Goal: Task Accomplishment & Management: Manage account settings

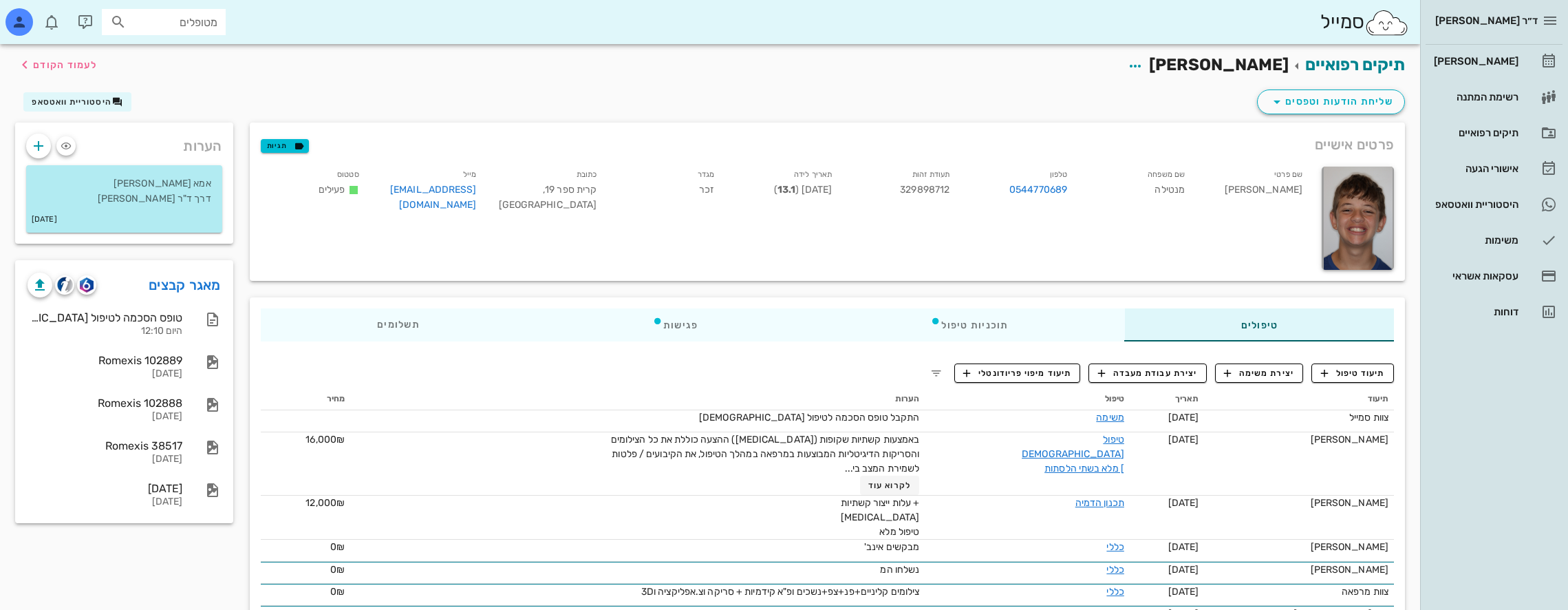
scroll to position [69, 0]
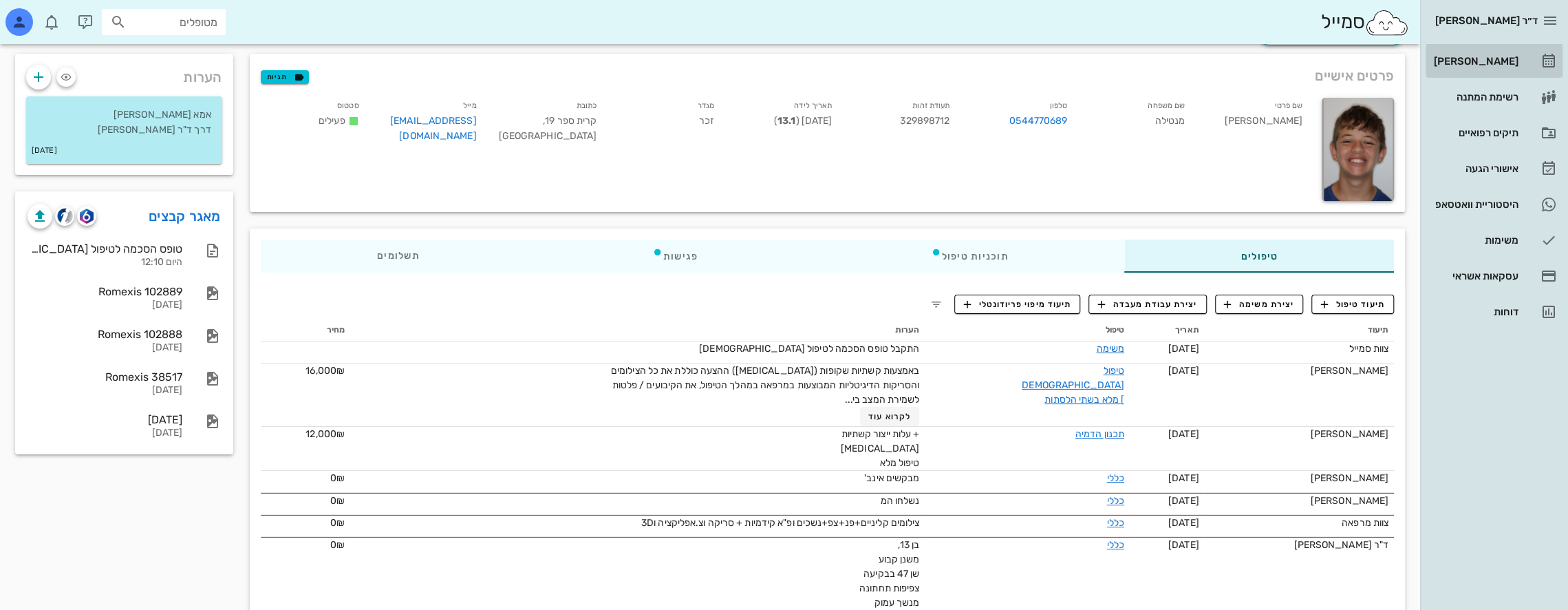
click at [1496, 60] on div "[PERSON_NAME]" at bounding box center [1475, 61] width 87 height 11
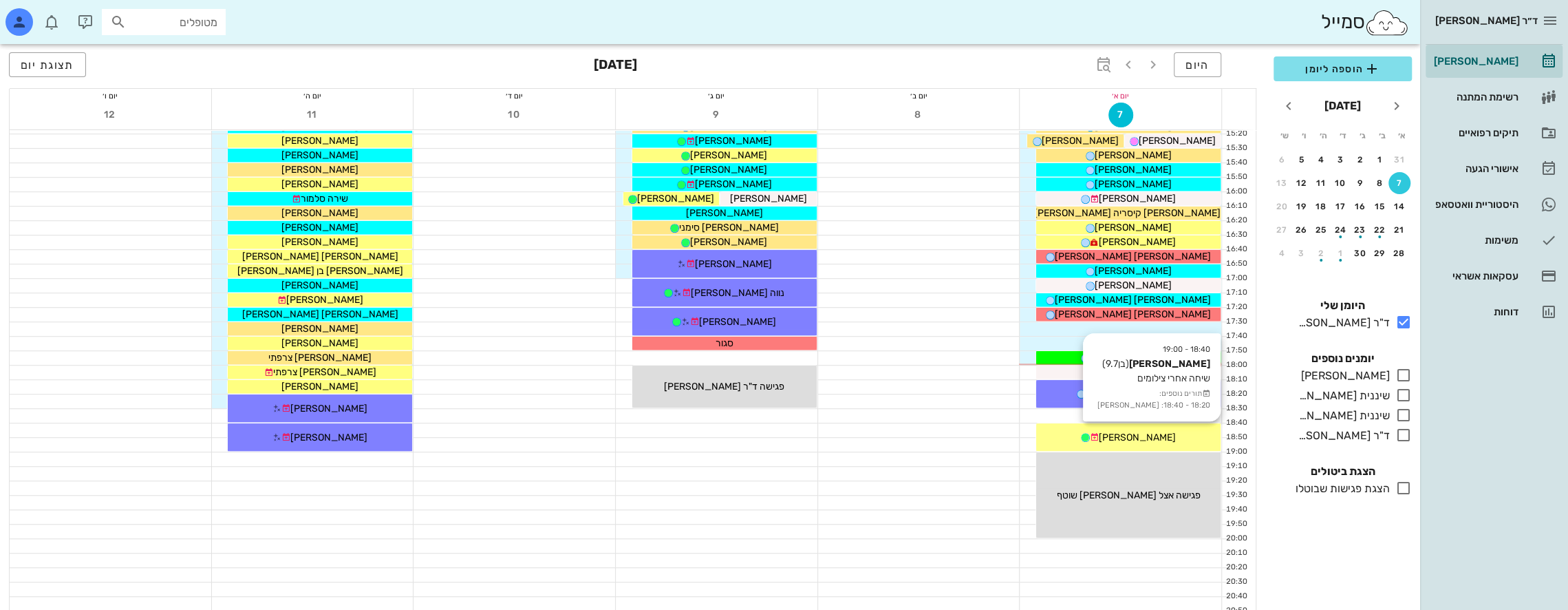
scroll to position [734, 0]
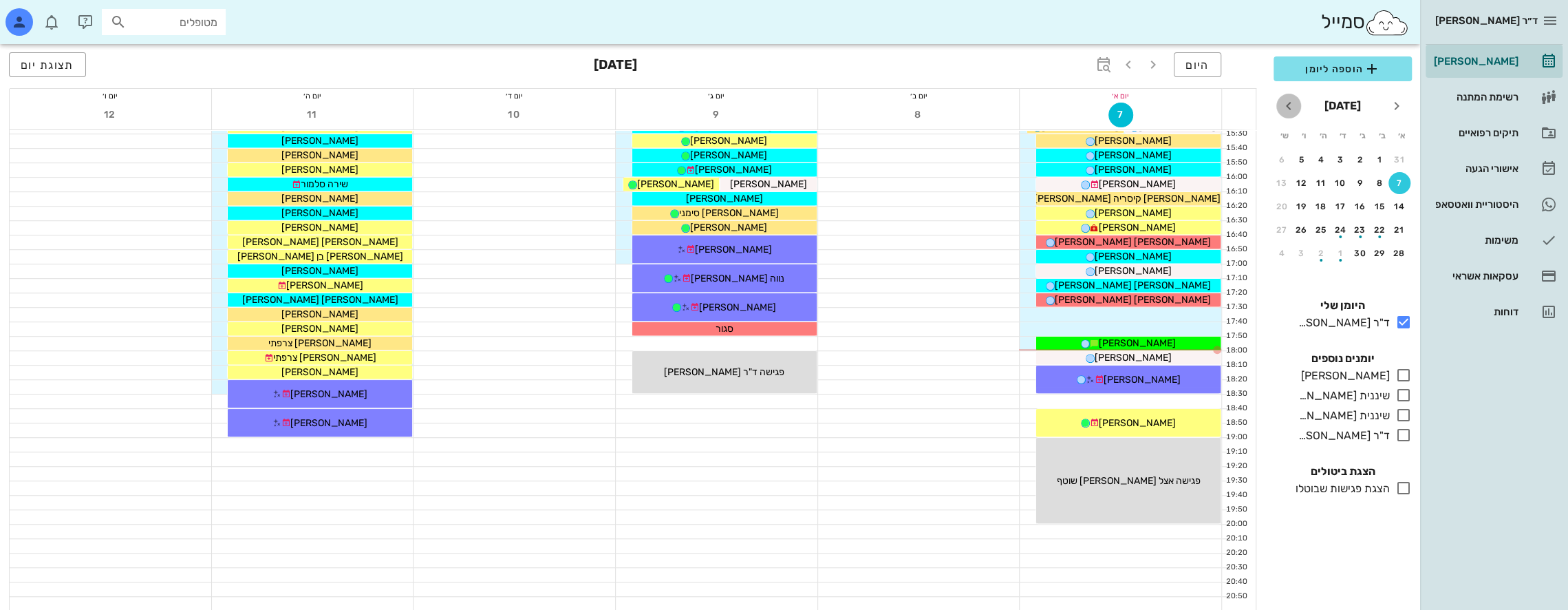
click at [1287, 108] on icon "חודש הבא" at bounding box center [1289, 106] width 17 height 17
click at [1134, 62] on icon "button" at bounding box center [1128, 65] width 17 height 17
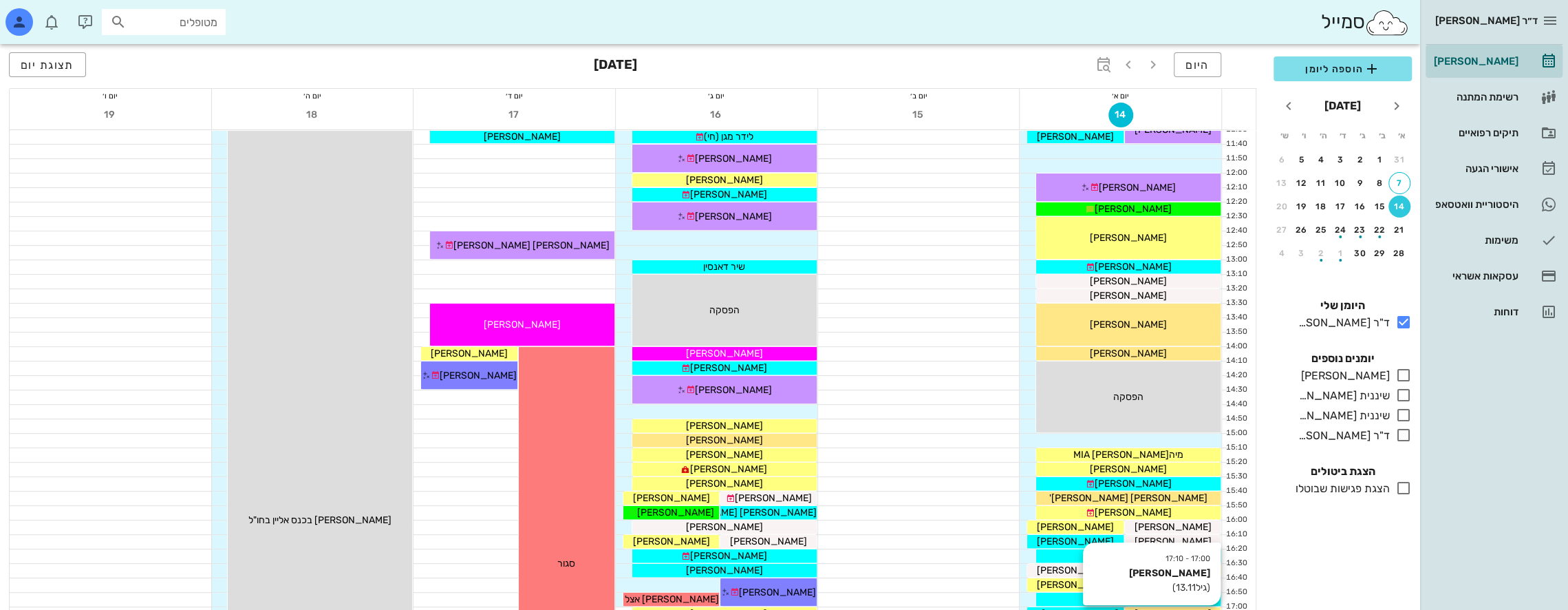
scroll to position [389, 0]
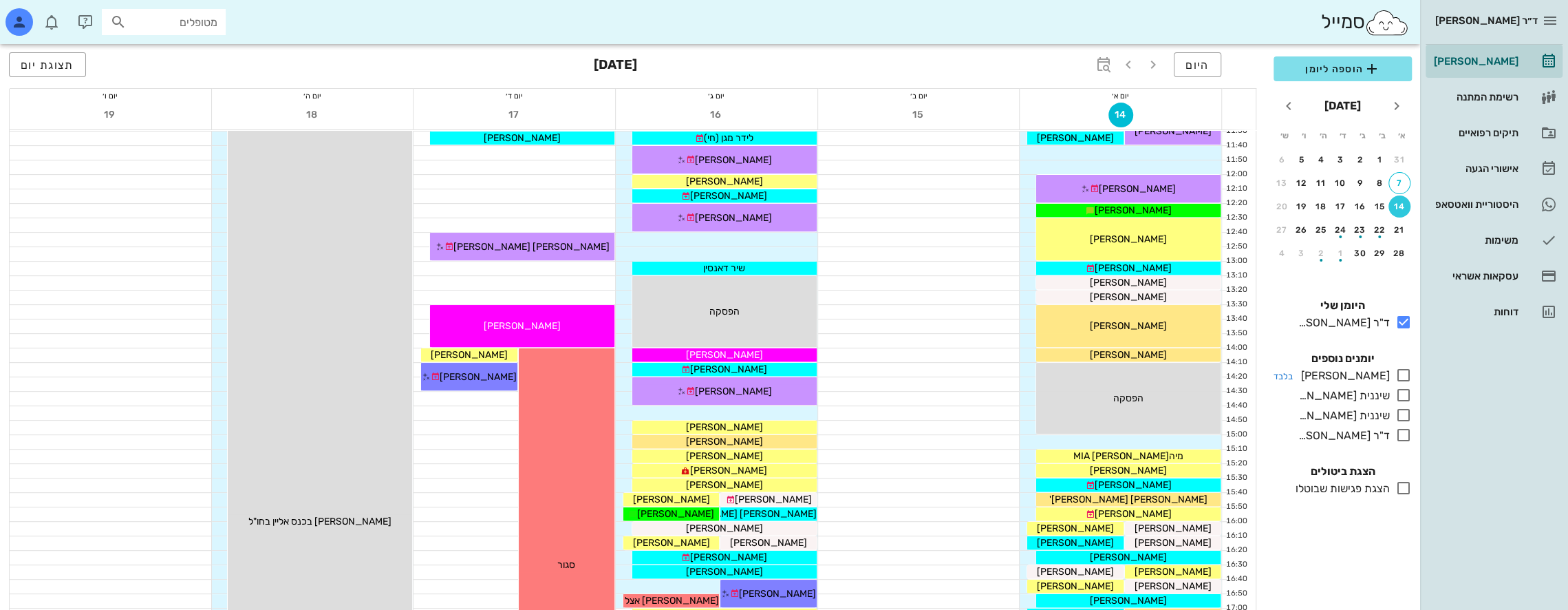
click at [1405, 375] on icon at bounding box center [1404, 375] width 17 height 17
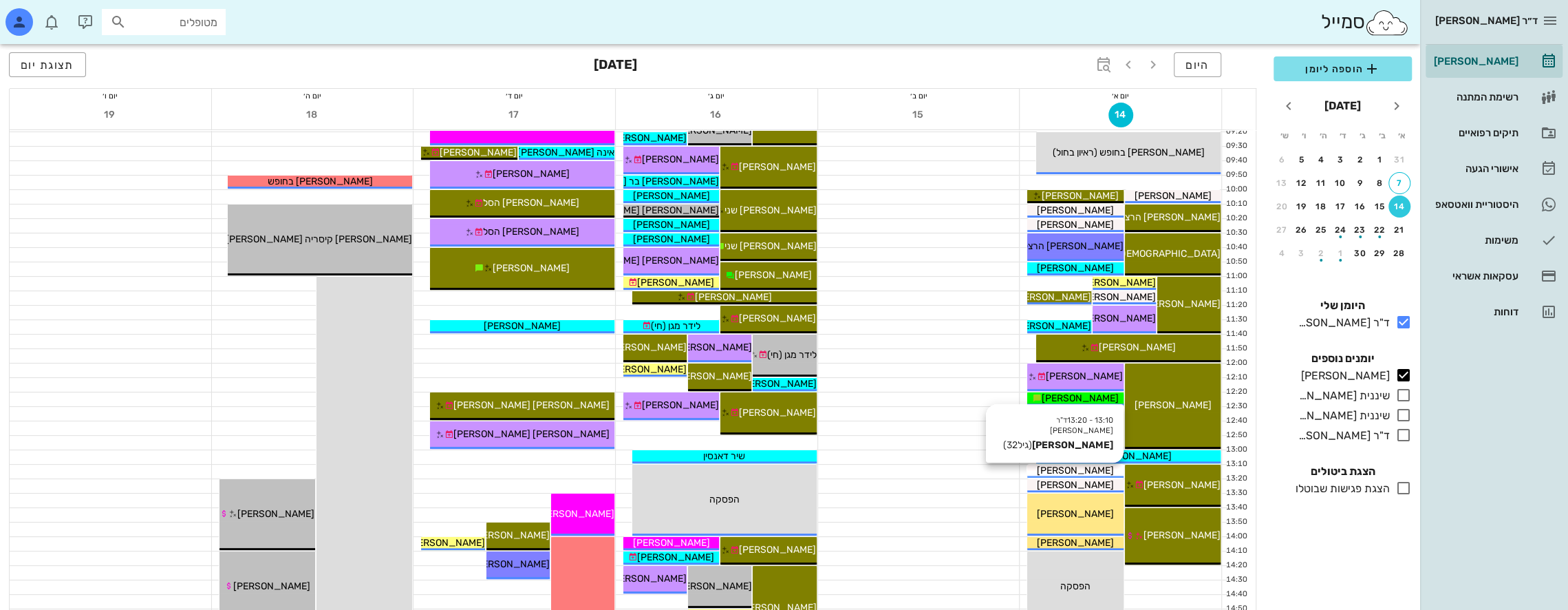
scroll to position [138, 0]
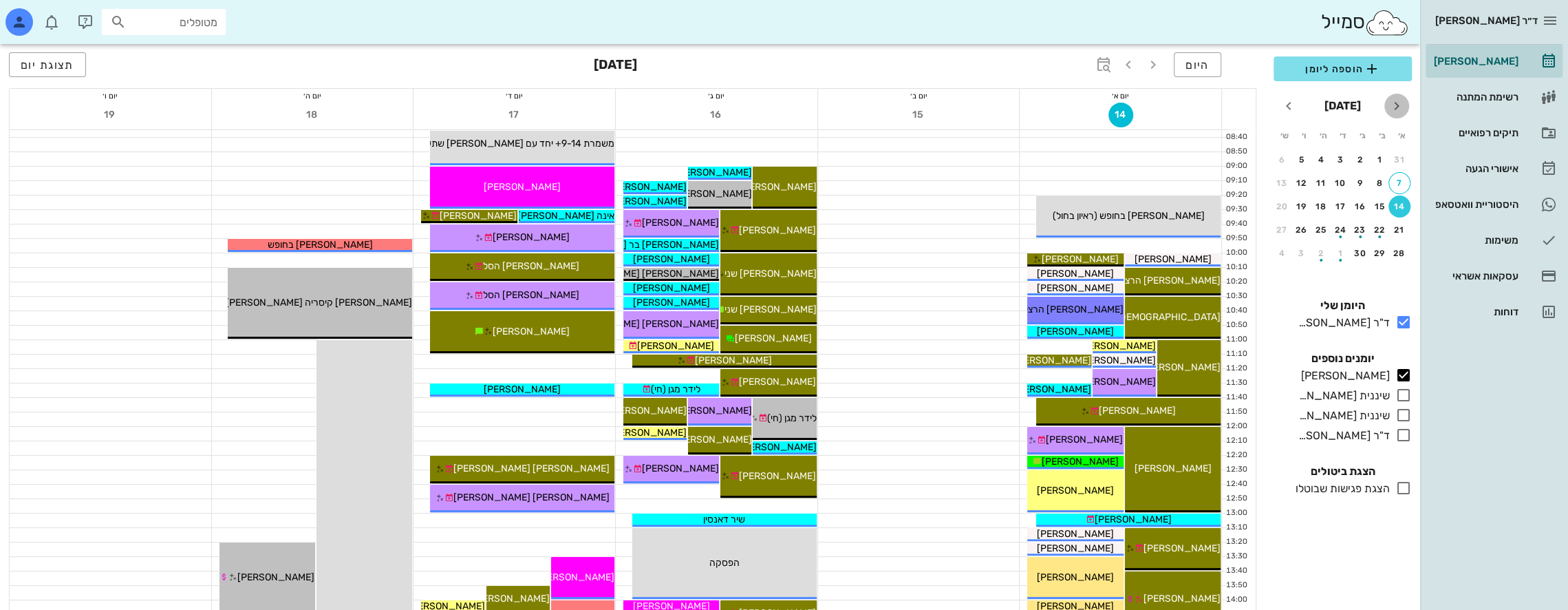
click at [1398, 103] on icon "חודש שעבר" at bounding box center [1398, 106] width 17 height 17
click at [1219, 57] on div "היום [DATE] תצוגת יום" at bounding box center [633, 67] width 1248 height 44
click at [1206, 60] on span "היום" at bounding box center [1198, 65] width 24 height 13
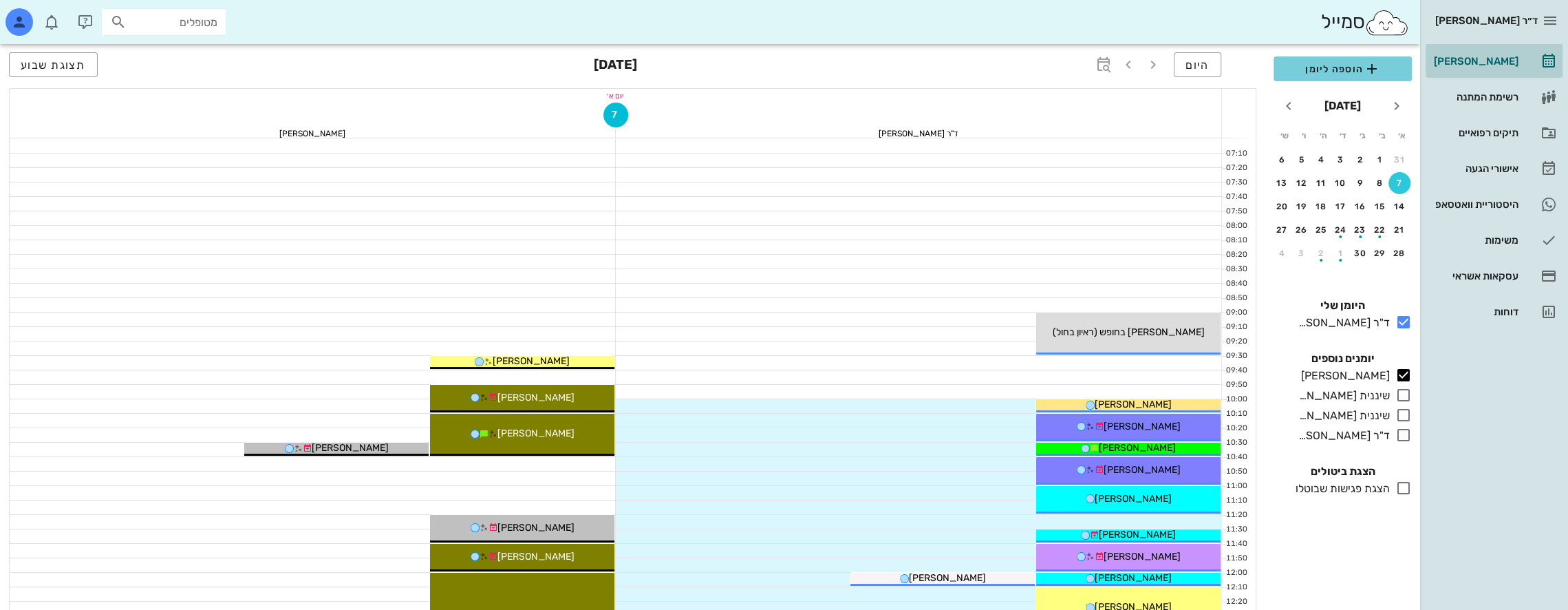
drag, startPoint x: 1508, startPoint y: 60, endPoint x: 1353, endPoint y: 76, distance: 155.8
click at [1508, 60] on div "[PERSON_NAME]" at bounding box center [1475, 61] width 87 height 11
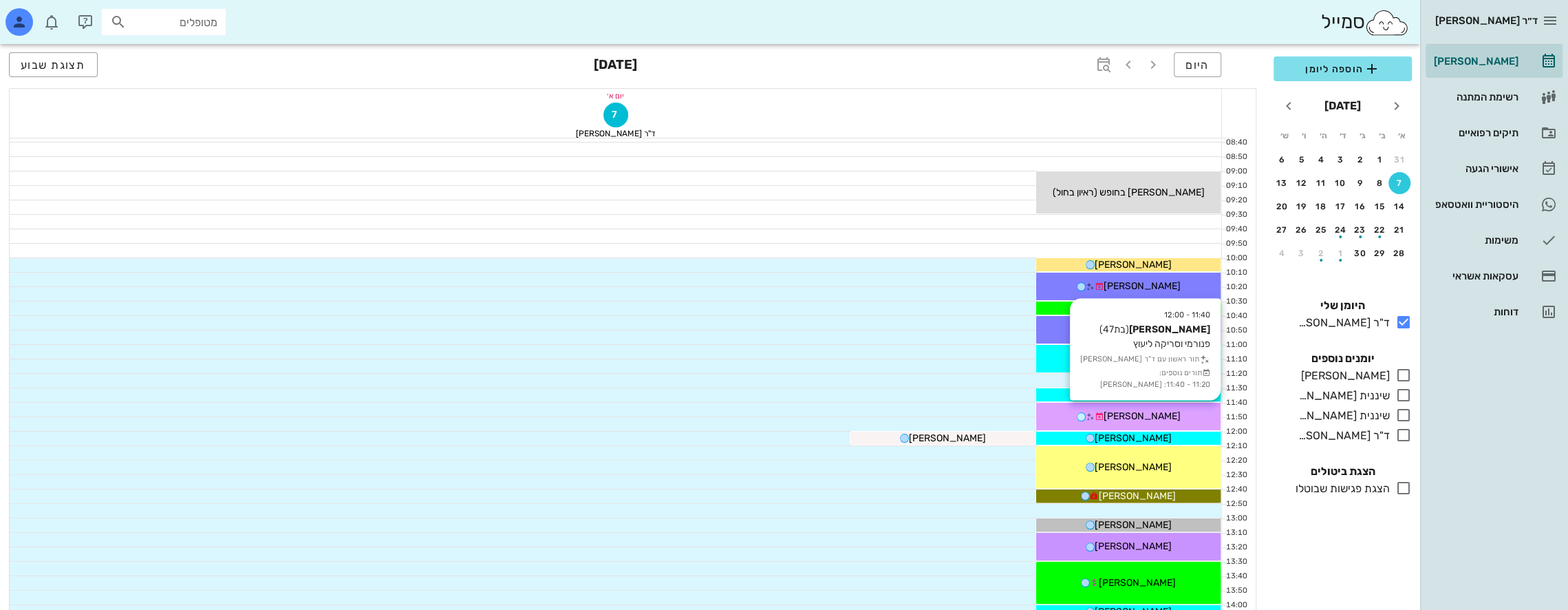
scroll to position [122, 0]
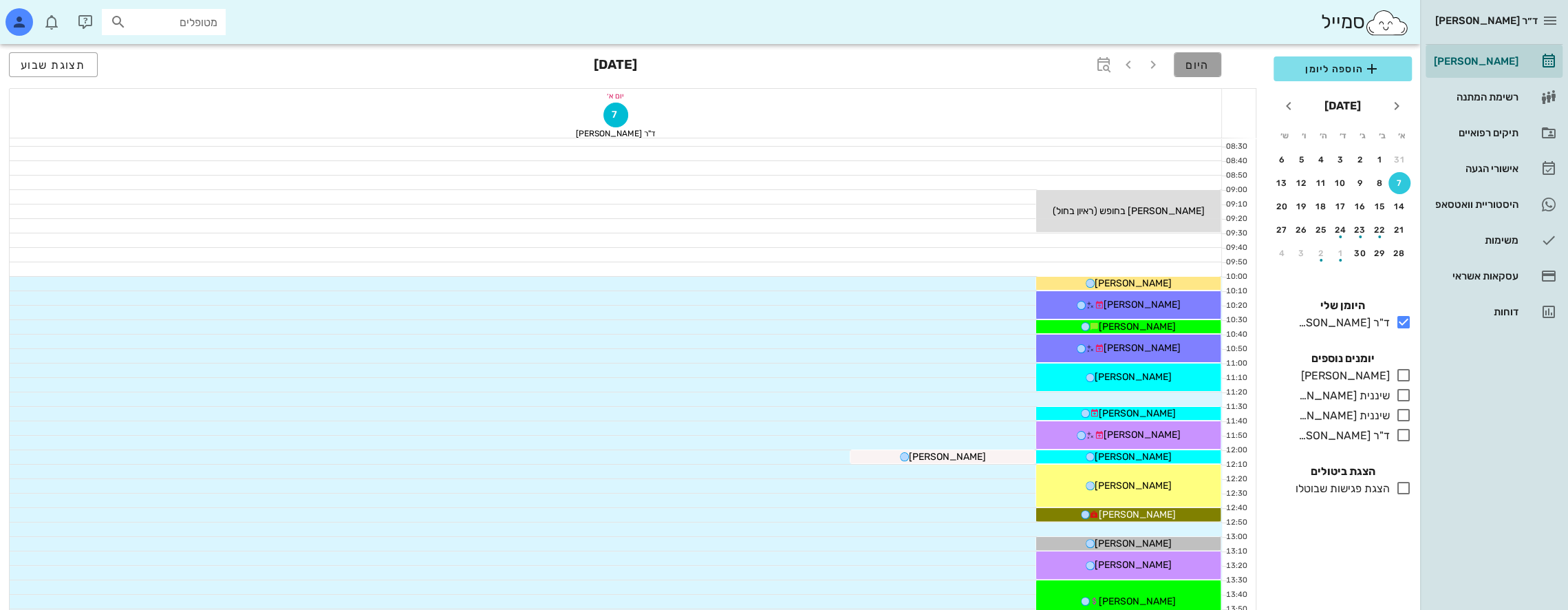
click at [1203, 63] on span "היום" at bounding box center [1198, 65] width 24 height 13
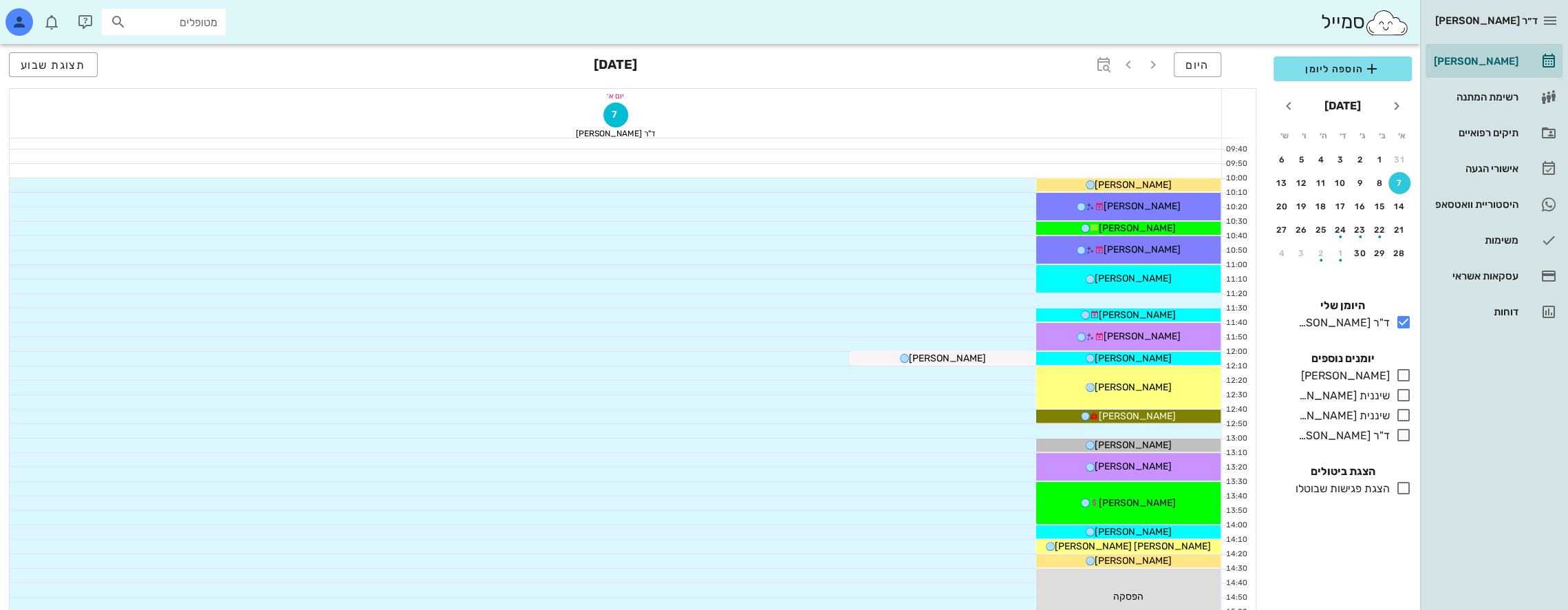
scroll to position [673, 0]
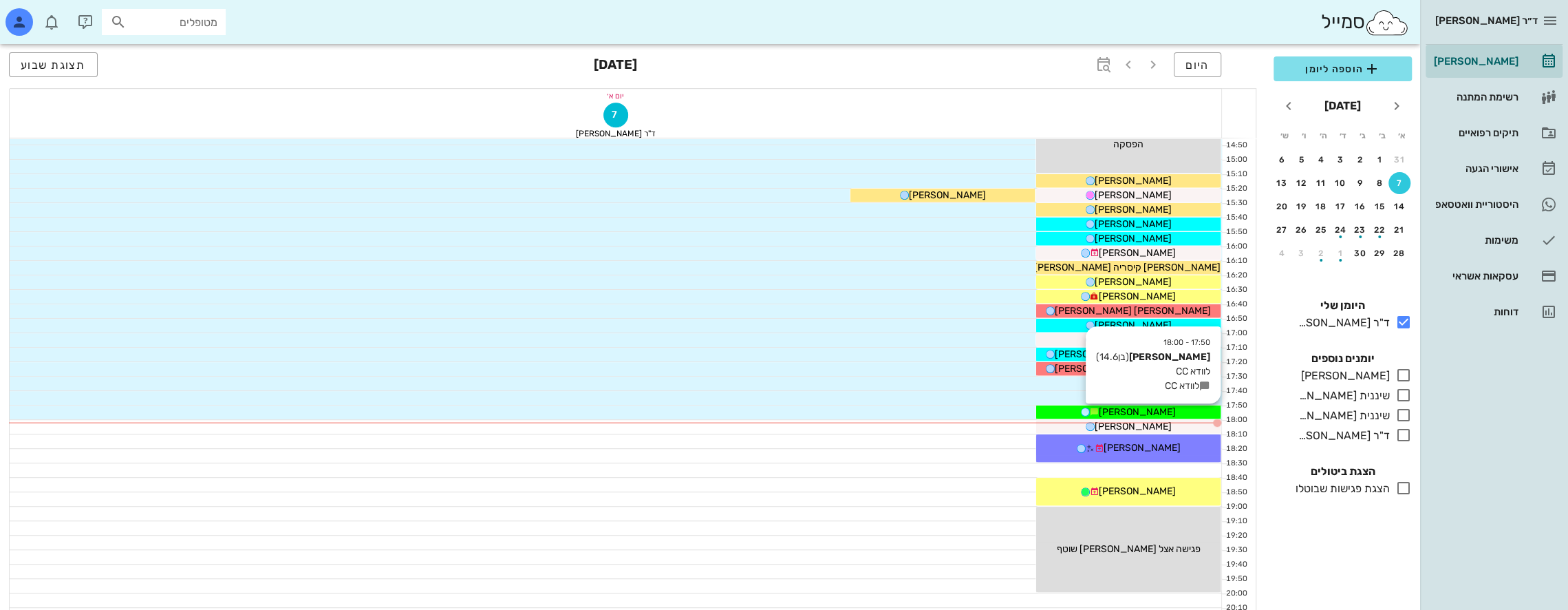
click at [1135, 409] on span "[PERSON_NAME]" at bounding box center [1138, 411] width 77 height 11
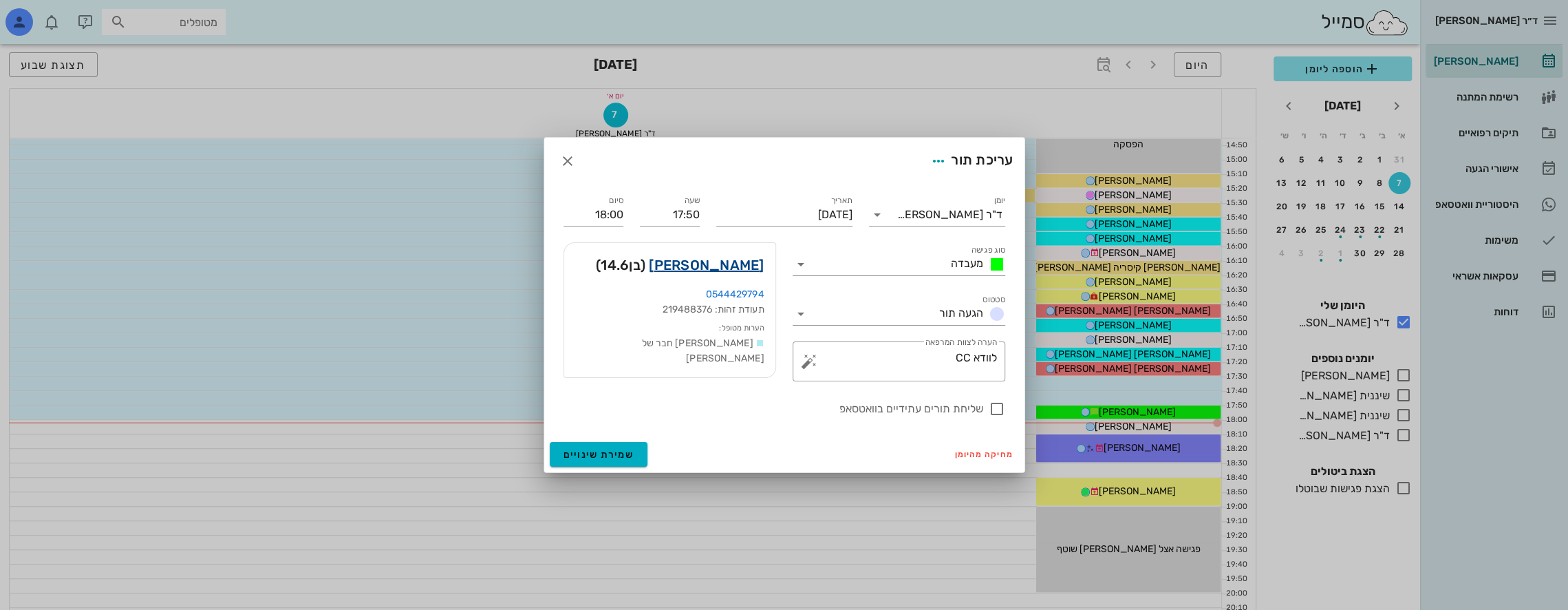
click at [741, 266] on link "[PERSON_NAME]" at bounding box center [706, 264] width 115 height 22
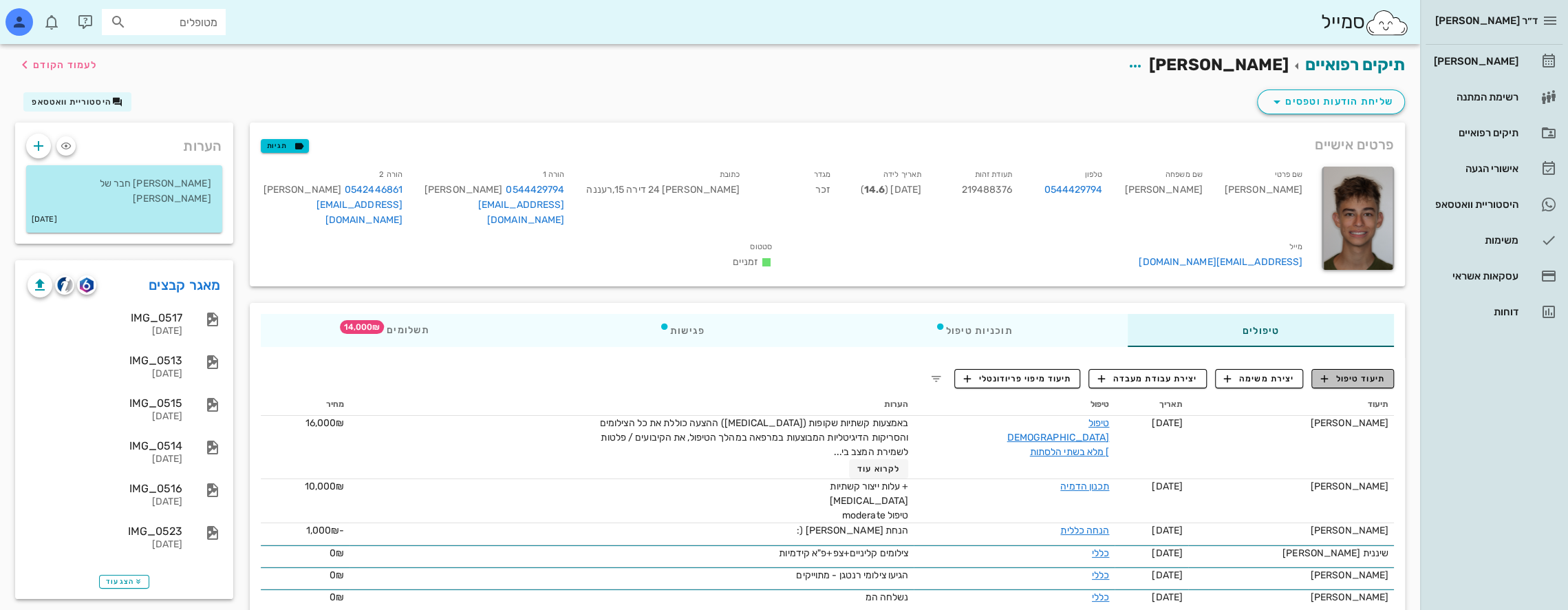
click at [1355, 372] on span "תיעוד טיפול" at bounding box center [1353, 378] width 64 height 12
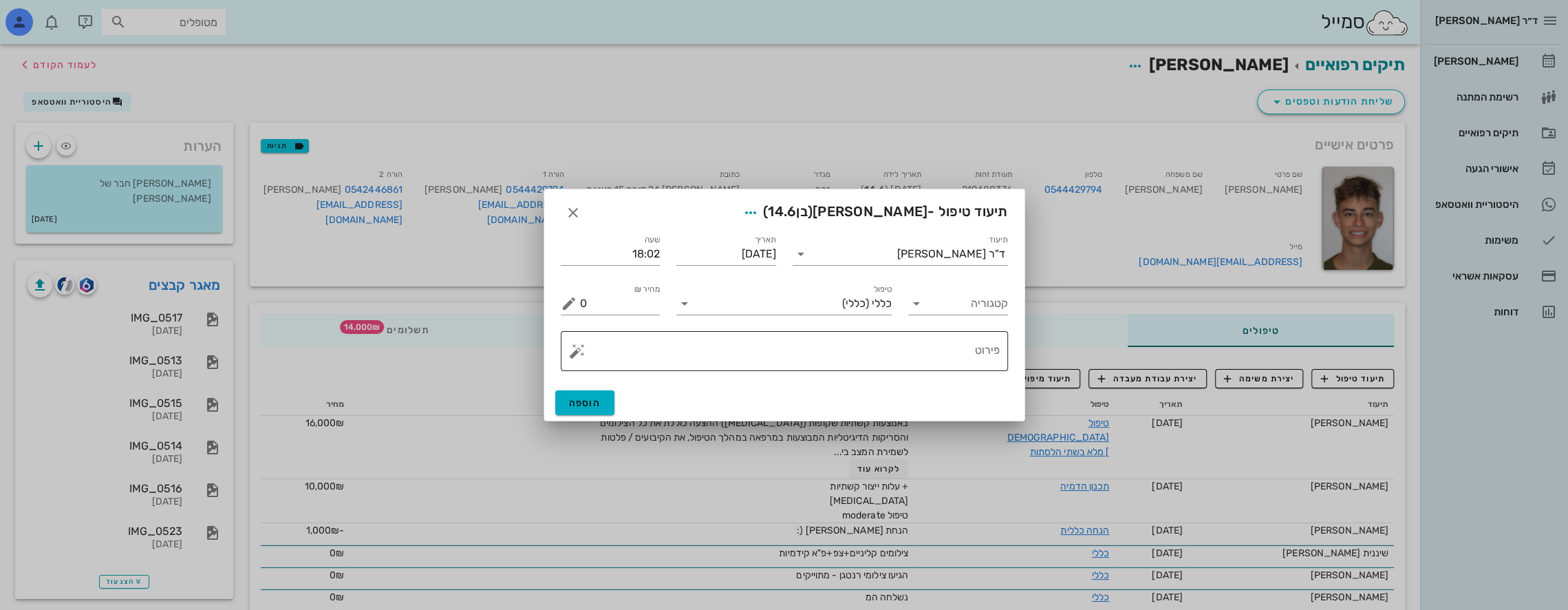
click at [578, 352] on button "button" at bounding box center [577, 351] width 17 height 17
click at [593, 294] on div "[MEDICAL_DATA]" at bounding box center [625, 296] width 112 height 28
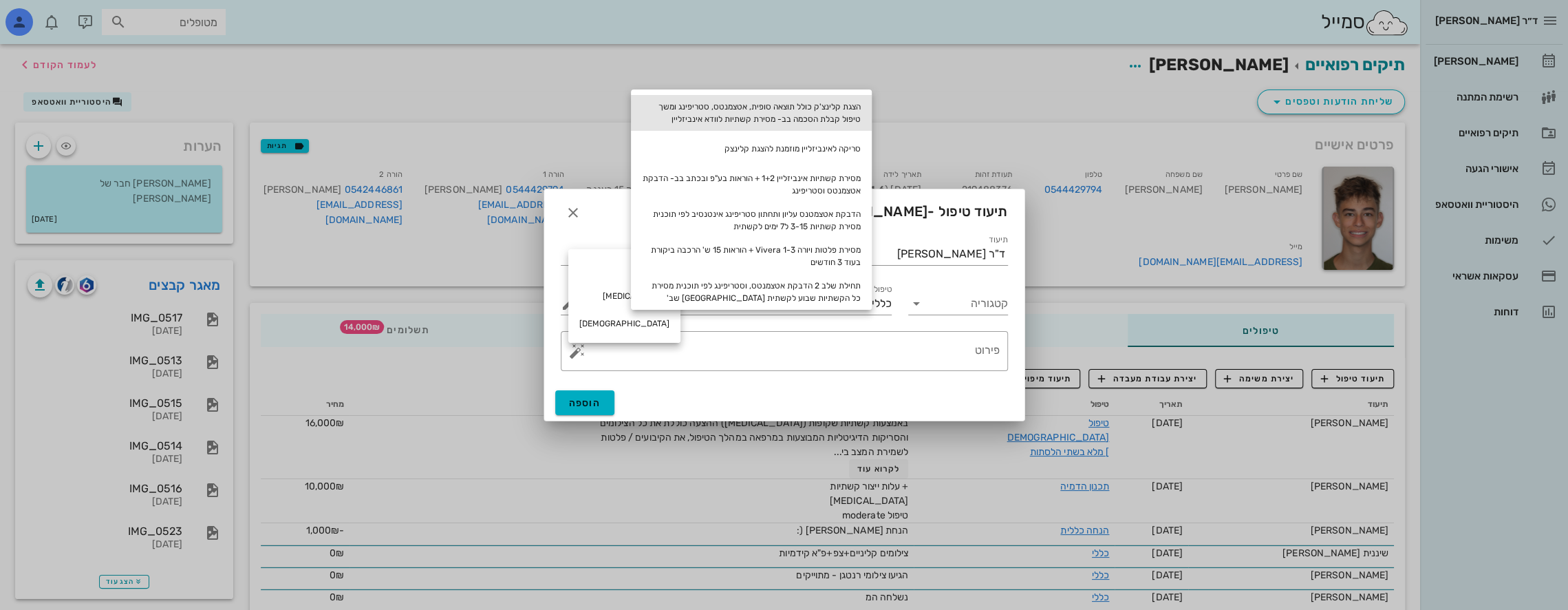
click at [790, 114] on div "הצגת קלינצ'ק כולל תוצאה סופית, אטצמנטס, סטריפינג ומשך טיפול קבלת הסכמה בב- מסיר…" at bounding box center [751, 112] width 241 height 36
type textarea "הצגת קלינצ'ק כולל תוצאה סופית, אטצמנטס, סטריפינג ומשך טיפול קבלת הסכמה בב- מסיר…"
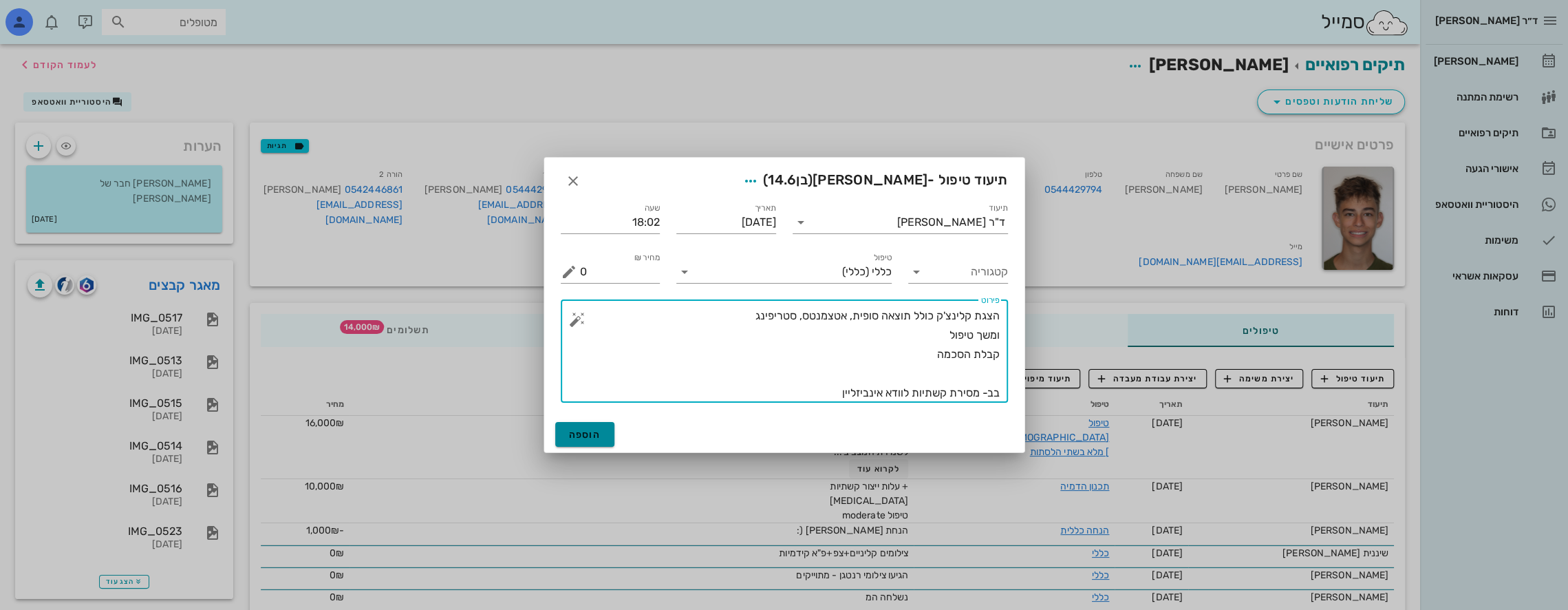
click at [602, 437] on button "הוספה" at bounding box center [585, 434] width 60 height 24
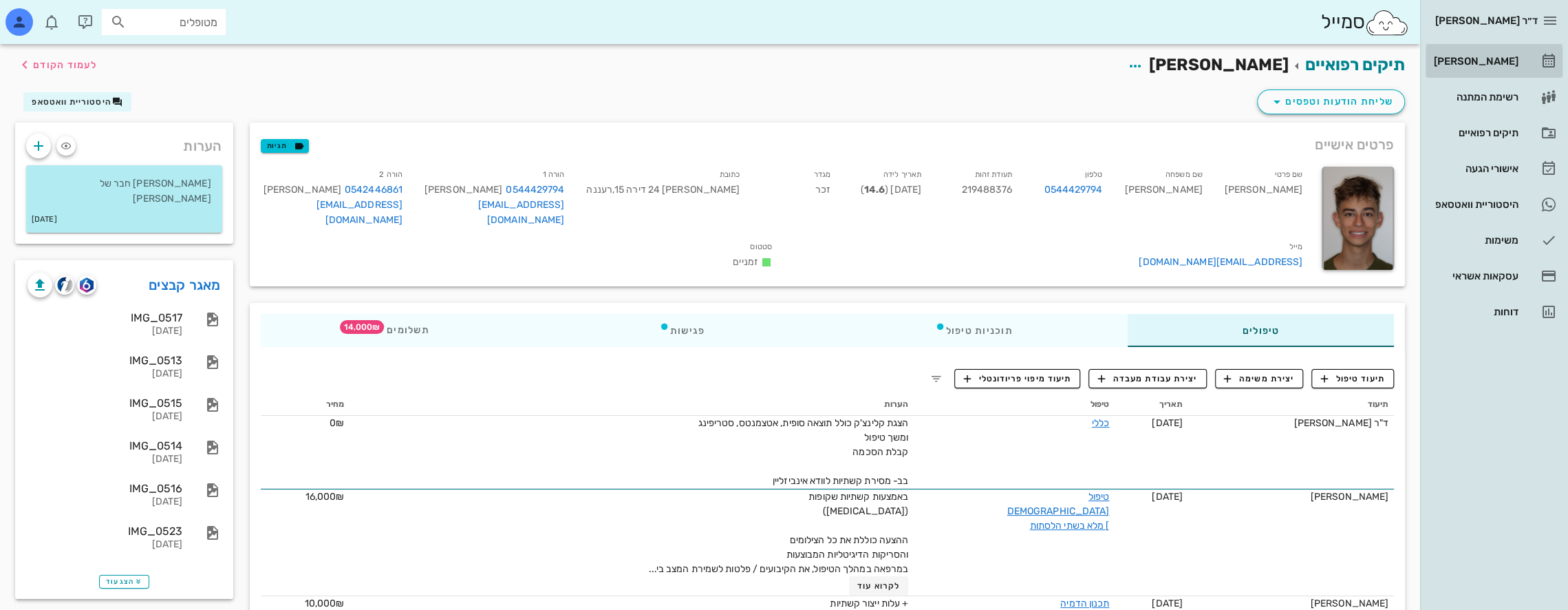
click at [1488, 59] on div "[PERSON_NAME]" at bounding box center [1475, 61] width 87 height 11
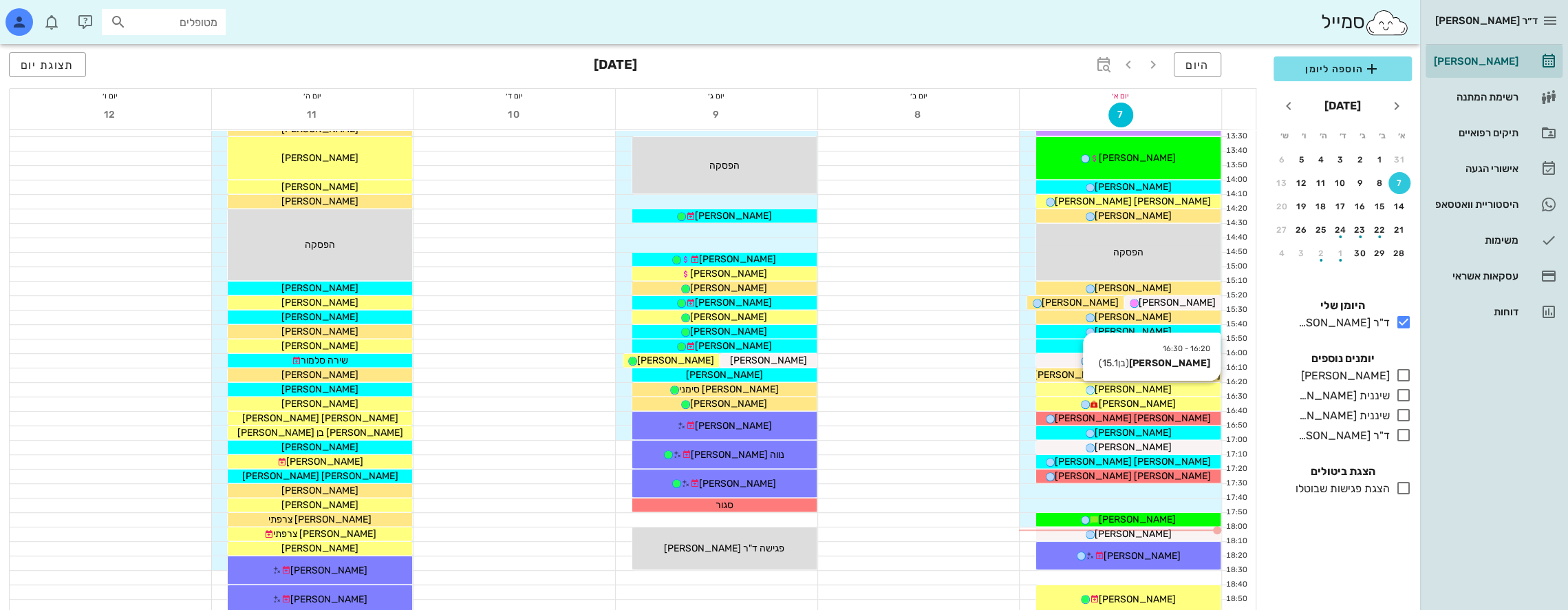
scroll to position [734, 0]
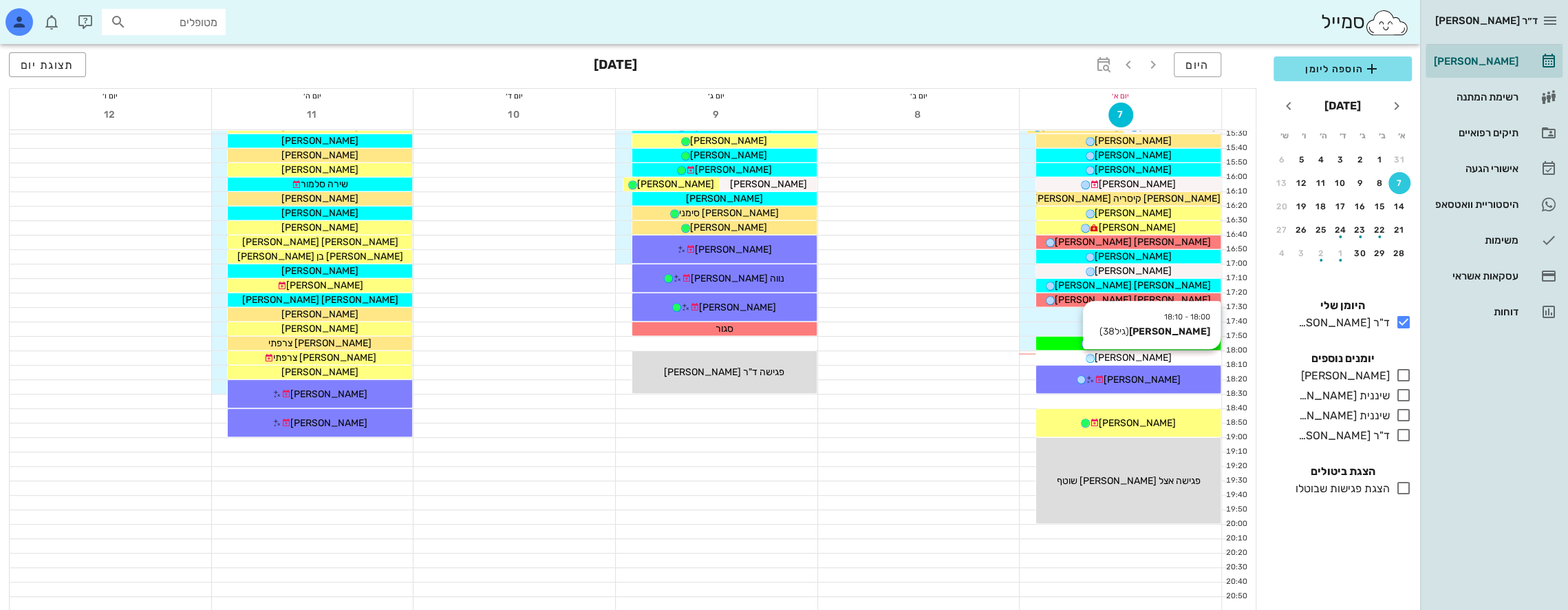
click at [1145, 355] on span "[PERSON_NAME]" at bounding box center [1133, 357] width 77 height 11
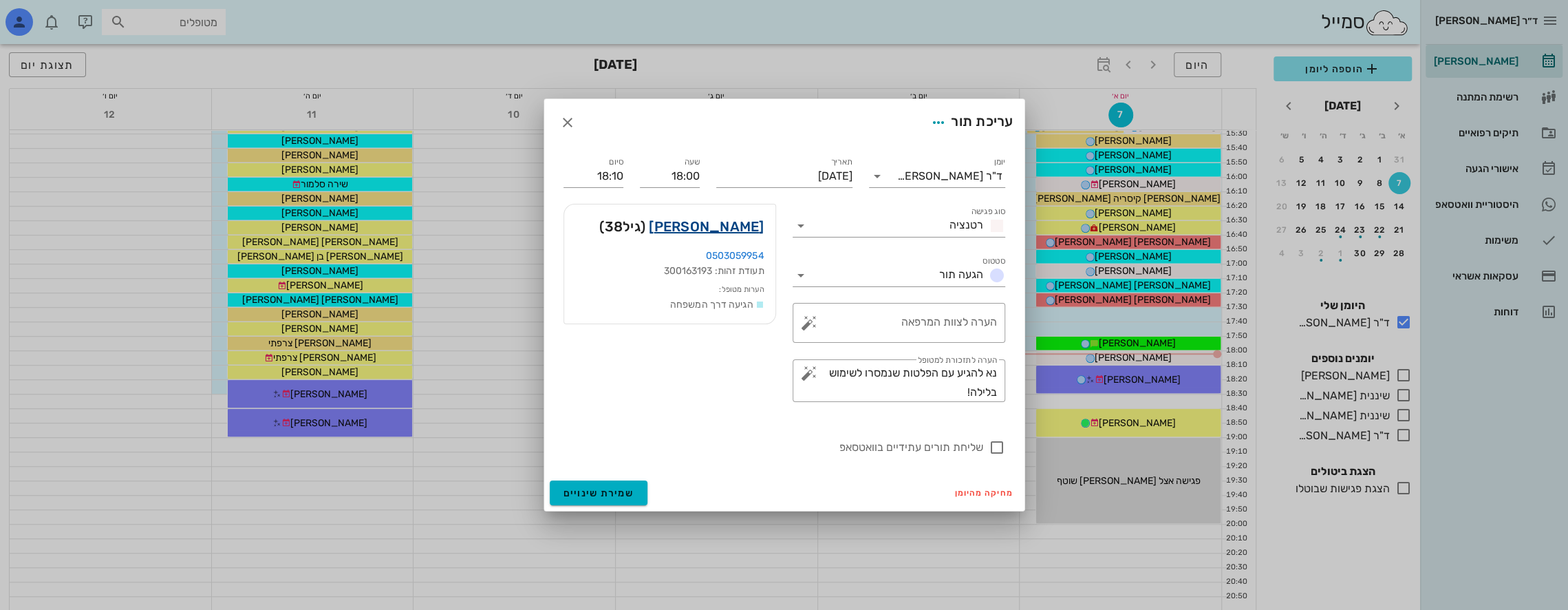
click at [741, 221] on link "[PERSON_NAME]" at bounding box center [706, 226] width 115 height 22
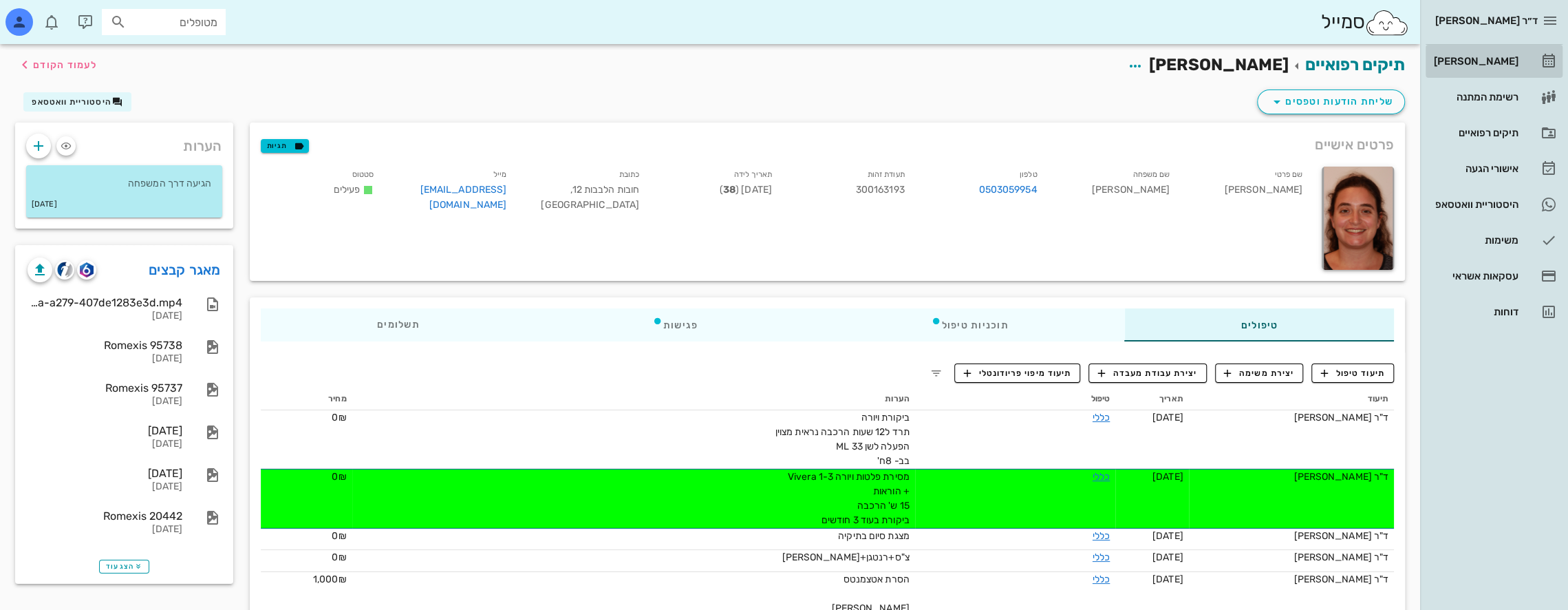
click at [1475, 59] on div "[PERSON_NAME]" at bounding box center [1475, 61] width 87 height 11
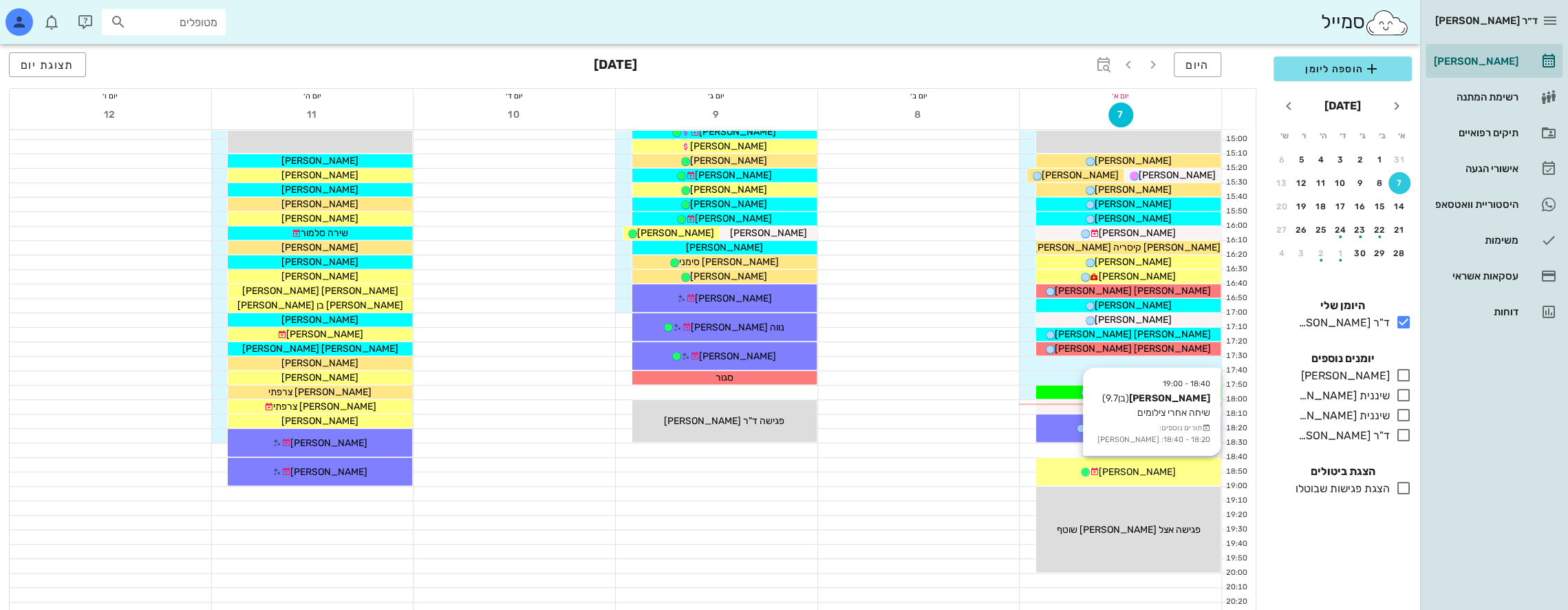
scroll to position [688, 0]
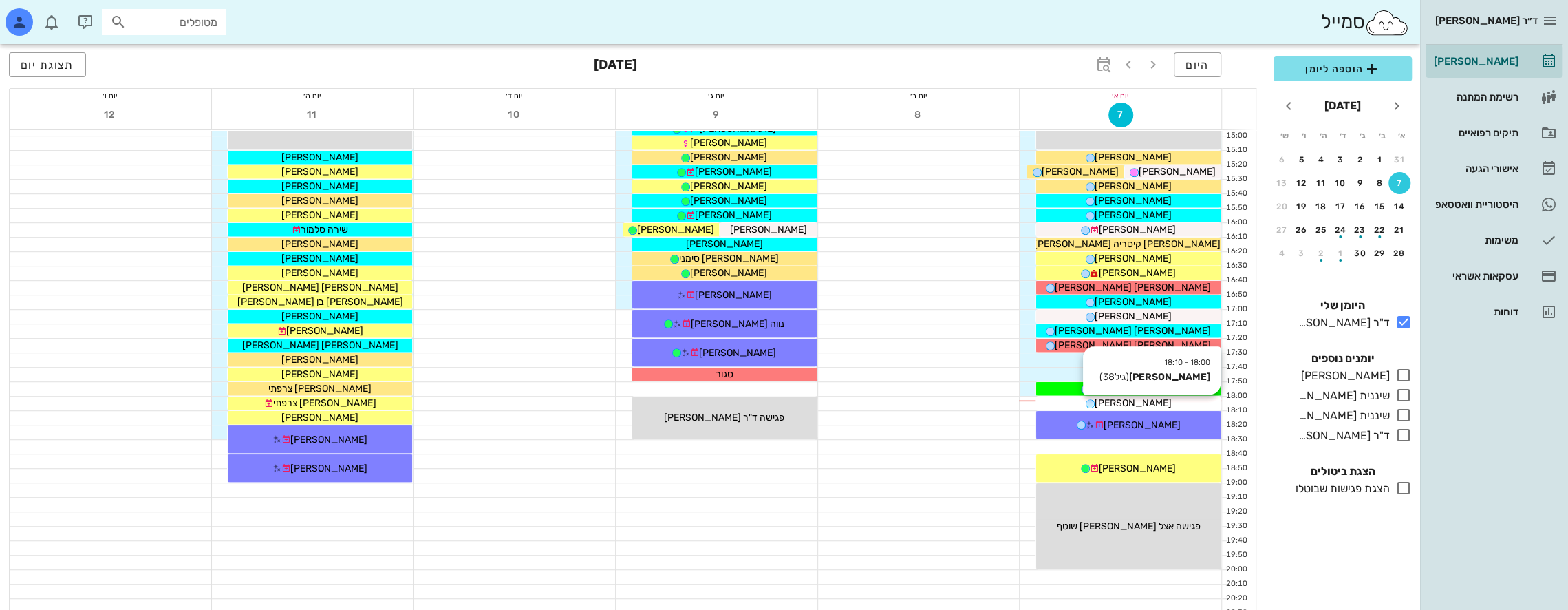
click at [1152, 404] on div "[PERSON_NAME]" at bounding box center [1128, 403] width 184 height 15
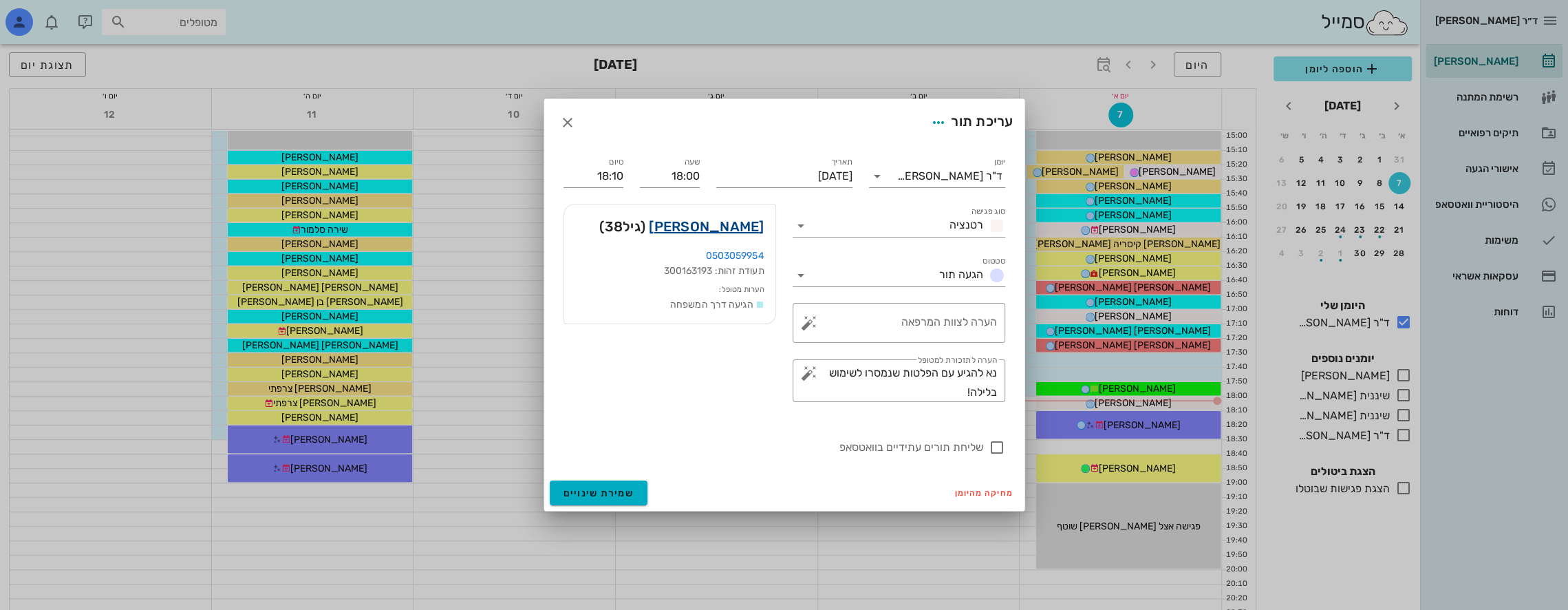
click at [739, 227] on link "[PERSON_NAME]" at bounding box center [706, 226] width 115 height 22
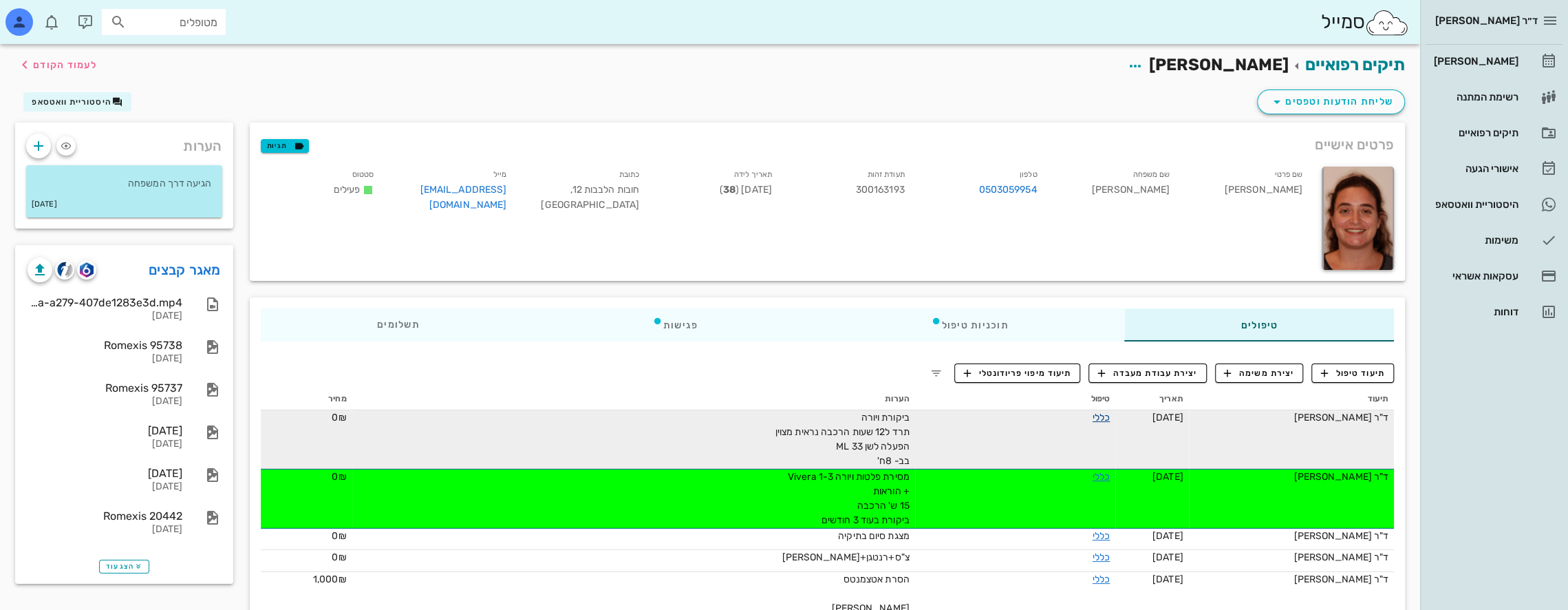
click at [1106, 417] on link "כללי" at bounding box center [1101, 417] width 18 height 11
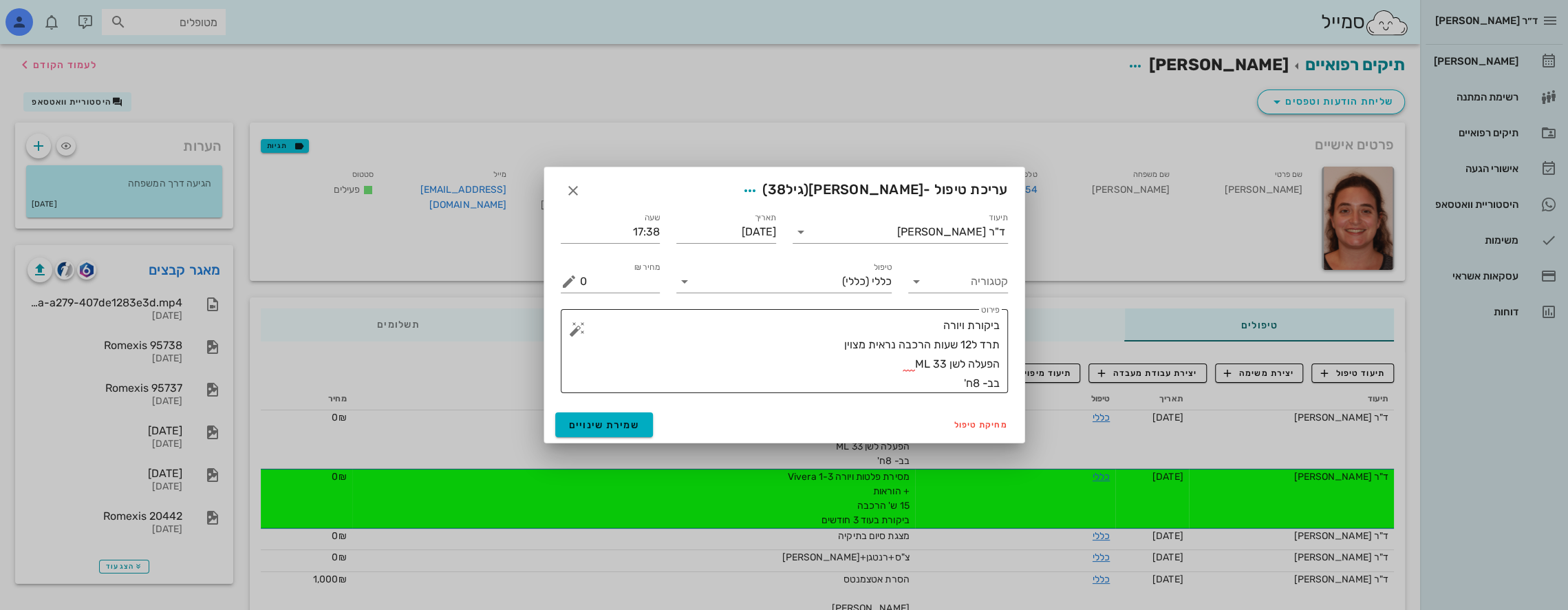
click at [930, 377] on textarea "ביקורת ויורה תרד ל12 שעות הרכבה נראית מצוין הפעלה לשן 33 ML בב- 8ח'" at bounding box center [790, 354] width 420 height 77
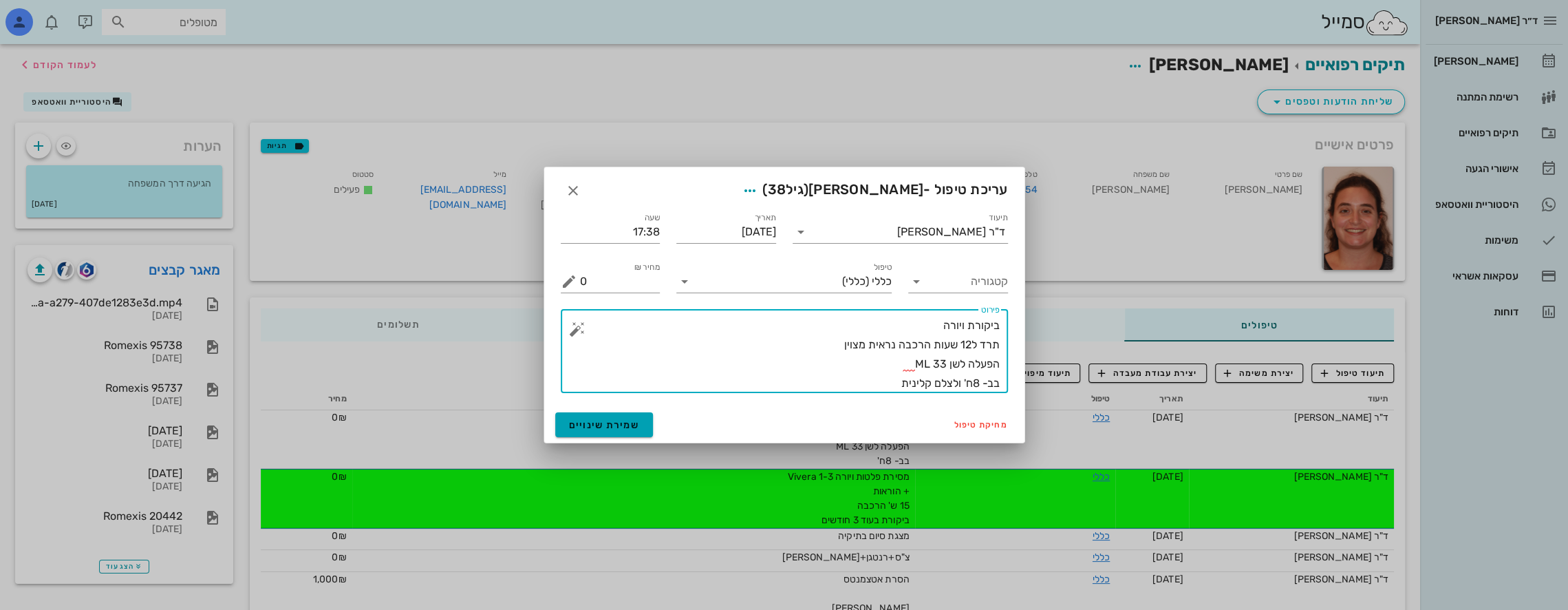
type textarea "ביקורת ויורה תרד ל12 שעות הרכבה נראית מצוין הפעלה לשן 33 ML בב- 8ח' ולצלם קלינית"
click at [597, 419] on span "שמירת שינויים" at bounding box center [604, 424] width 71 height 11
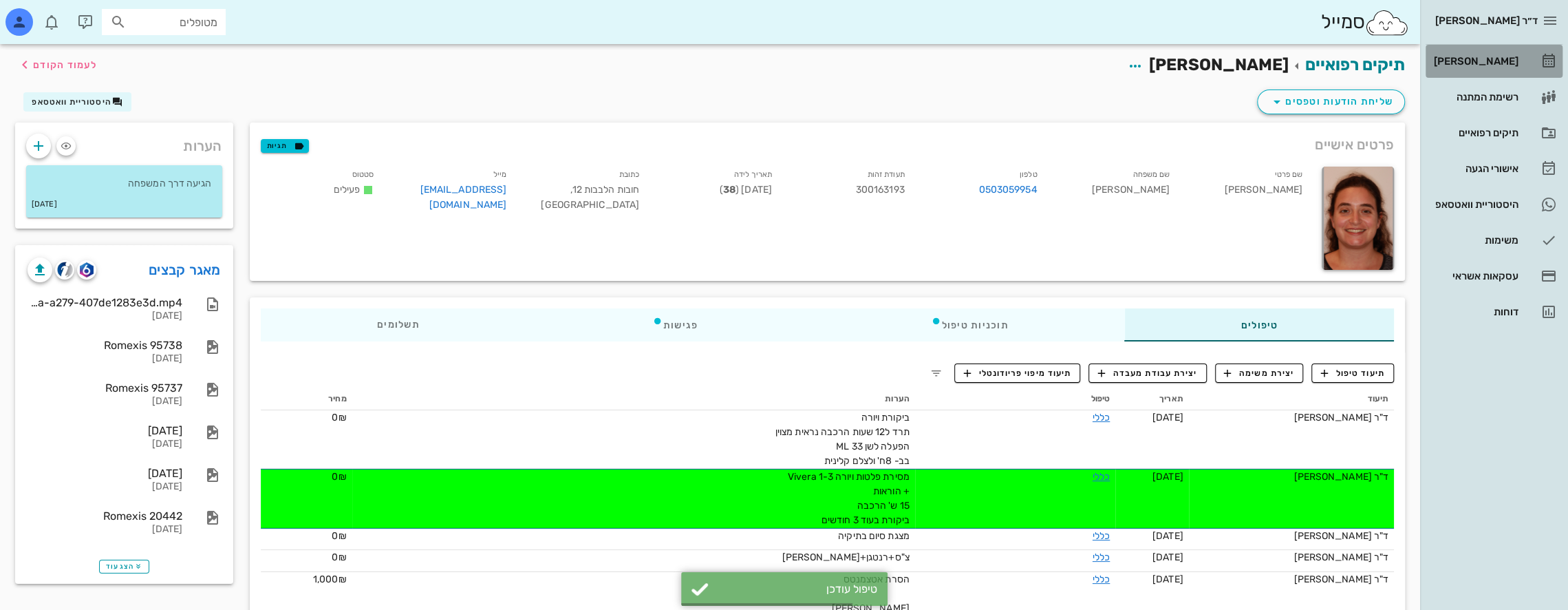
click at [1499, 58] on div "[PERSON_NAME]" at bounding box center [1475, 61] width 87 height 11
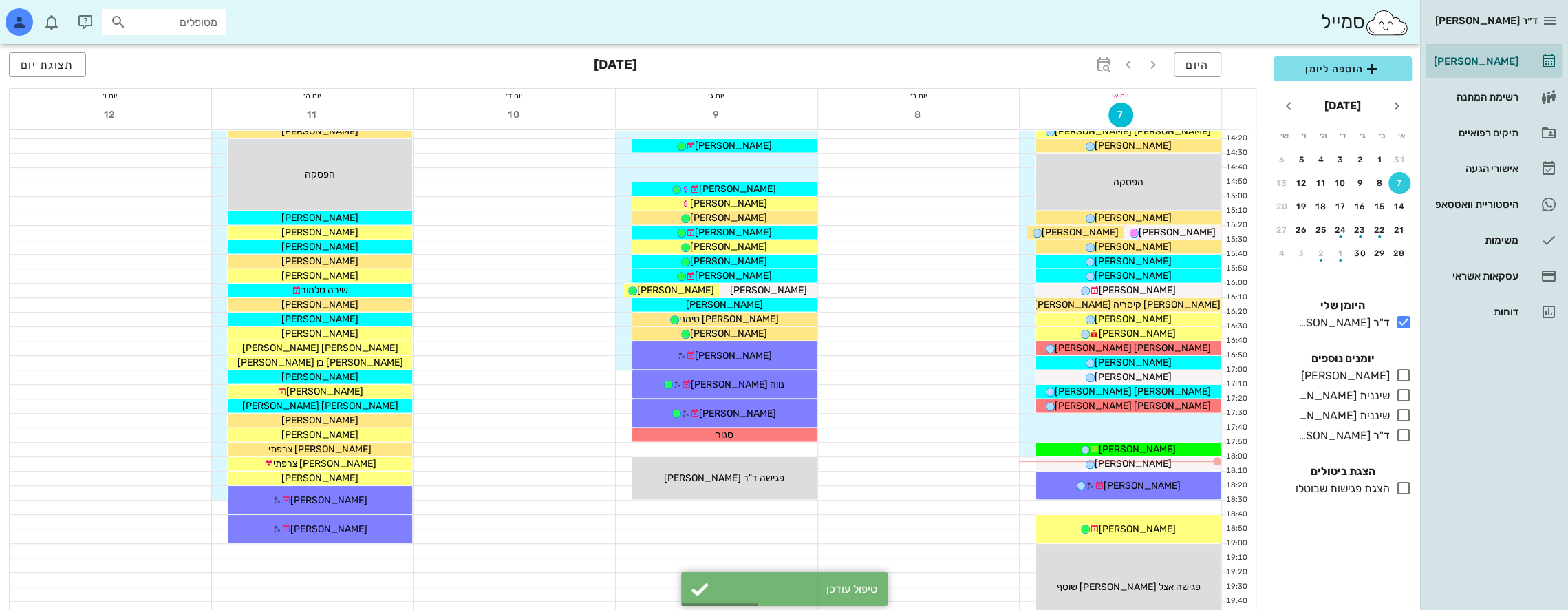
scroll to position [734, 0]
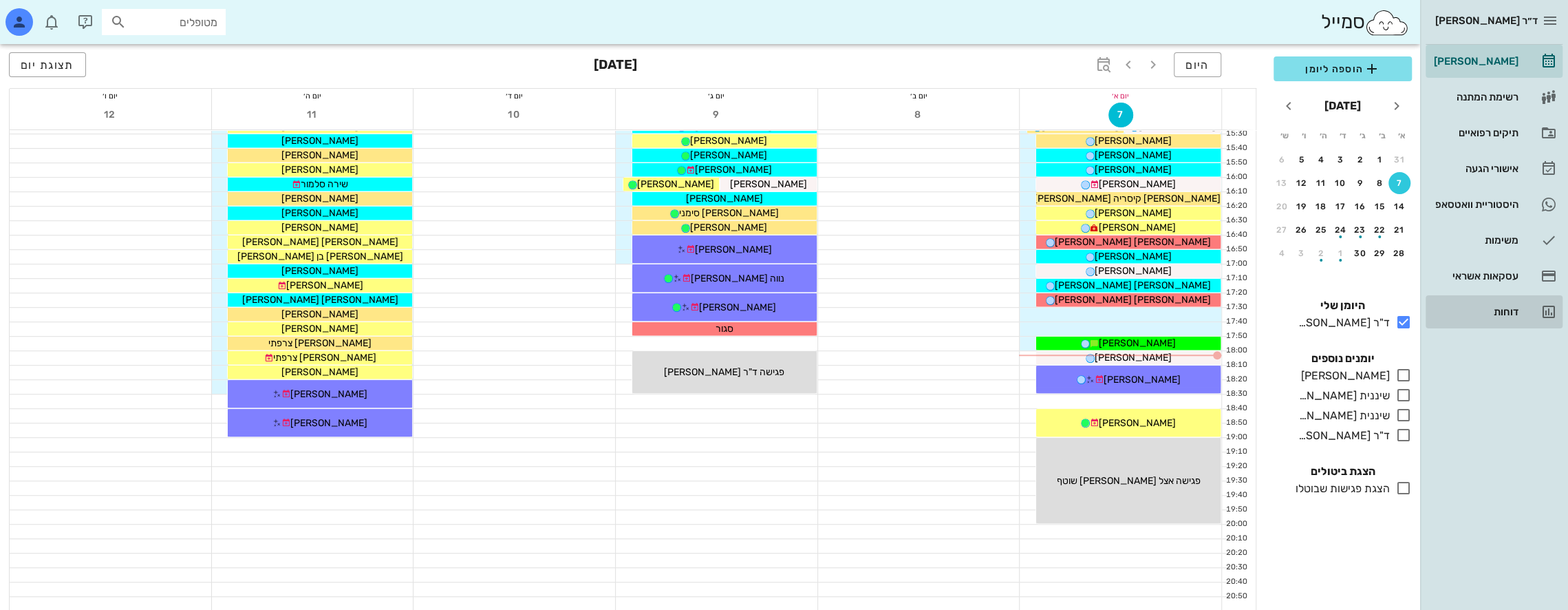
click at [1503, 303] on div "דוחות" at bounding box center [1475, 311] width 87 height 22
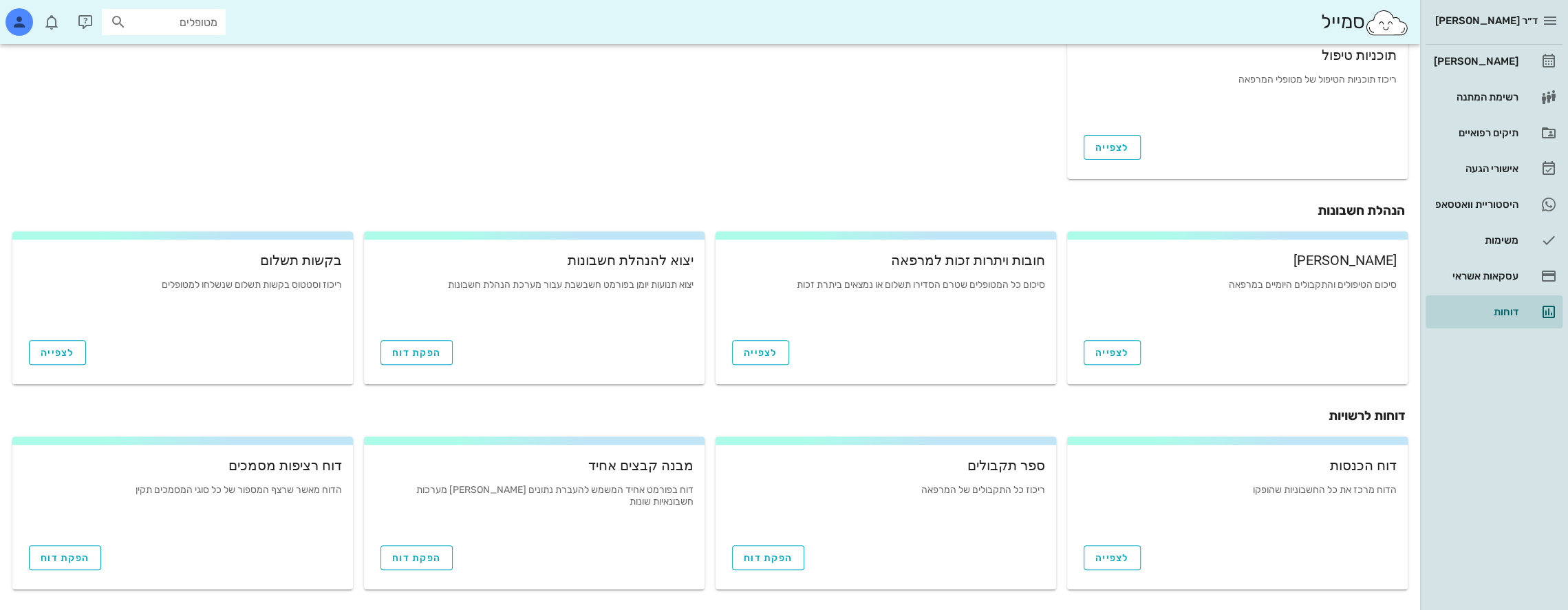
scroll to position [407, 0]
click at [1496, 53] on div "[PERSON_NAME]" at bounding box center [1475, 61] width 87 height 22
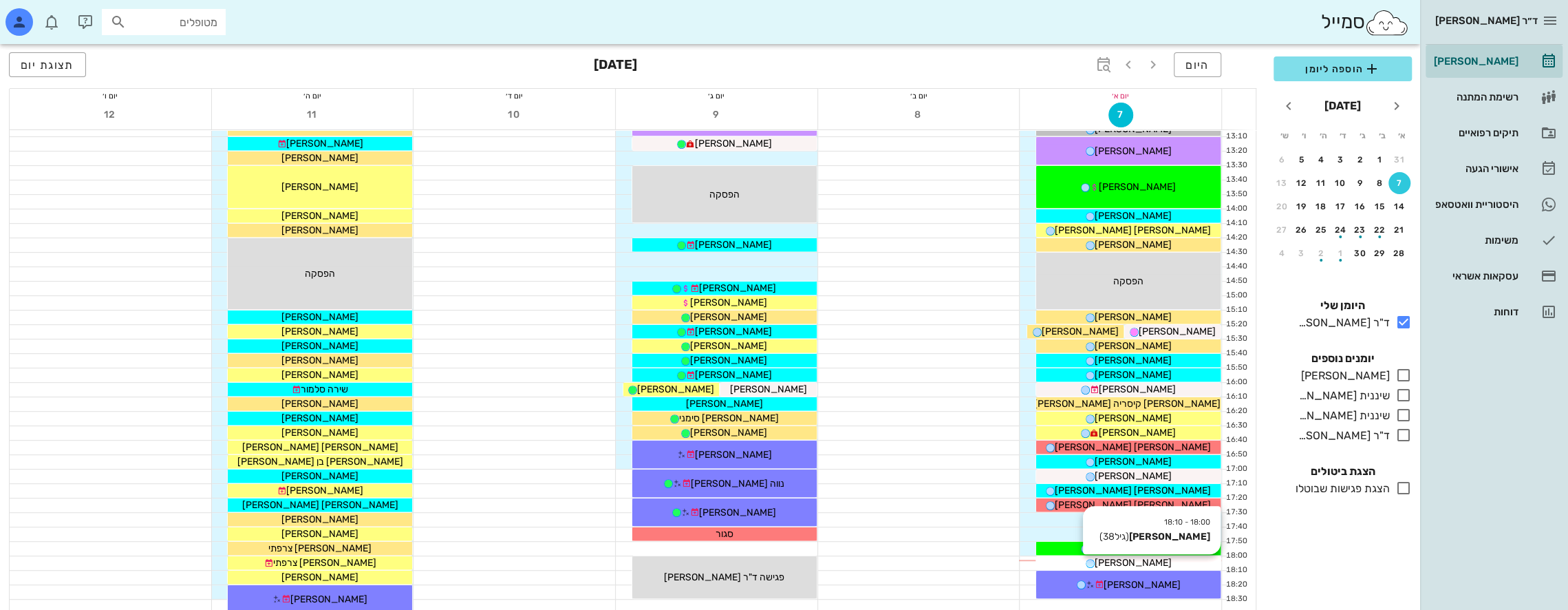
scroll to position [734, 0]
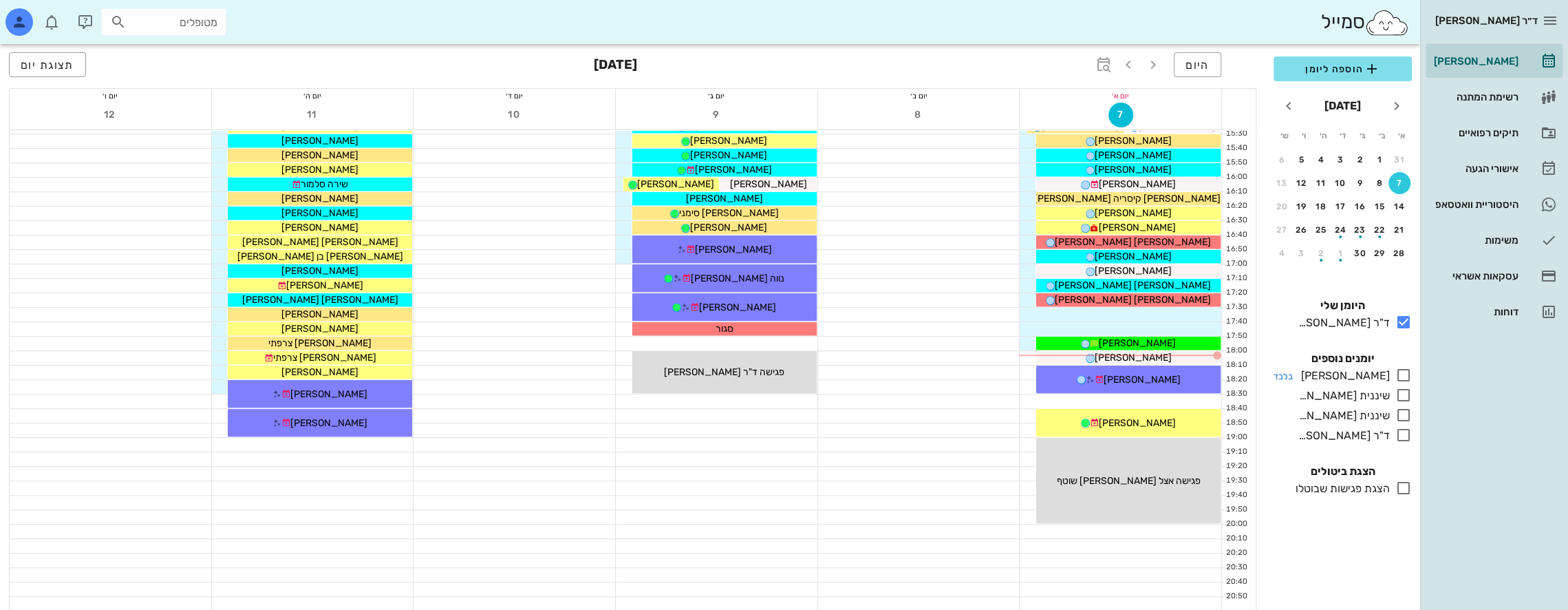
click at [1411, 373] on icon at bounding box center [1404, 375] width 17 height 17
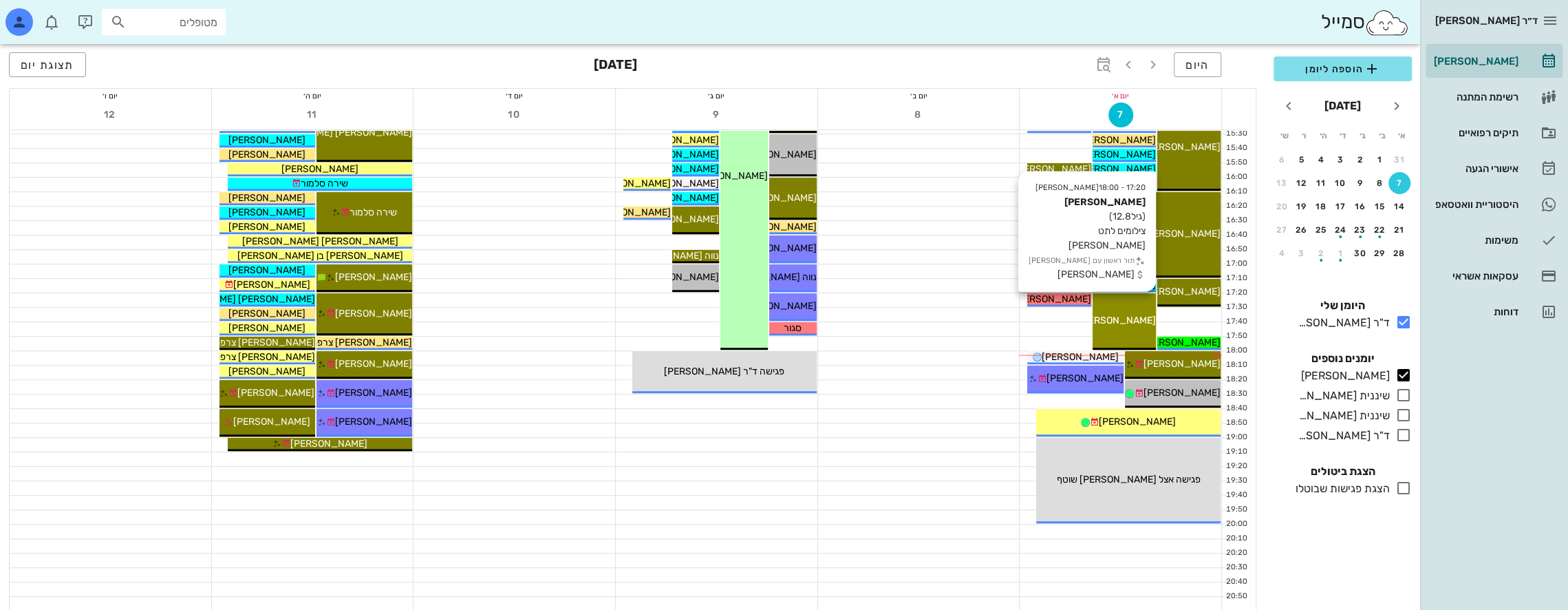
click at [1140, 308] on div "17:20 - 18:00 [PERSON_NAME] (גיל 12.8 ) צילומים לתט חוב [PERSON_NAME] תור ראשון…" at bounding box center [1124, 321] width 63 height 57
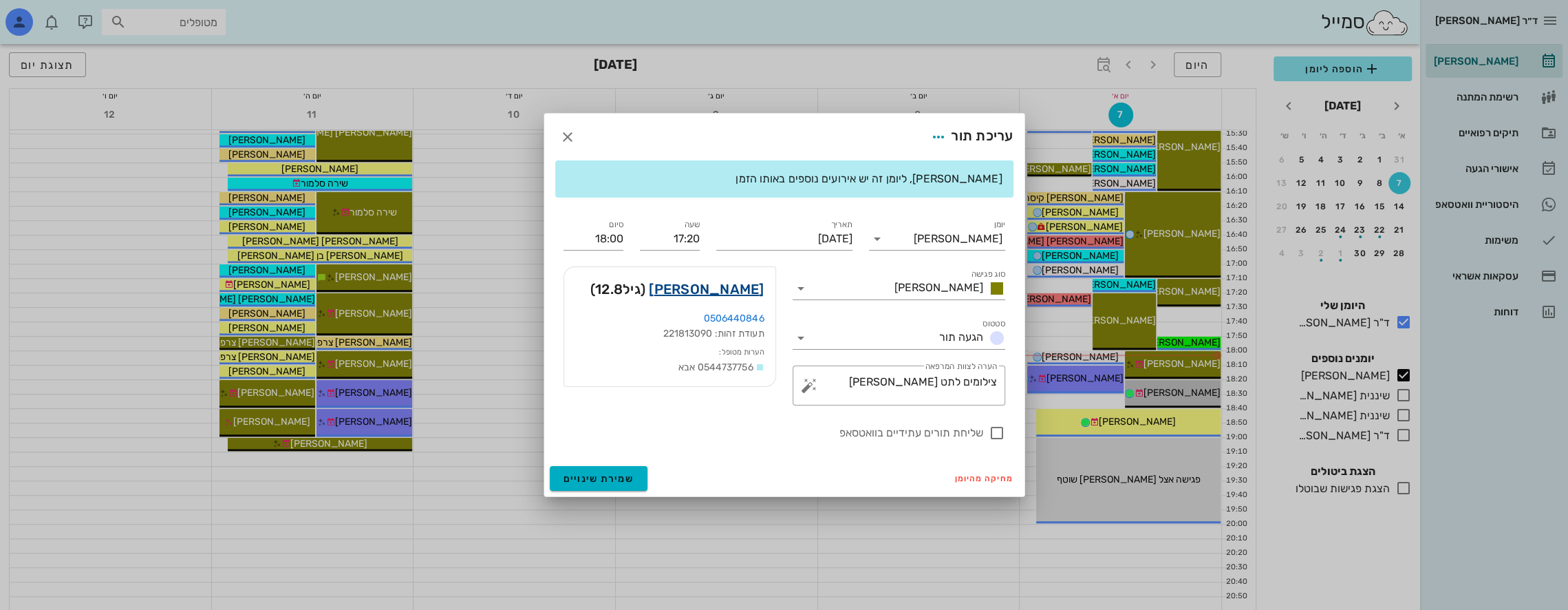
click at [743, 288] on link "[PERSON_NAME]" at bounding box center [706, 289] width 115 height 22
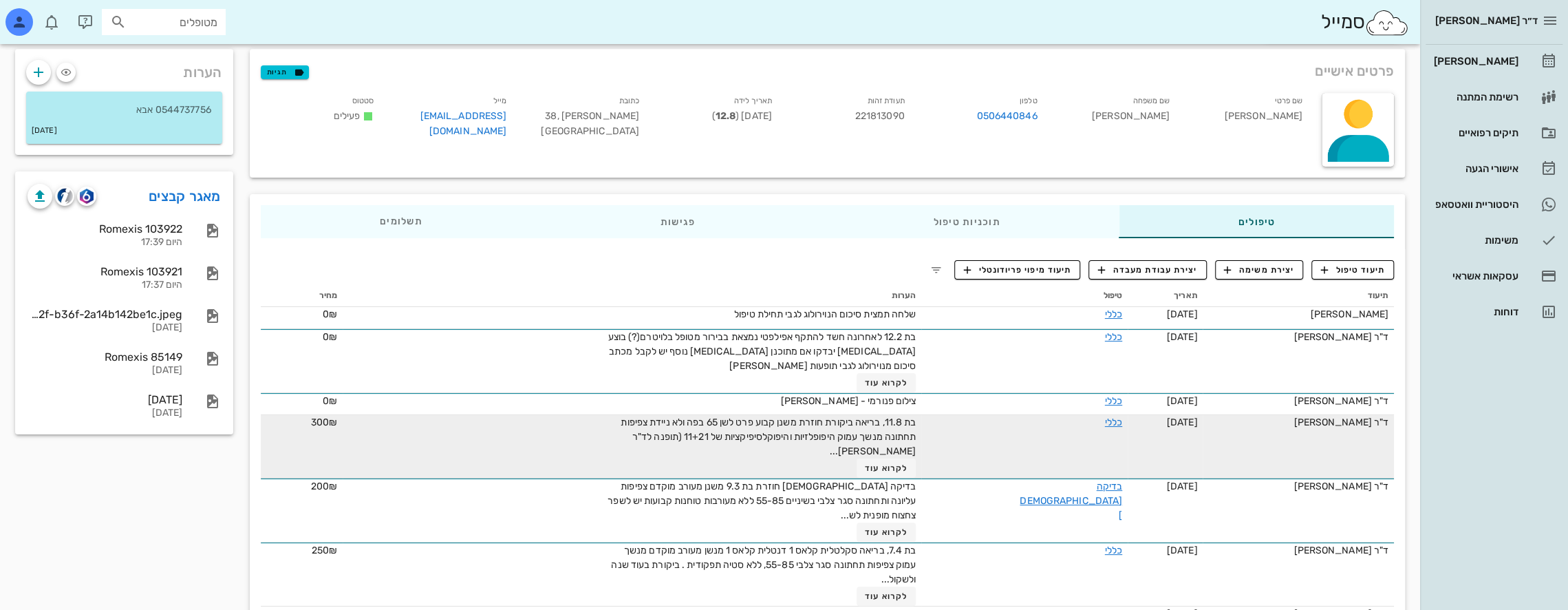
scroll to position [190, 0]
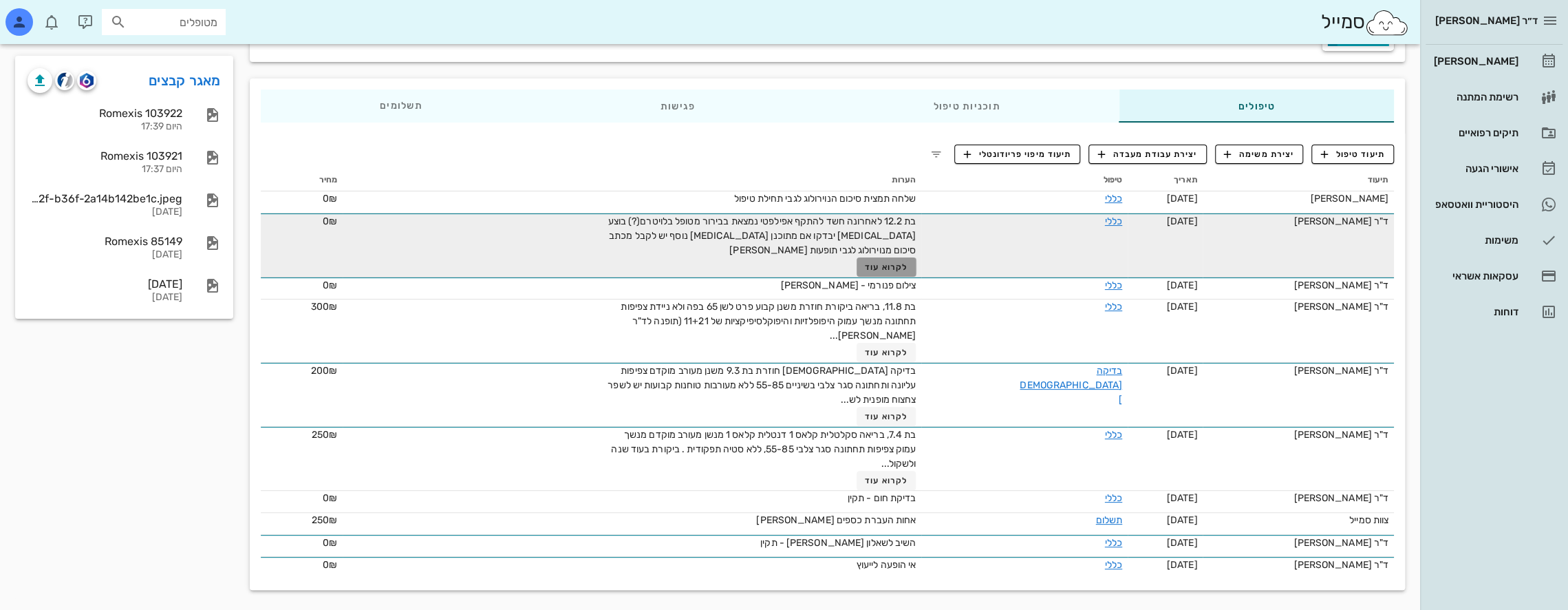
click at [901, 260] on button "לקרוא עוד" at bounding box center [887, 267] width 60 height 19
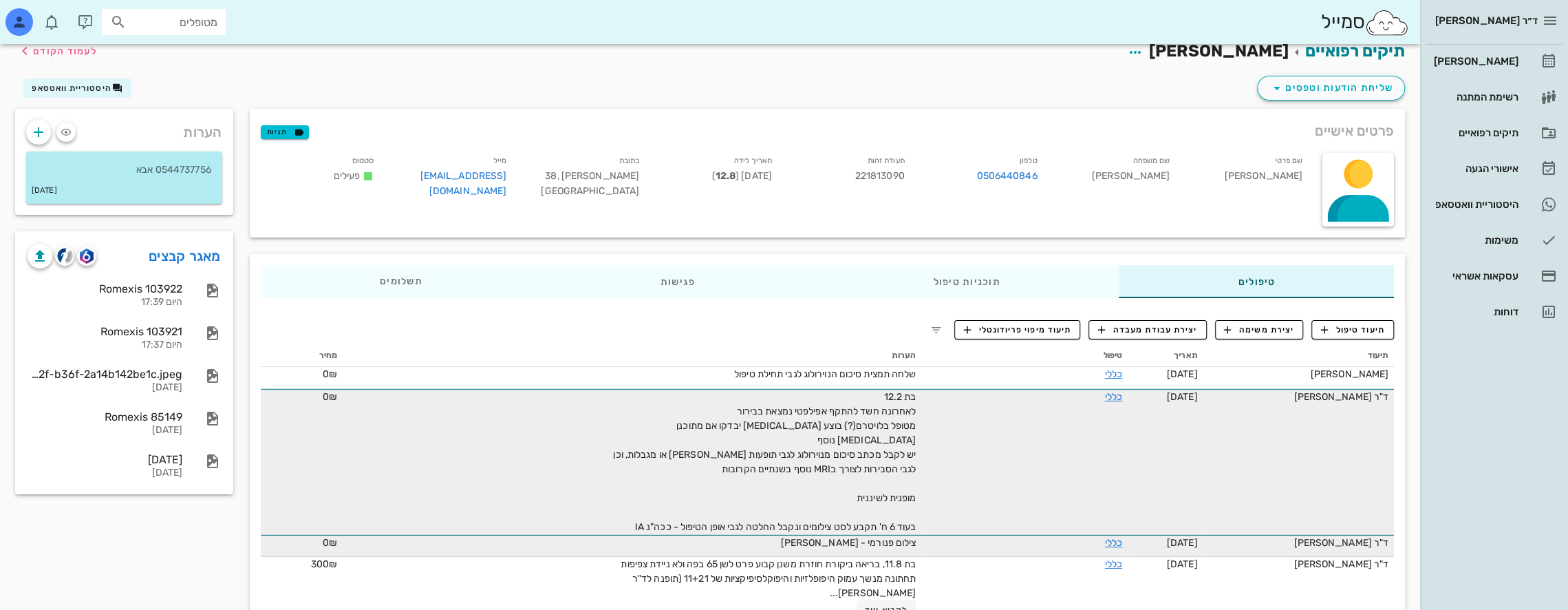
scroll to position [0, 0]
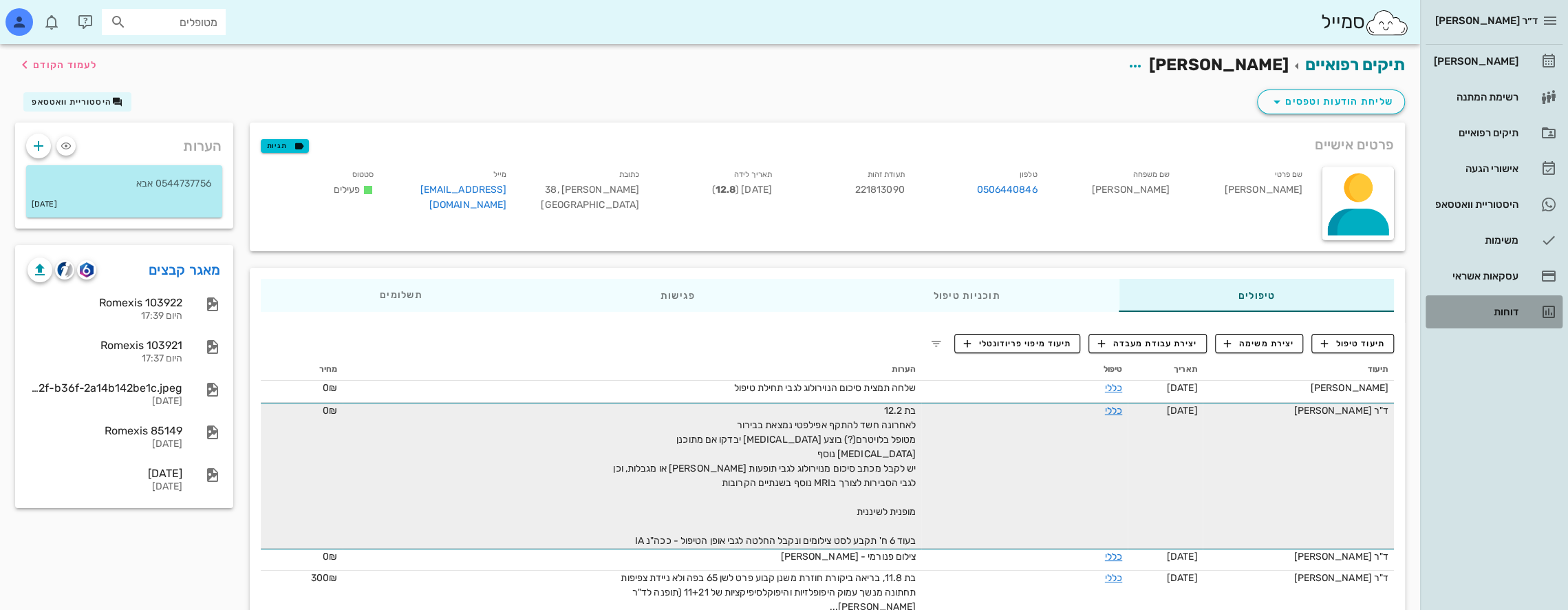
click at [1514, 313] on div "דוחות" at bounding box center [1475, 312] width 87 height 11
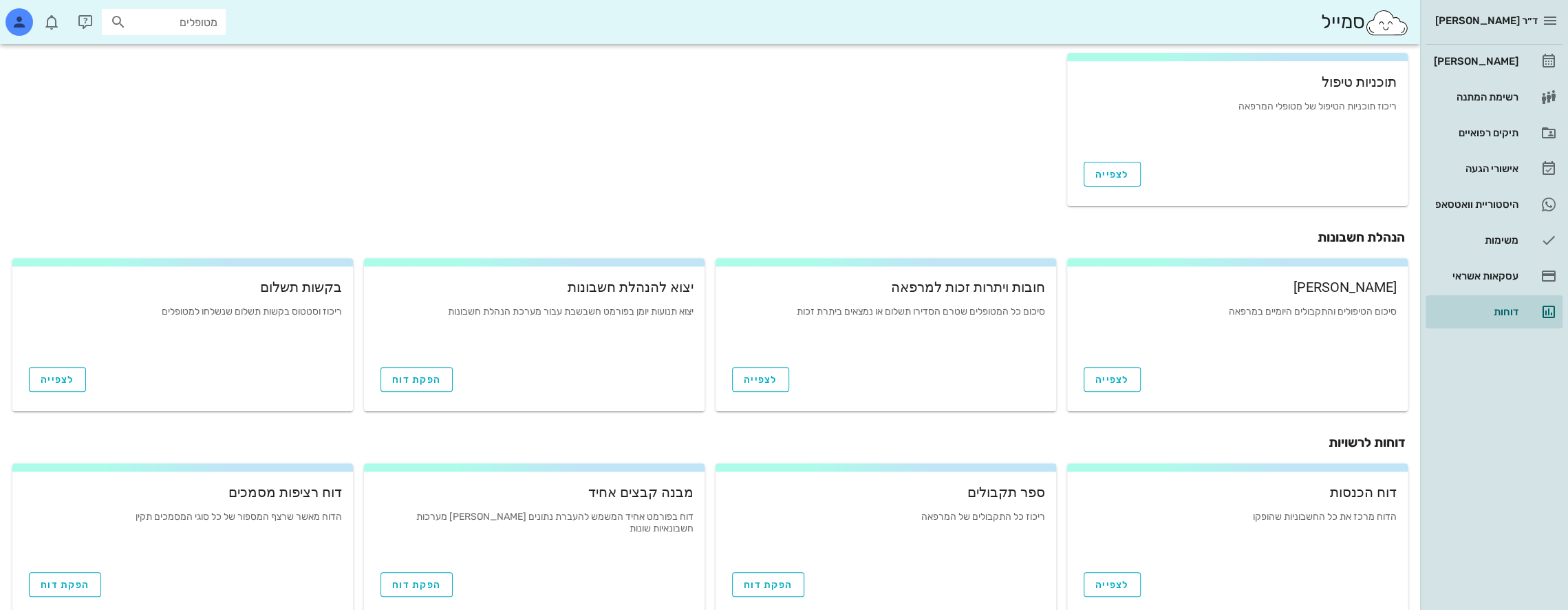
scroll to position [407, 0]
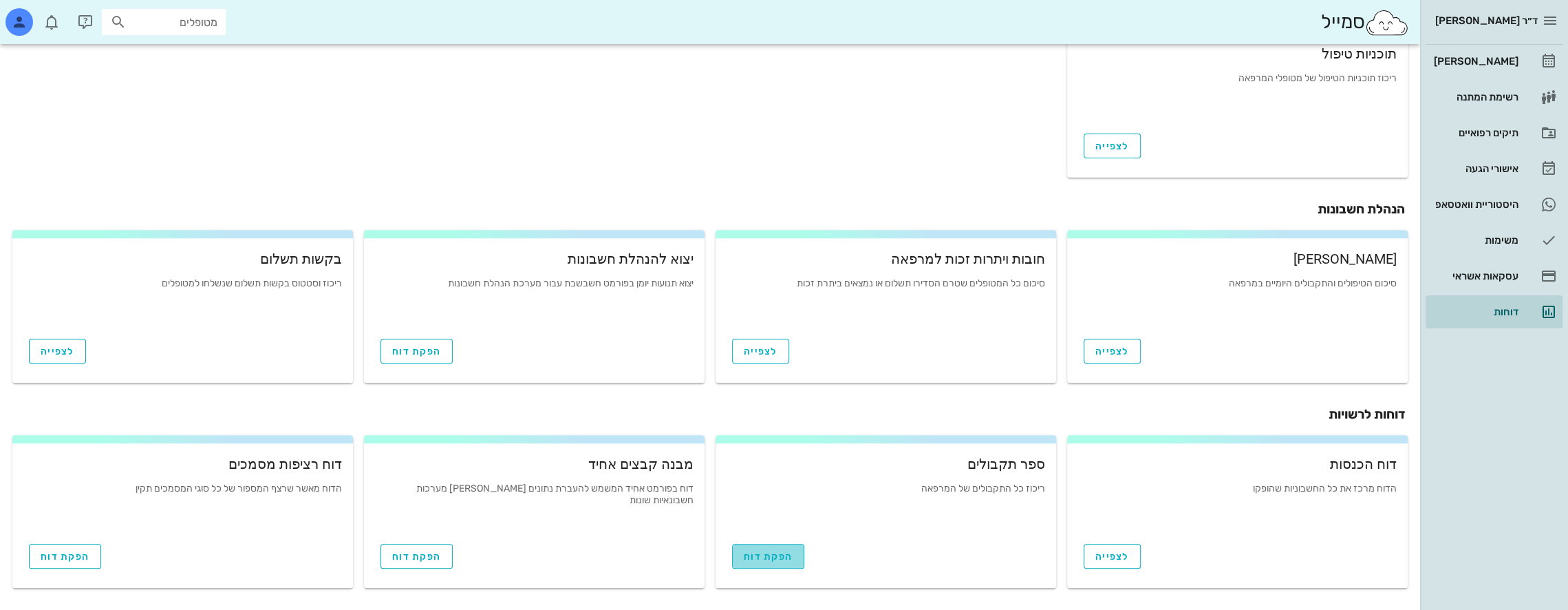
click at [777, 556] on span "הפקת דוח" at bounding box center [768, 556] width 49 height 11
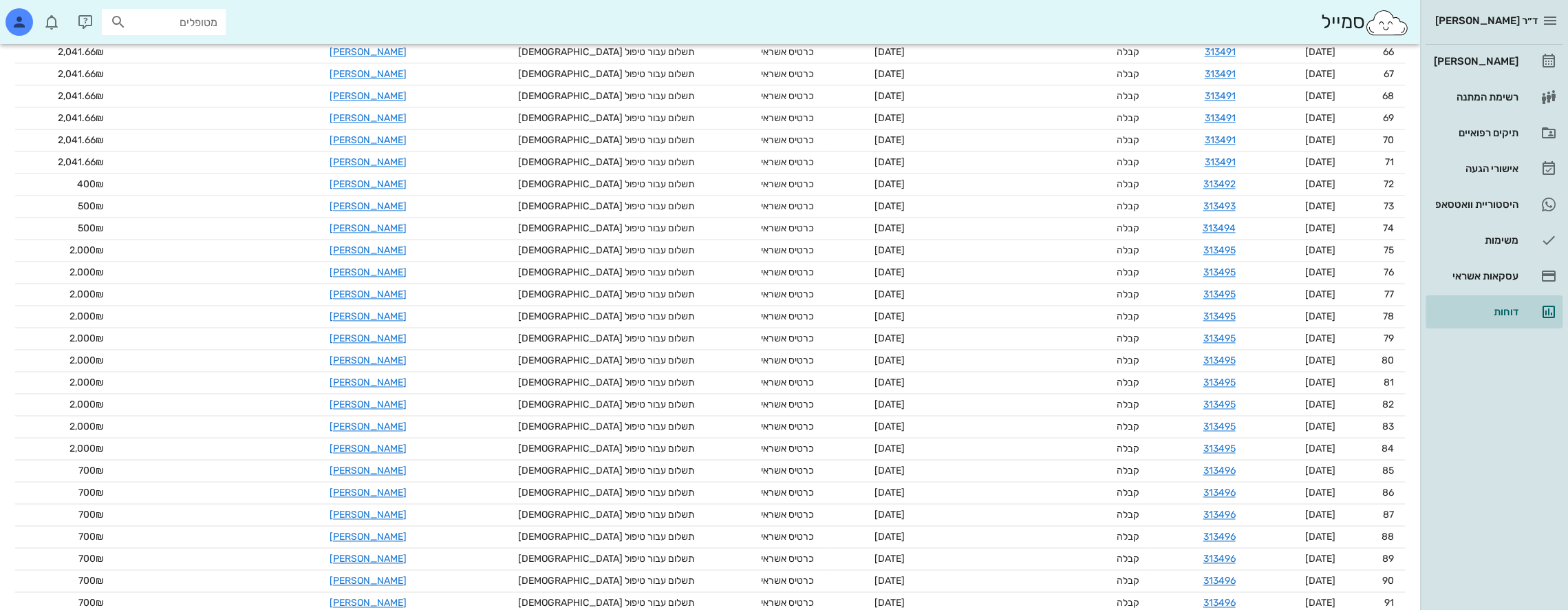
scroll to position [1160, 0]
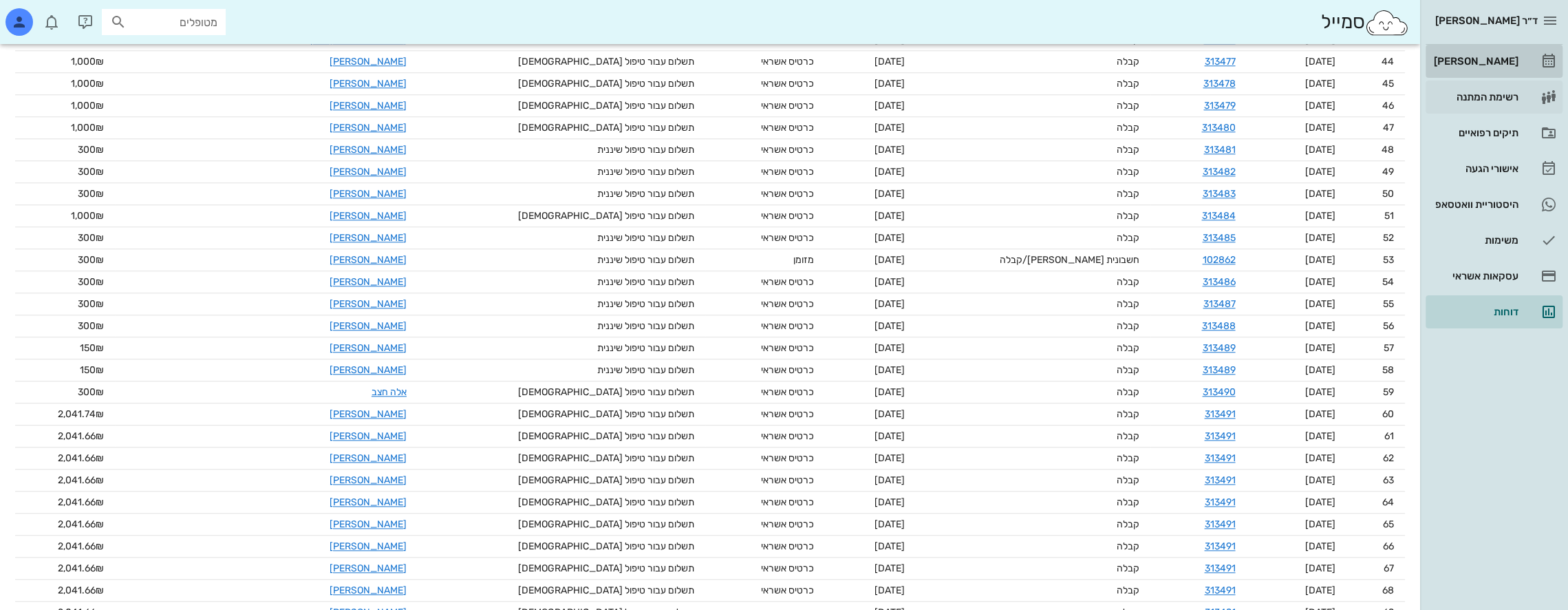
drag, startPoint x: 1510, startPoint y: 59, endPoint x: 1430, endPoint y: 99, distance: 89.4
click at [1510, 59] on div "[PERSON_NAME]" at bounding box center [1475, 61] width 87 height 11
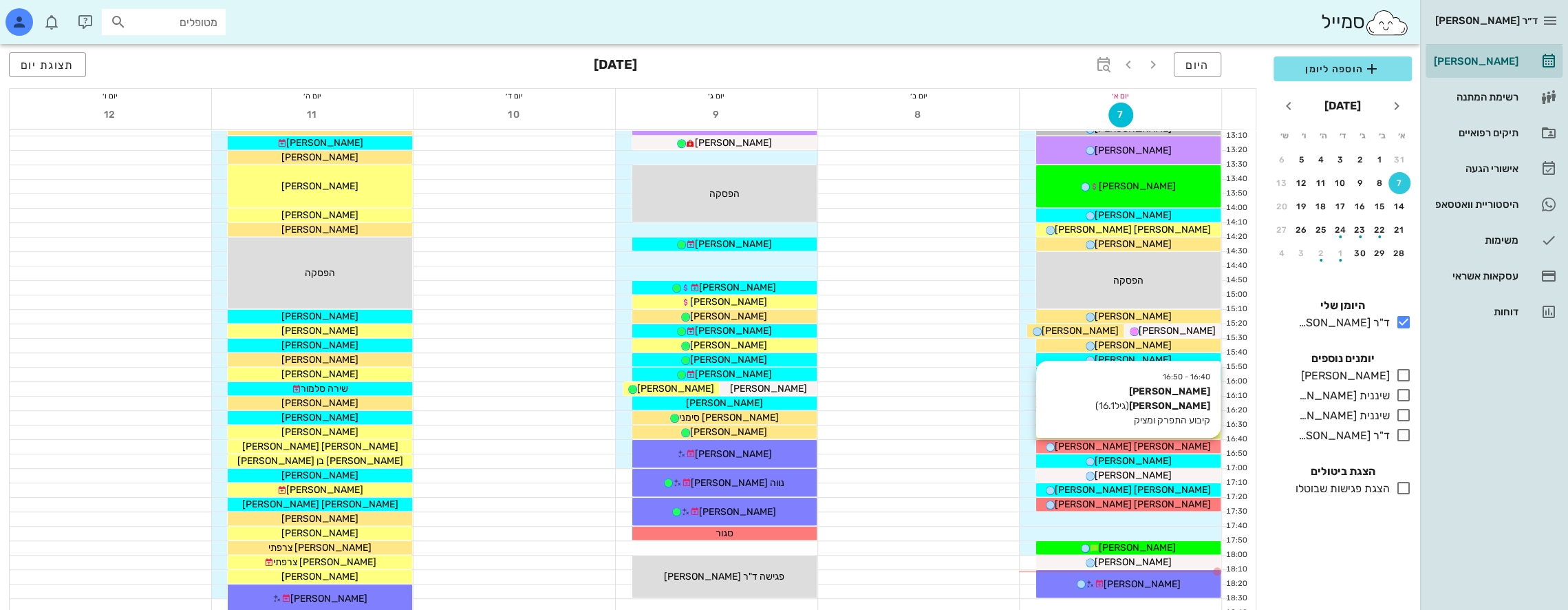
scroll to position [734, 0]
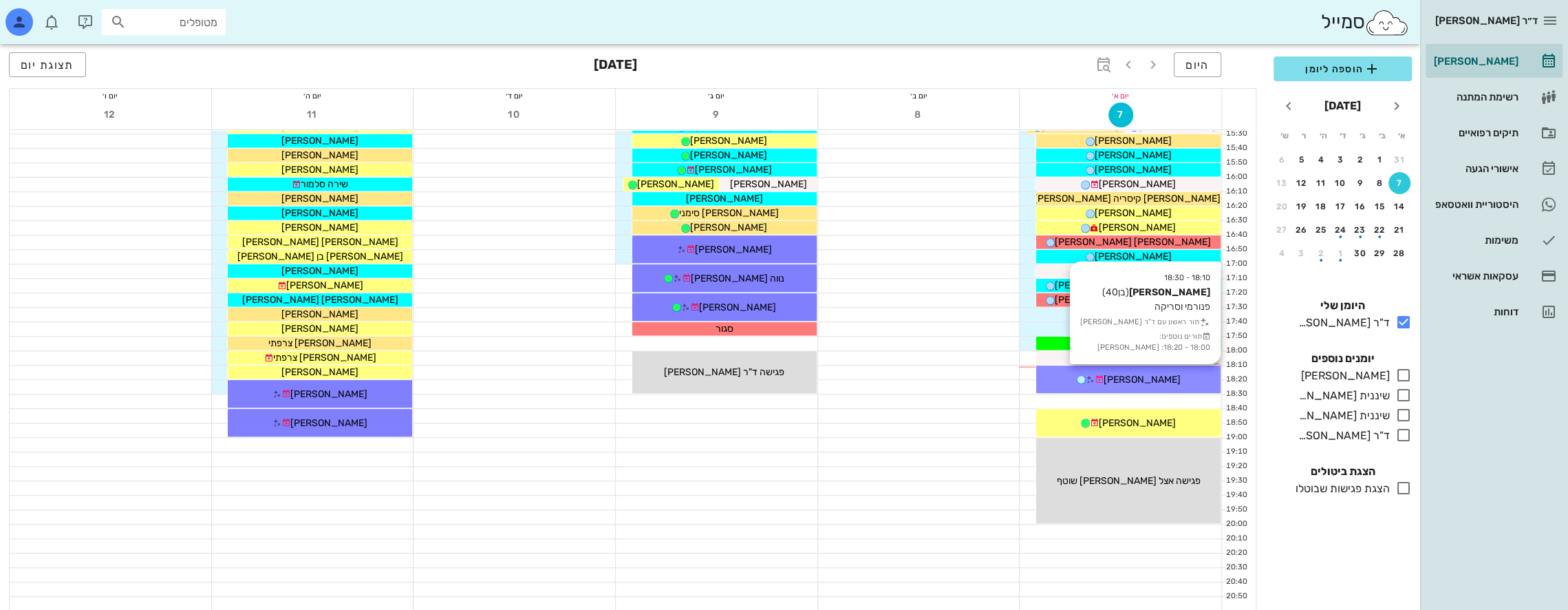
click at [1154, 374] on span "[PERSON_NAME]" at bounding box center [1142, 379] width 77 height 11
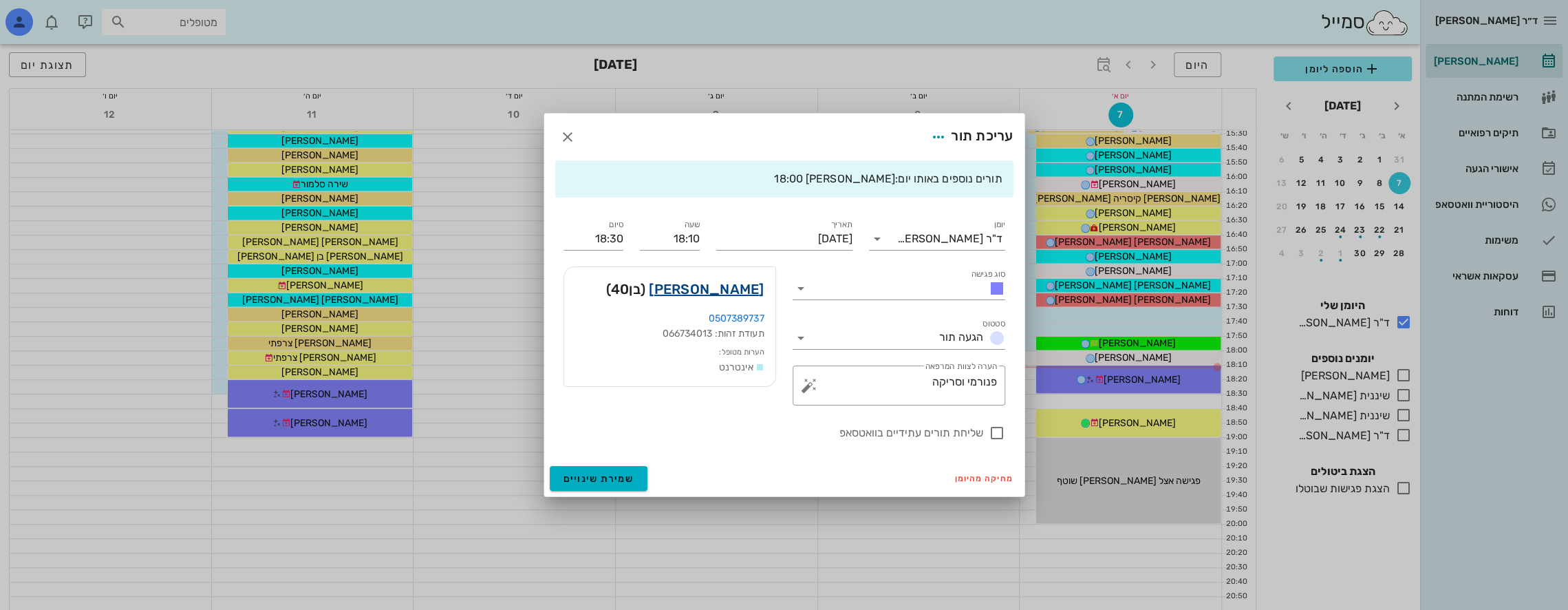
click at [750, 291] on link "[PERSON_NAME]" at bounding box center [706, 289] width 115 height 22
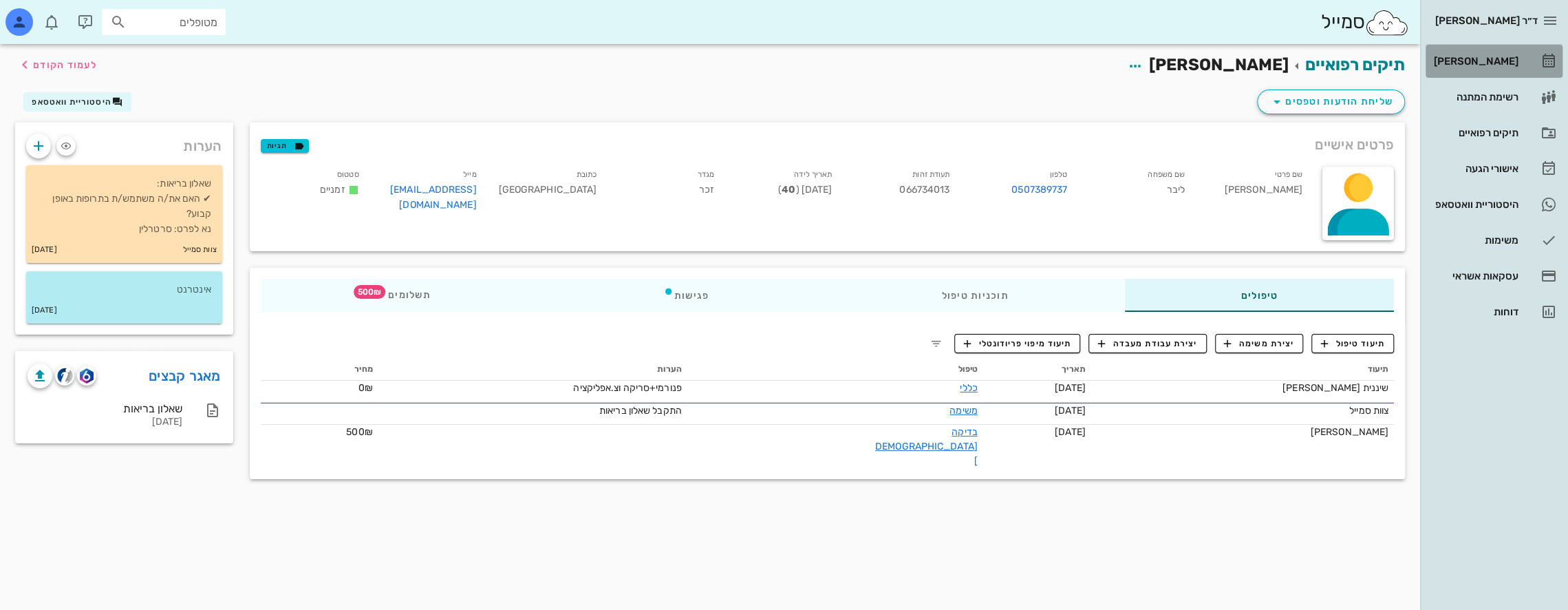
click at [1485, 62] on div "[PERSON_NAME]" at bounding box center [1475, 61] width 87 height 11
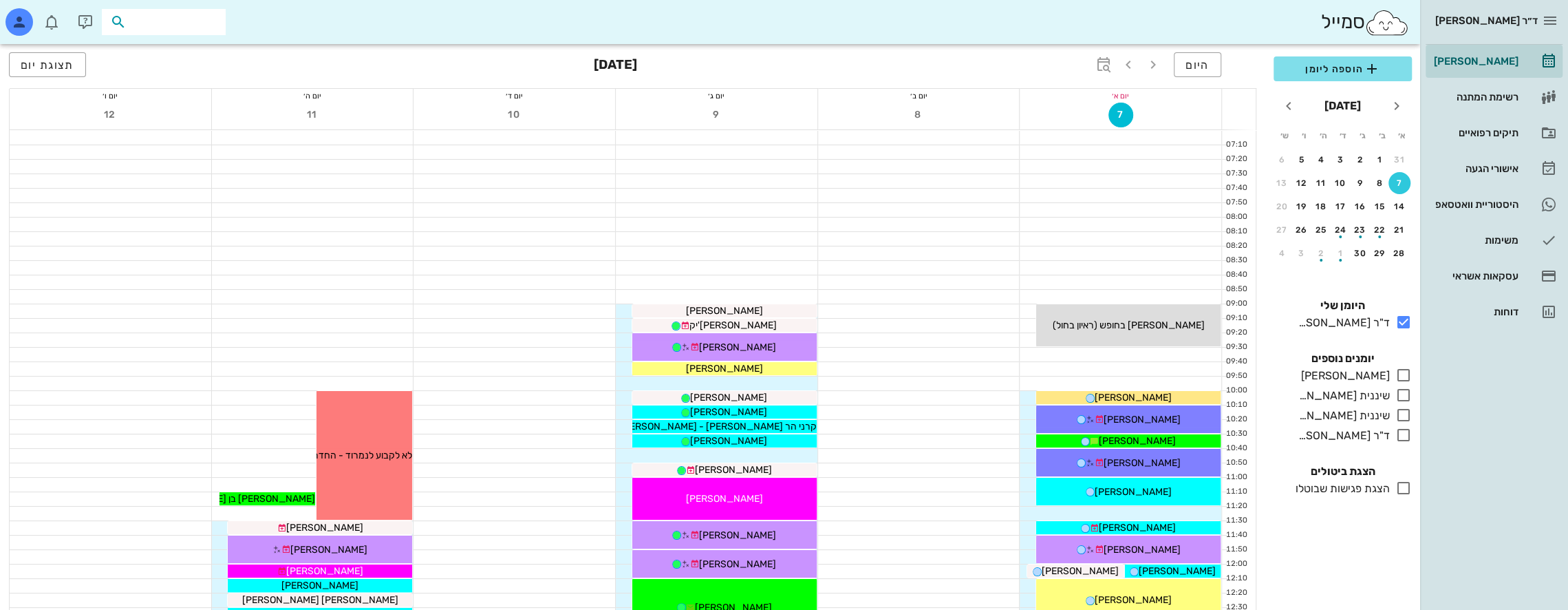
click at [154, 18] on input "text" at bounding box center [173, 21] width 88 height 18
type input "a"
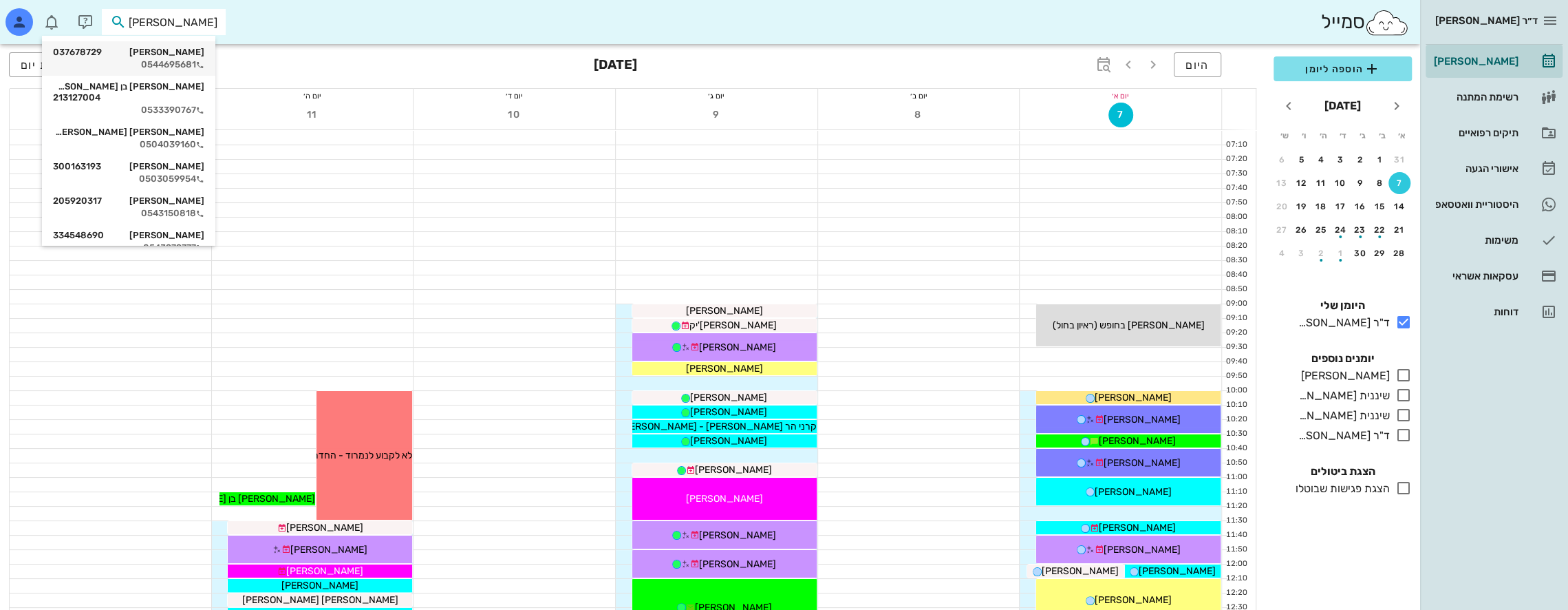
type input "[PERSON_NAME]"
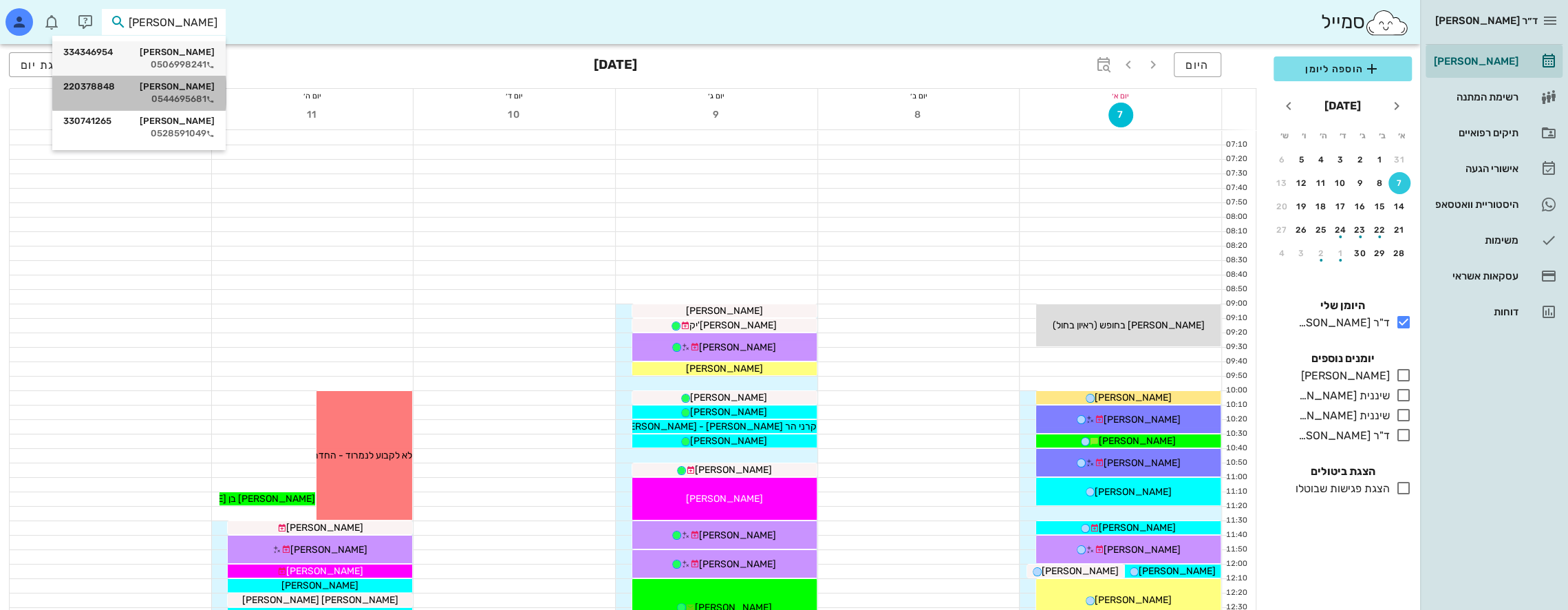
click at [161, 89] on div "[PERSON_NAME] 220378848" at bounding box center [139, 86] width 151 height 11
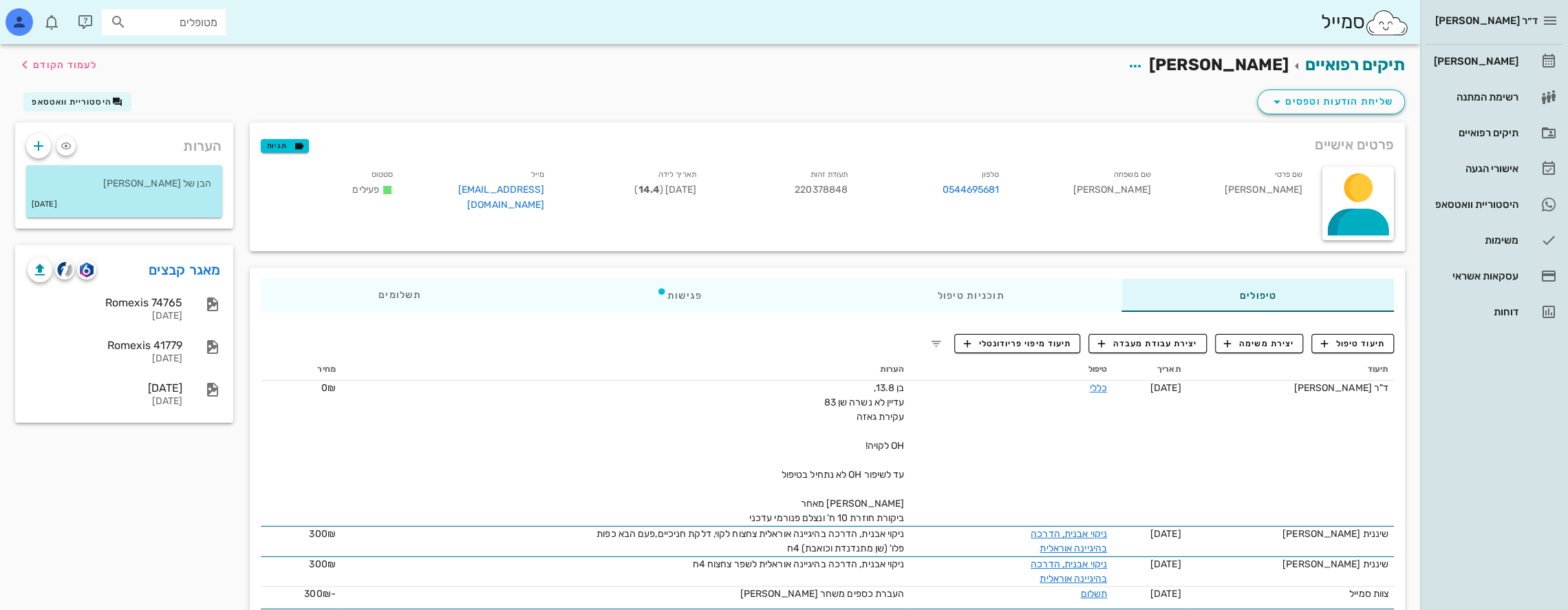
click at [184, 25] on input "מטופלים" at bounding box center [173, 21] width 88 height 18
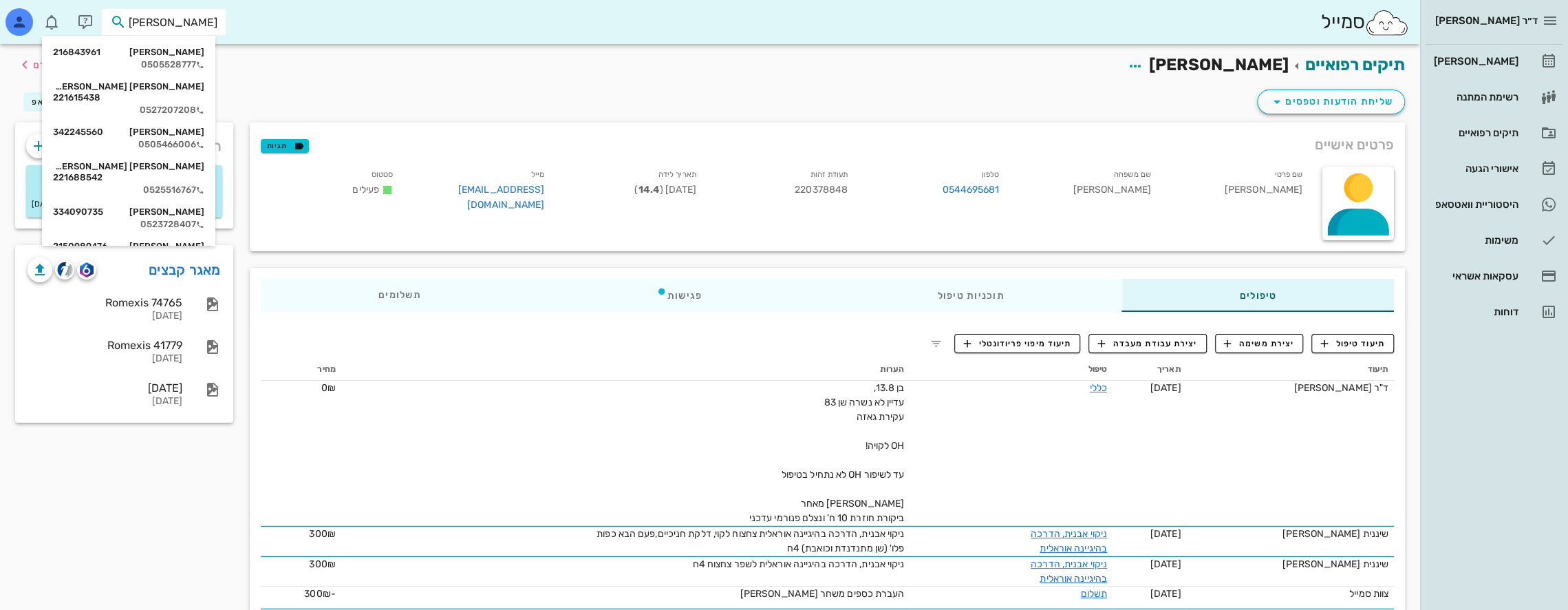
type input "[PERSON_NAME] פ"
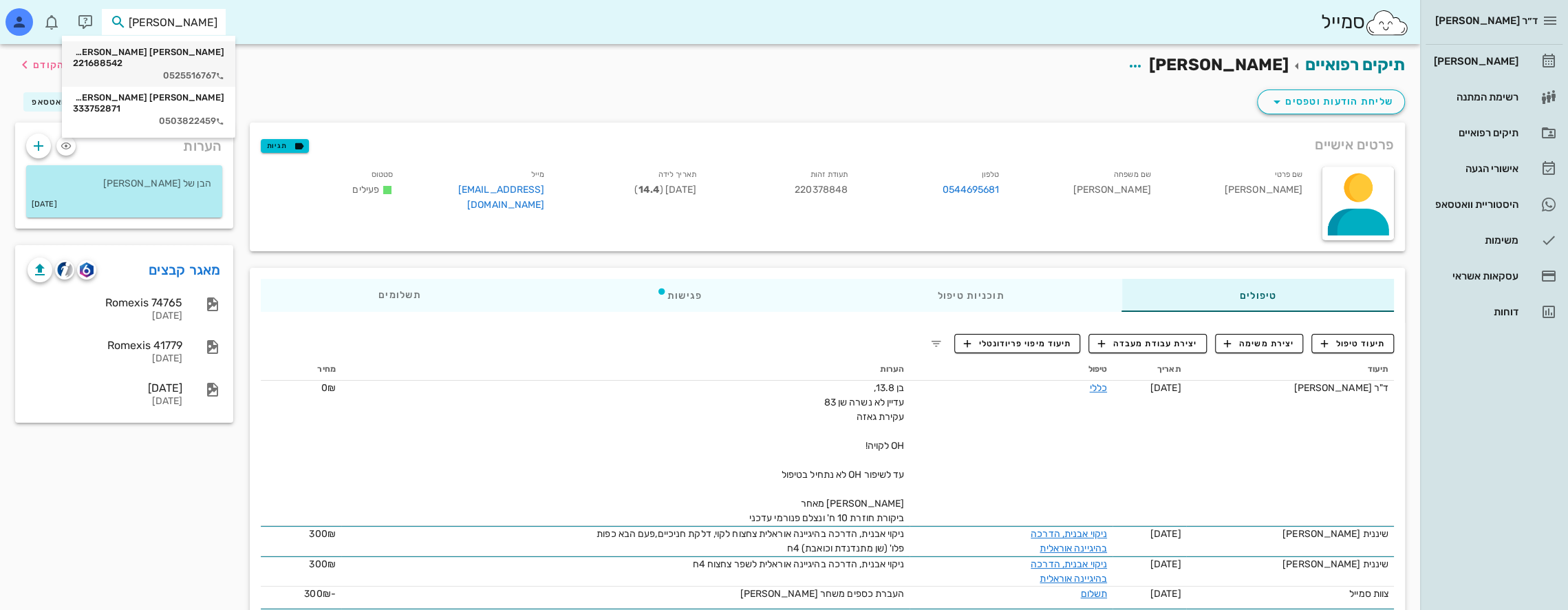
click at [189, 59] on div "[PERSON_NAME] [PERSON_NAME] 221688542 0525516767" at bounding box center [148, 63] width 151 height 45
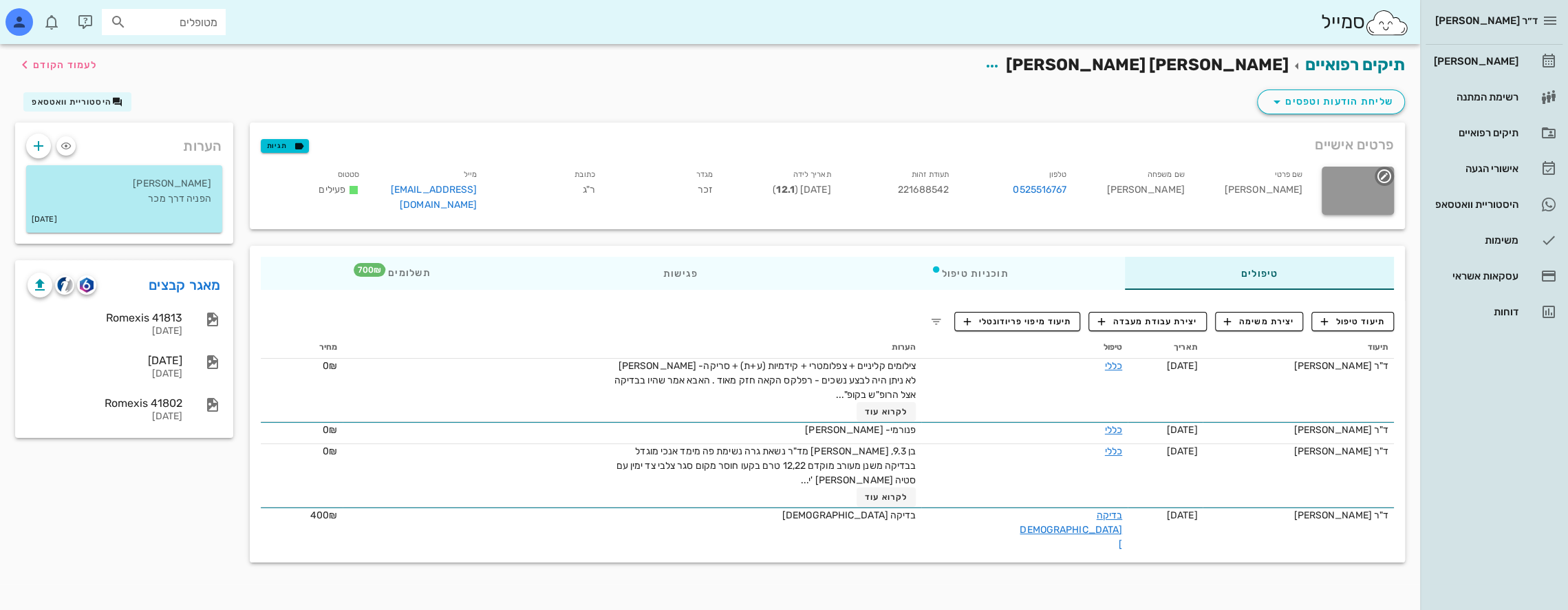
click at [1367, 183] on div at bounding box center [1358, 190] width 73 height 48
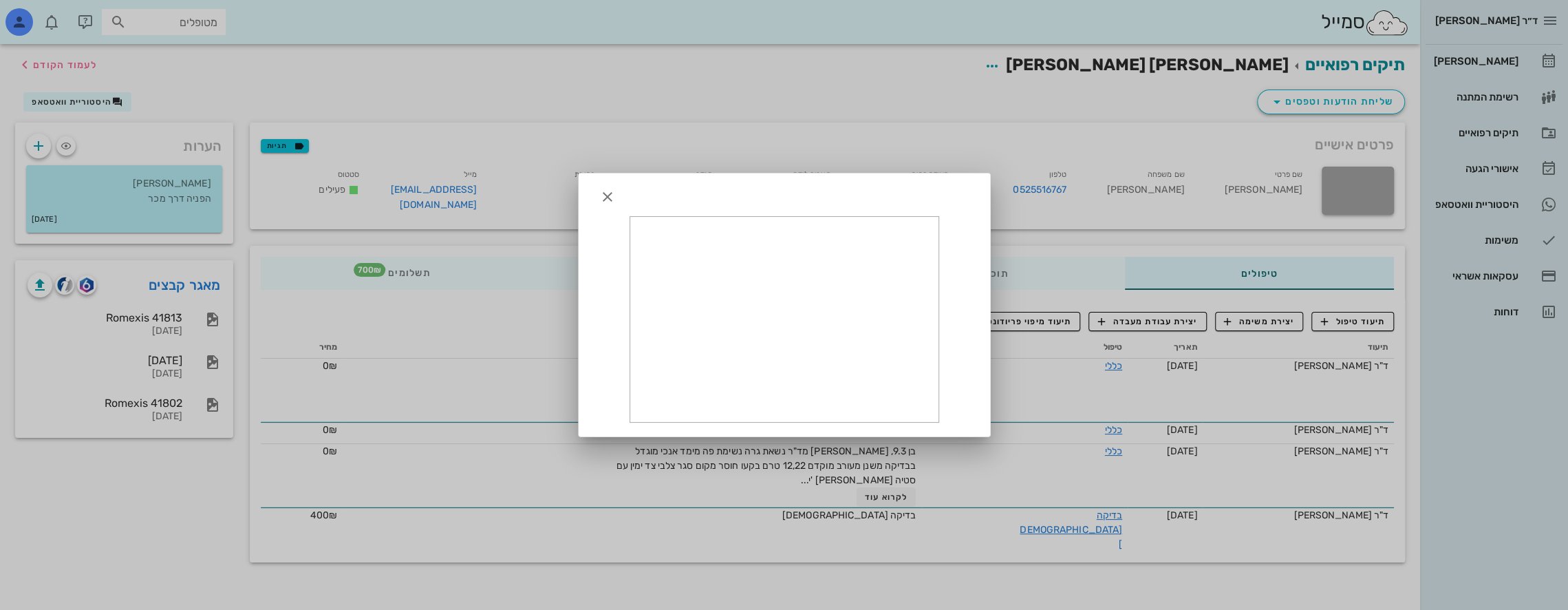
click at [605, 183] on div at bounding box center [784, 195] width 411 height 43
click at [610, 193] on icon "button" at bounding box center [608, 197] width 17 height 17
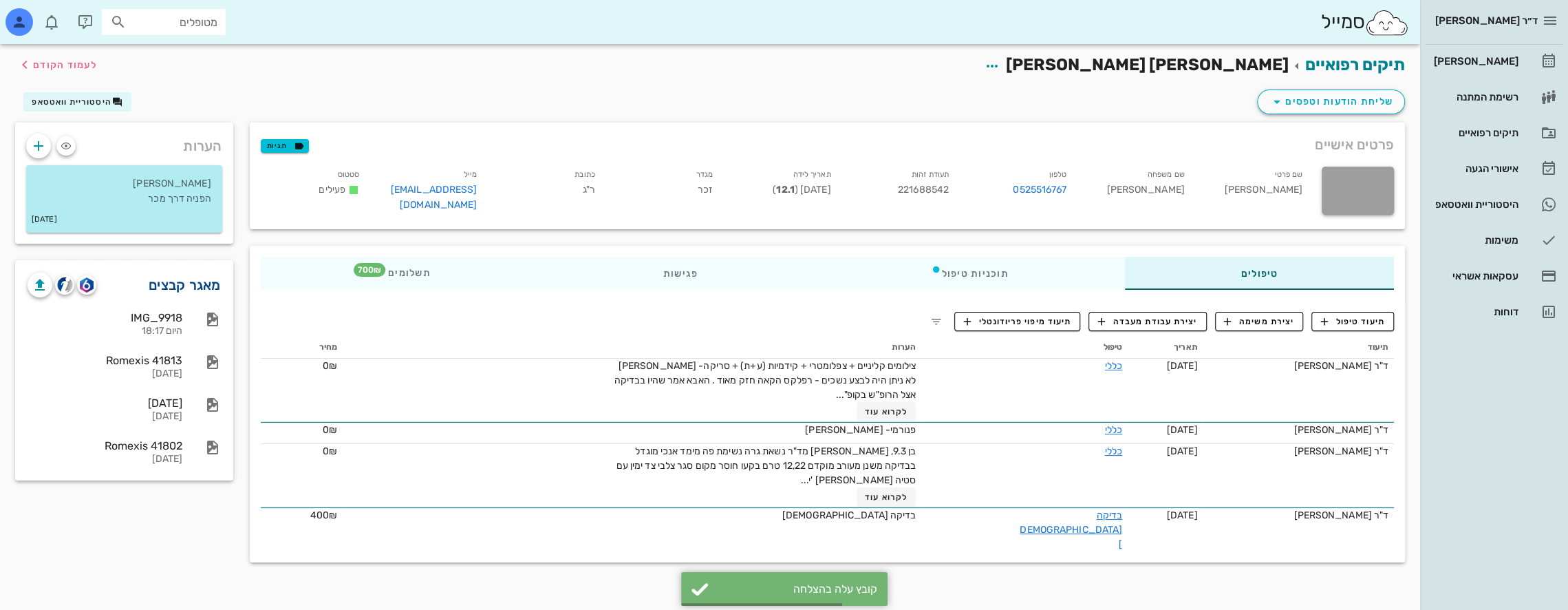
click at [195, 279] on link "מאגר קבצים" at bounding box center [184, 284] width 73 height 22
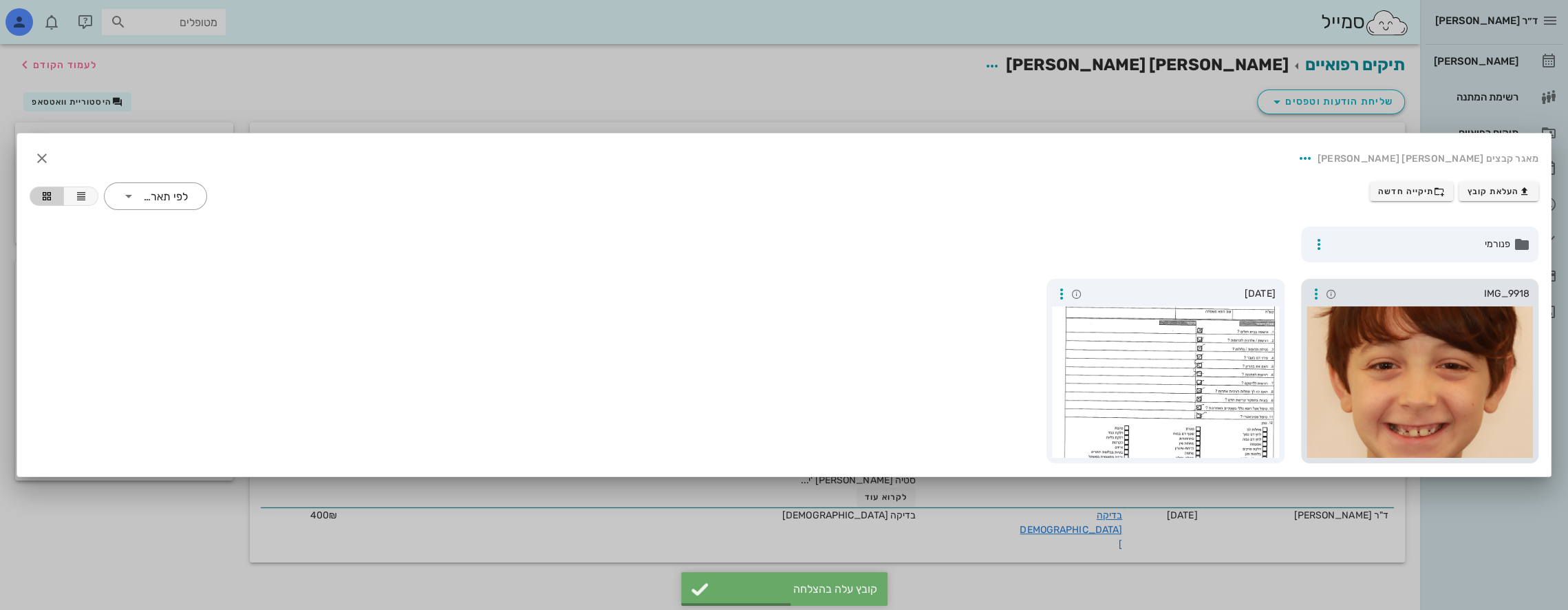
click at [1392, 384] on div at bounding box center [1420, 382] width 227 height 151
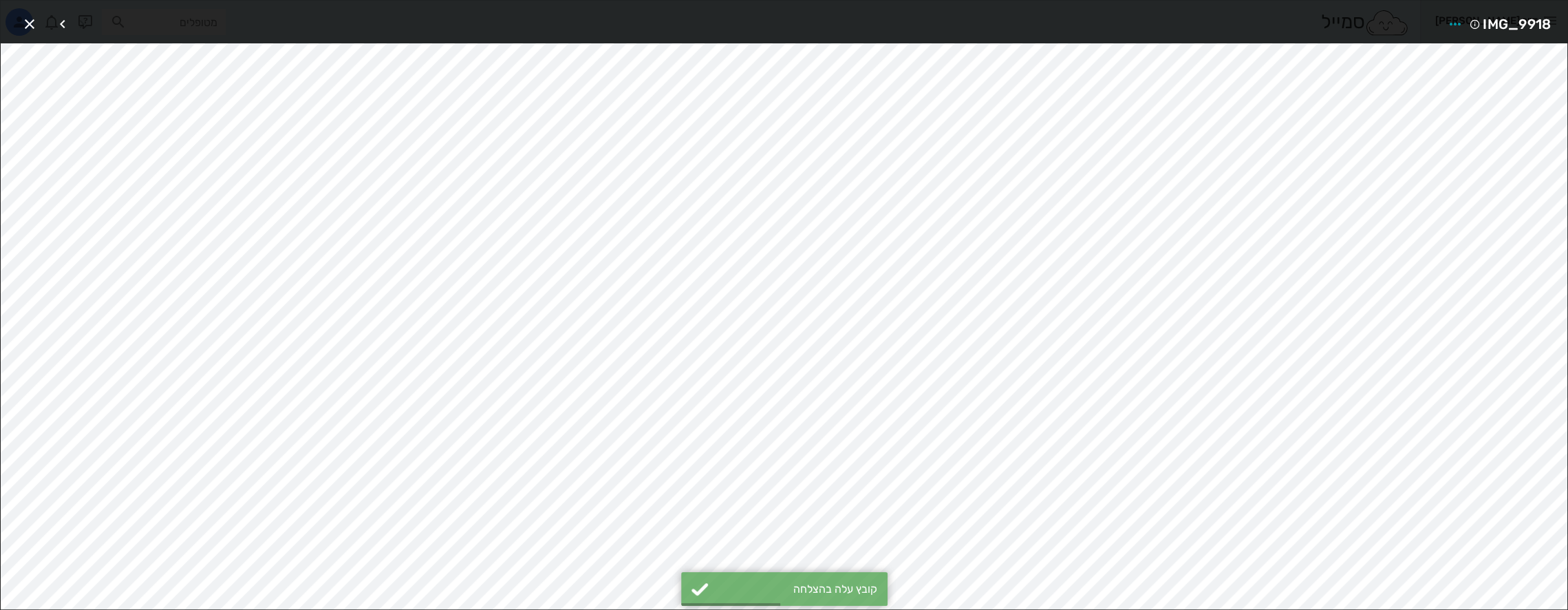
click at [1392, 384] on div at bounding box center [784, 305] width 1568 height 610
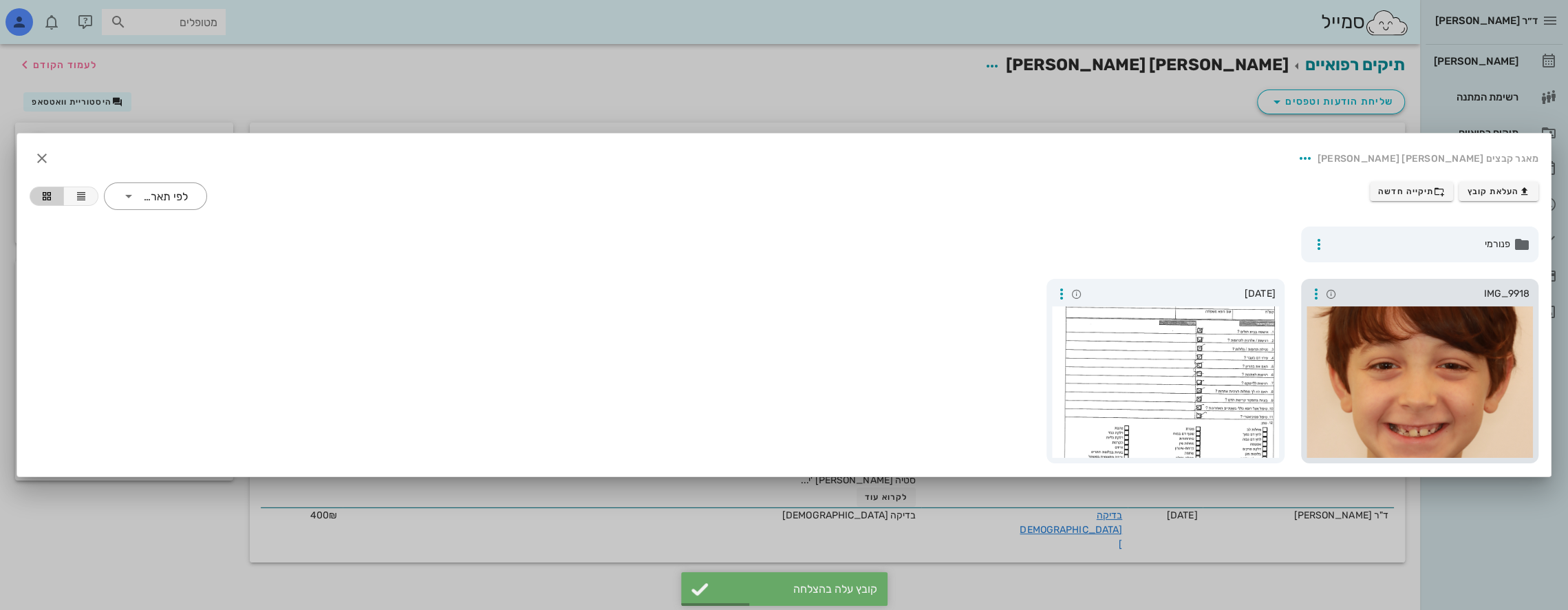
click at [1414, 386] on div at bounding box center [1420, 382] width 227 height 151
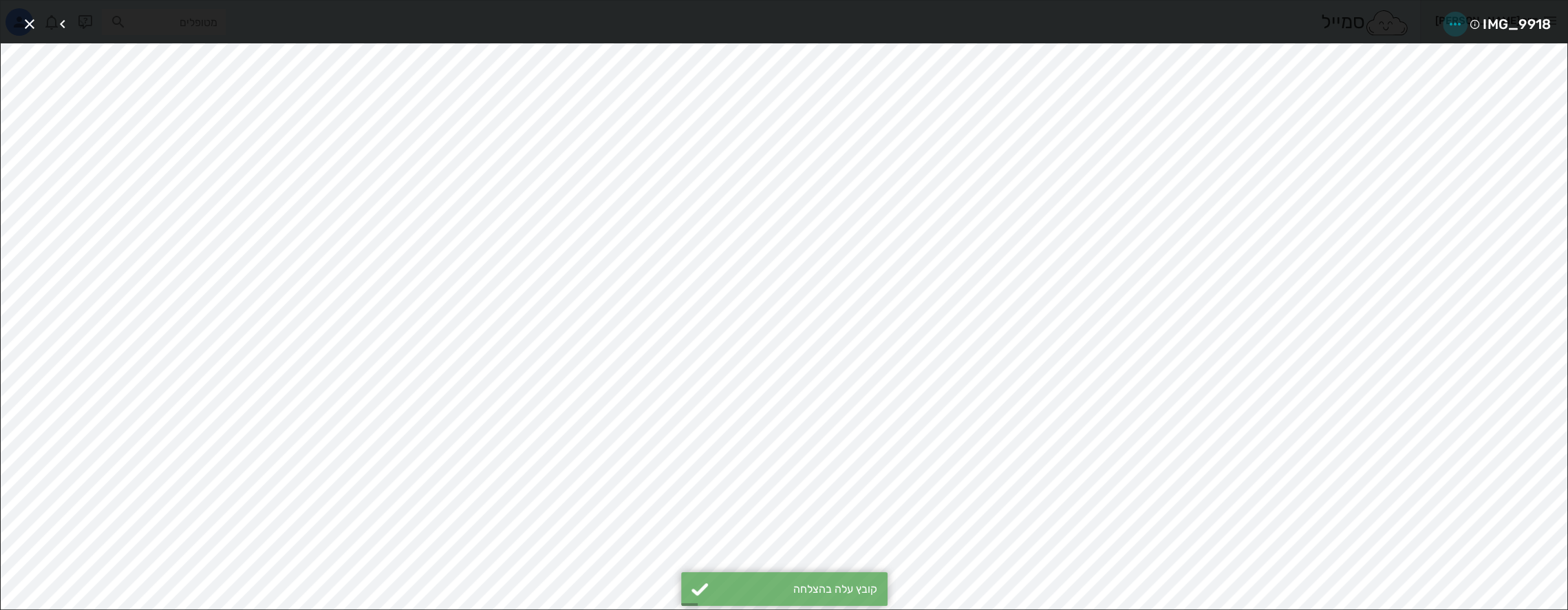
click at [1445, 17] on span "button" at bounding box center [1456, 24] width 24 height 17
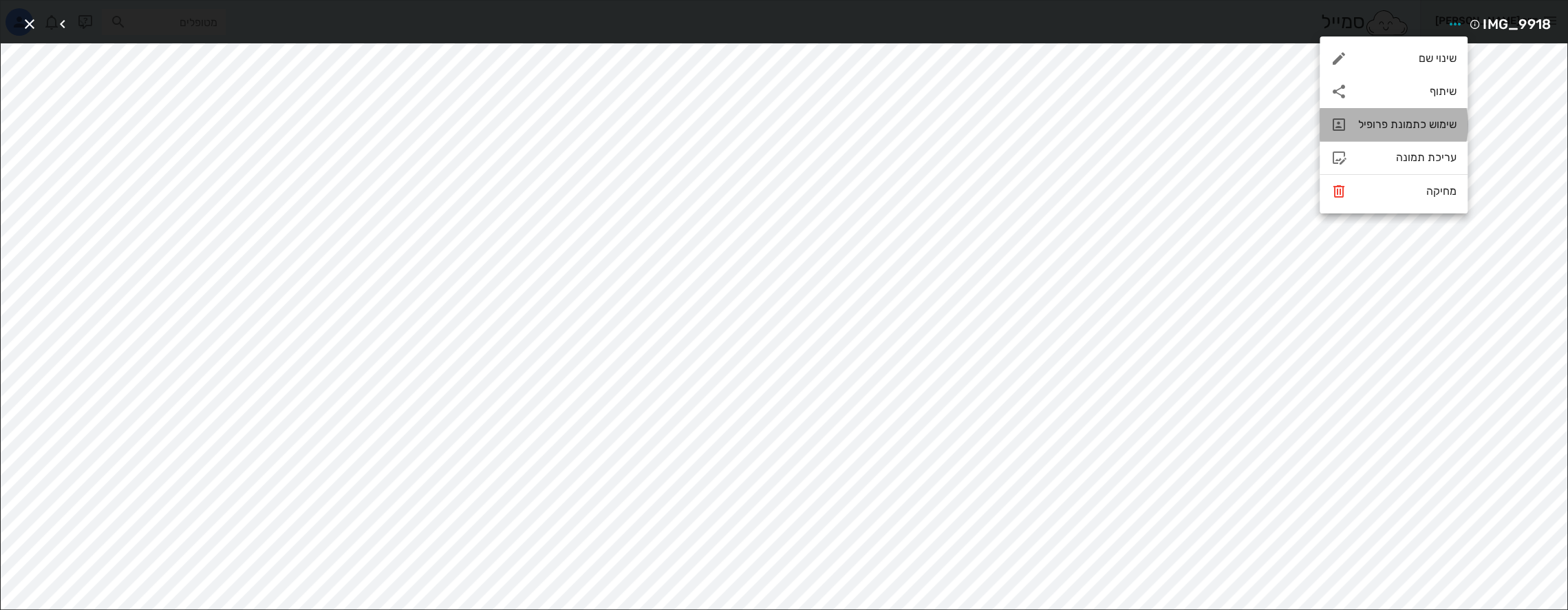
click at [1417, 124] on div "שימוש כתמונת פרופיל" at bounding box center [1407, 124] width 99 height 13
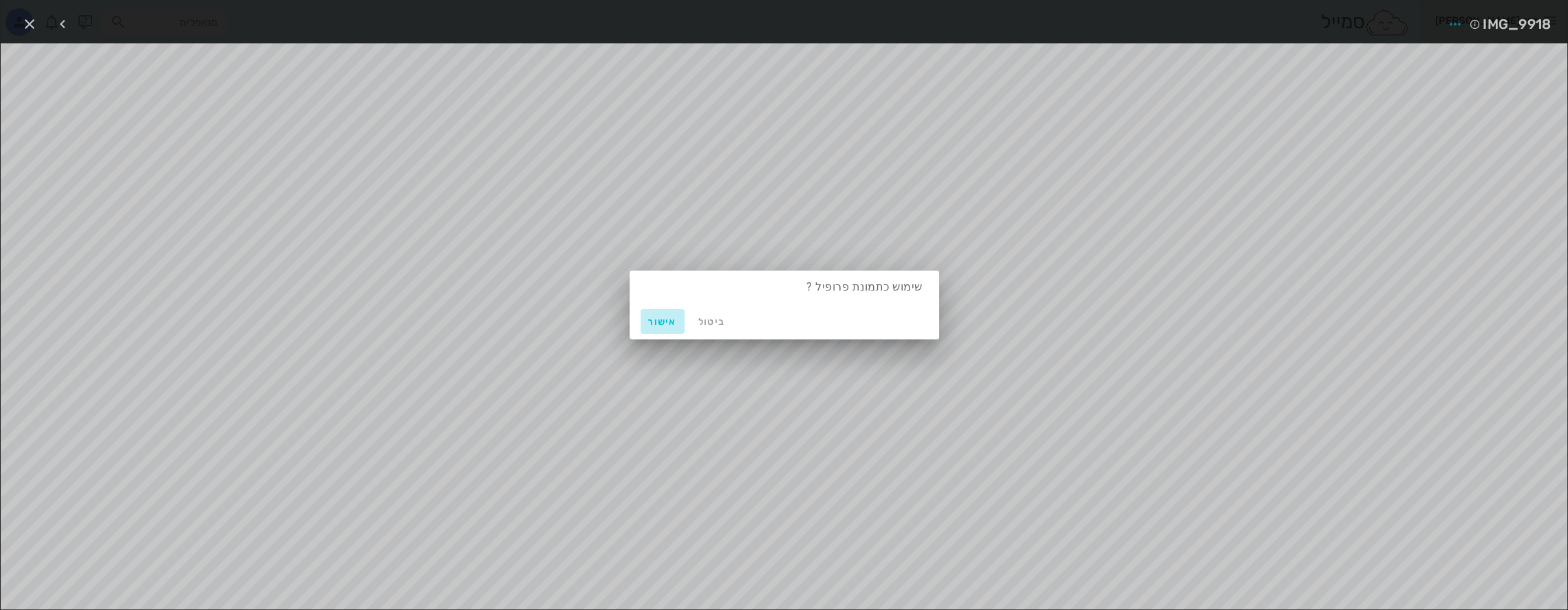
click at [664, 318] on span "אישור" at bounding box center [662, 321] width 33 height 11
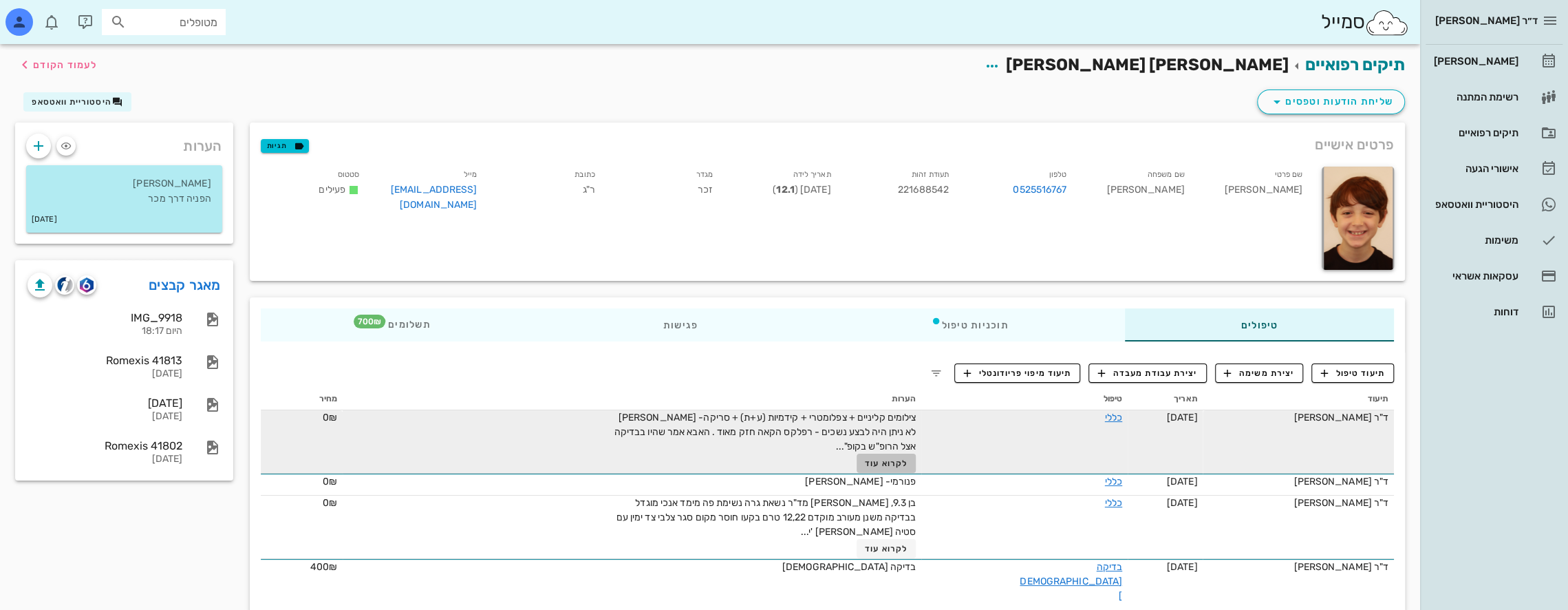
click at [900, 456] on button "לקרוא עוד" at bounding box center [887, 462] width 60 height 19
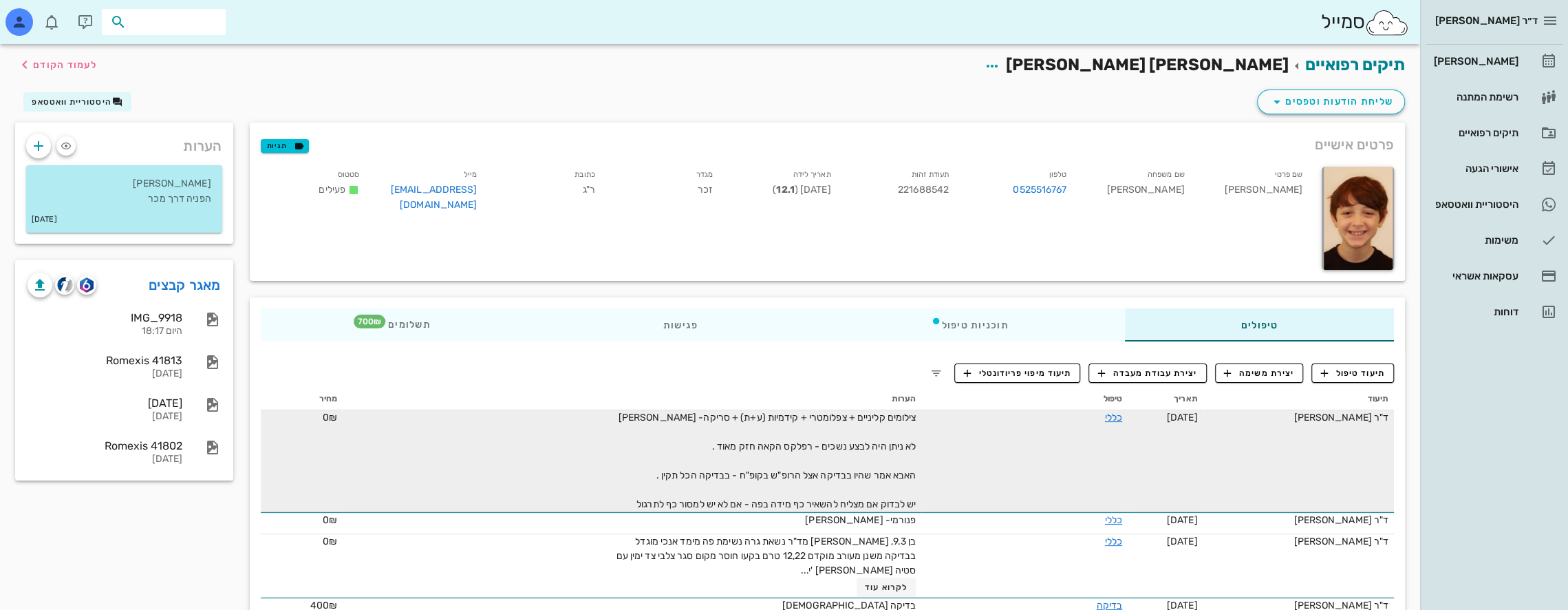
click at [195, 21] on input "text" at bounding box center [173, 21] width 88 height 18
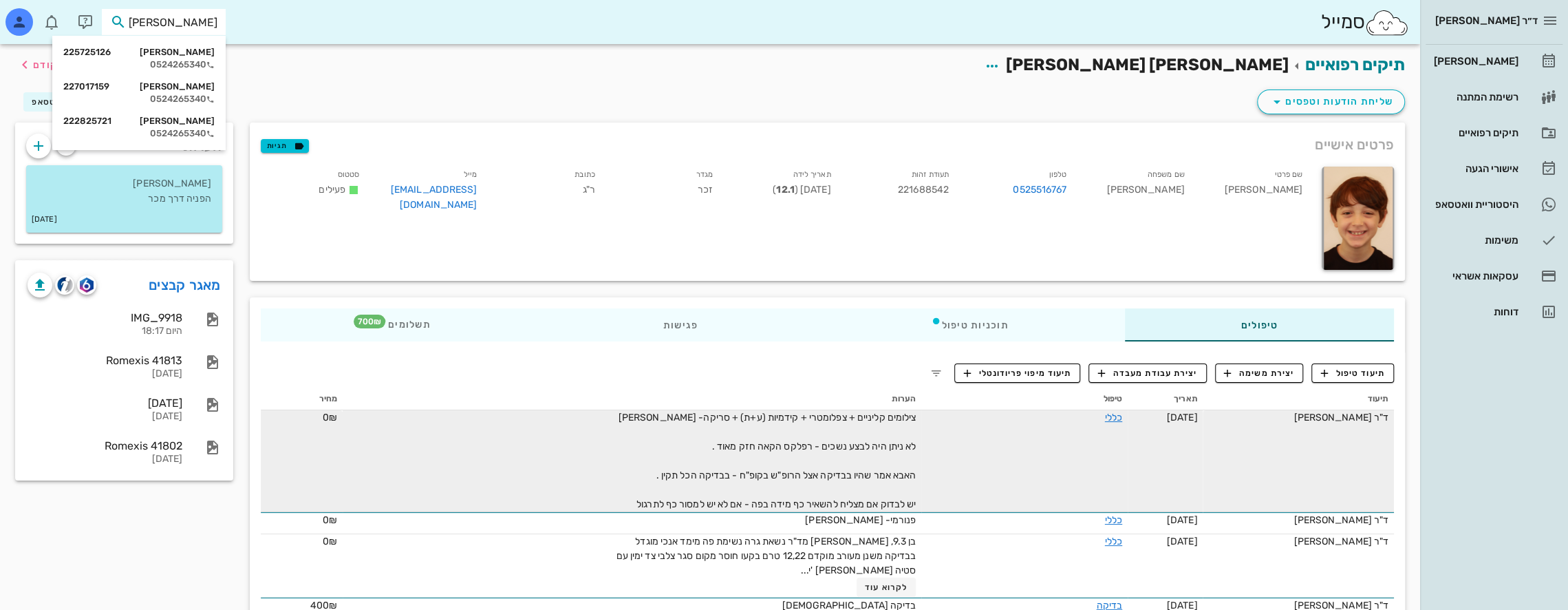
type input "[PERSON_NAME]"
click at [209, 52] on div "[PERSON_NAME] 225725126" at bounding box center [139, 52] width 151 height 11
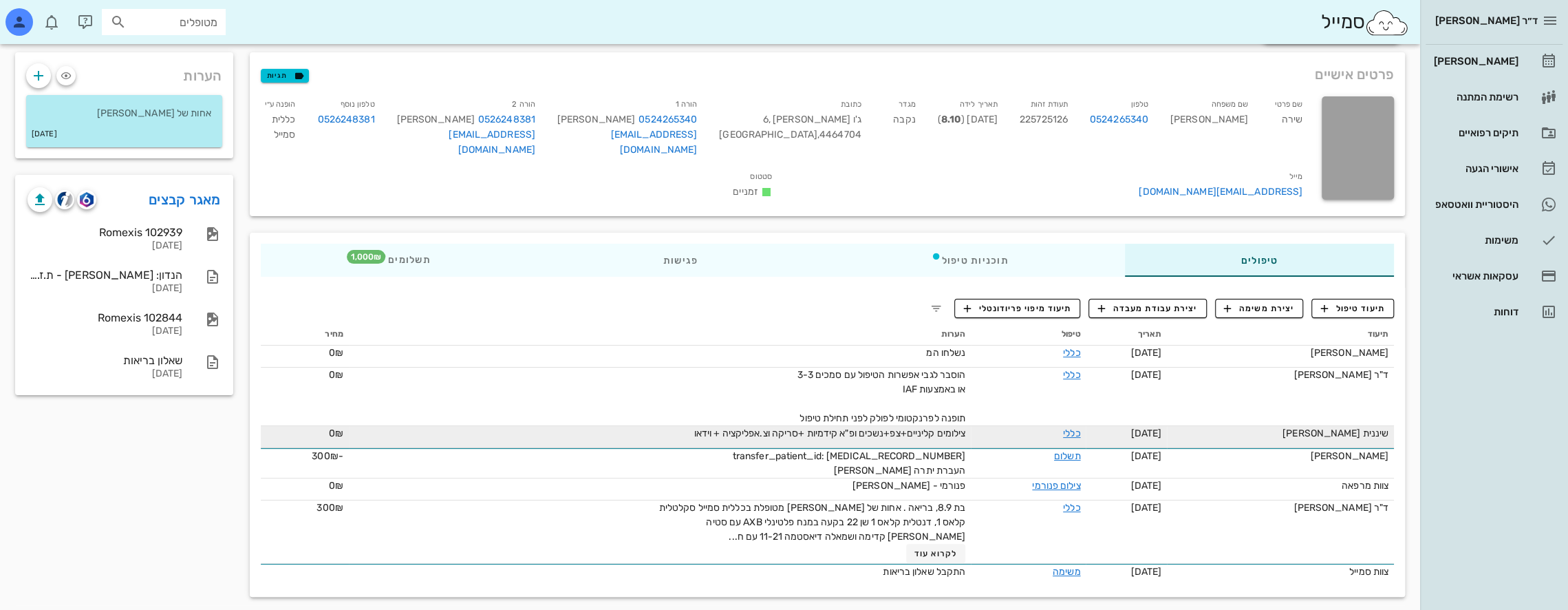
scroll to position [73, 0]
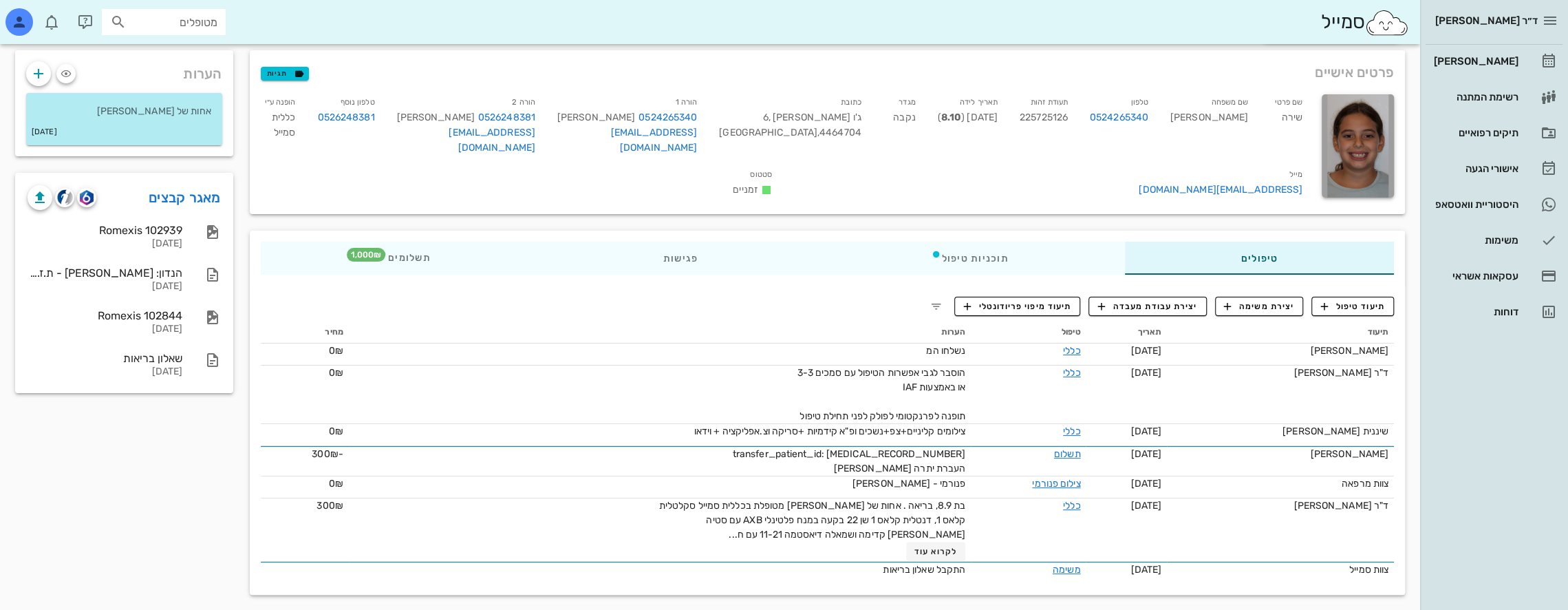
click at [196, 24] on input "מטופלים" at bounding box center [173, 21] width 88 height 18
type input "קיראי"
click at [198, 60] on div "0502459503" at bounding box center [139, 64] width 151 height 11
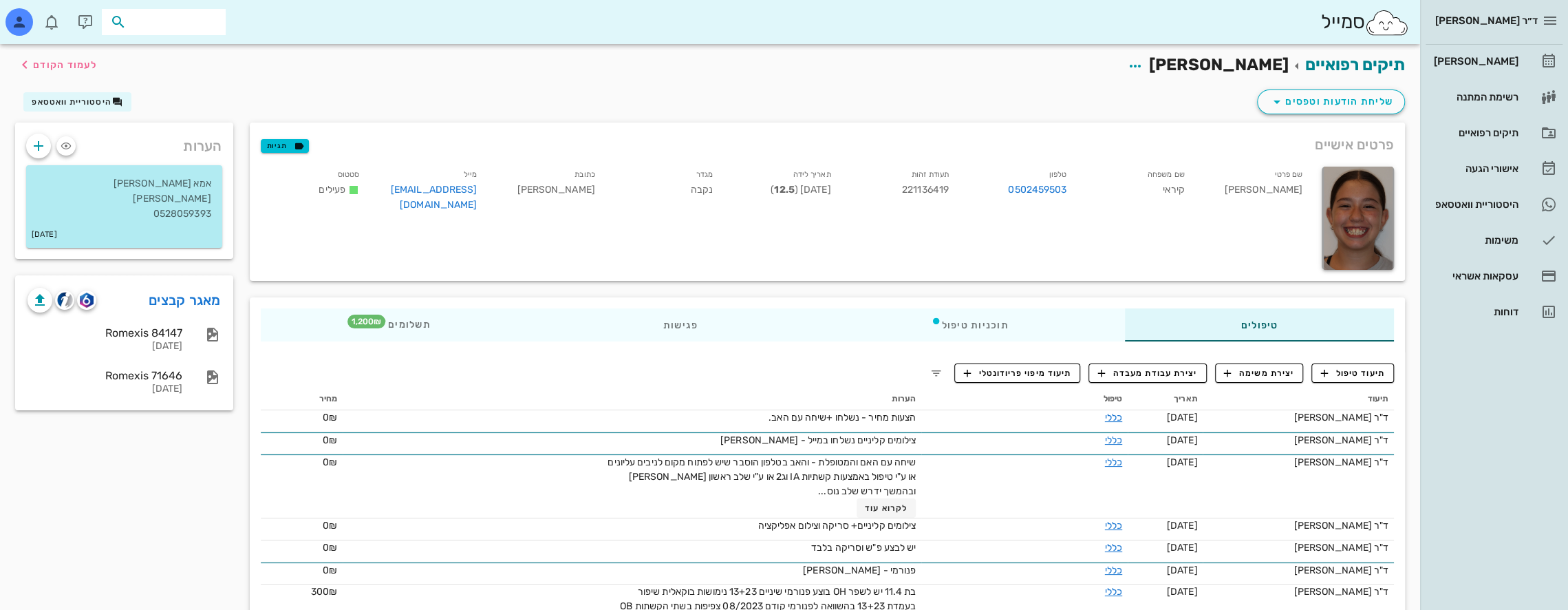
click at [208, 24] on input "text" at bounding box center [173, 21] width 88 height 18
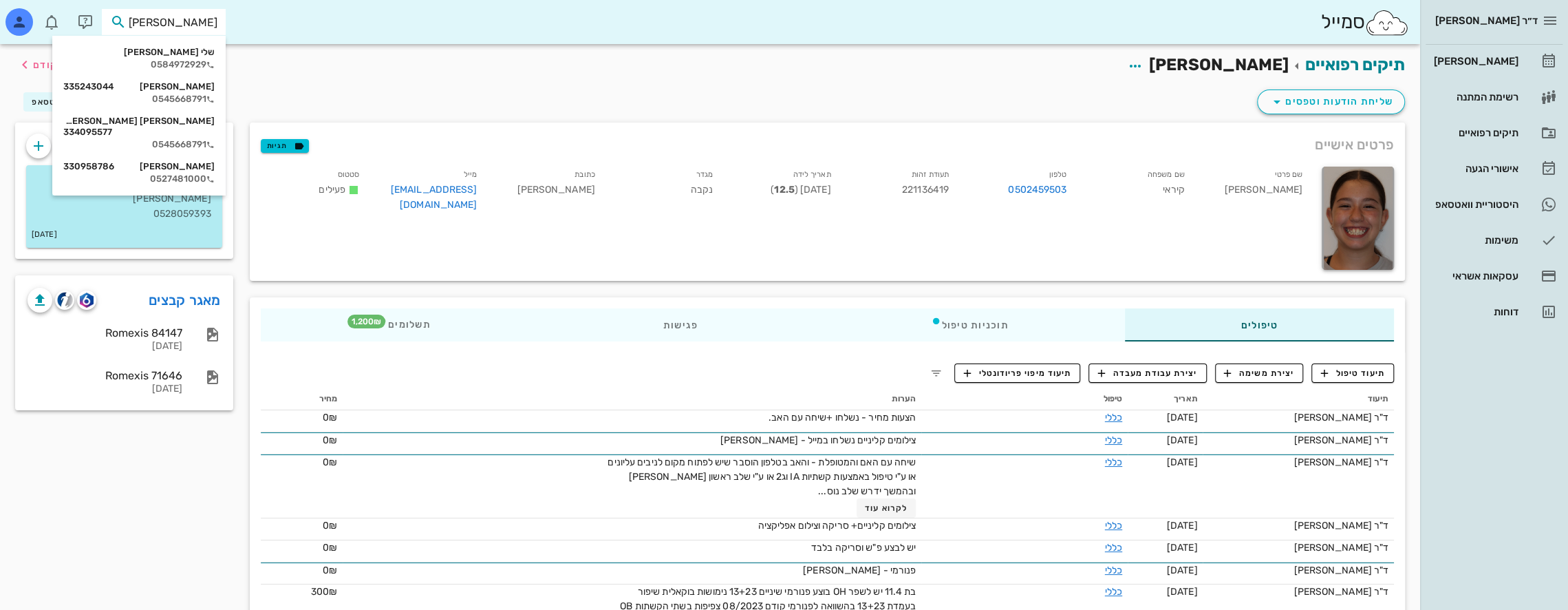
type input "[PERSON_NAME] ש"
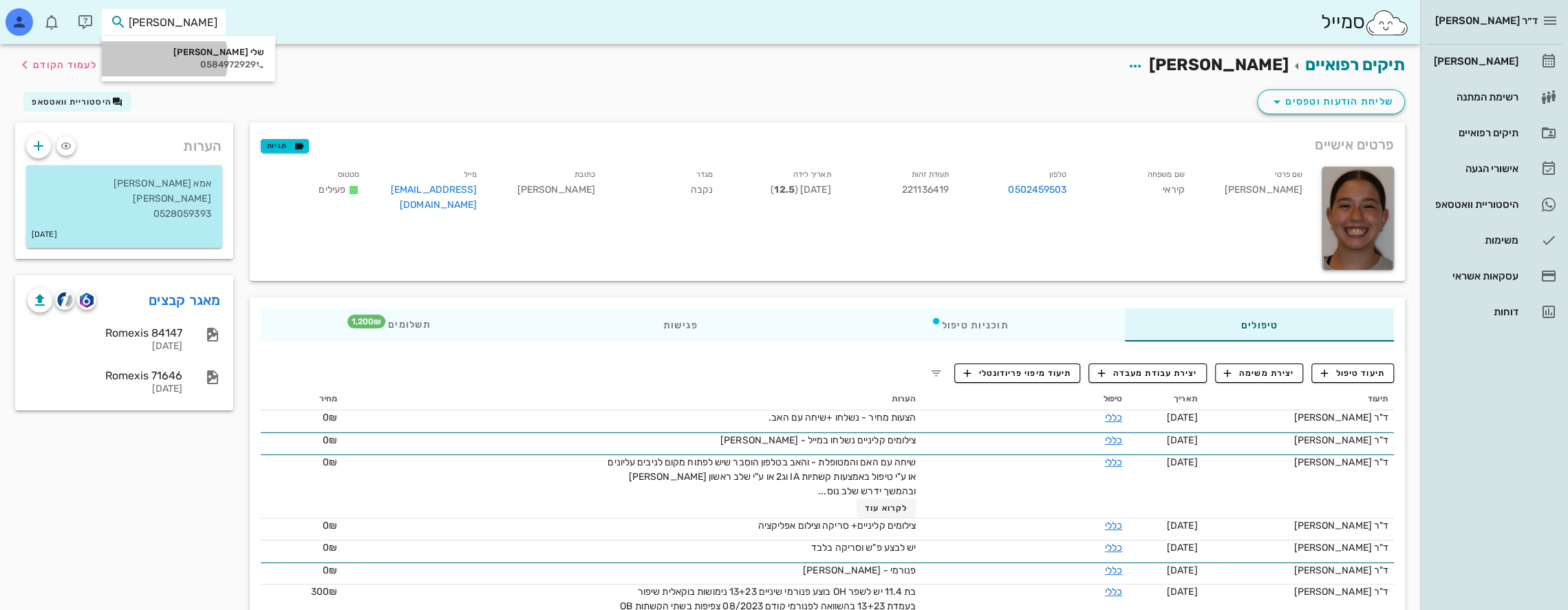
click at [200, 44] on div "שלי [PERSON_NAME] 0584972929" at bounding box center [189, 58] width 151 height 34
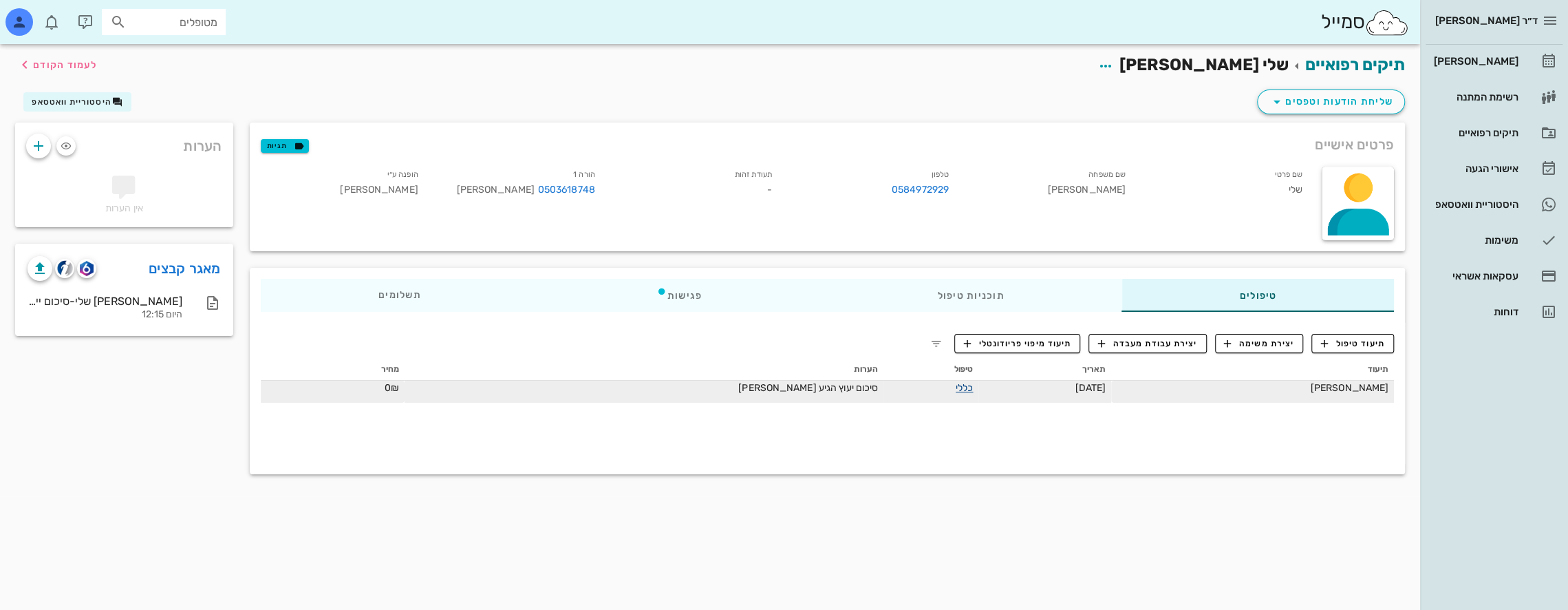
click at [956, 385] on link "כללי" at bounding box center [964, 388] width 18 height 11
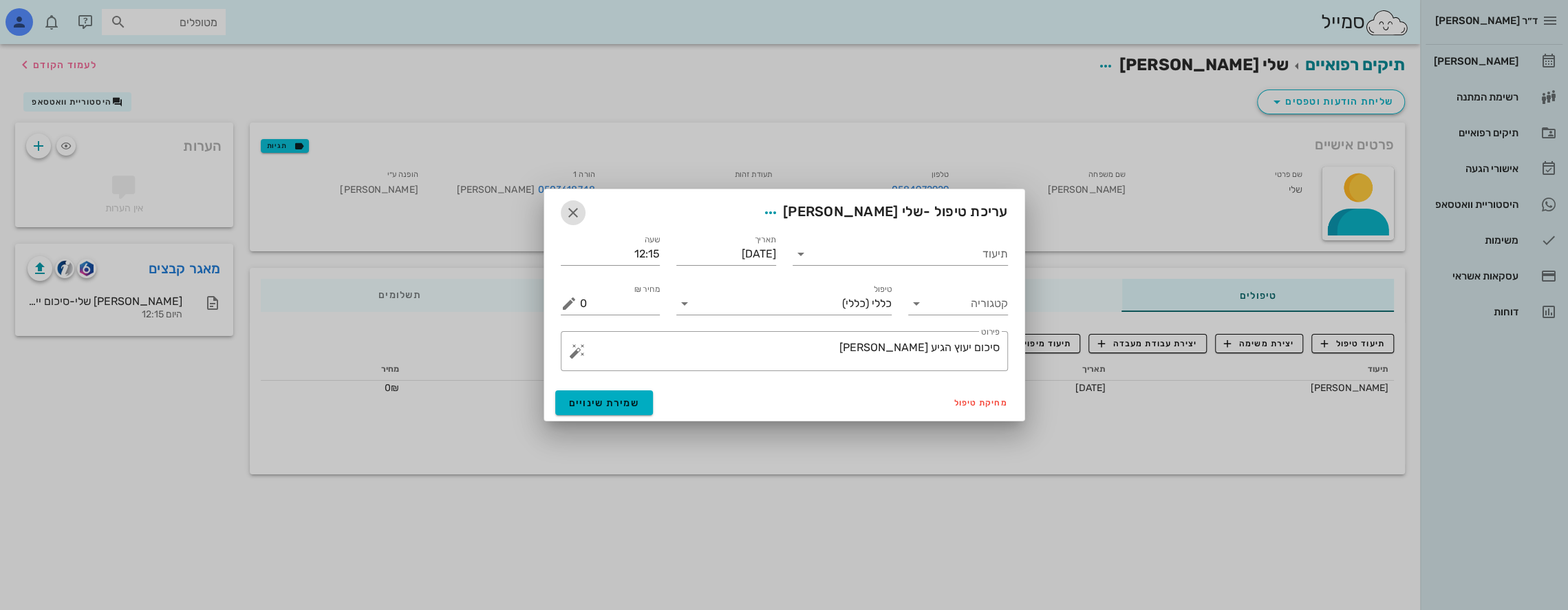
click at [574, 213] on icon "button" at bounding box center [573, 213] width 17 height 17
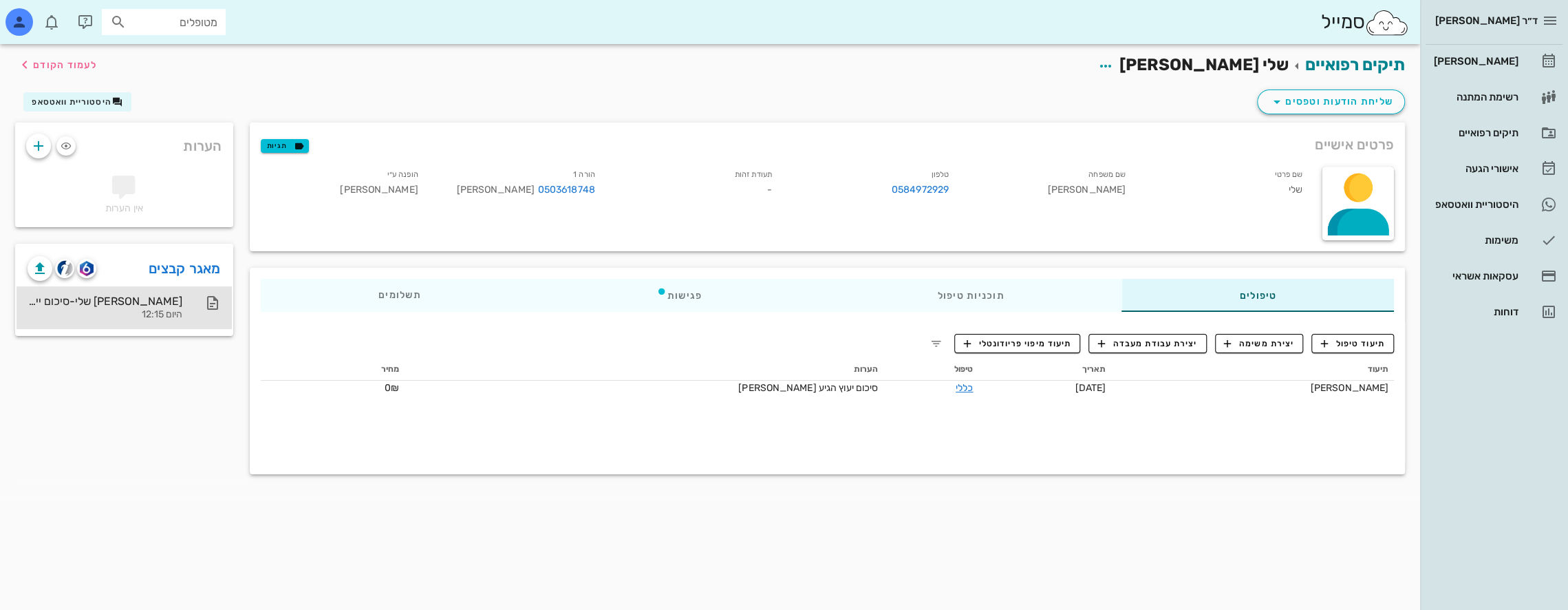
click at [102, 294] on div "[PERSON_NAME] שלי-סיכום ייעוץ ותוכנית טיפול .cleaned" at bounding box center [105, 300] width 155 height 13
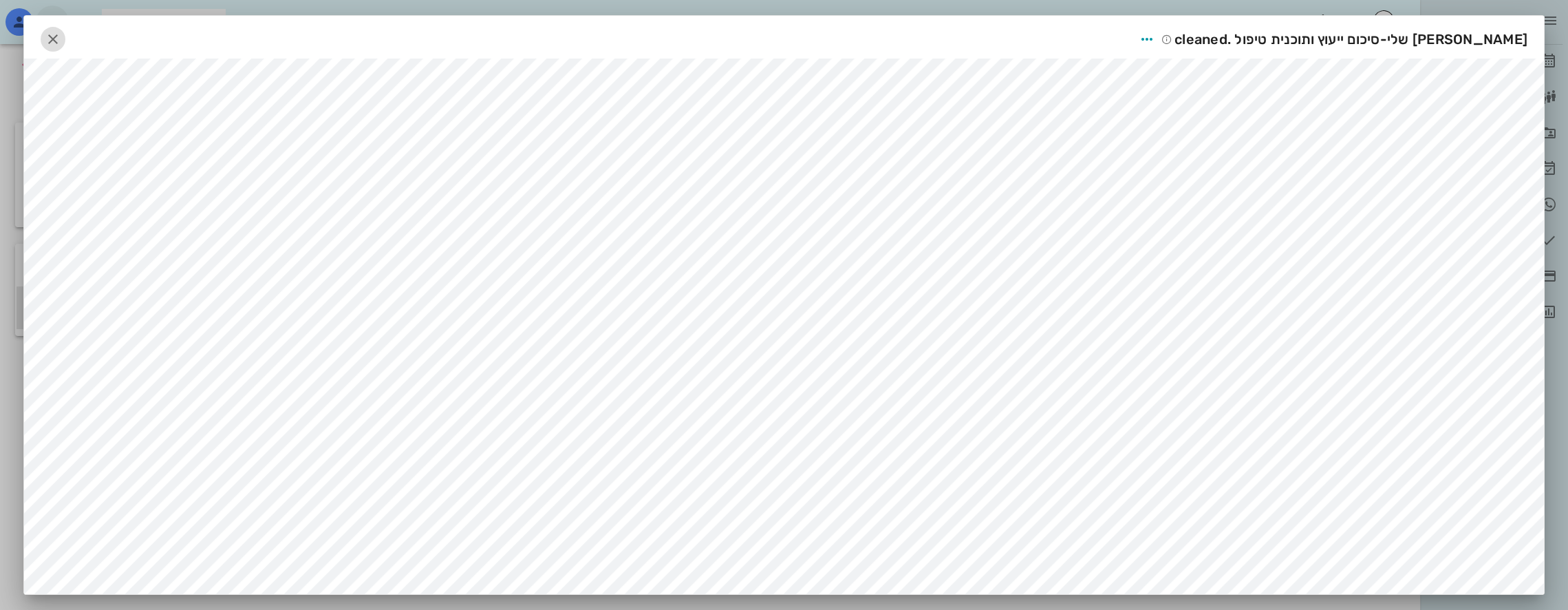
click at [59, 34] on icon "button" at bounding box center [54, 40] width 17 height 17
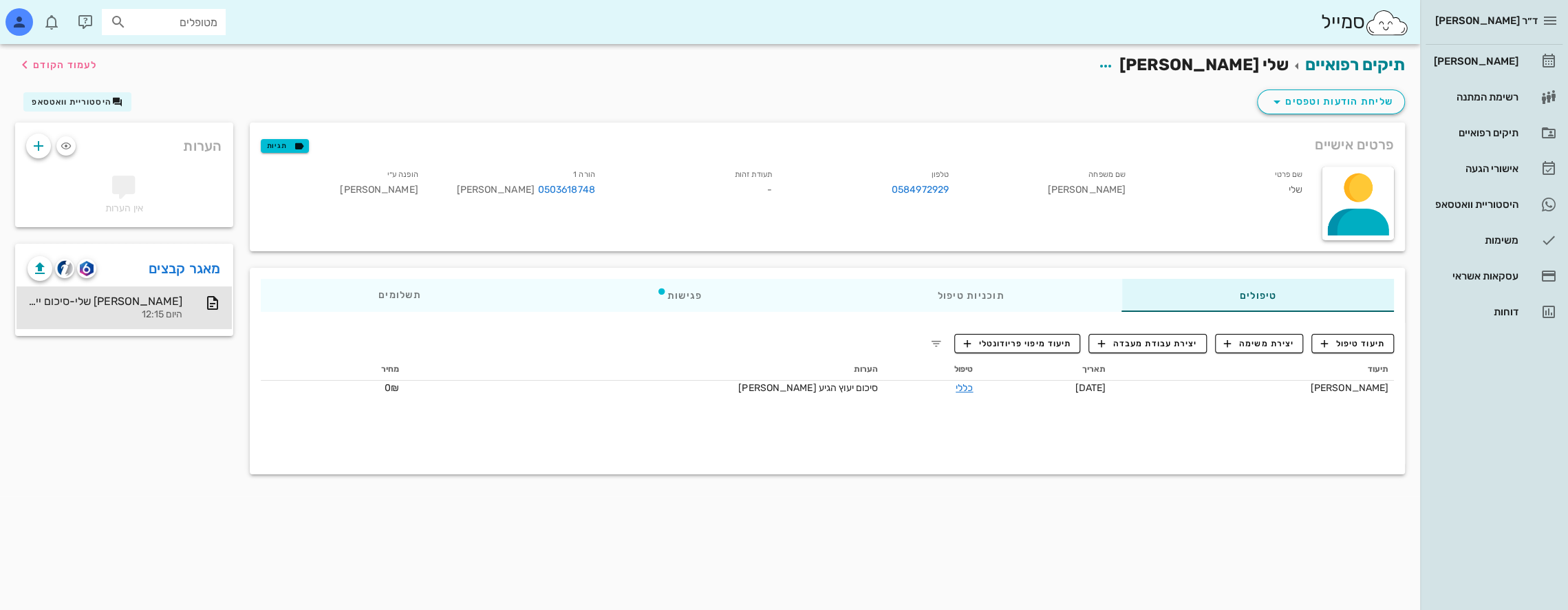
click at [162, 24] on input "מטופלים" at bounding box center [173, 21] width 88 height 18
type input "t"
type input "[PERSON_NAME]"
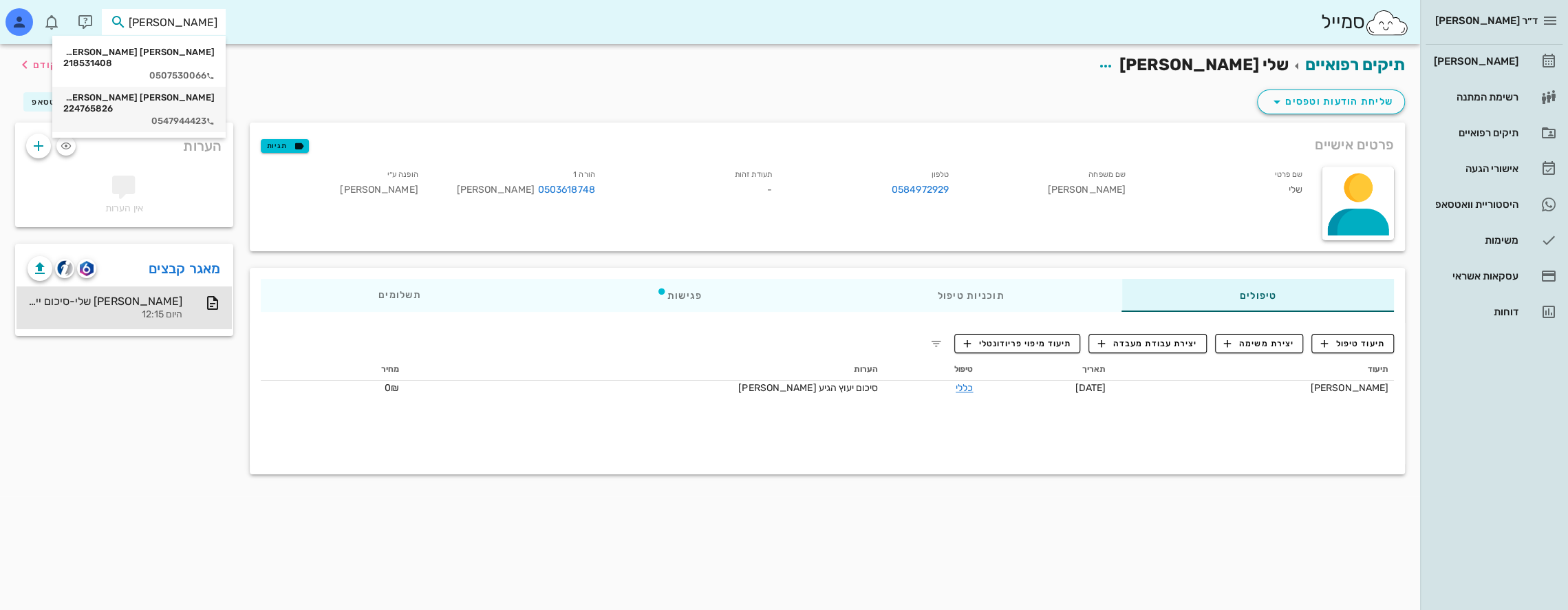
click at [192, 92] on div "[PERSON_NAME] [PERSON_NAME] 224765826 0547944423" at bounding box center [139, 109] width 151 height 45
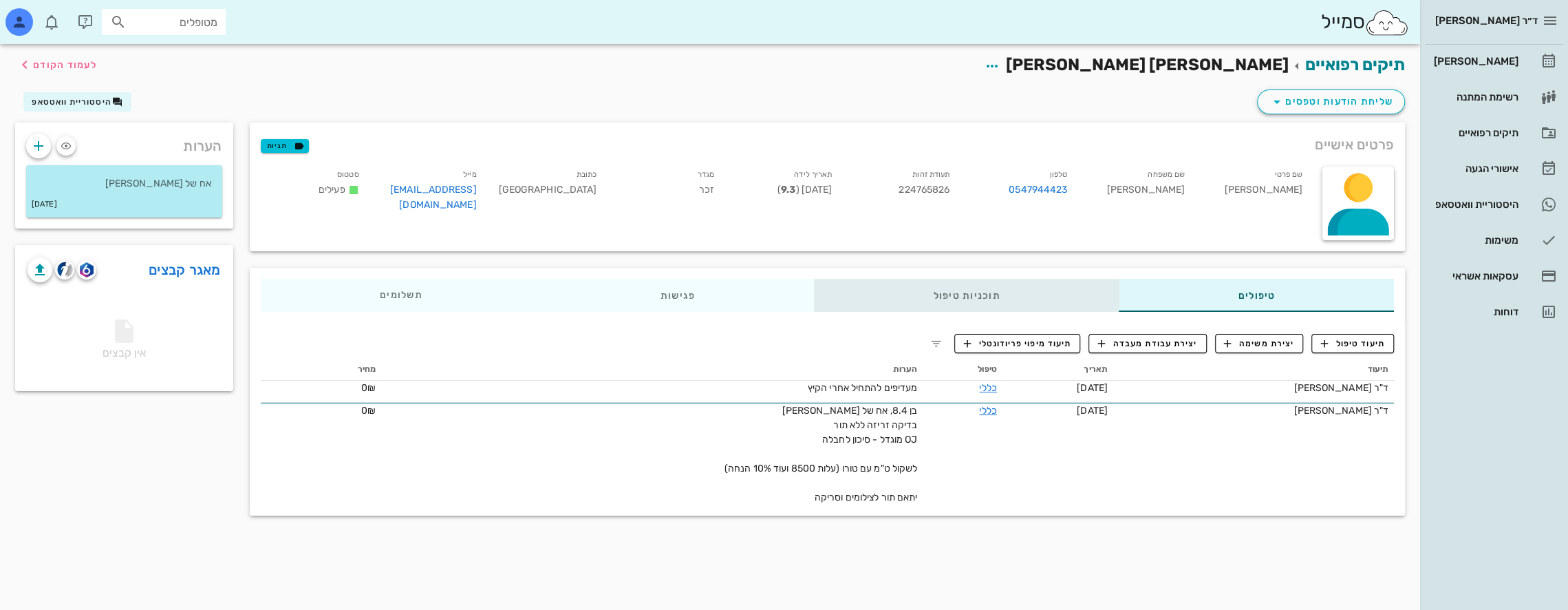
click at [1044, 292] on div "תוכניות טיפול" at bounding box center [966, 295] width 305 height 33
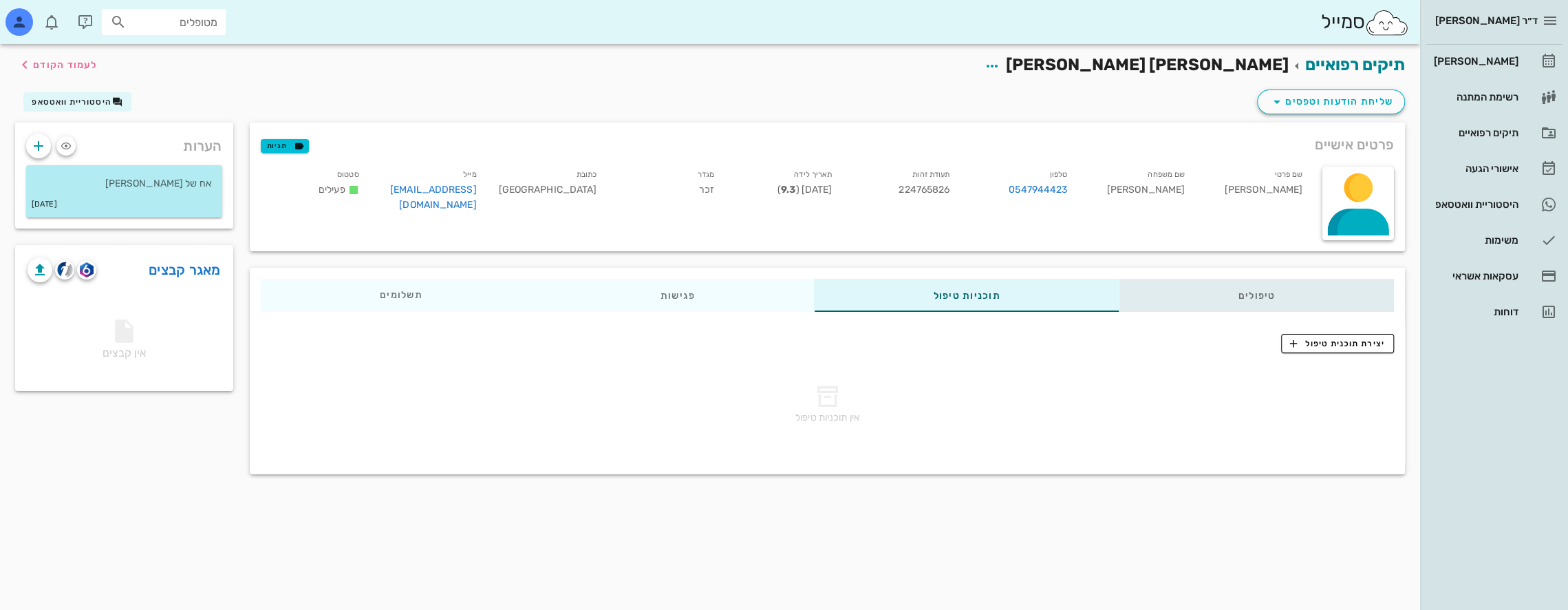
click at [1203, 290] on div "טיפולים" at bounding box center [1257, 295] width 275 height 33
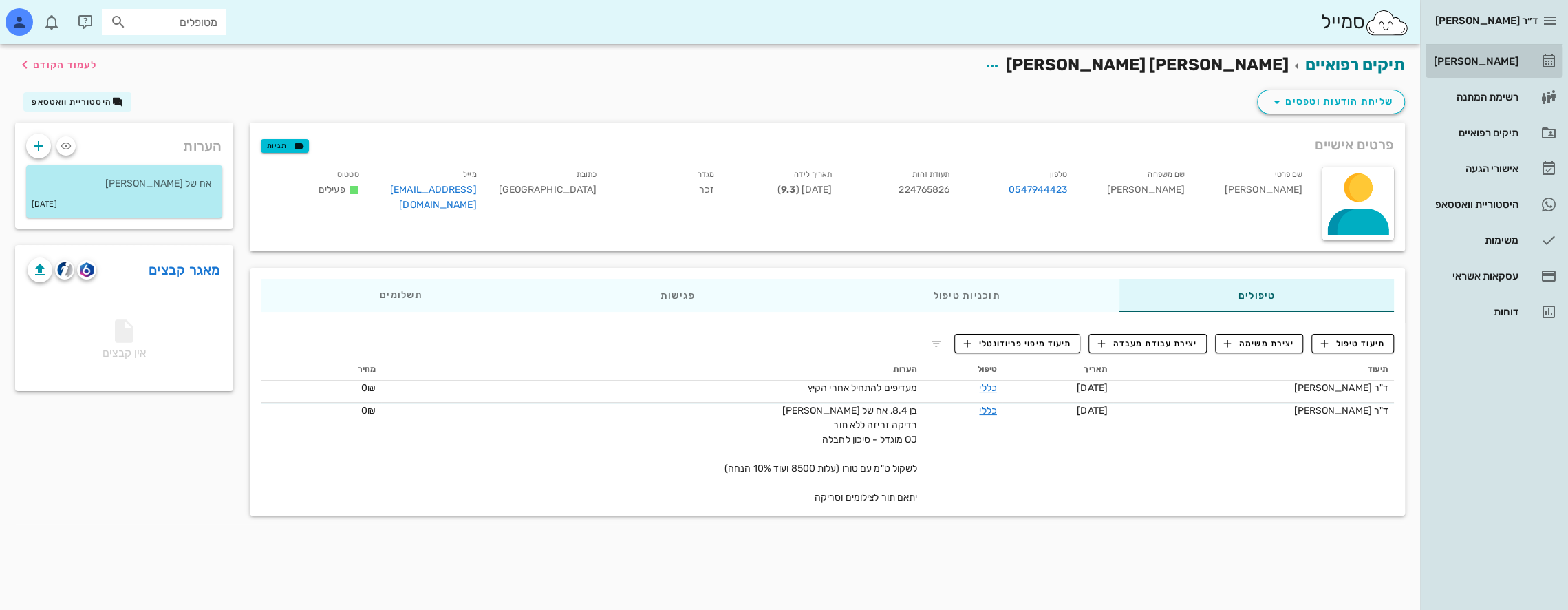
click at [1495, 59] on div "[PERSON_NAME]" at bounding box center [1475, 61] width 87 height 11
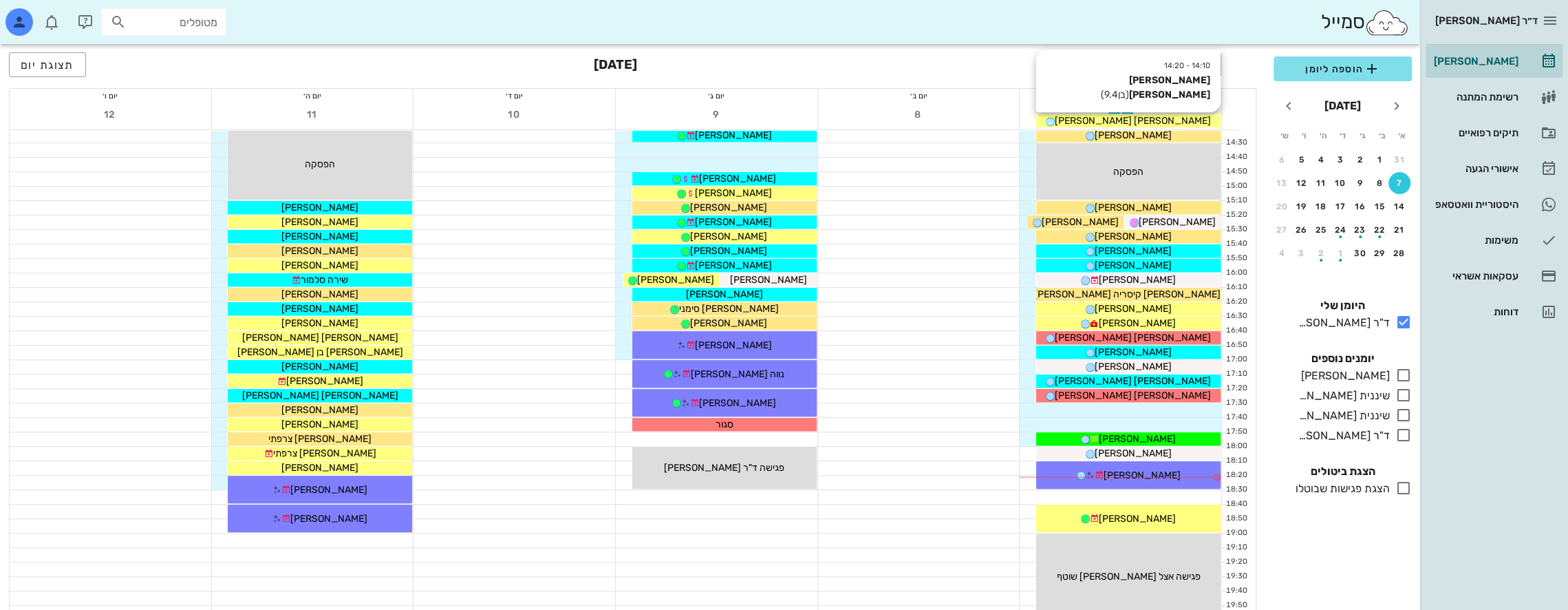
scroll to position [688, 0]
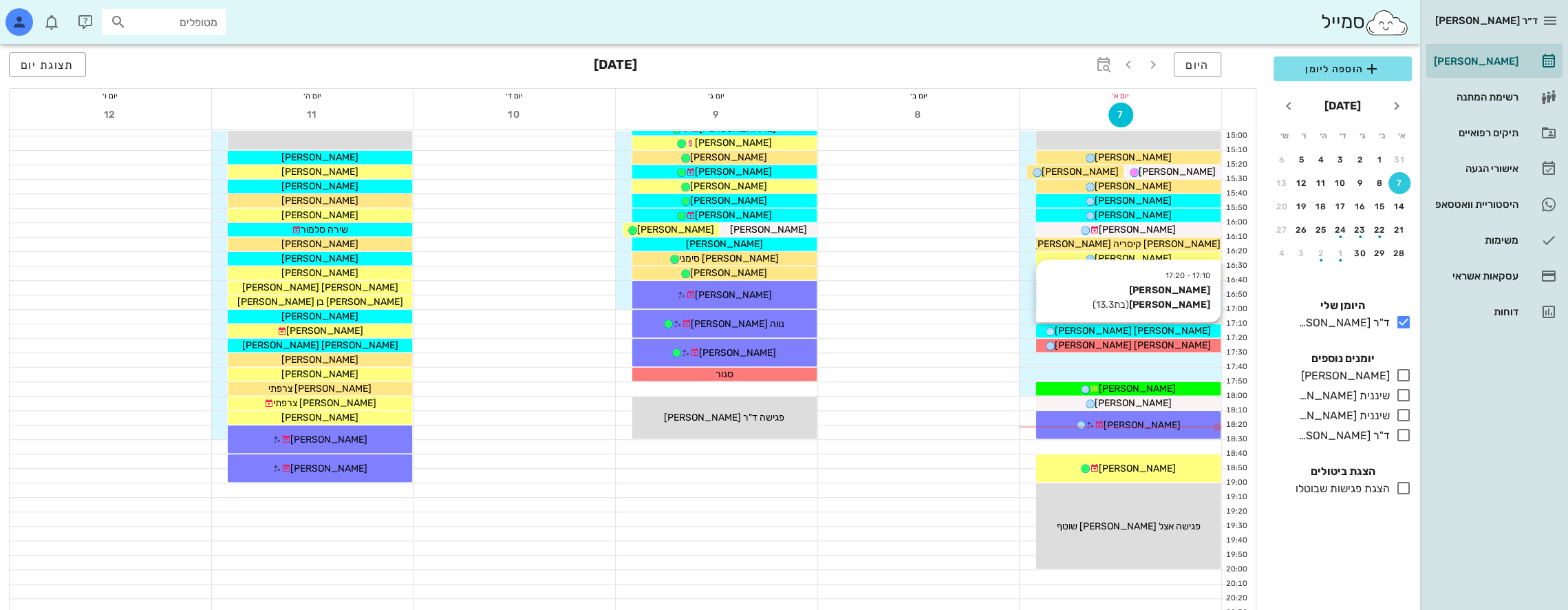
click at [1144, 328] on span "[PERSON_NAME] [PERSON_NAME]" at bounding box center [1133, 330] width 156 height 11
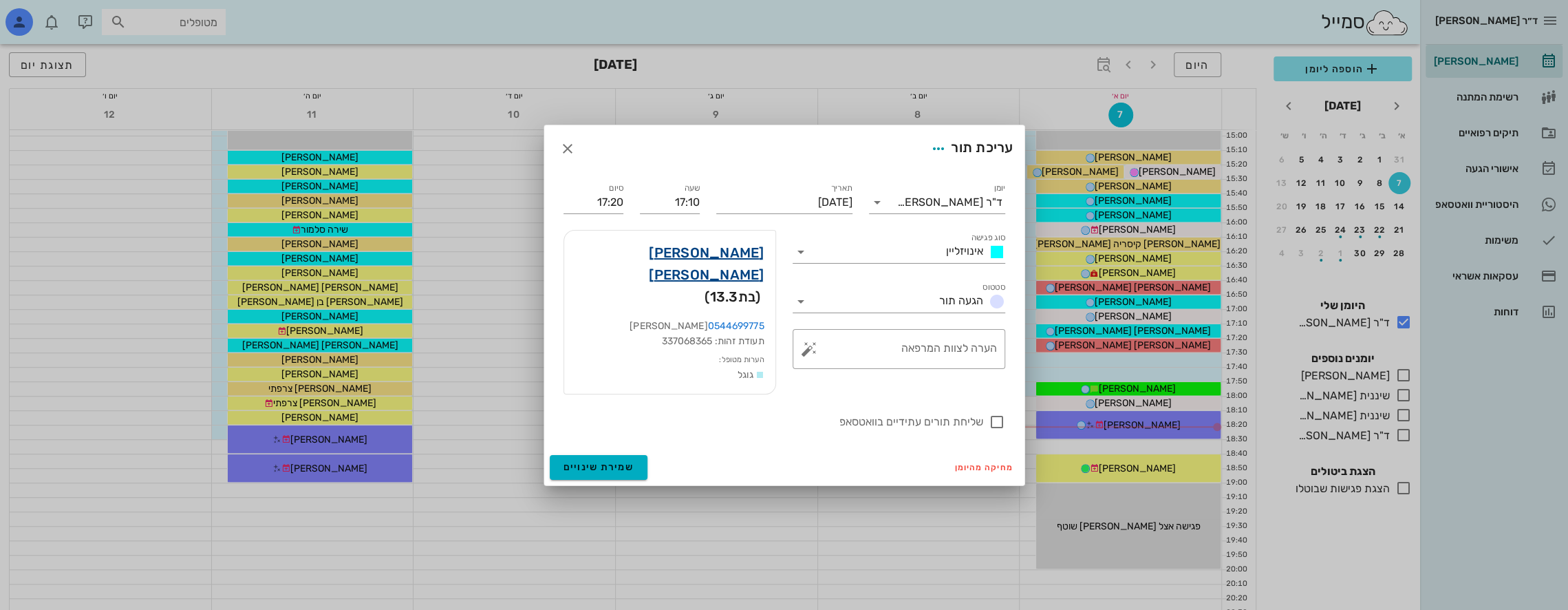
click at [745, 263] on link "[PERSON_NAME] [PERSON_NAME]" at bounding box center [670, 264] width 190 height 44
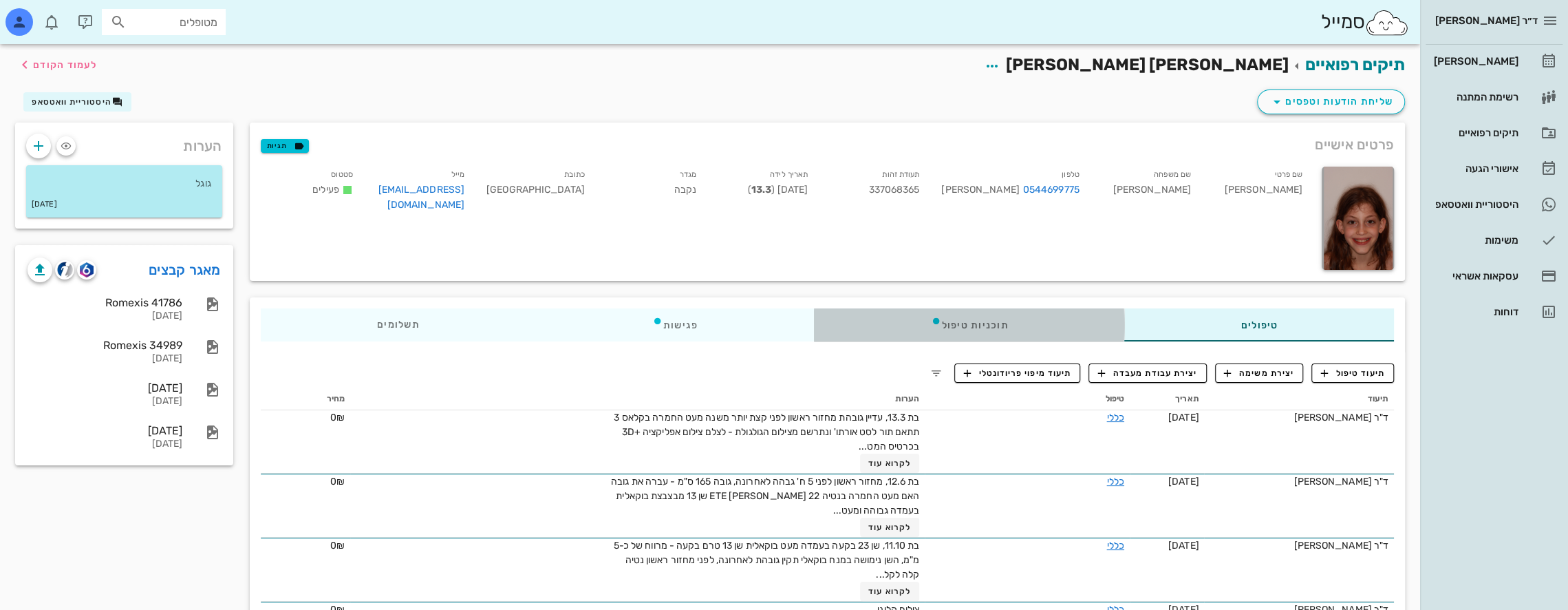
click at [1022, 312] on div "תוכניות טיפול" at bounding box center [969, 324] width 310 height 33
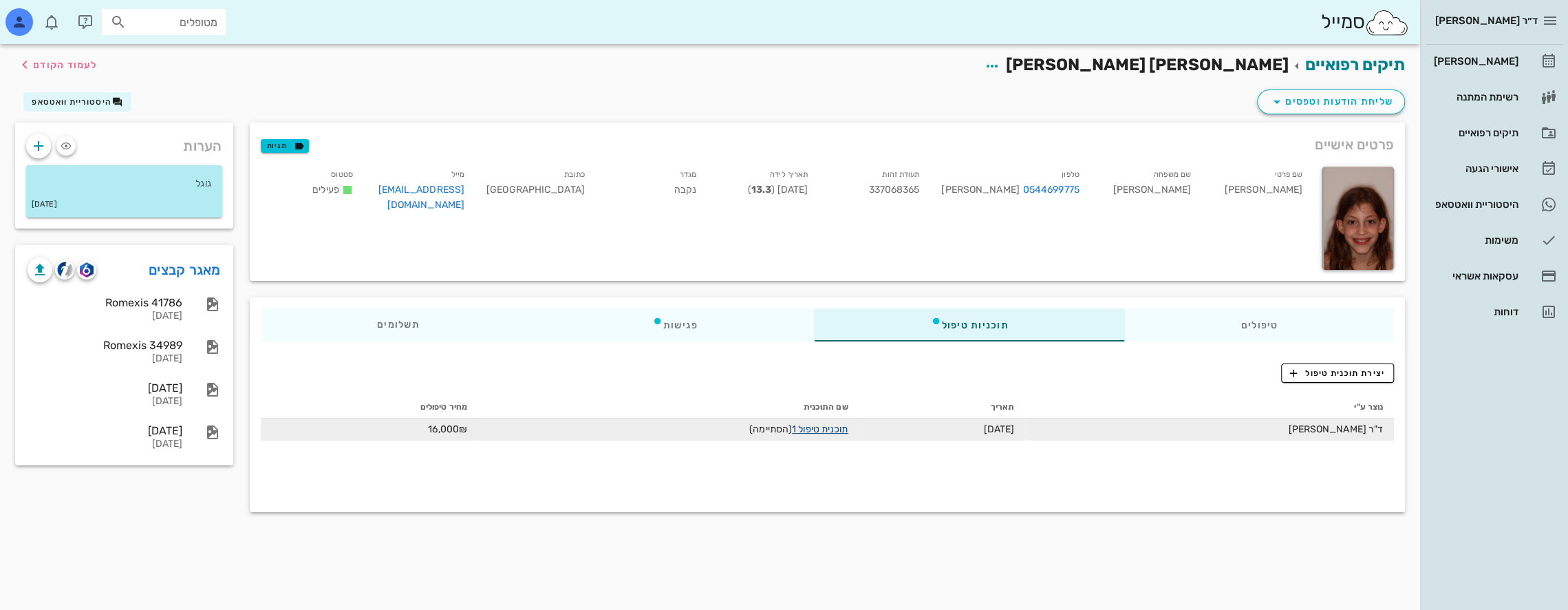
click at [820, 431] on link "תוכנית טיפול 1" at bounding box center [820, 429] width 56 height 11
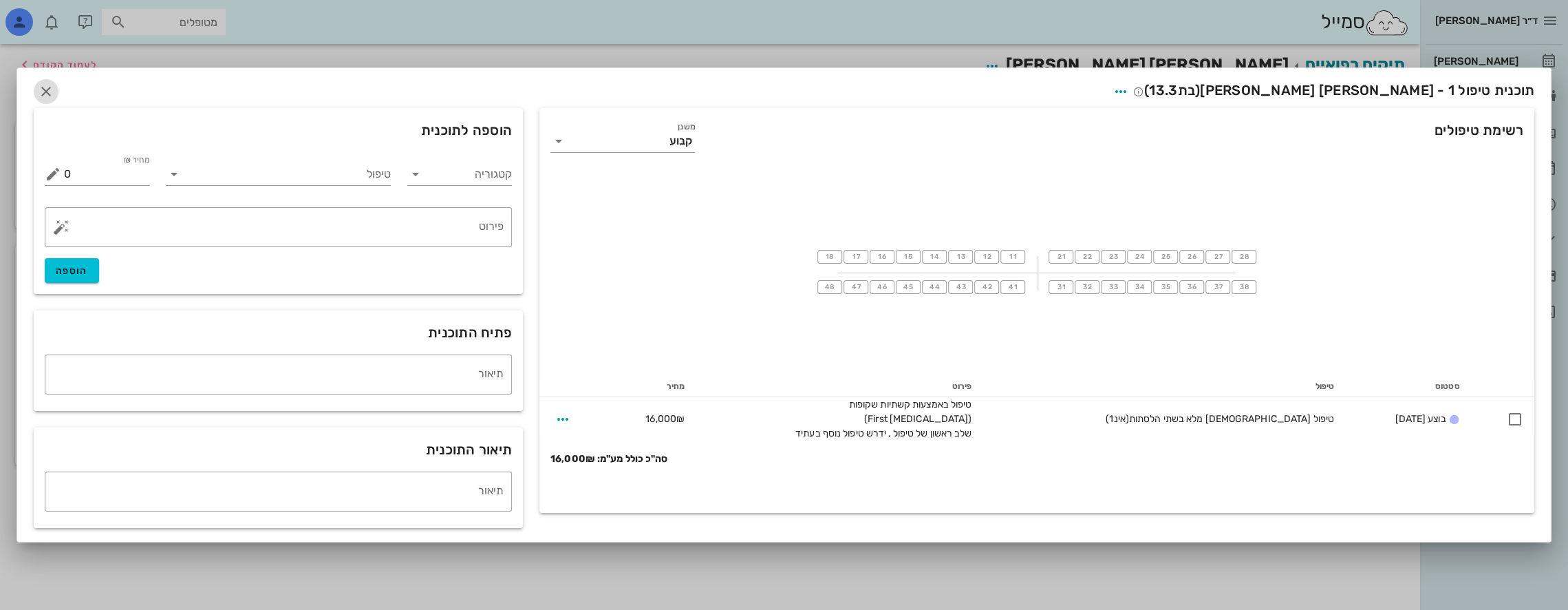
click at [49, 89] on icon "button" at bounding box center [47, 92] width 17 height 17
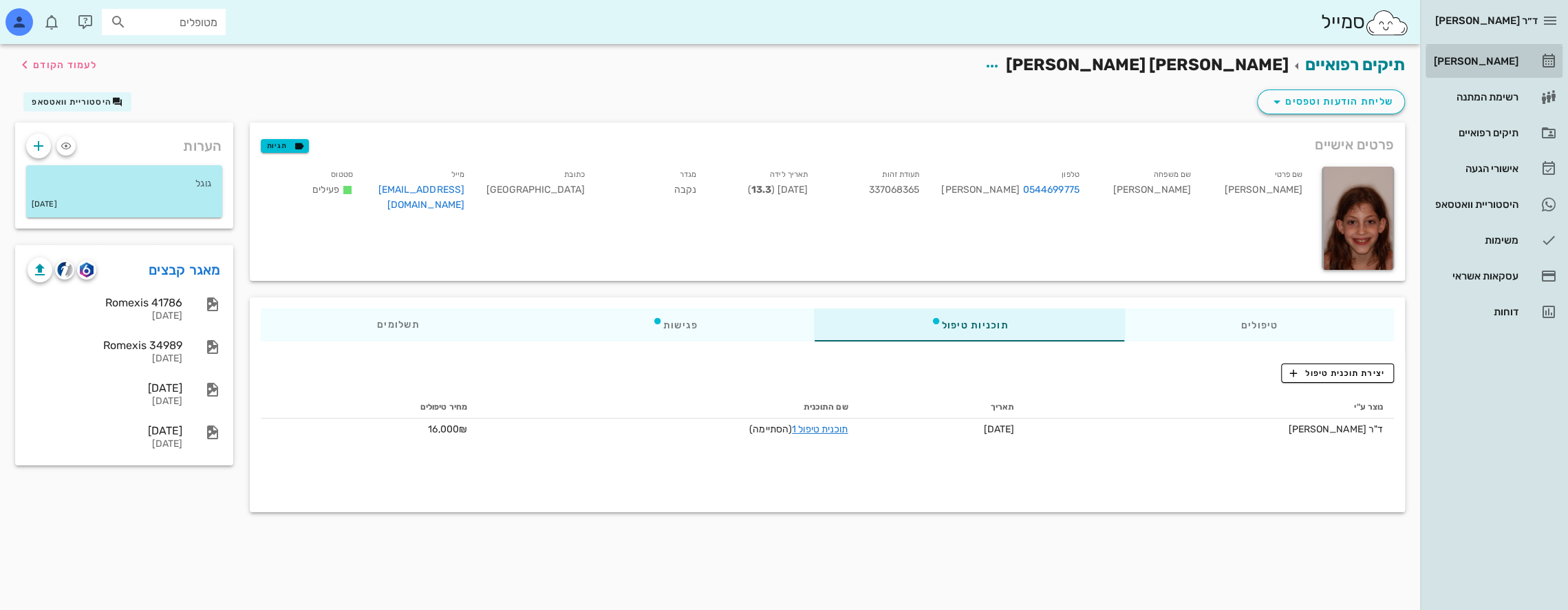
click at [1506, 52] on div "[PERSON_NAME]" at bounding box center [1475, 61] width 87 height 22
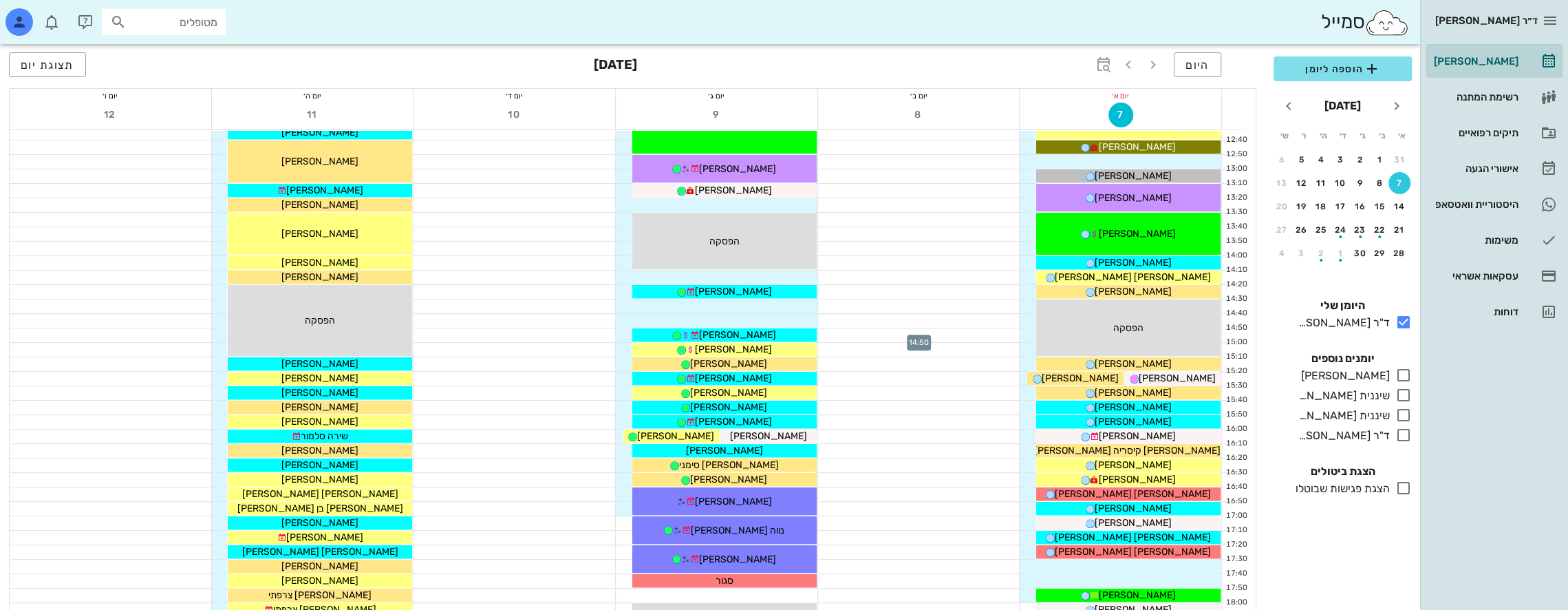
scroll to position [734, 0]
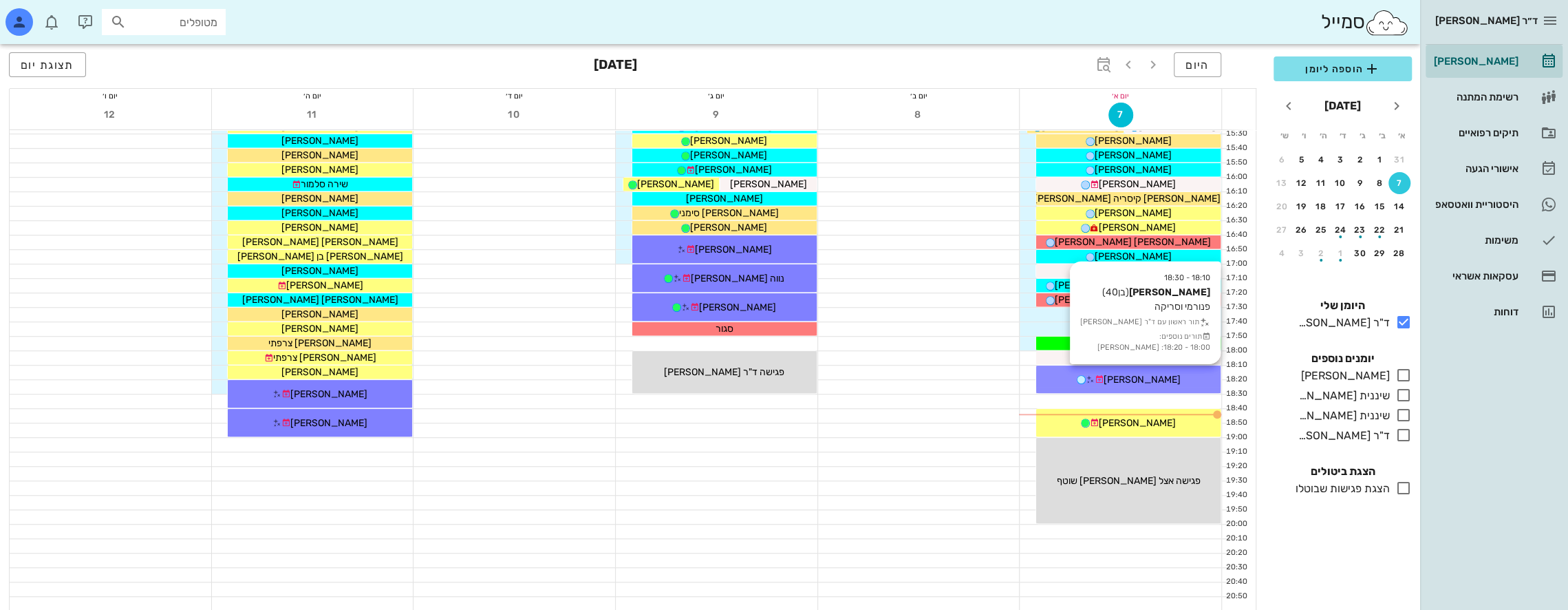
click at [1151, 374] on span "[PERSON_NAME]" at bounding box center [1142, 379] width 77 height 11
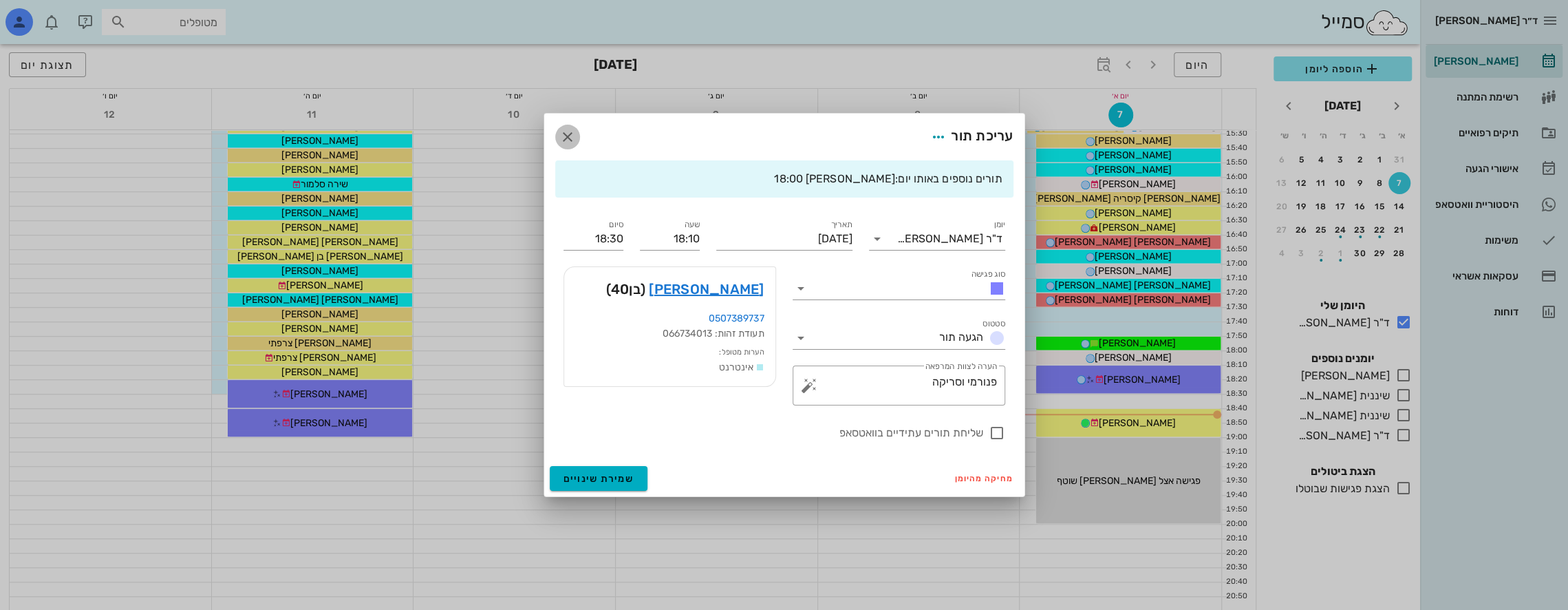
click at [562, 134] on icon "button" at bounding box center [568, 137] width 17 height 17
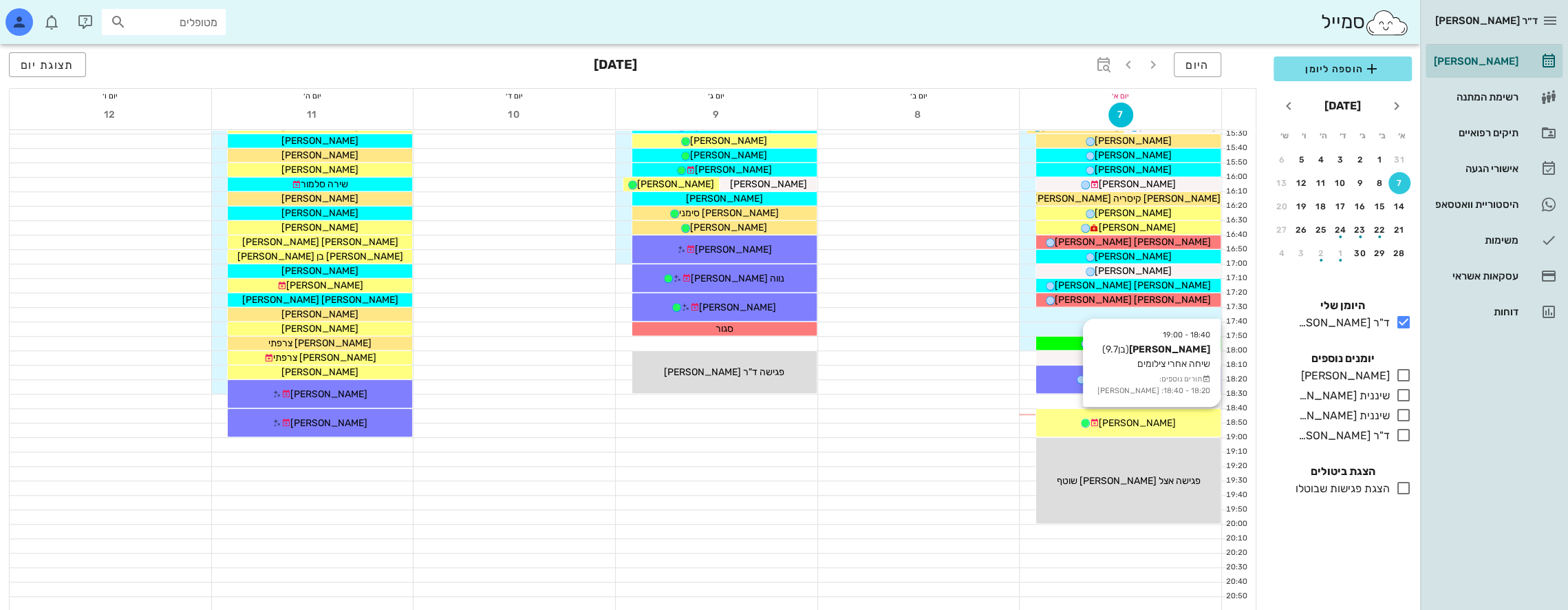
click at [1160, 417] on span "[PERSON_NAME]" at bounding box center [1138, 423] width 77 height 11
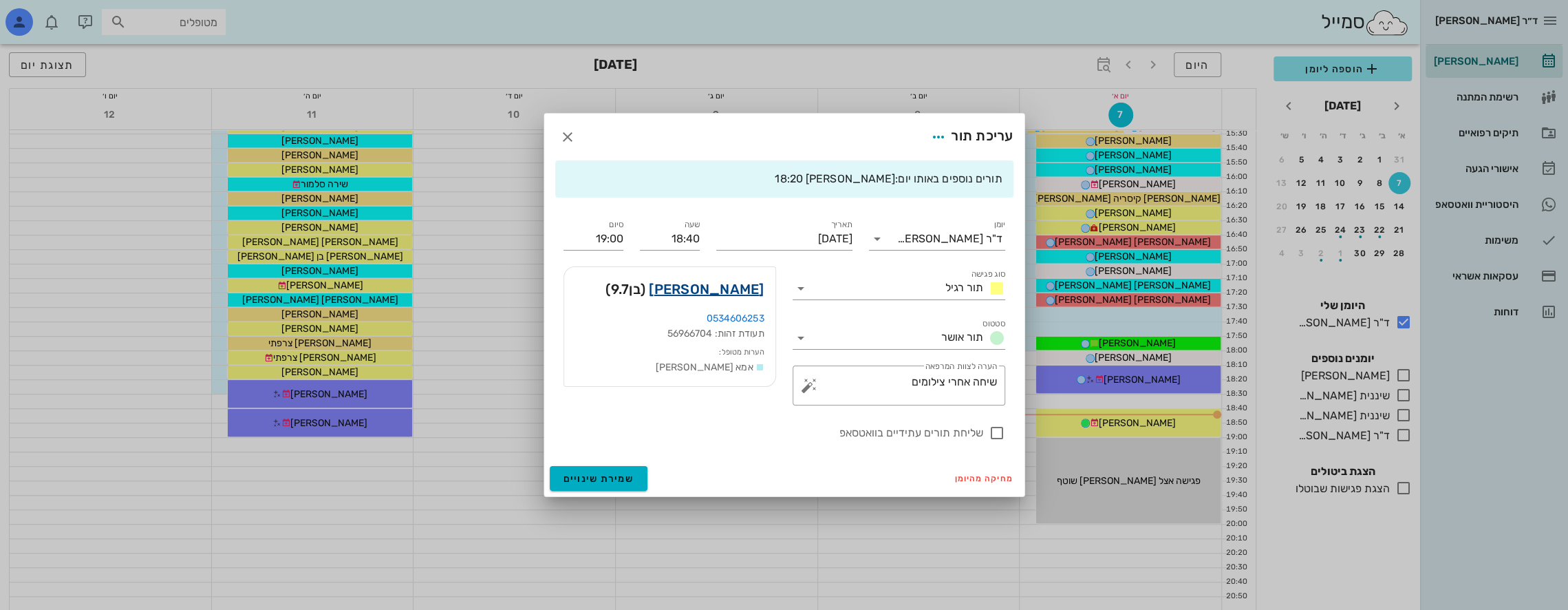
click at [727, 285] on link "[PERSON_NAME]" at bounding box center [706, 289] width 115 height 22
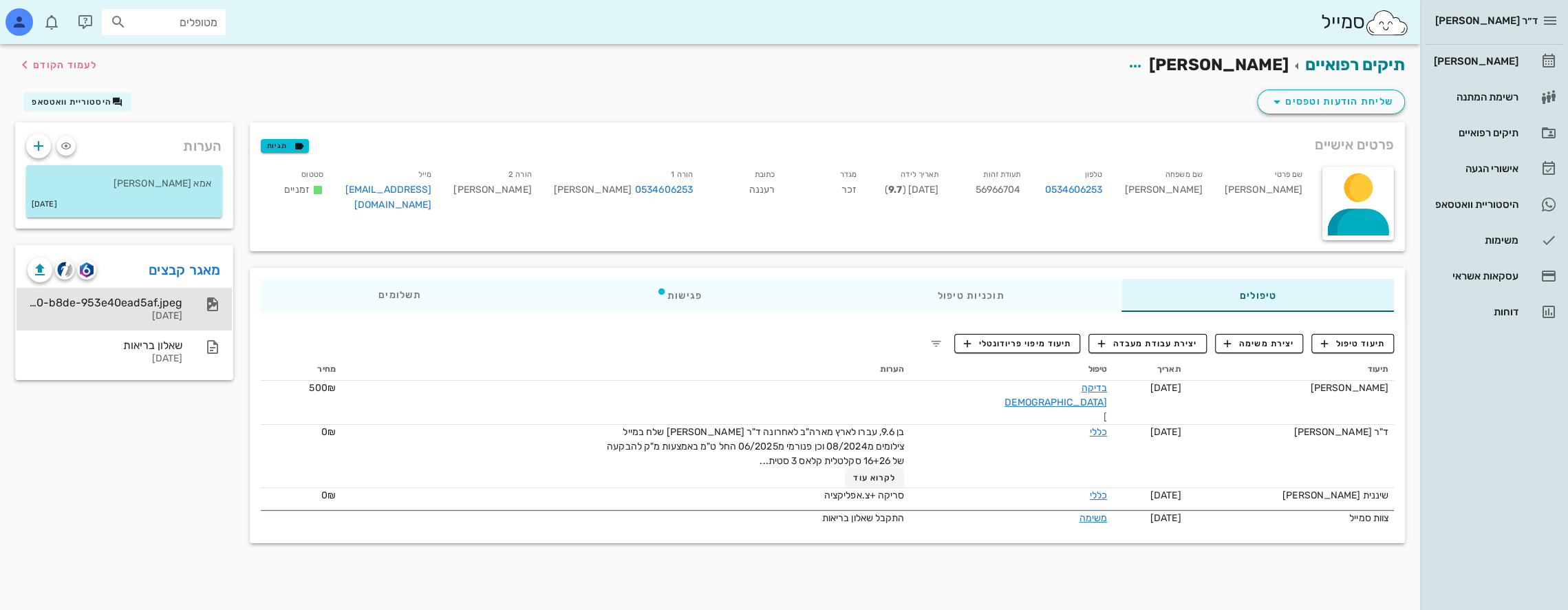
click at [162, 300] on div "2ea5c2f7-cd93-47d0-b8de-953e40ead5af.jpeg" at bounding box center [105, 302] width 155 height 13
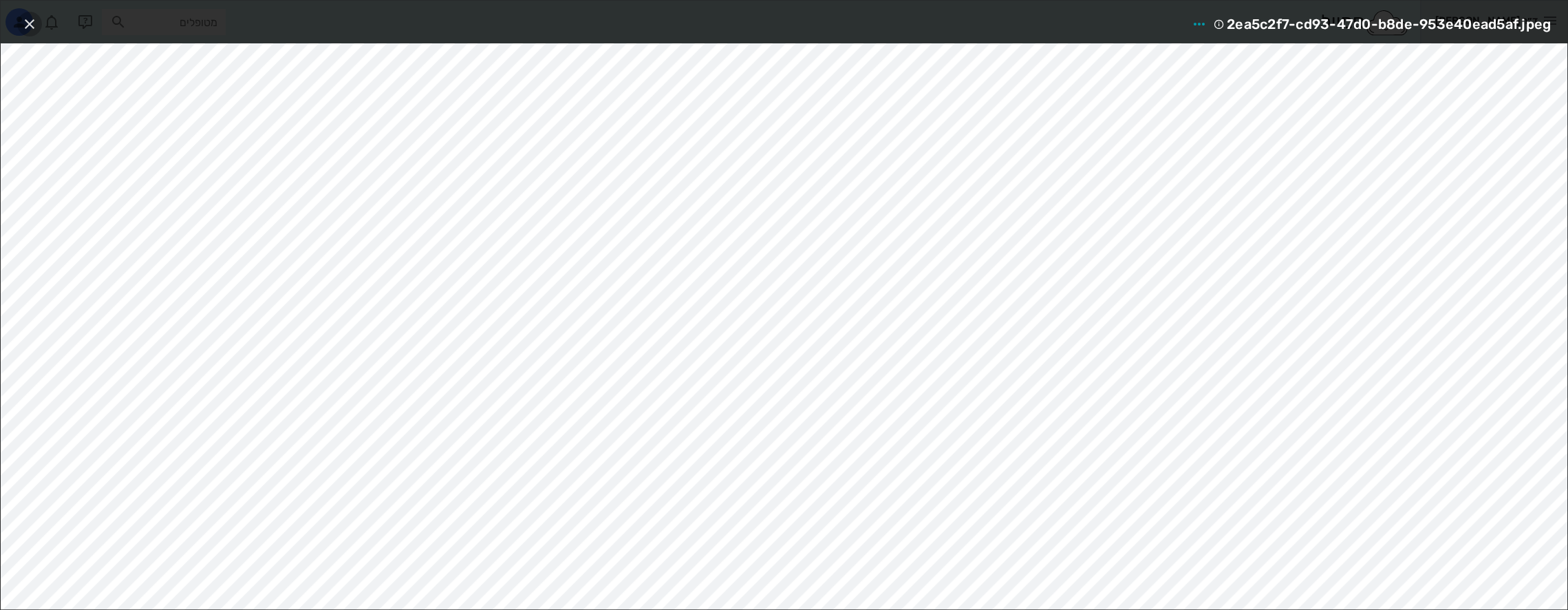
click at [29, 22] on icon "button" at bounding box center [30, 24] width 17 height 17
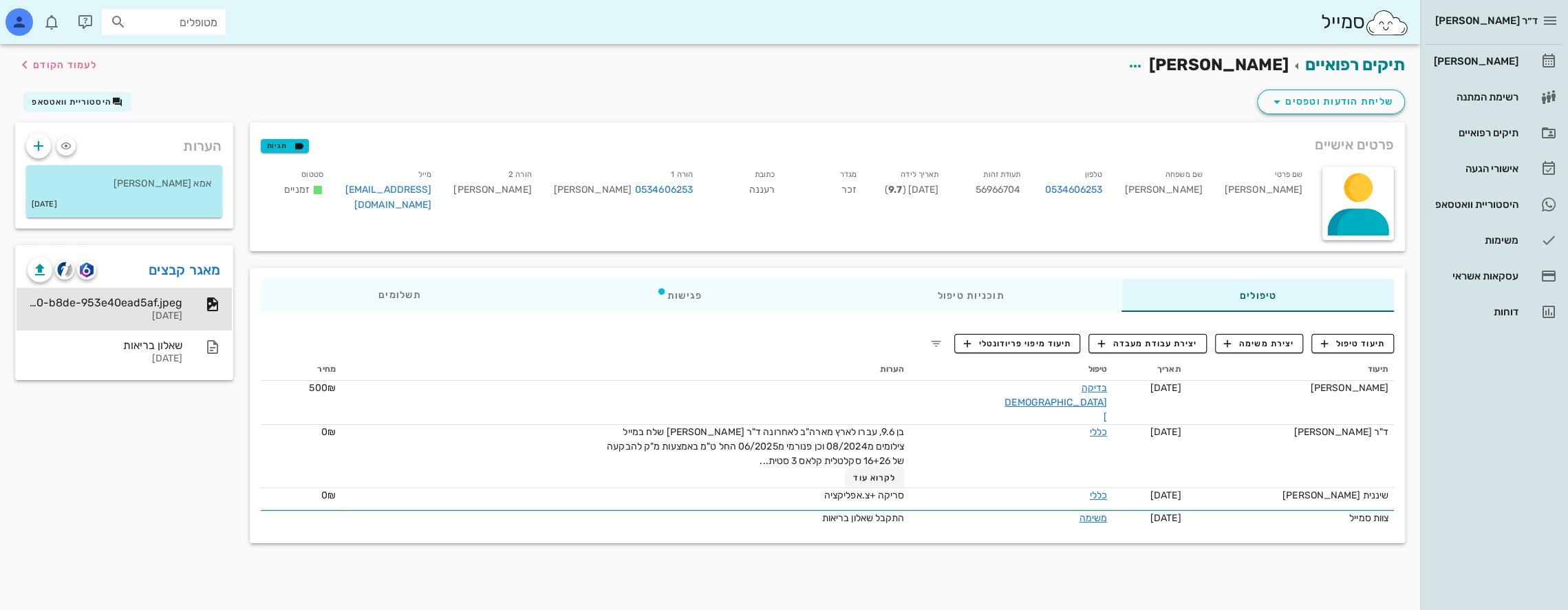
click at [148, 478] on div "הערות אמא [PERSON_NAME] [DATE] מאגר קבצים 2ea5c2f7-cd93-47d0-b8de-953e40ead5af.…" at bounding box center [124, 336] width 235 height 429
click at [169, 469] on div "הערות אמא [PERSON_NAME] [DATE] מאגר קבצים 2ea5c2f7-cd93-47d0-b8de-953e40ead5af.…" at bounding box center [124, 336] width 235 height 429
click at [207, 274] on link "מאגר קבצים" at bounding box center [184, 269] width 73 height 22
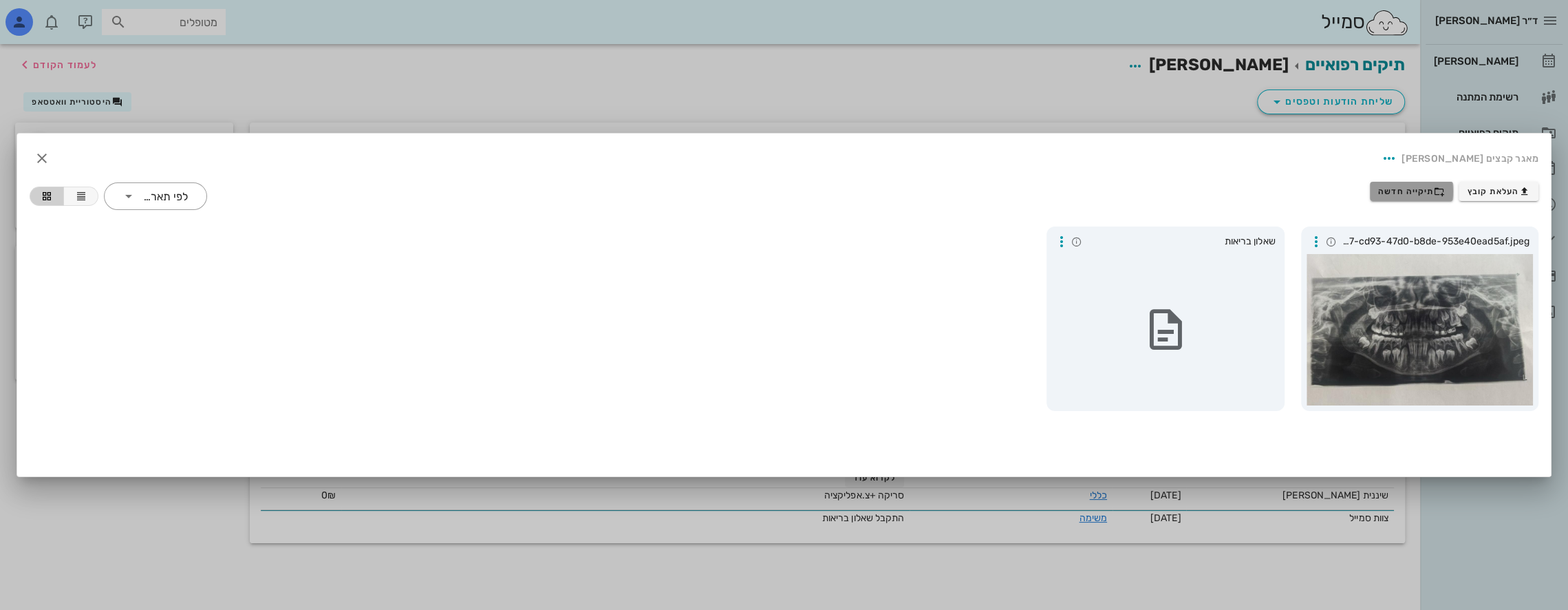
click at [1407, 190] on span "תיקייה חדשה" at bounding box center [1411, 191] width 67 height 11
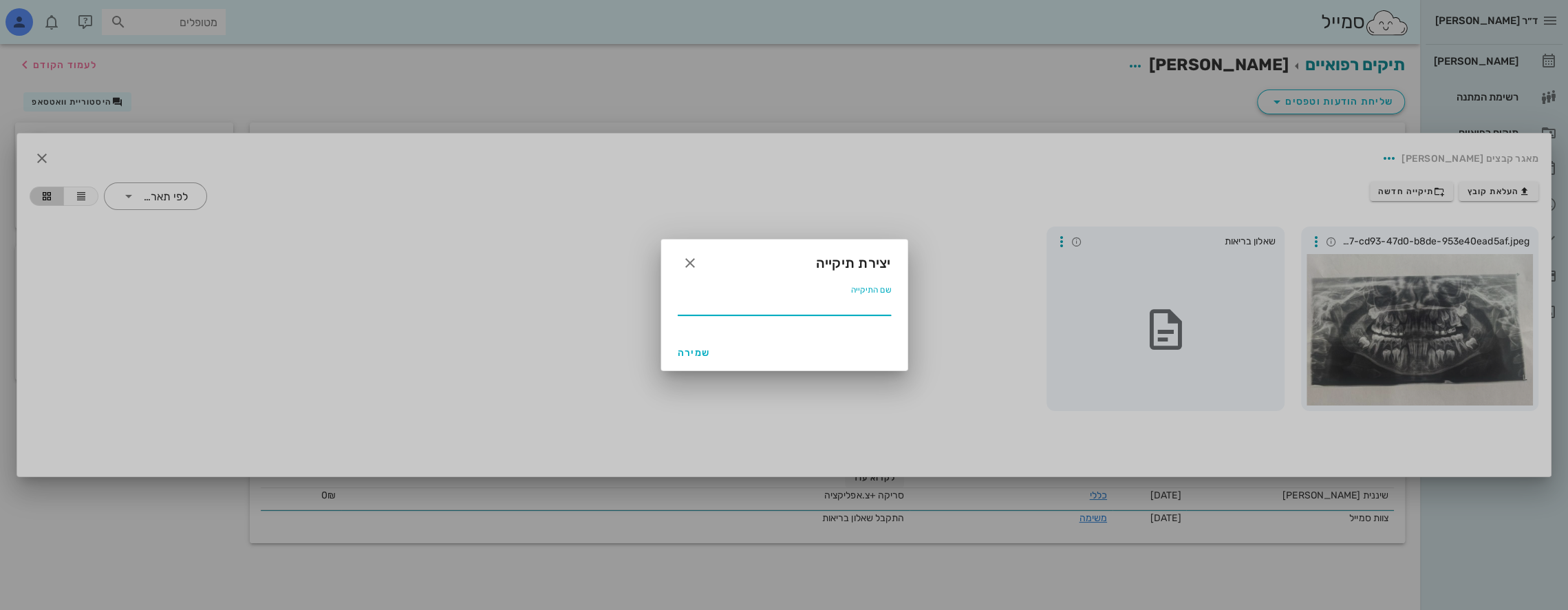
click at [793, 305] on input "שם התיקייה" at bounding box center [784, 303] width 213 height 22
type input "0"
type input "11 2024"
click at [690, 361] on button "שמירה" at bounding box center [694, 352] width 44 height 24
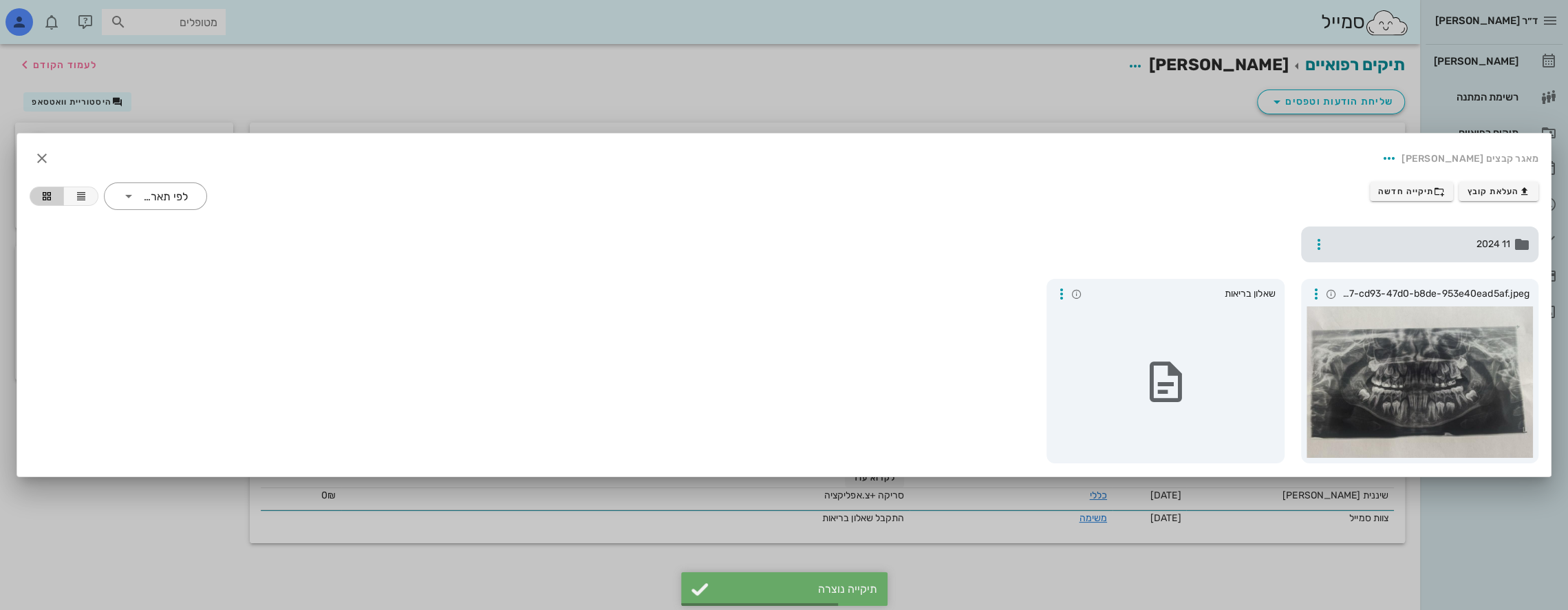
click at [1433, 234] on div "11 2024" at bounding box center [1420, 244] width 238 height 36
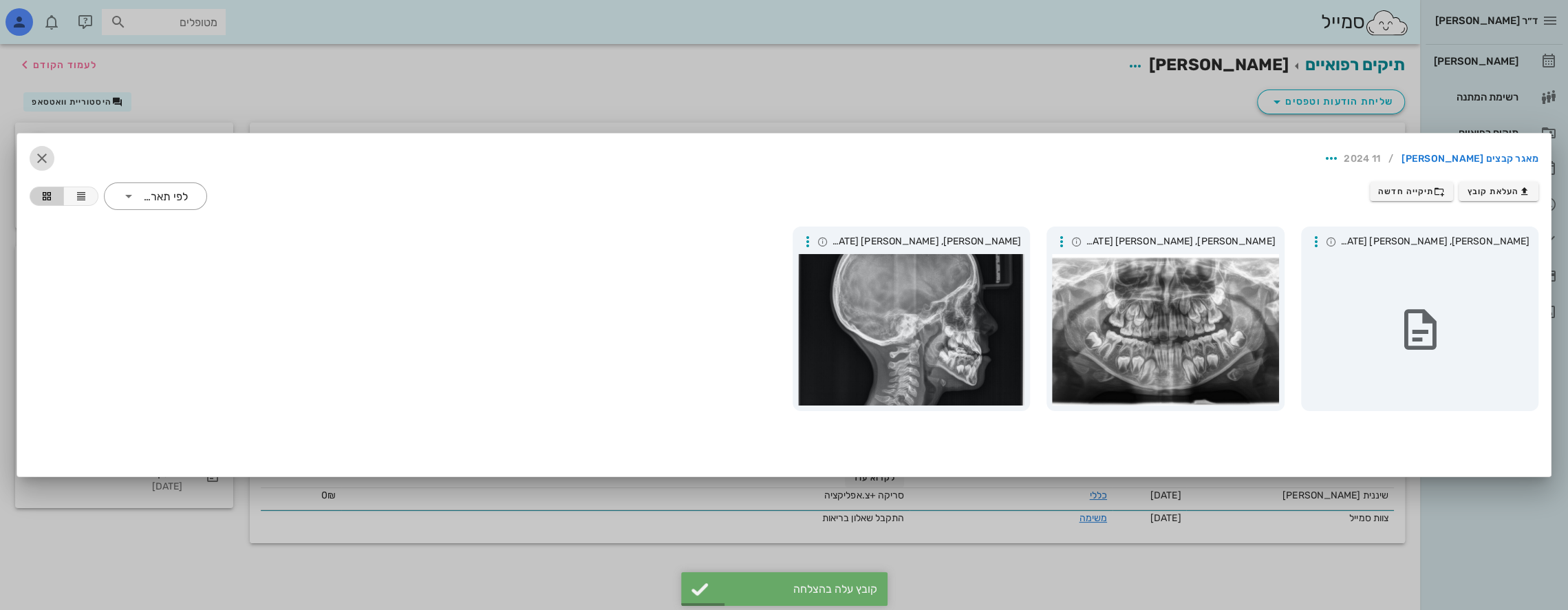
click at [44, 150] on icon "button" at bounding box center [42, 158] width 17 height 17
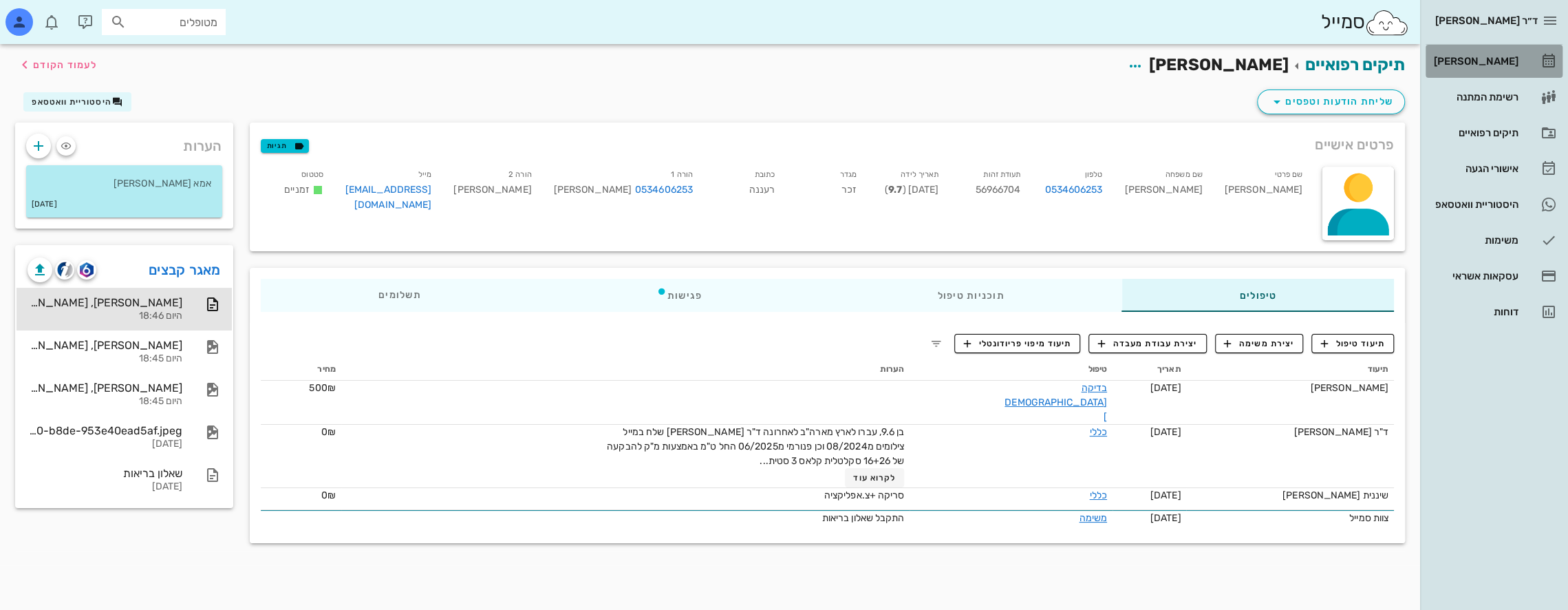
click at [1485, 54] on div "[PERSON_NAME]" at bounding box center [1475, 61] width 87 height 22
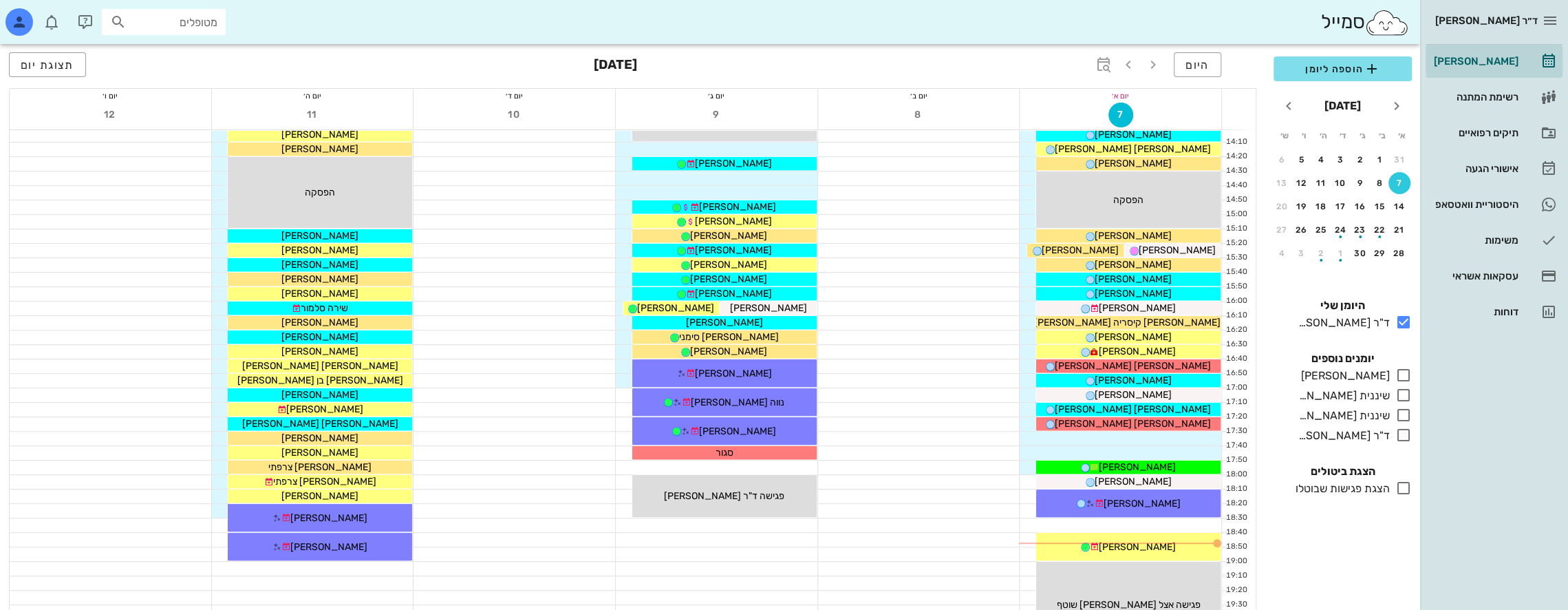
scroll to position [734, 0]
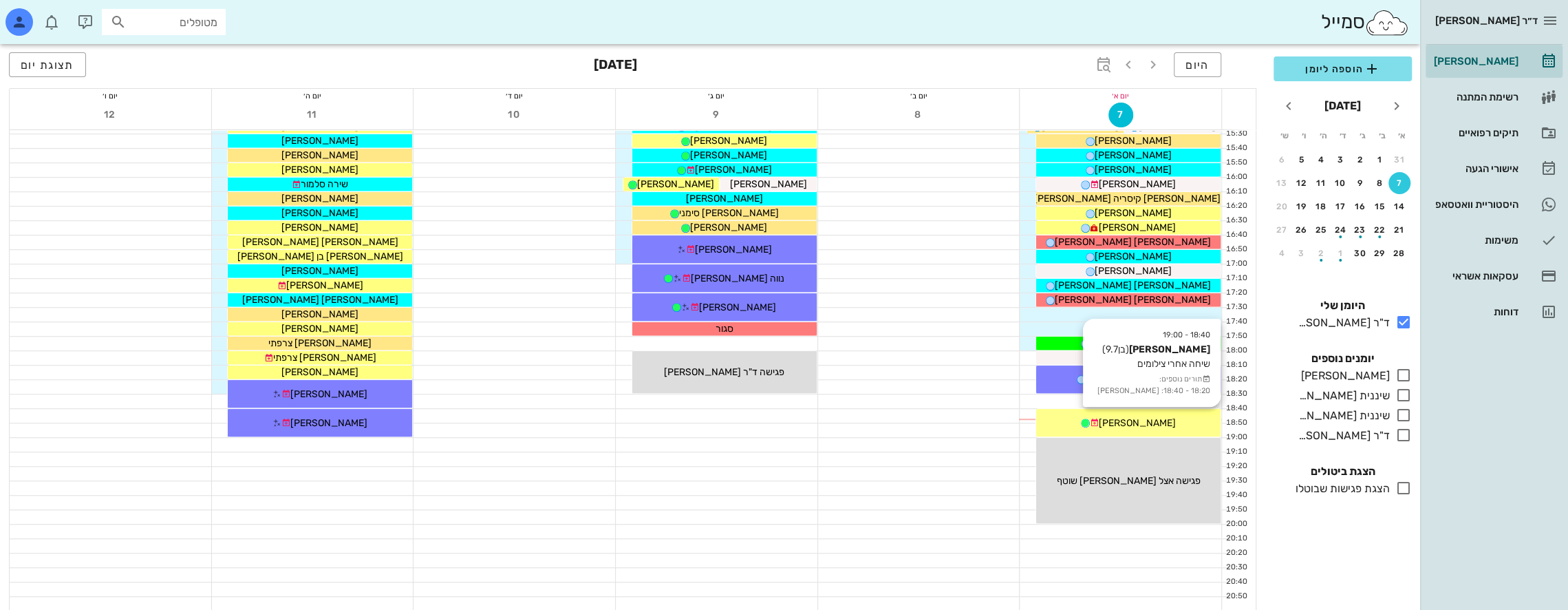
click at [1154, 420] on span "[PERSON_NAME]" at bounding box center [1138, 423] width 77 height 11
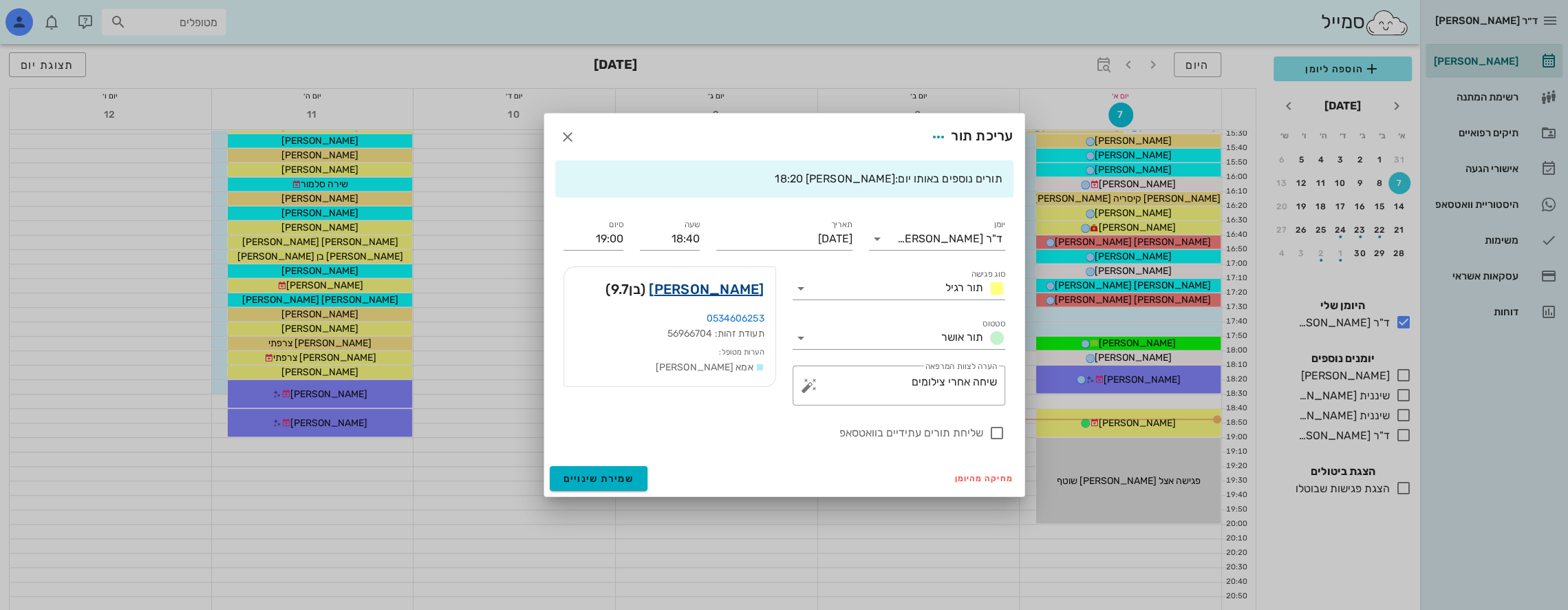
click at [726, 294] on link "[PERSON_NAME]" at bounding box center [706, 289] width 115 height 22
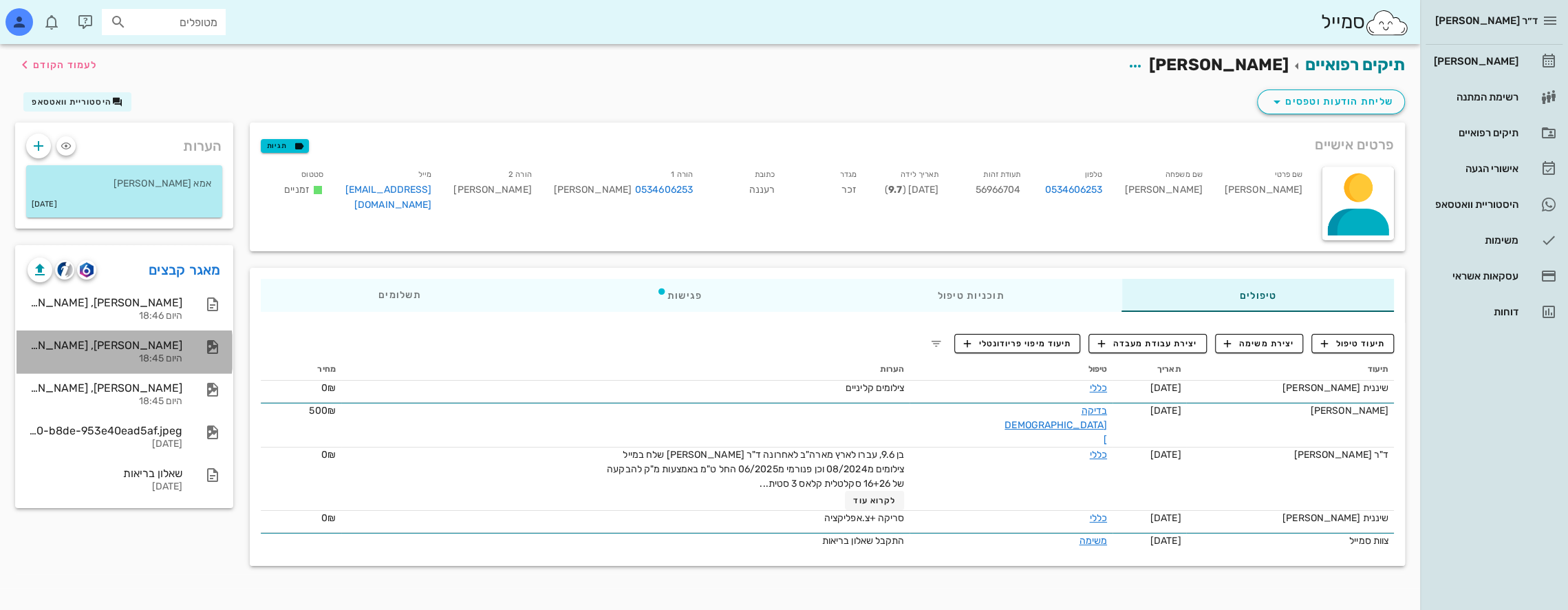
click at [125, 348] on div "[PERSON_NAME], [PERSON_NAME] intial pan [DATE]" at bounding box center [105, 345] width 155 height 13
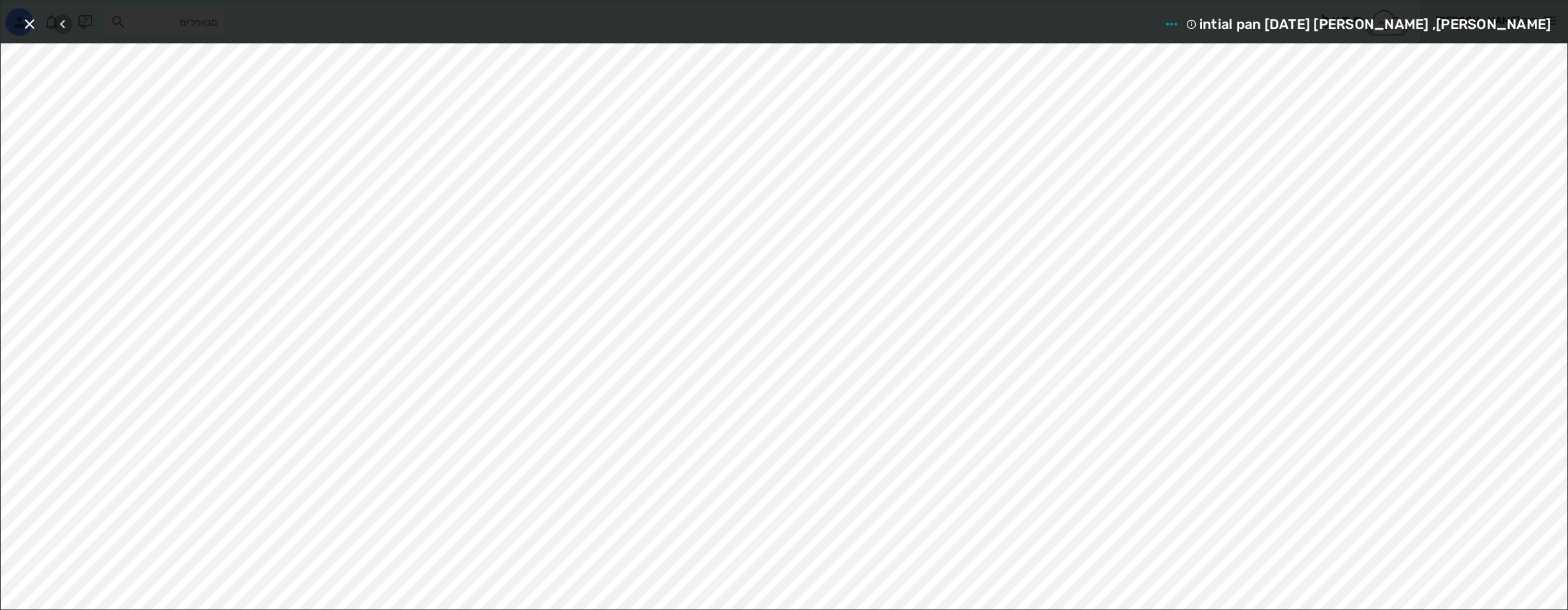
click at [62, 24] on icon "button" at bounding box center [63, 24] width 17 height 17
click at [62, 24] on div at bounding box center [72, 24] width 38 height 24
click at [82, 24] on icon "button" at bounding box center [82, 24] width 17 height 17
click at [31, 23] on icon "button" at bounding box center [30, 24] width 17 height 17
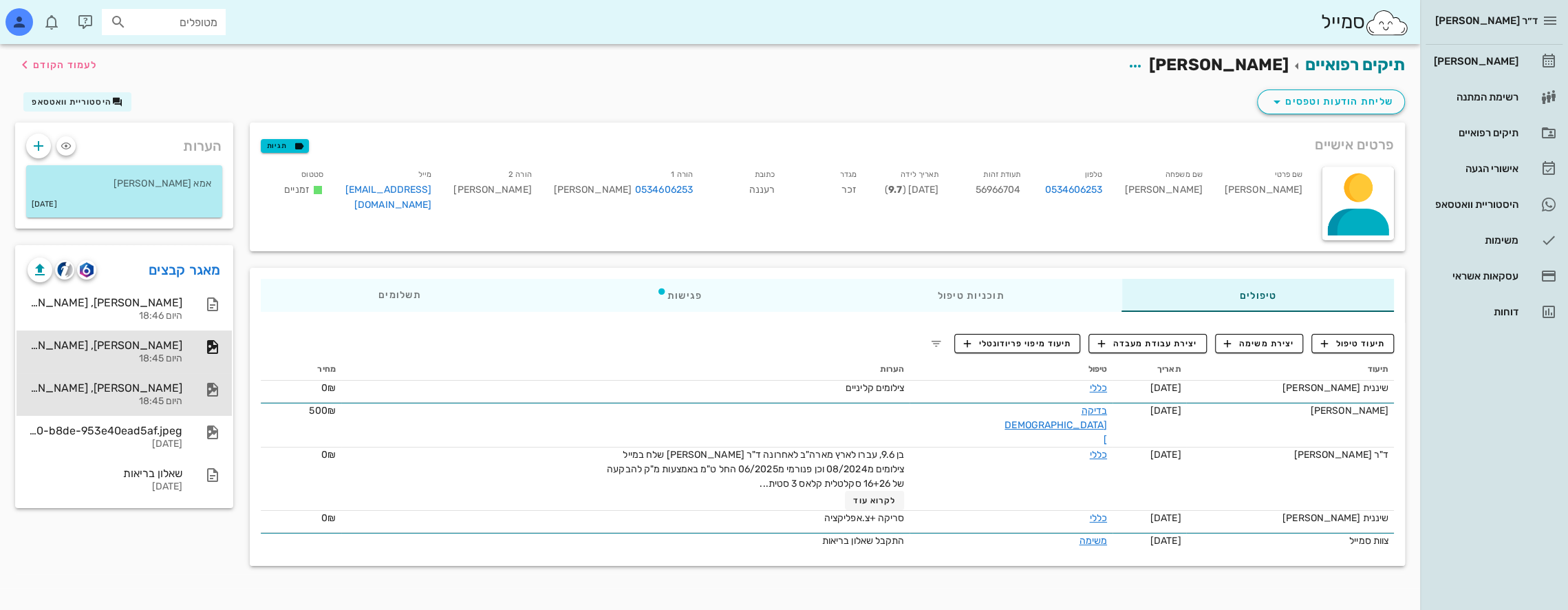
click at [162, 388] on div "[PERSON_NAME], [PERSON_NAME] intial ceph [DATE]" at bounding box center [105, 388] width 155 height 13
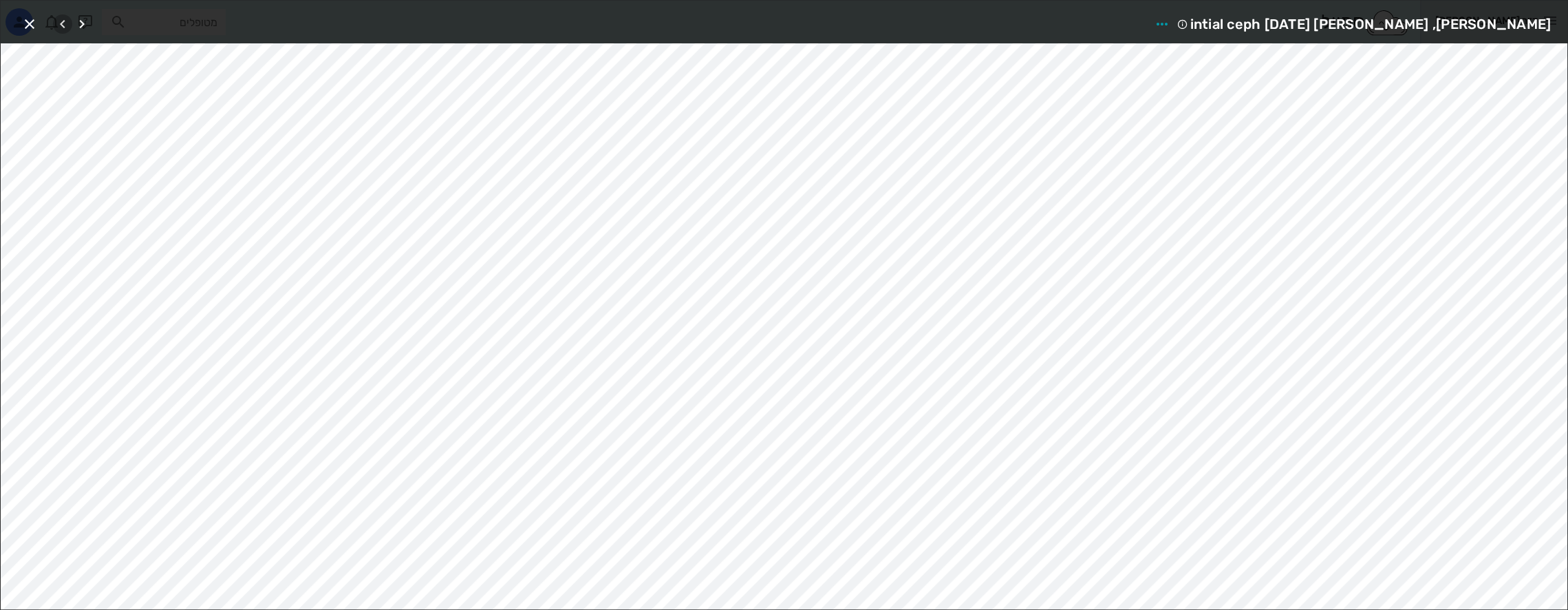
click at [65, 24] on icon "button" at bounding box center [63, 24] width 17 height 17
click at [88, 25] on icon "button" at bounding box center [82, 24] width 17 height 17
click at [61, 25] on icon "button" at bounding box center [63, 24] width 17 height 17
click at [34, 25] on icon "button" at bounding box center [30, 24] width 17 height 17
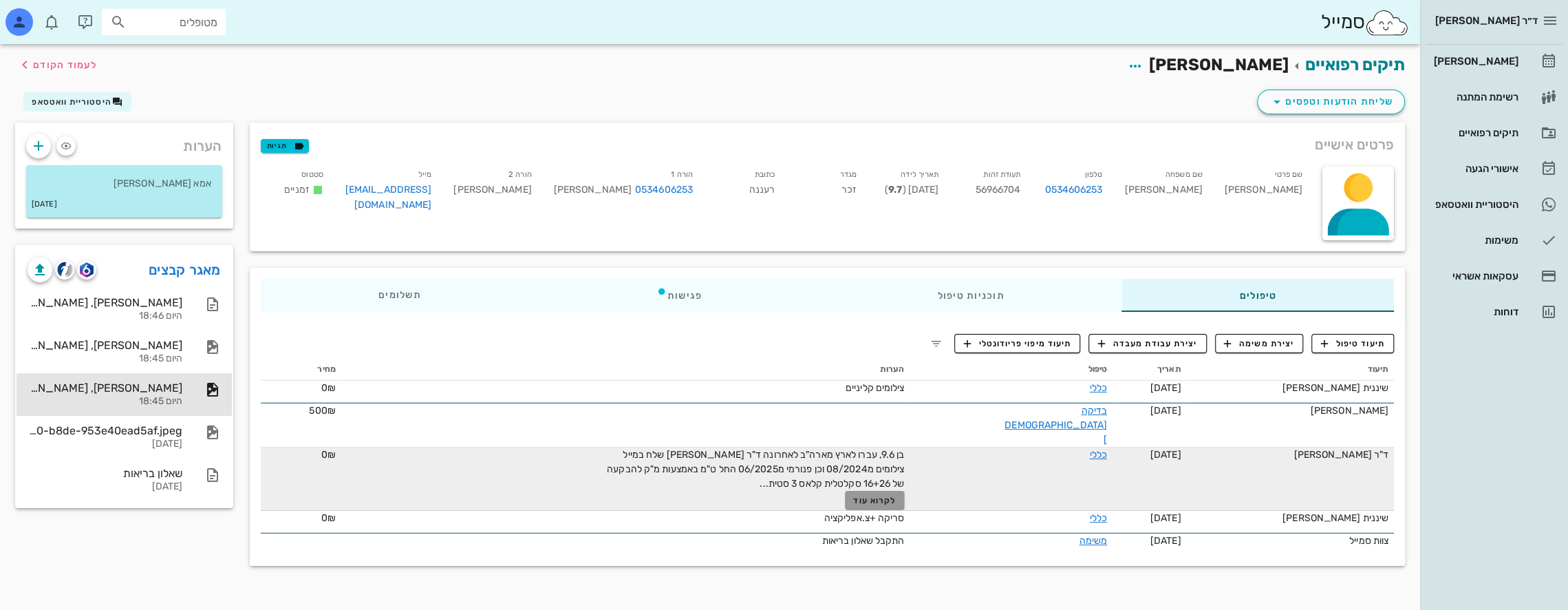
click at [896, 495] on span "לקרוא עוד" at bounding box center [875, 500] width 43 height 10
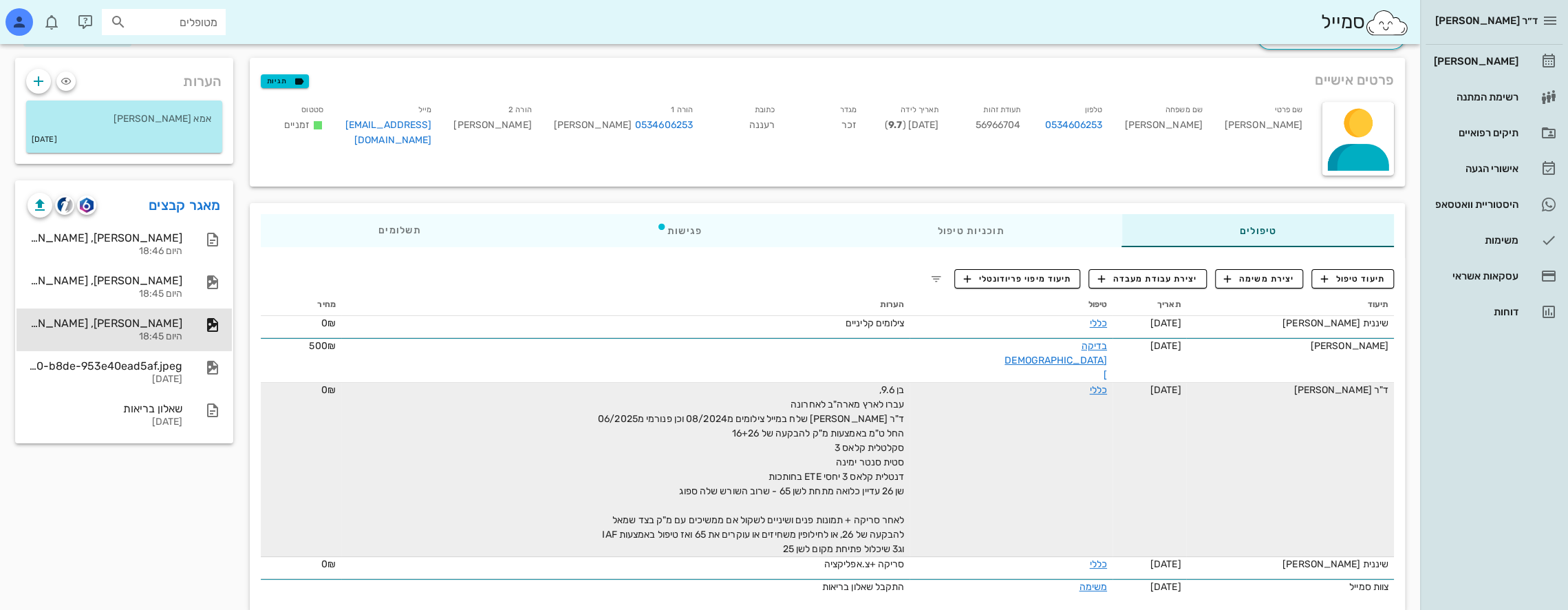
scroll to position [66, 0]
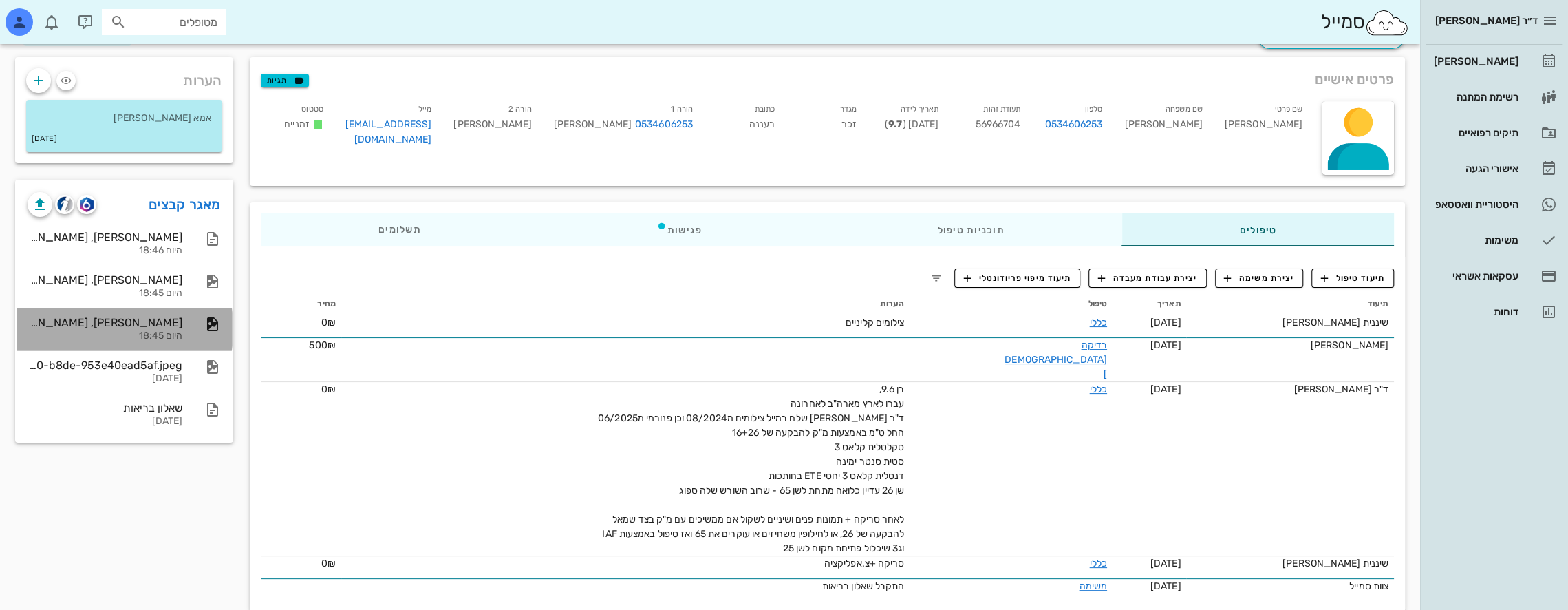
click at [141, 323] on div "[PERSON_NAME], [PERSON_NAME] intial ceph [DATE]" at bounding box center [105, 322] width 155 height 13
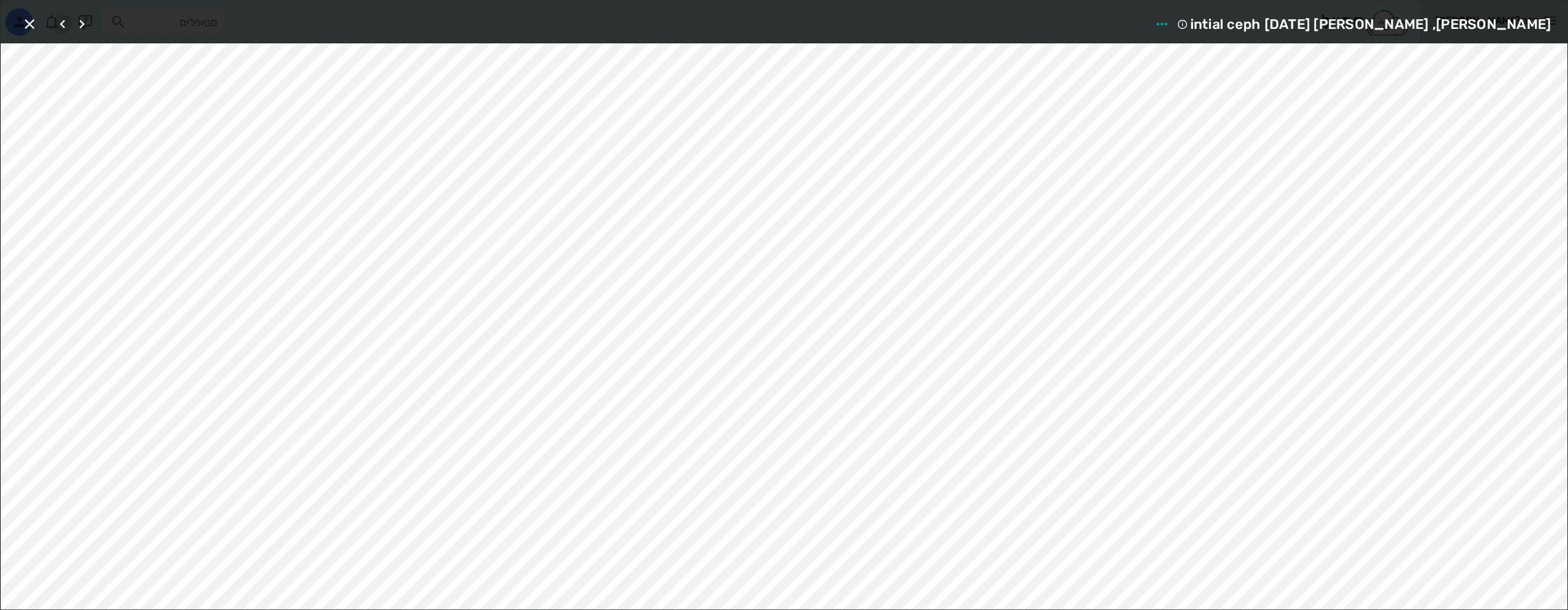
click at [60, 19] on icon "button" at bounding box center [63, 24] width 17 height 17
click at [33, 28] on icon "button" at bounding box center [30, 24] width 17 height 17
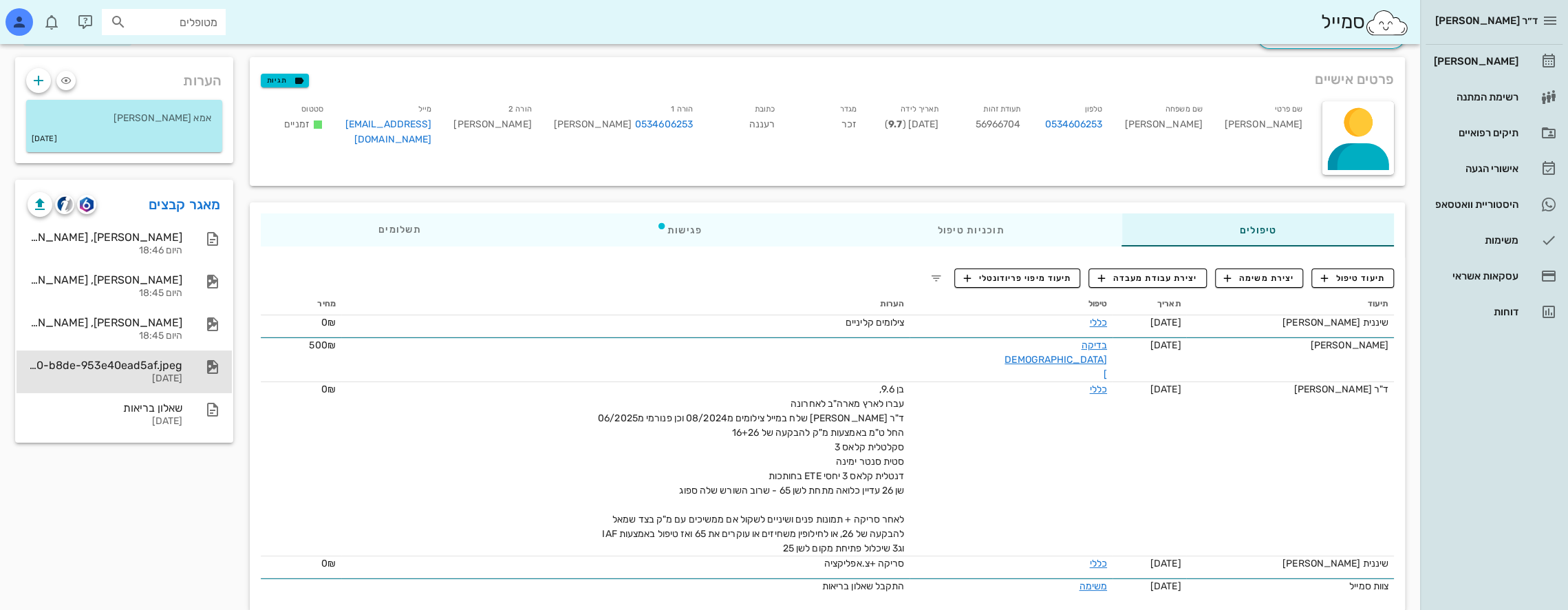
click at [124, 361] on div "2ea5c2f7-cd93-47d0-b8de-953e40ead5af.jpeg" at bounding box center [105, 365] width 155 height 13
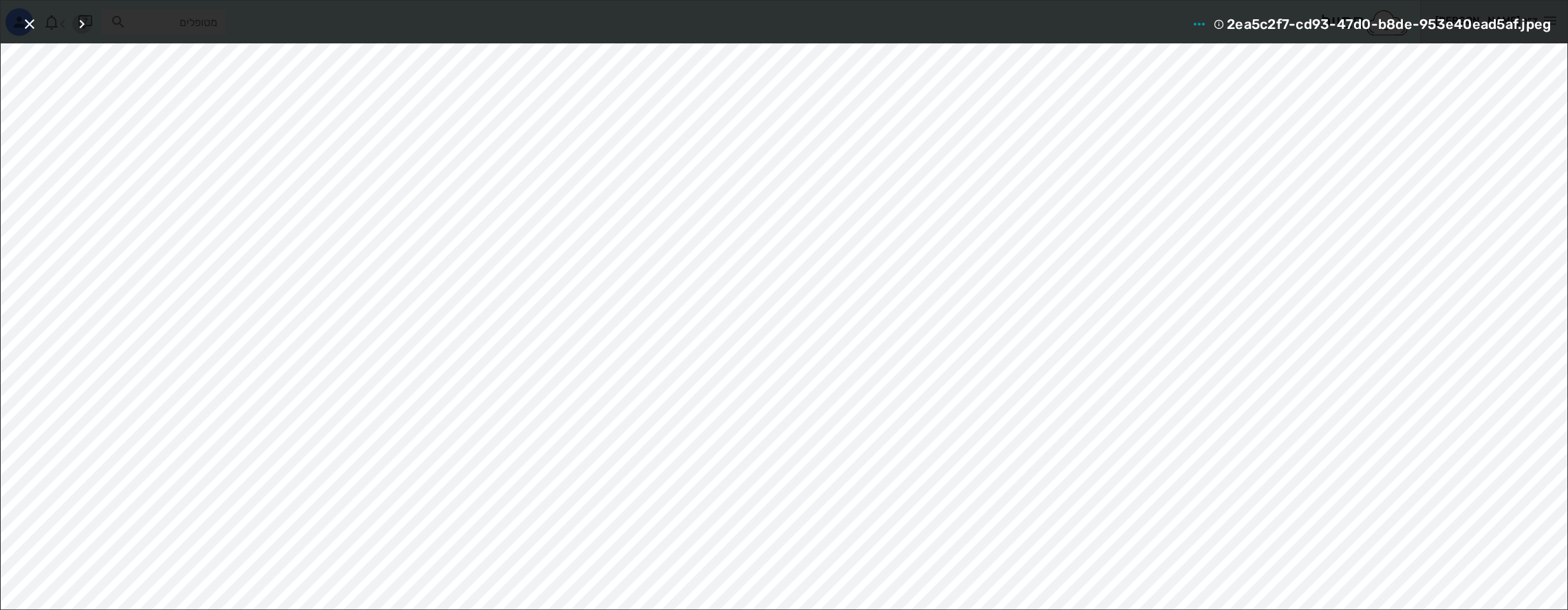
click at [83, 28] on icon "button" at bounding box center [82, 24] width 17 height 17
click at [32, 21] on icon "button" at bounding box center [30, 24] width 17 height 17
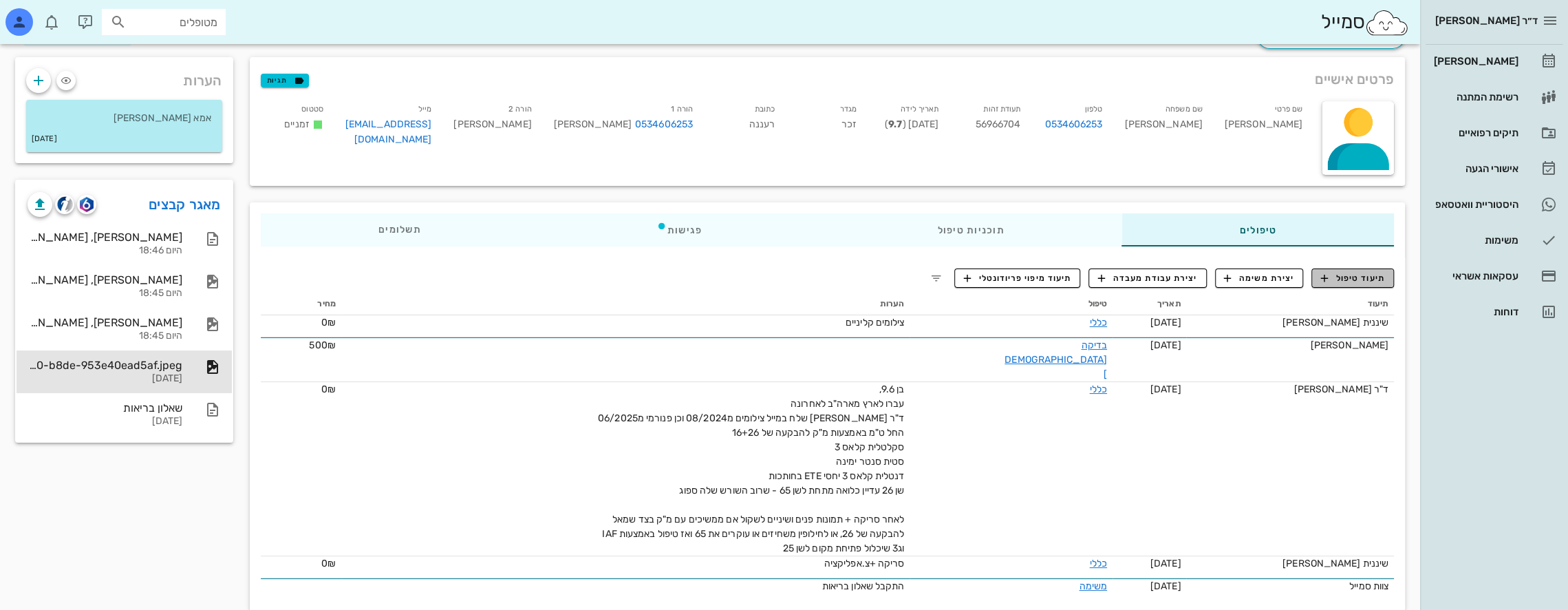
click at [1368, 279] on span "תיעוד טיפול" at bounding box center [1353, 278] width 64 height 12
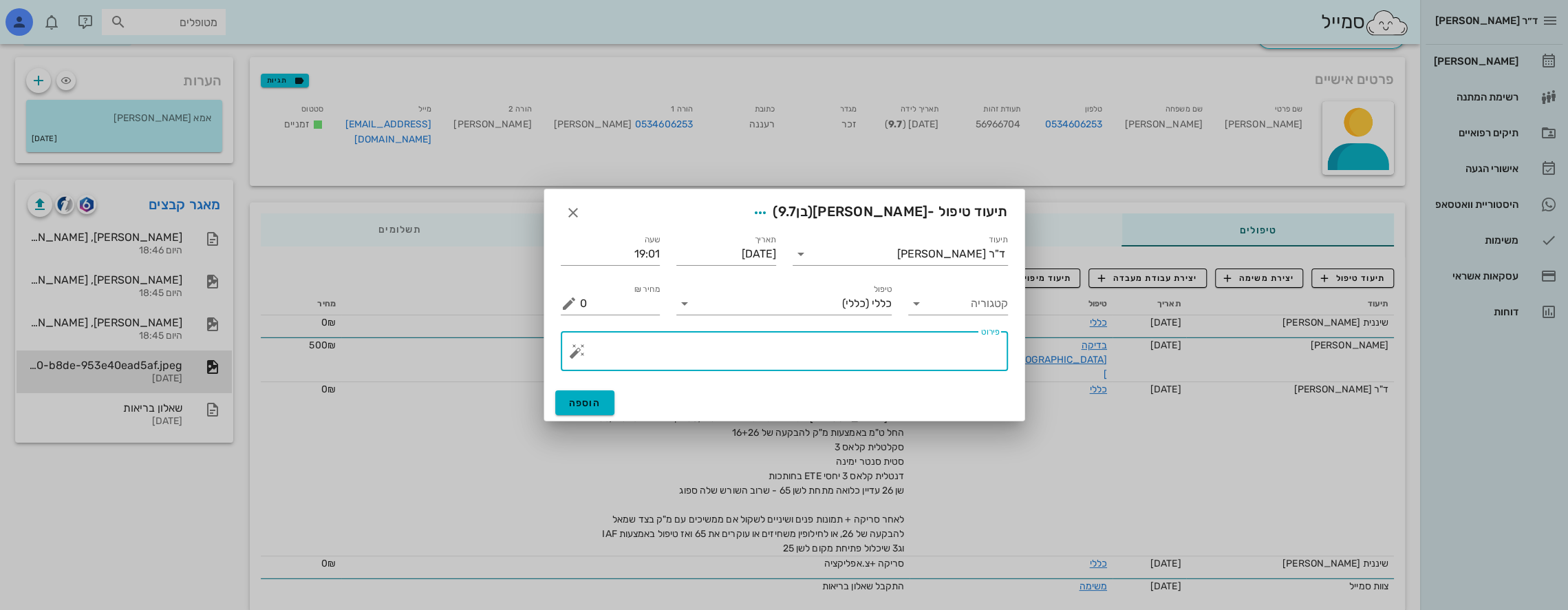
click at [924, 347] on textarea "פירוט" at bounding box center [790, 354] width 420 height 33
click at [571, 209] on icon "button" at bounding box center [573, 213] width 17 height 17
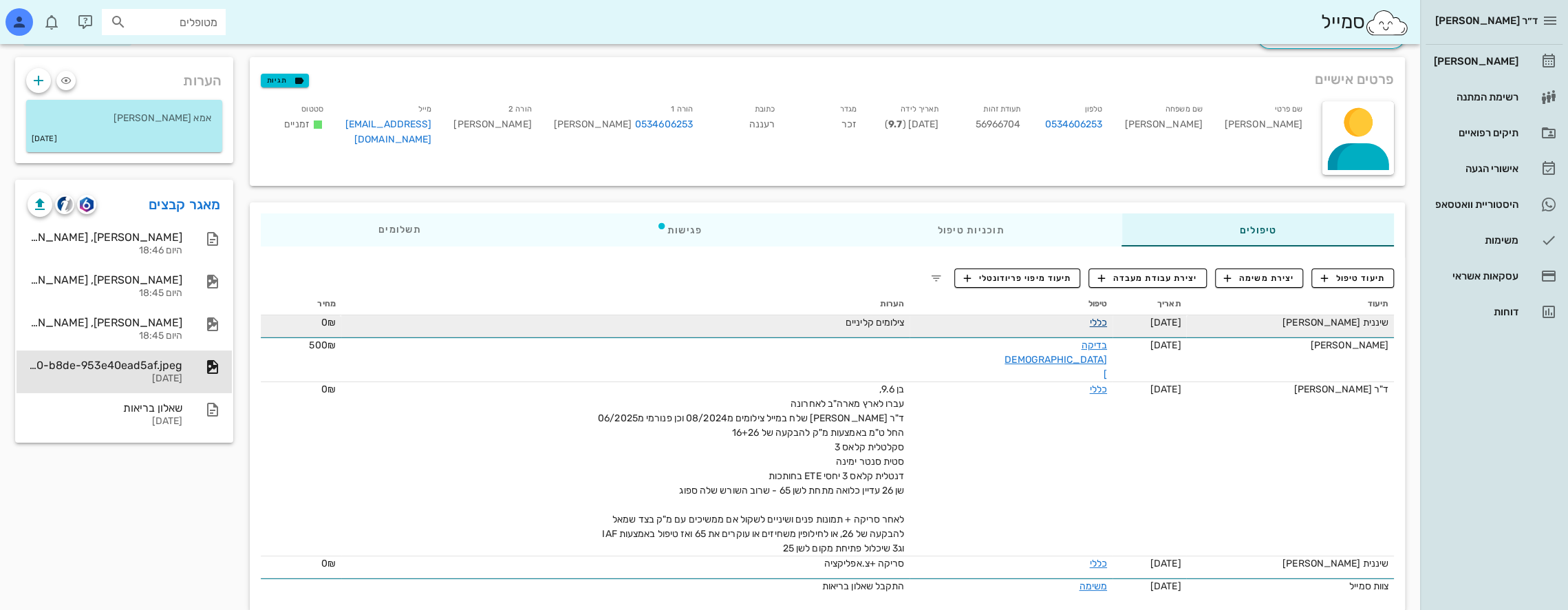
click at [1095, 325] on link "כללי" at bounding box center [1098, 322] width 18 height 11
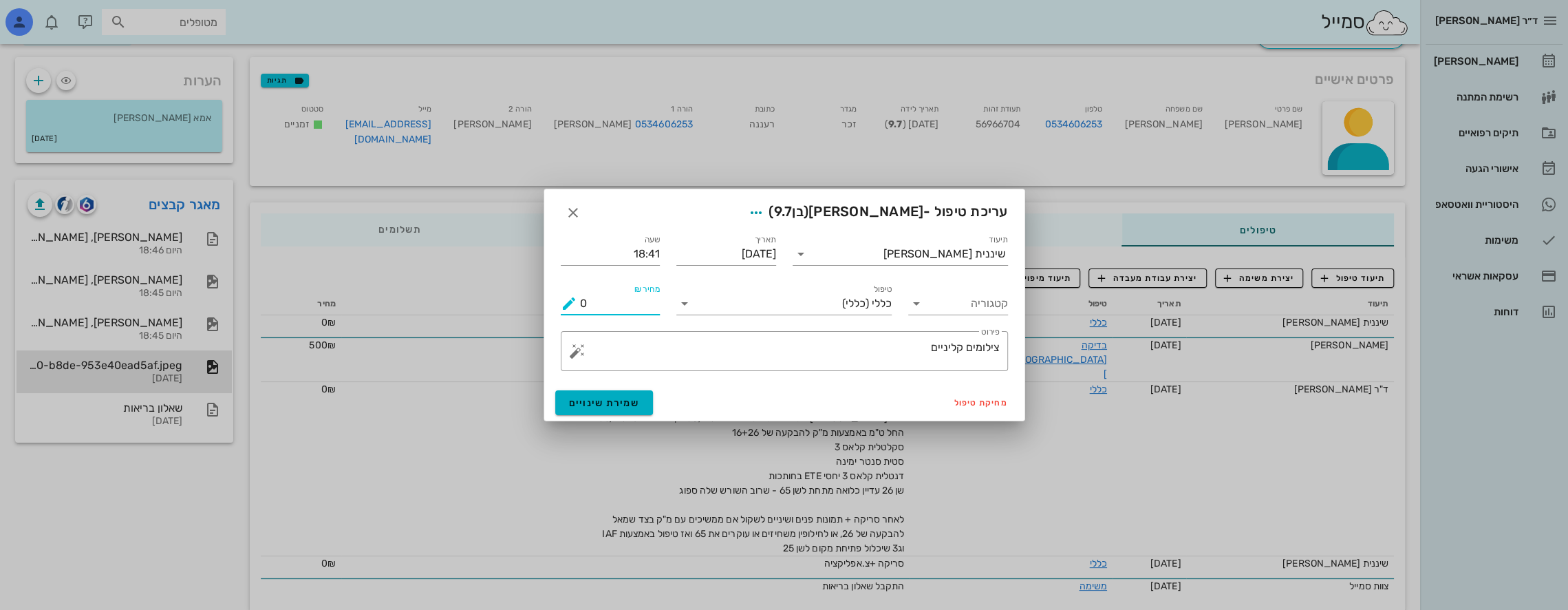
drag, startPoint x: 641, startPoint y: 306, endPoint x: 505, endPoint y: 313, distance: 136.2
click at [505, 313] on div "ד״ר [PERSON_NAME] [PERSON_NAME] רשימת המתנה תיקים רפואיים אישורי הגעה היסטוריית…" at bounding box center [784, 284] width 1568 height 699
type input "1000"
drag, startPoint x: 593, startPoint y: 399, endPoint x: 831, endPoint y: 388, distance: 238.3
click at [593, 399] on span "שמירת שינויים" at bounding box center [604, 402] width 71 height 11
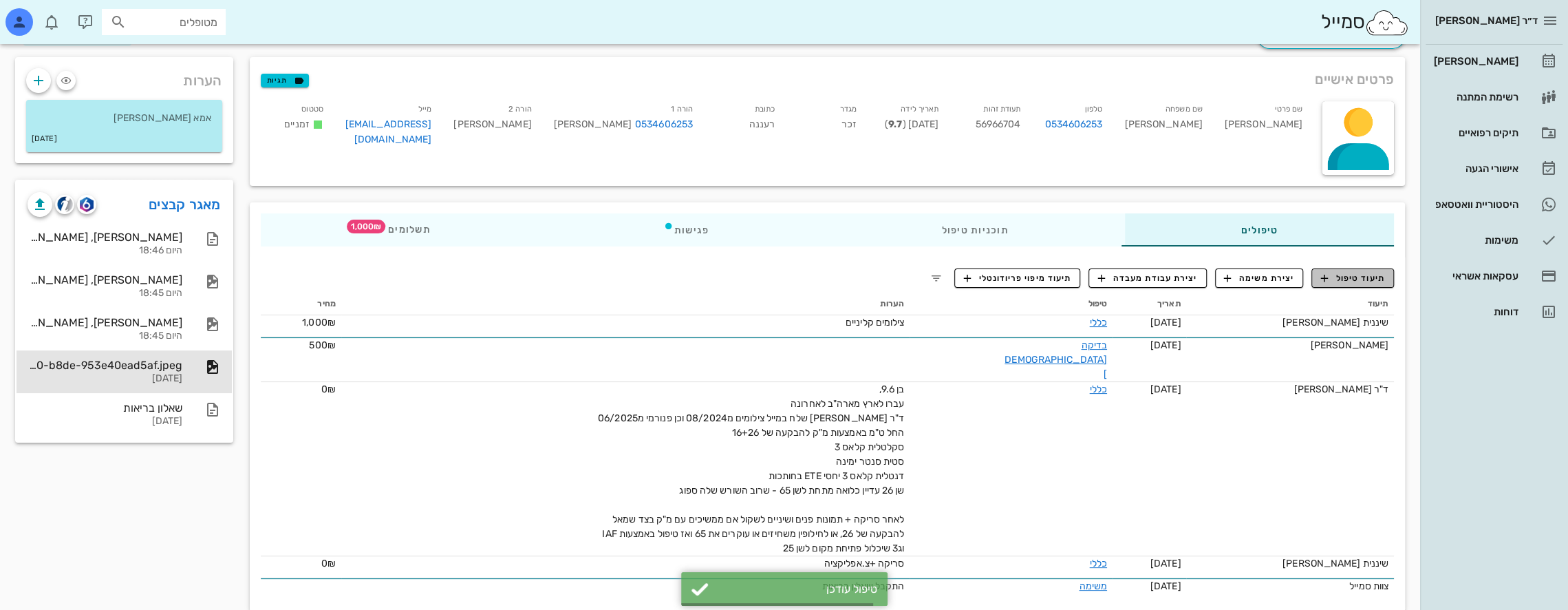
click at [1373, 277] on span "תיעוד טיפול" at bounding box center [1353, 278] width 64 height 12
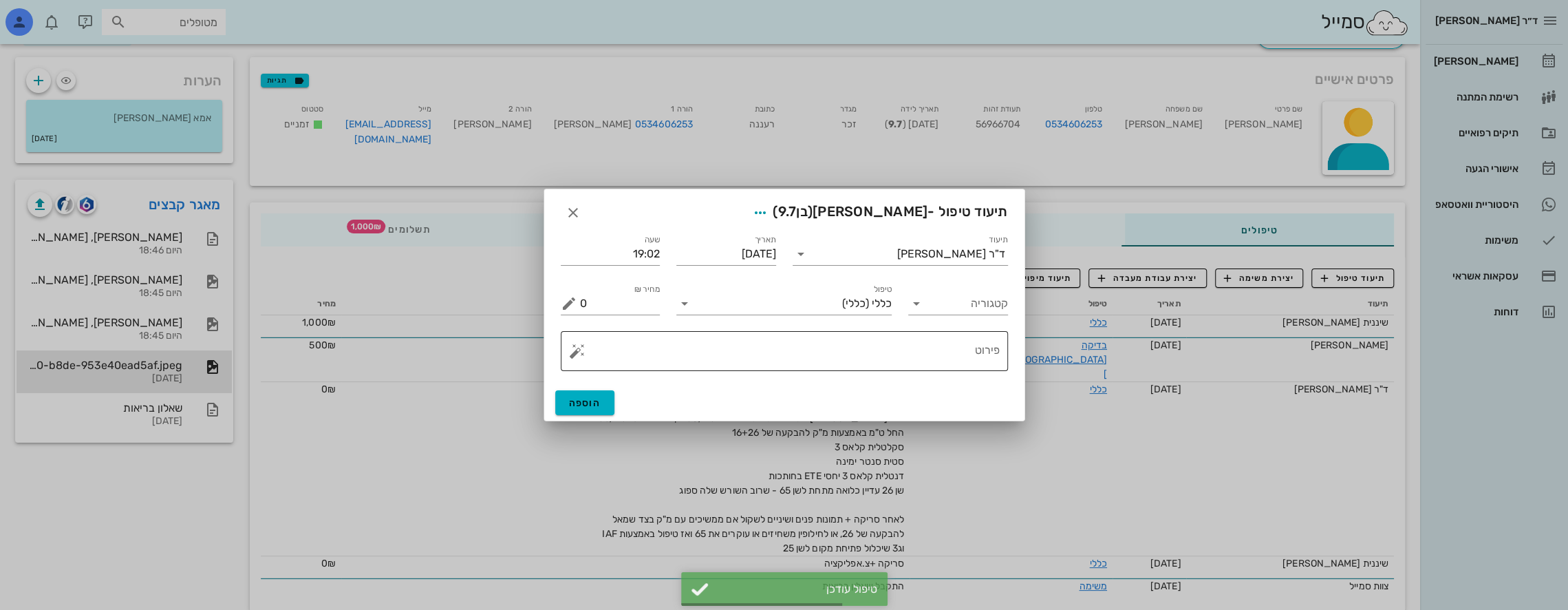
click at [960, 350] on textarea "פירוט" at bounding box center [790, 354] width 420 height 33
type textarea "v"
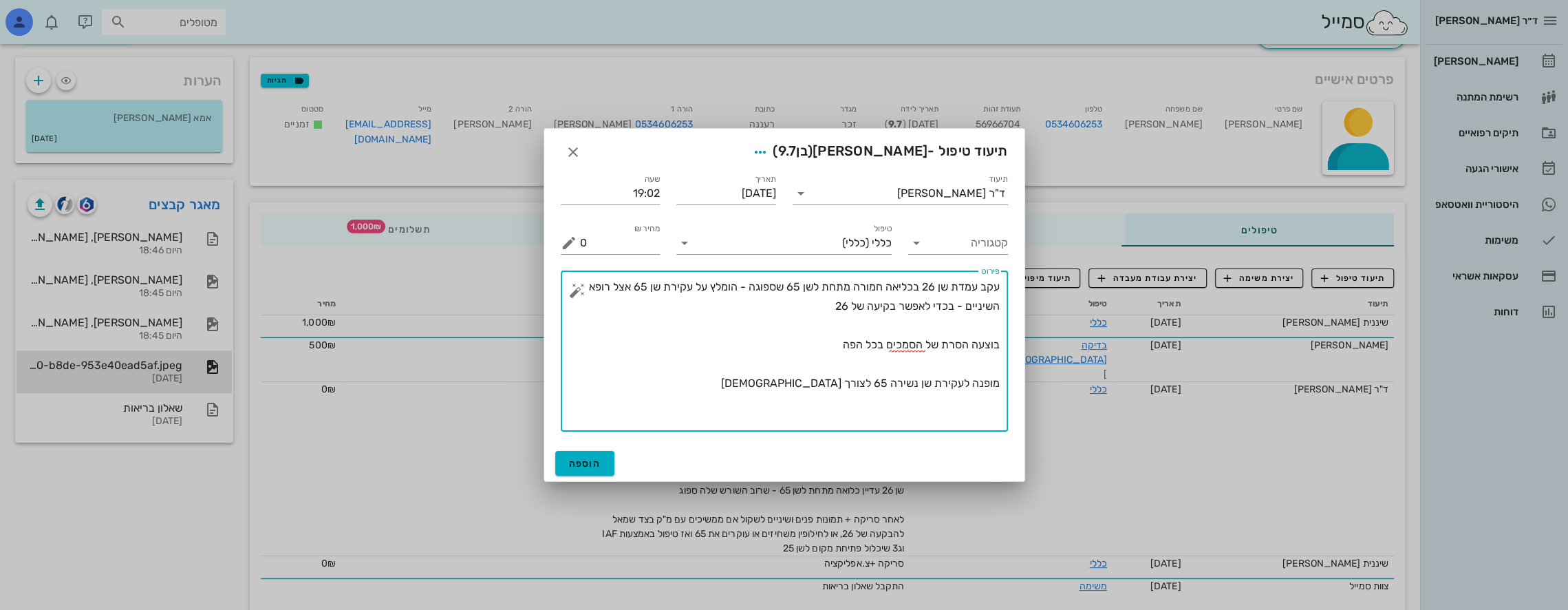
click at [987, 325] on textarea "עקב עמדת שן 26 בכליאה חמורה מתחת לשן 65 שספוגה - הומלץ על עקירת שן 65 אצל רופא …" at bounding box center [790, 355] width 420 height 154
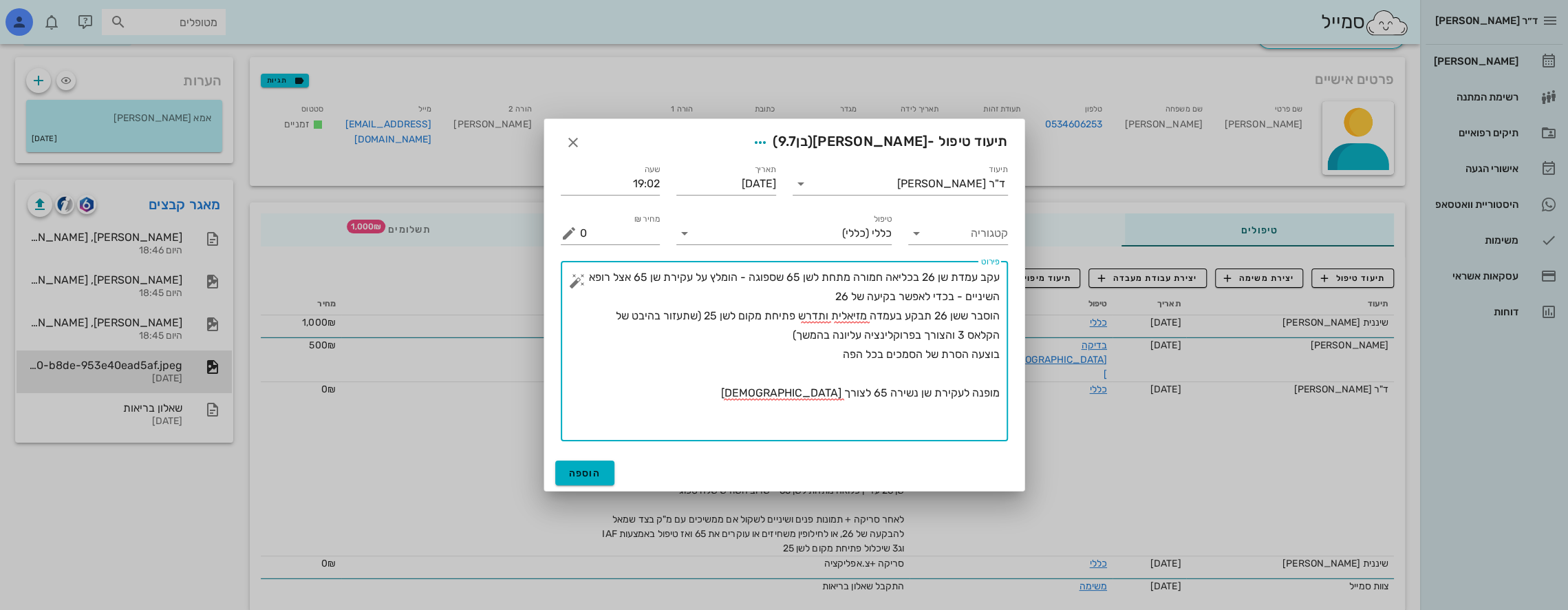
click at [755, 396] on textarea "עקב עמדת שן 26 בכליאה חמורה מתחת לשן 65 שספוגה - הומלץ על עקירת שן 65 אצל רופא …" at bounding box center [790, 354] width 420 height 174
click at [778, 400] on textarea "עקב עמדת שן 26 בכליאה חמורה מתחת לשן 65 שספוגה - הומלץ על עקירת שן 65 אצל רופא …" at bounding box center [790, 354] width 420 height 174
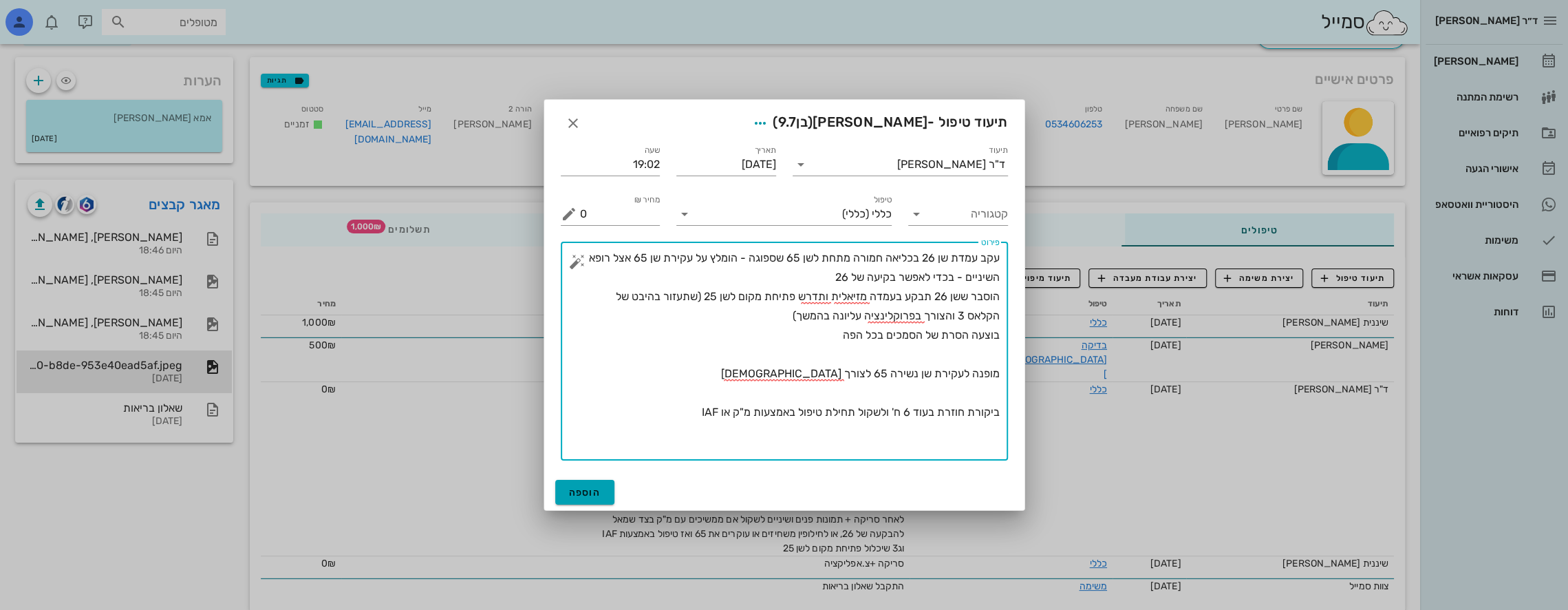
type textarea "עקב עמדת שן 26 בכליאה חמורה מתחת לשן 65 שספוגה - הומלץ על עקירת שן 65 אצל רופא …"
click at [583, 488] on span "הוספה" at bounding box center [585, 492] width 32 height 11
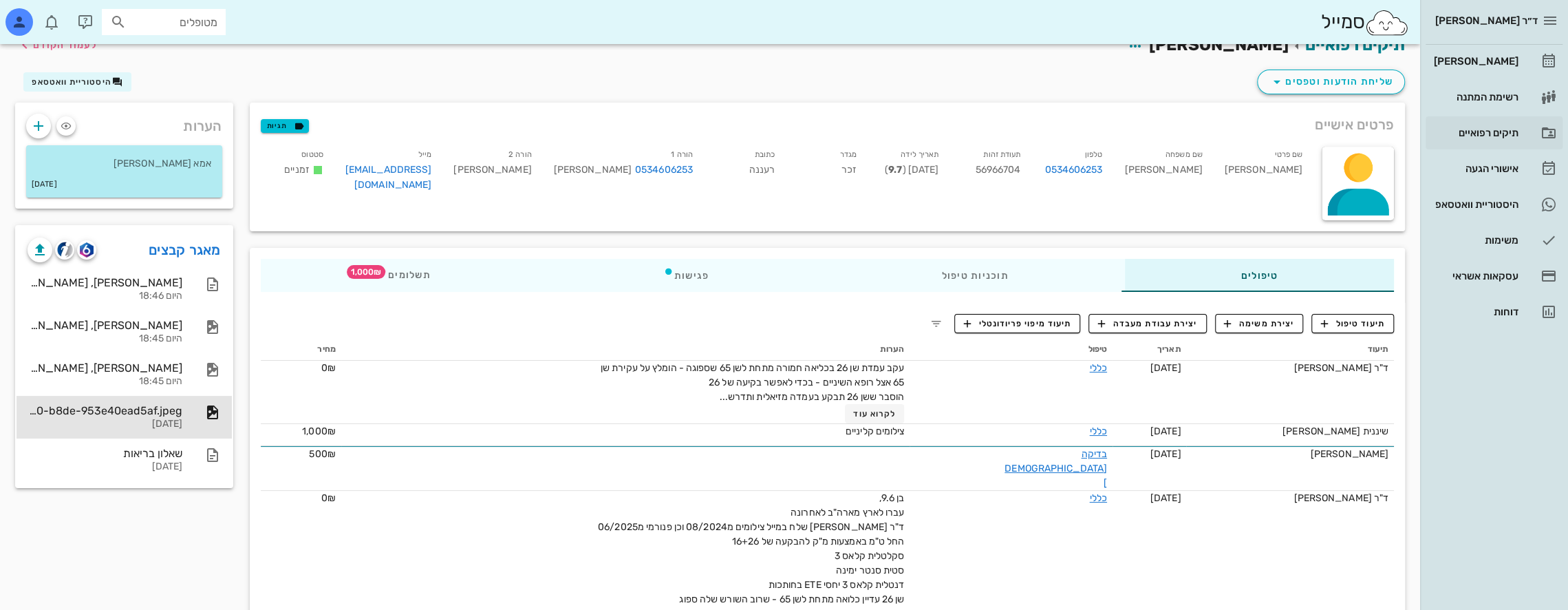
scroll to position [0, 0]
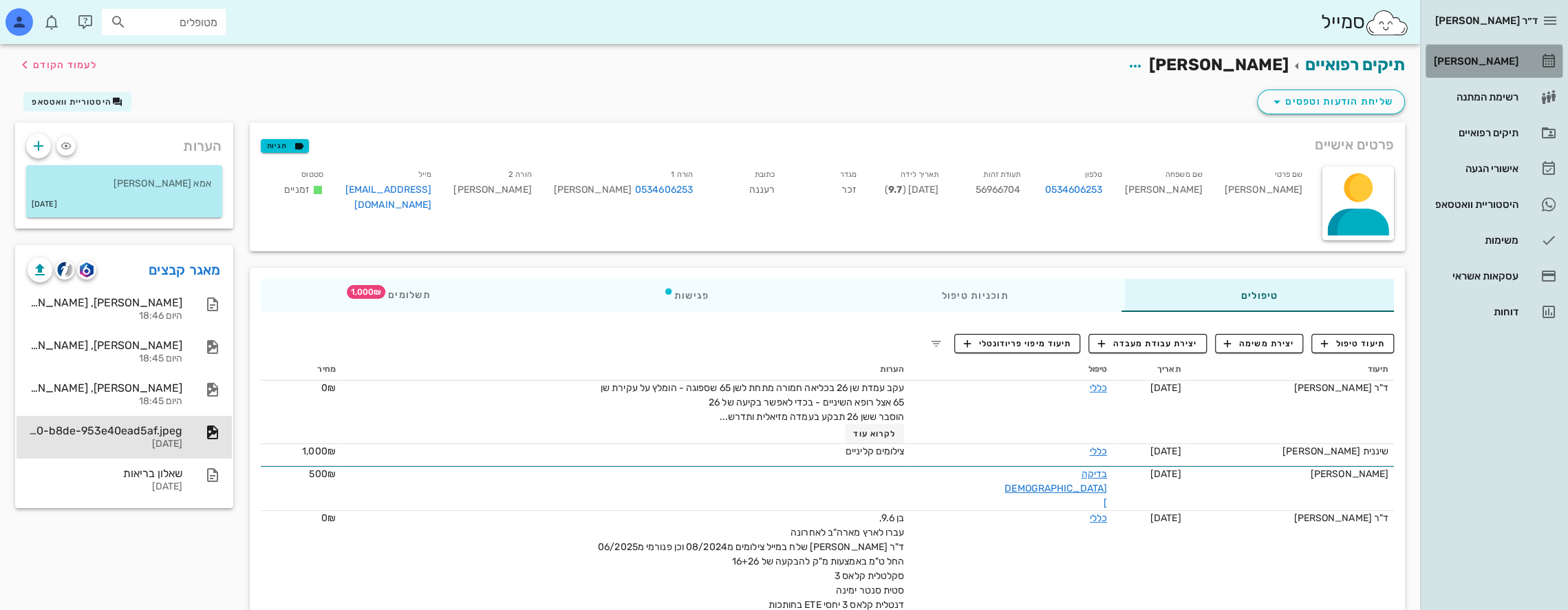
click at [1511, 57] on div "[PERSON_NAME]" at bounding box center [1475, 61] width 87 height 11
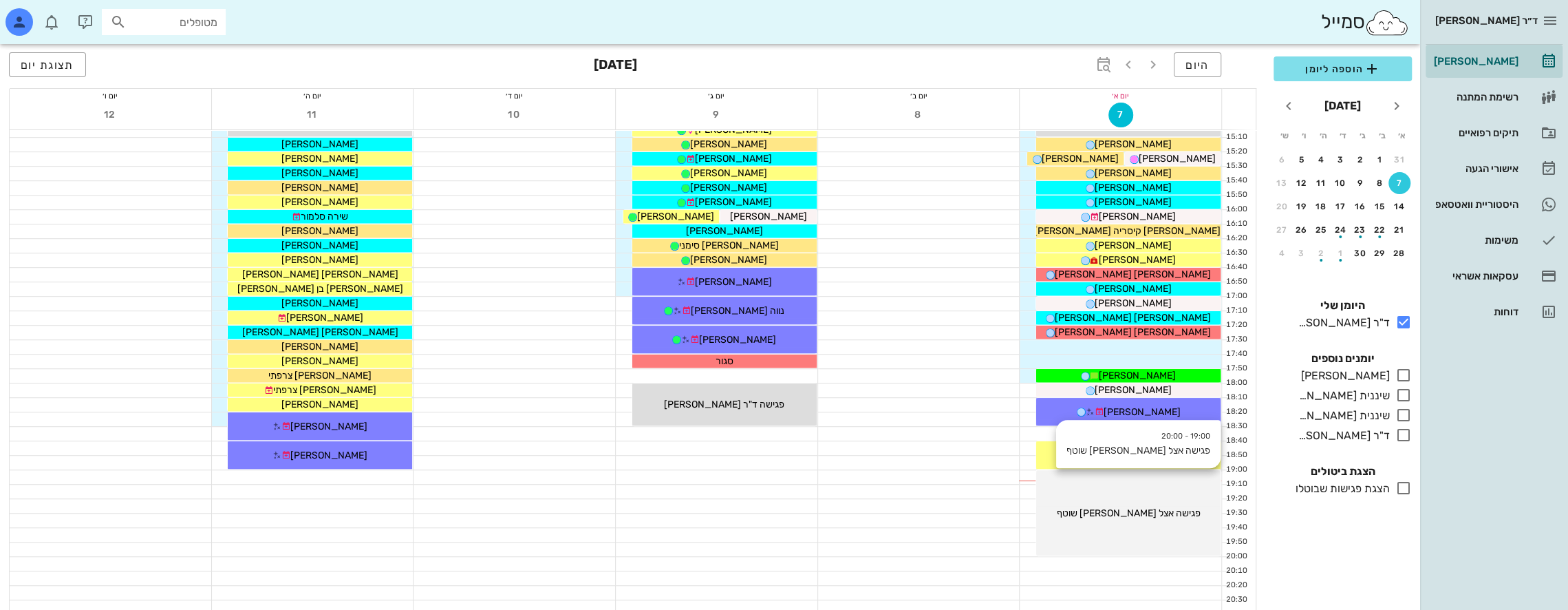
scroll to position [665, 0]
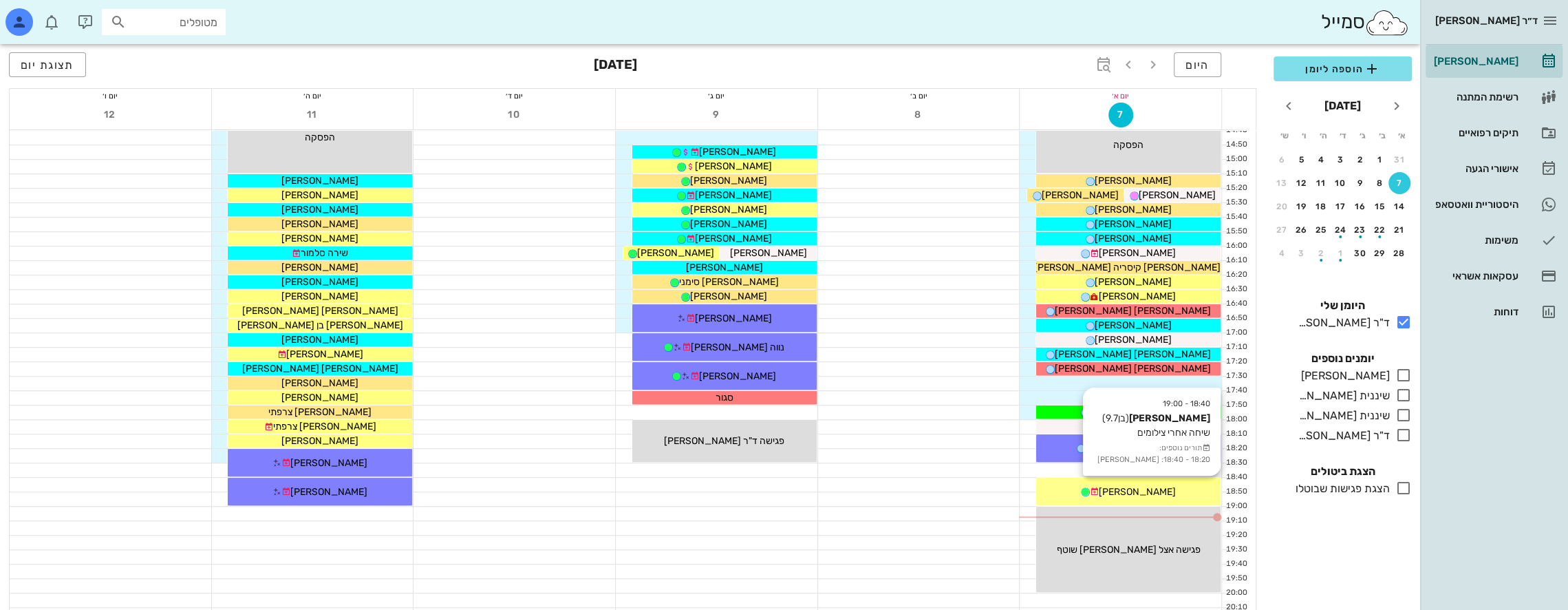
click at [1151, 490] on span "[PERSON_NAME]" at bounding box center [1138, 492] width 77 height 11
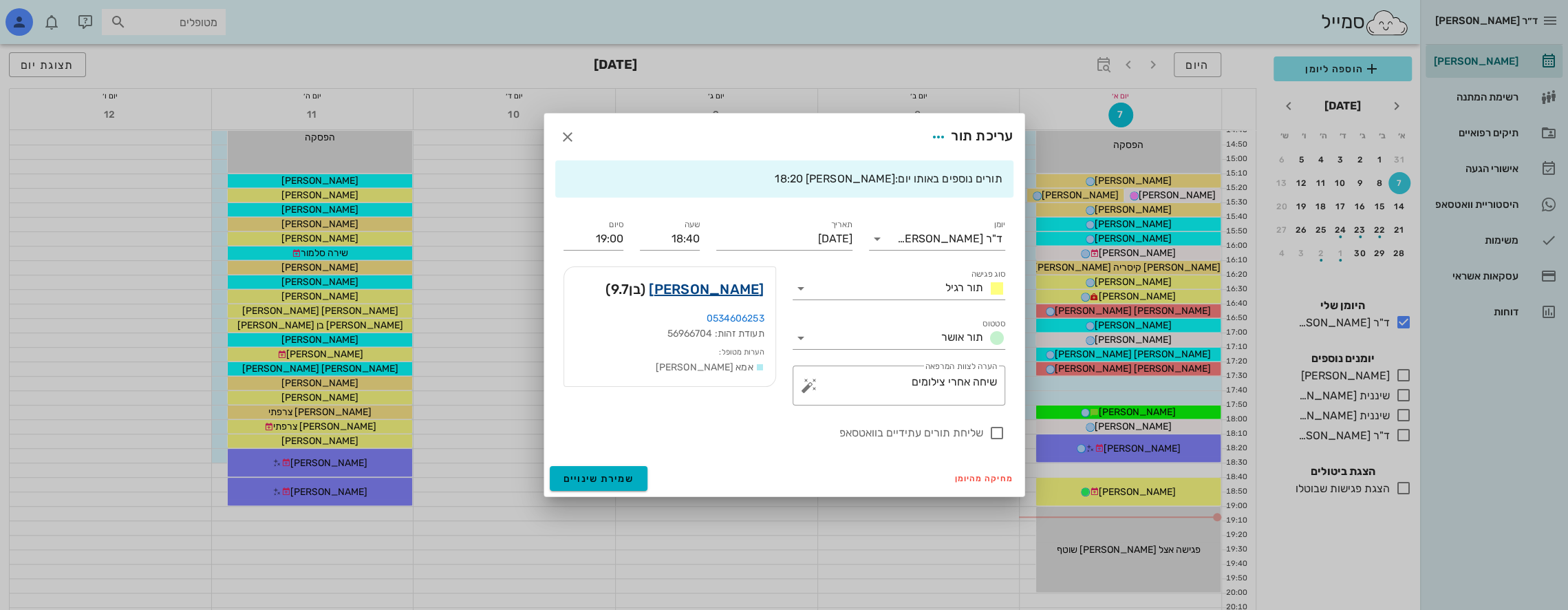
click at [749, 292] on link "[PERSON_NAME]" at bounding box center [706, 289] width 115 height 22
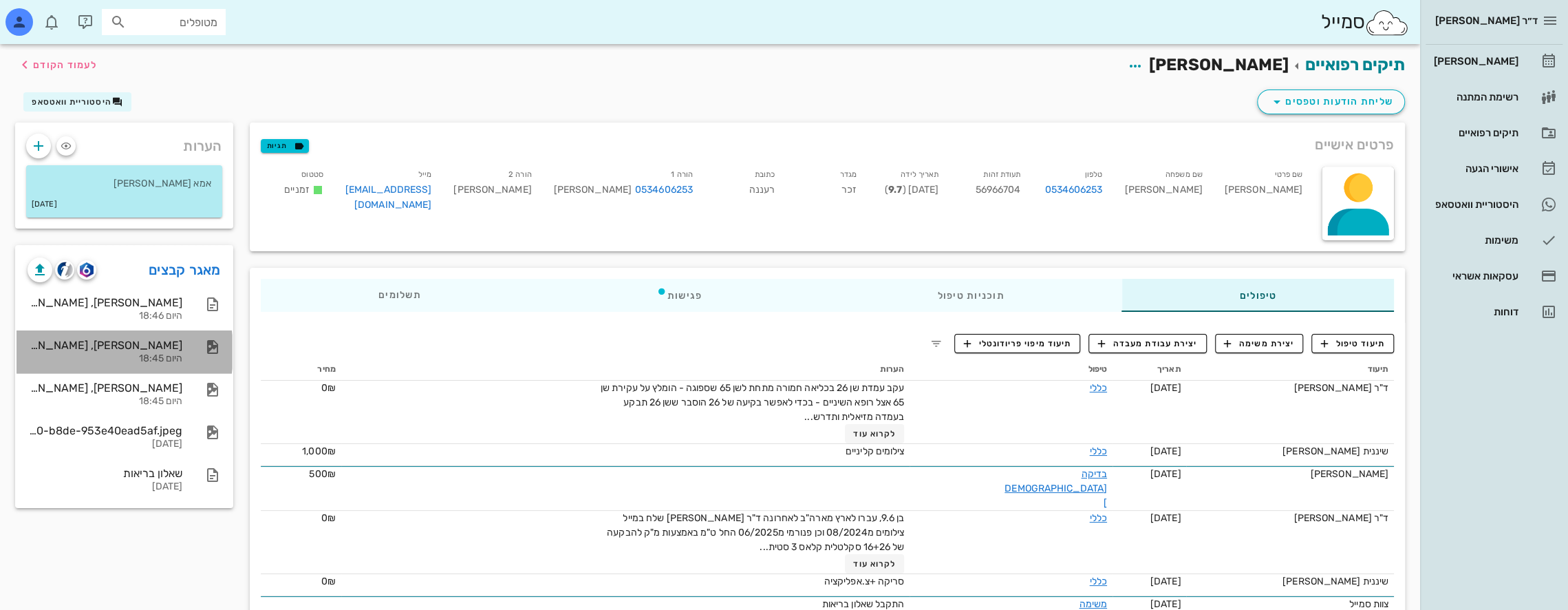
click at [160, 341] on div "[PERSON_NAME], [PERSON_NAME] intial pan [DATE]" at bounding box center [105, 345] width 155 height 13
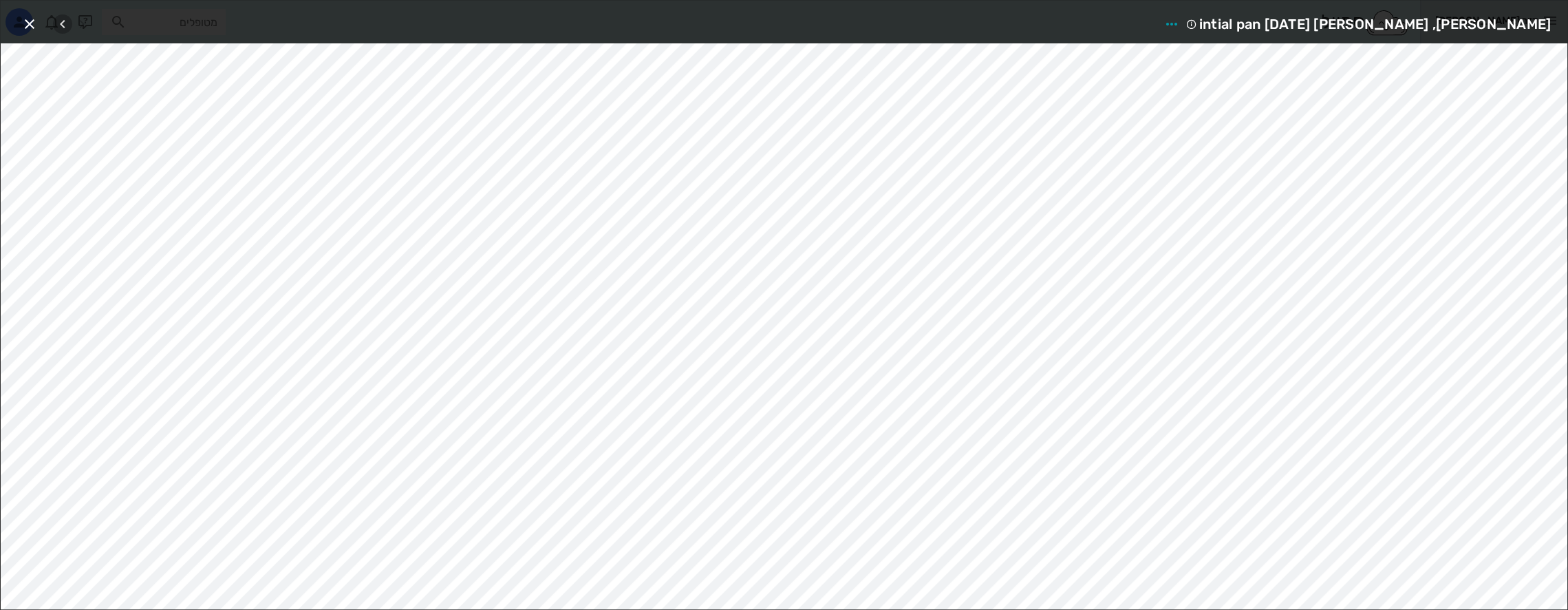
click at [63, 19] on icon "button" at bounding box center [63, 24] width 17 height 17
click at [31, 18] on icon "button" at bounding box center [30, 24] width 17 height 17
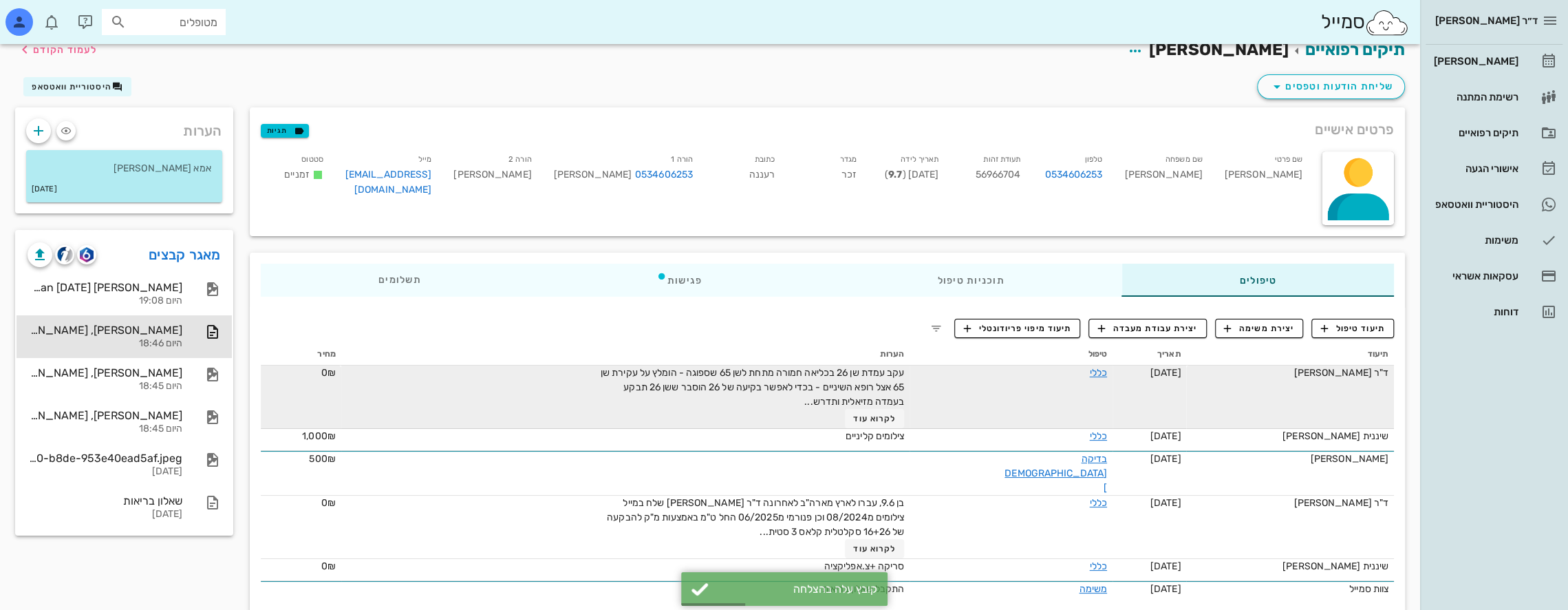
scroll to position [18, 0]
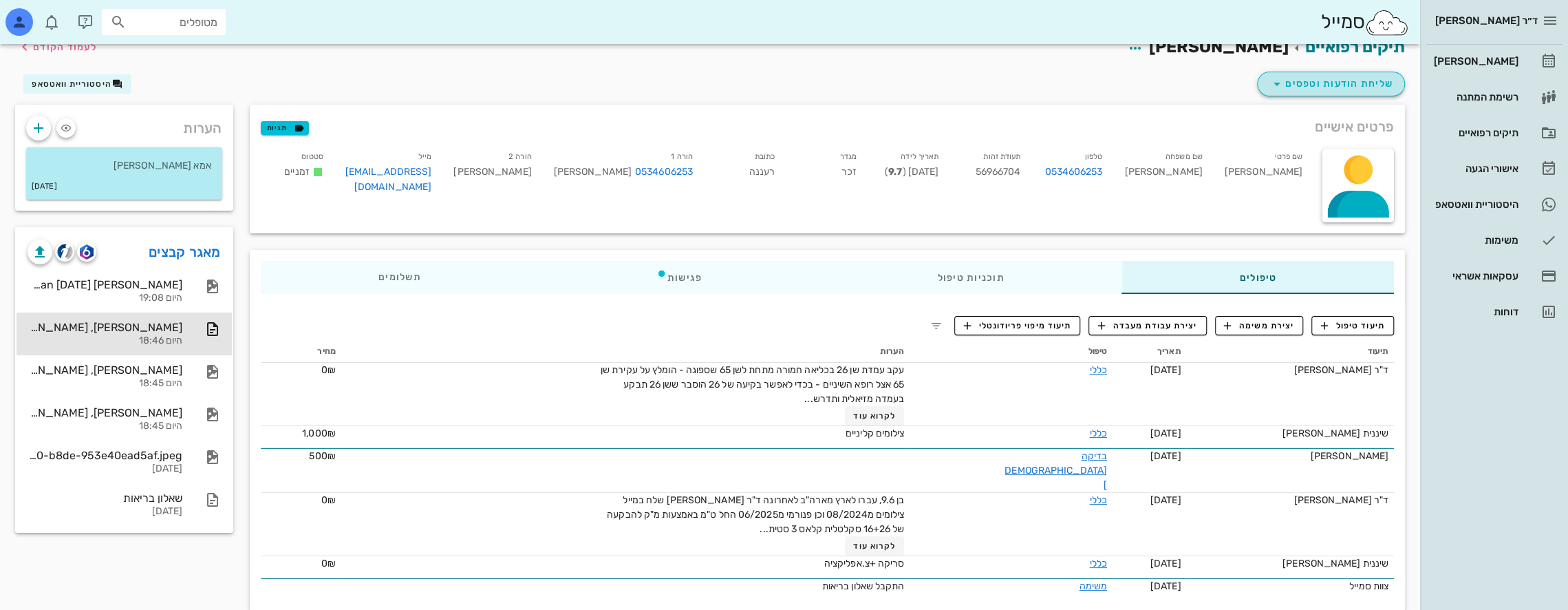
click at [1345, 79] on span "שליחת הודעות וטפסים" at bounding box center [1331, 84] width 125 height 17
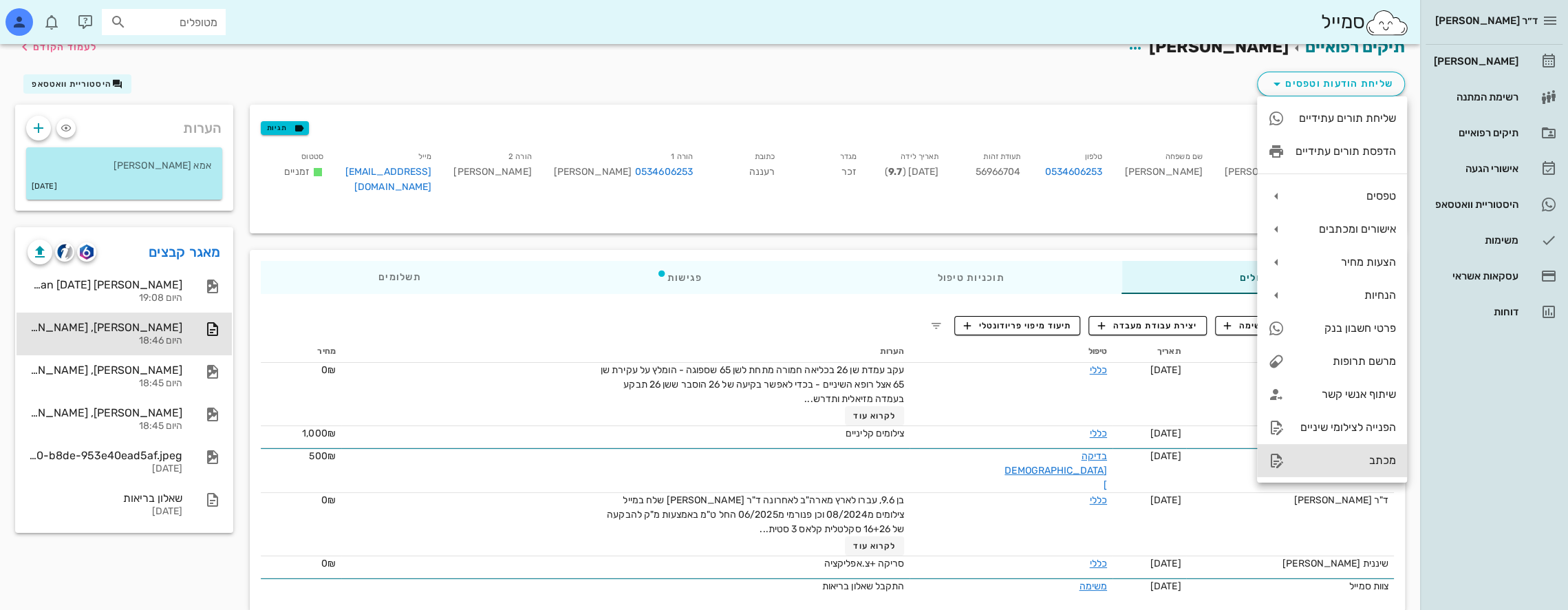
click at [1391, 456] on div "מכתב" at bounding box center [1346, 459] width 100 height 13
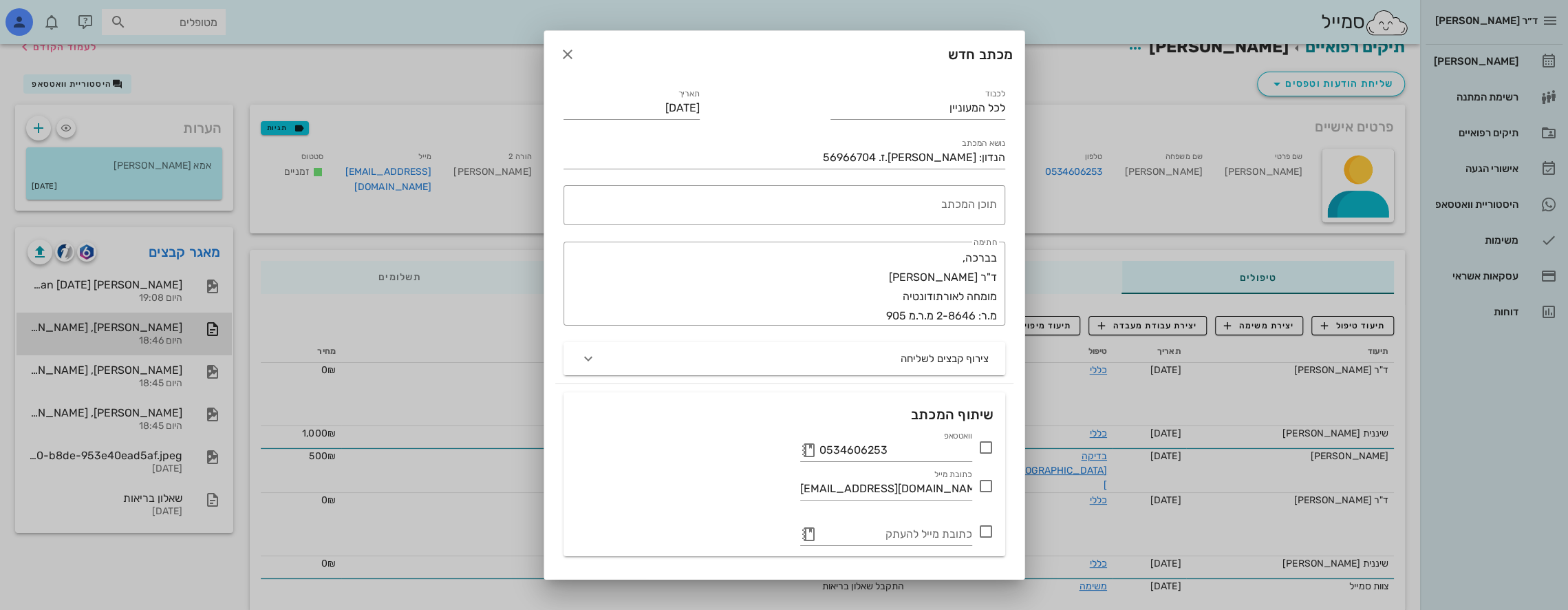
click at [989, 446] on icon at bounding box center [986, 447] width 17 height 17
click at [984, 488] on div at bounding box center [986, 485] width 24 height 24
checkbox input "true"
drag, startPoint x: 943, startPoint y: 112, endPoint x: 1118, endPoint y: 111, distance: 175.0
click at [1118, 111] on div "ד״ר [PERSON_NAME] [PERSON_NAME] רשימת המתנה תיקים רפואיים אישורי הגעה היסטוריית…" at bounding box center [784, 308] width 1568 height 651
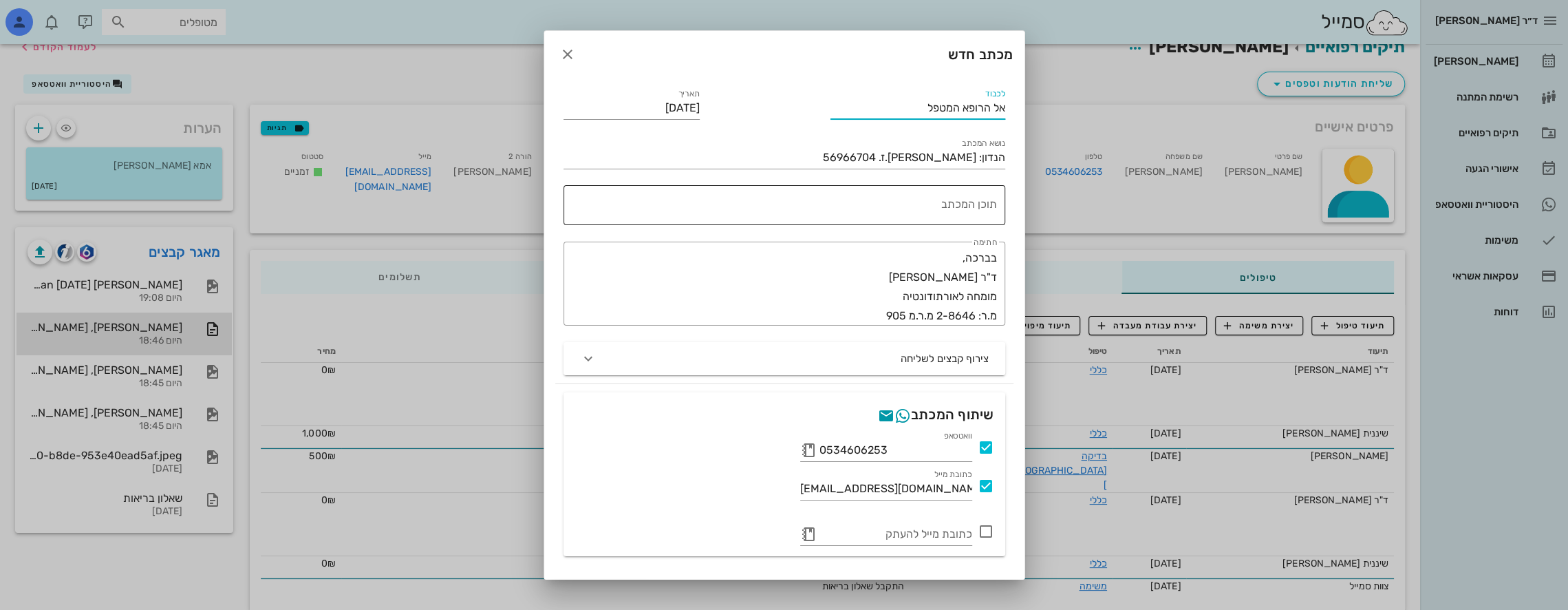
type input "אל הרופא המטפל"
click at [965, 206] on textarea "תוכן המכתב" at bounding box center [782, 208] width 431 height 33
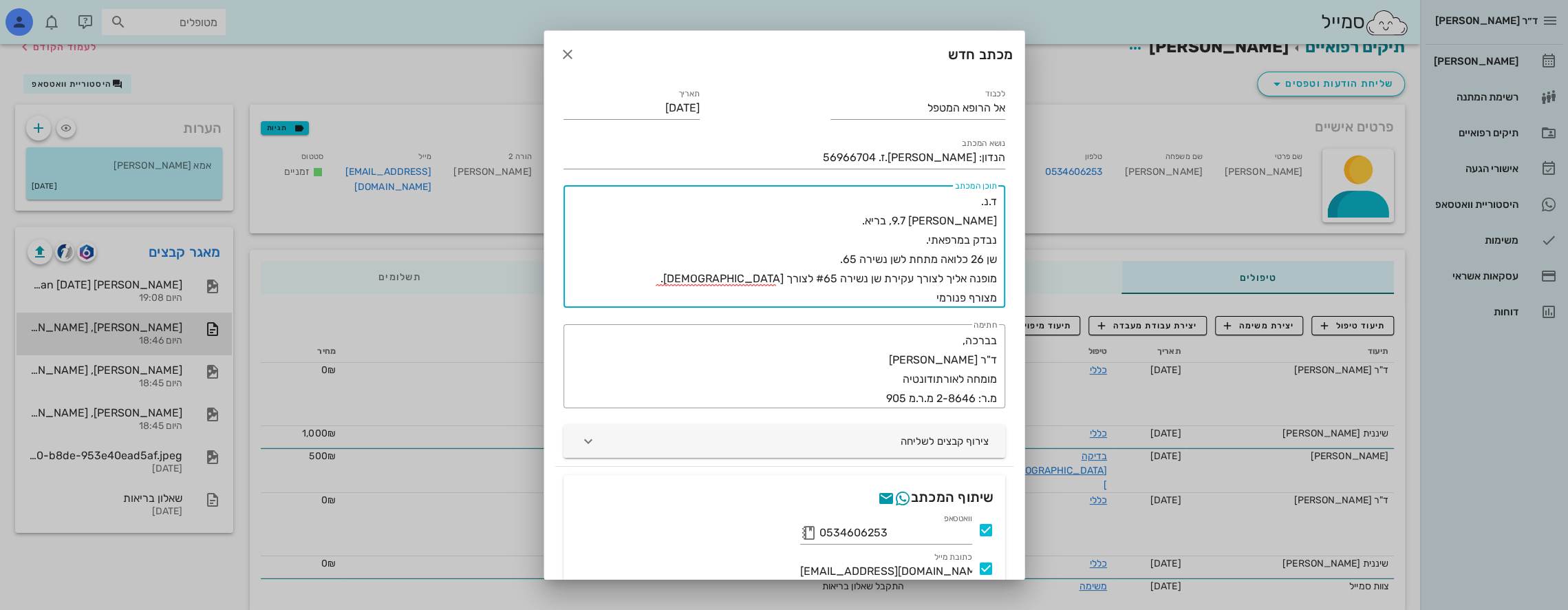
type textarea "ד.נ. [PERSON_NAME] 9.7, בריא. נבדק במרפאתי. שן 26 כלואה מתחת לשן נשירה 65. מופנ…"
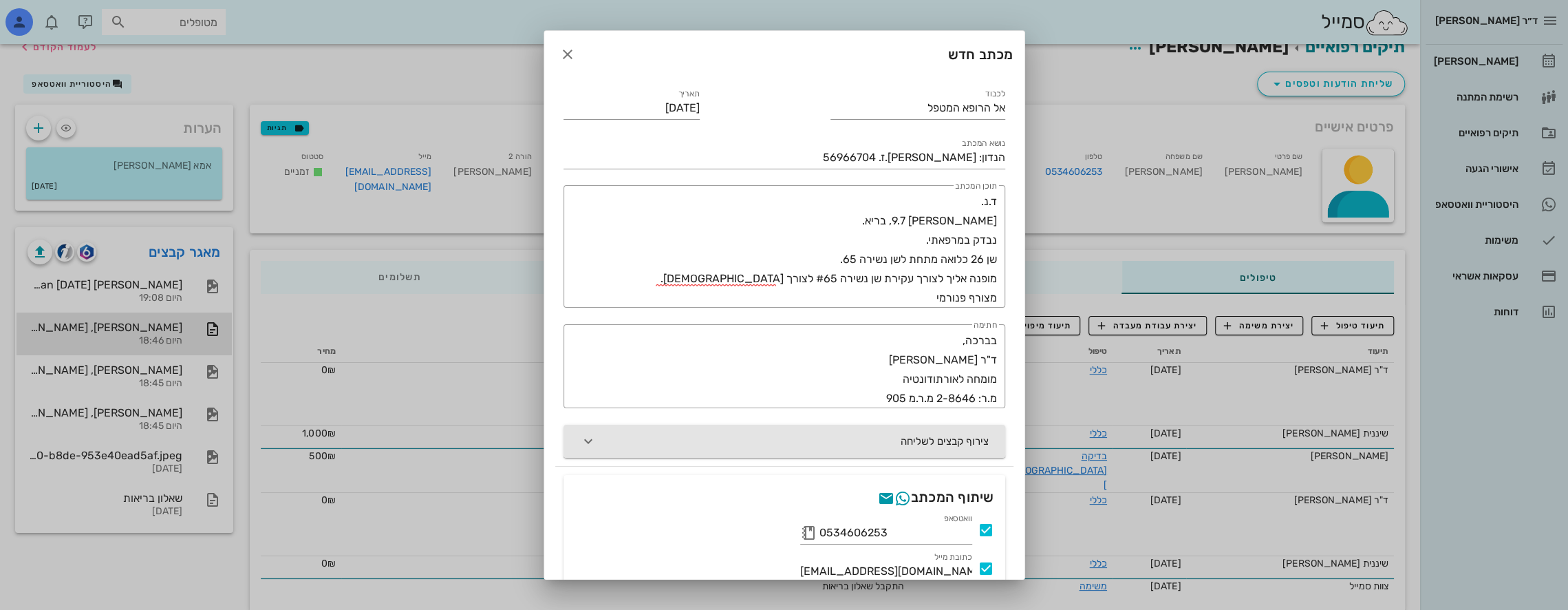
click at [596, 435] on icon "button" at bounding box center [589, 441] width 17 height 17
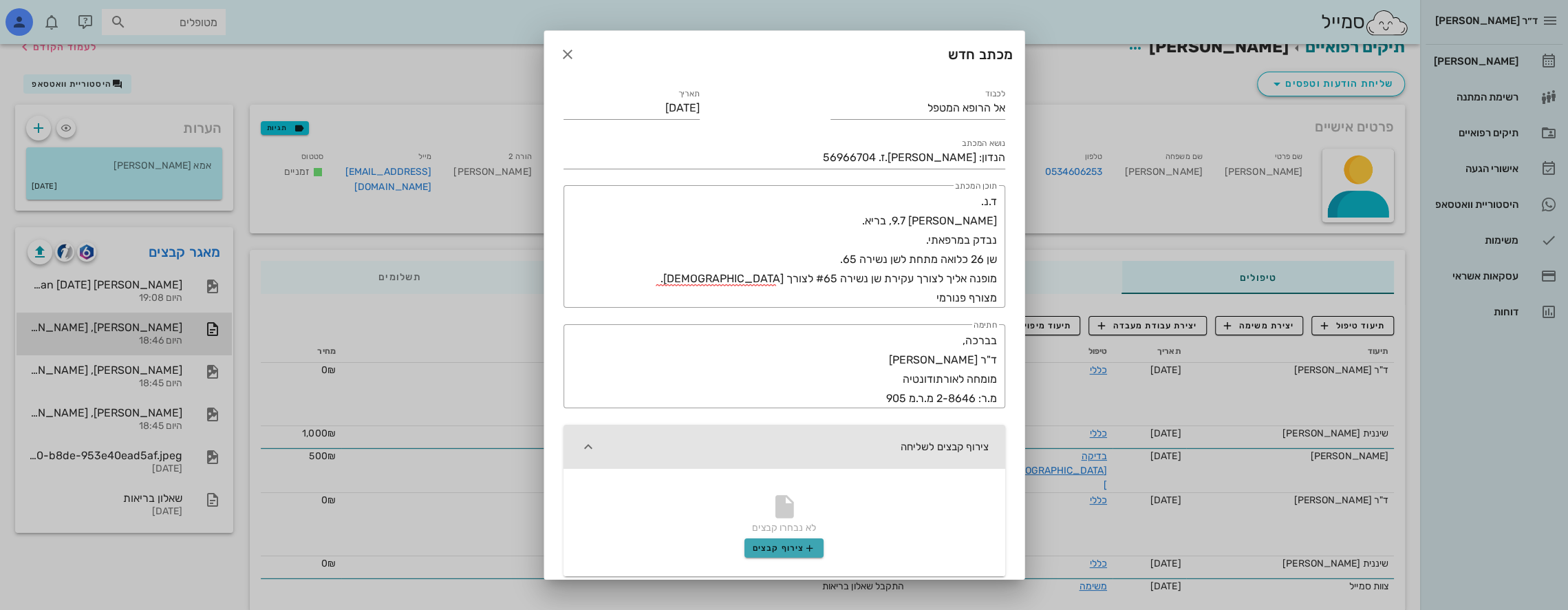
click at [786, 552] on span "צירוף קבצים" at bounding box center [784, 547] width 63 height 11
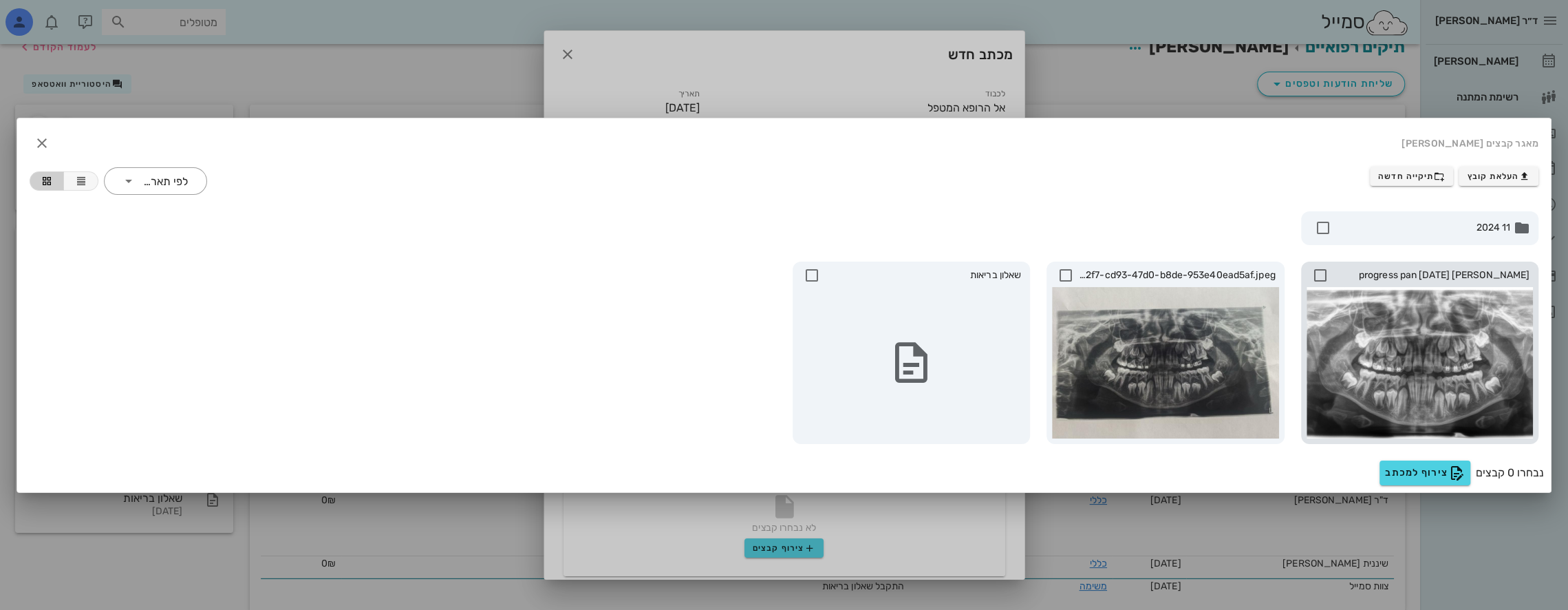
click at [1400, 352] on div at bounding box center [1420, 362] width 227 height 151
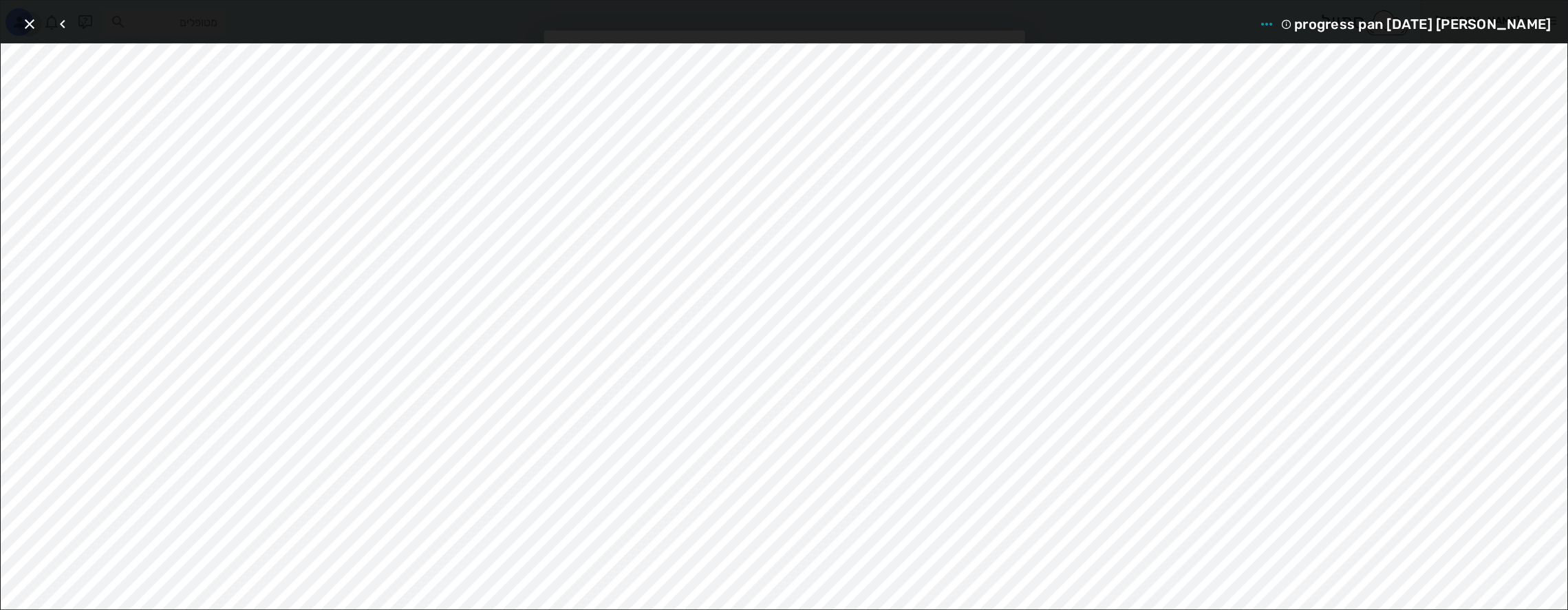
click at [37, 20] on icon "button" at bounding box center [30, 24] width 17 height 17
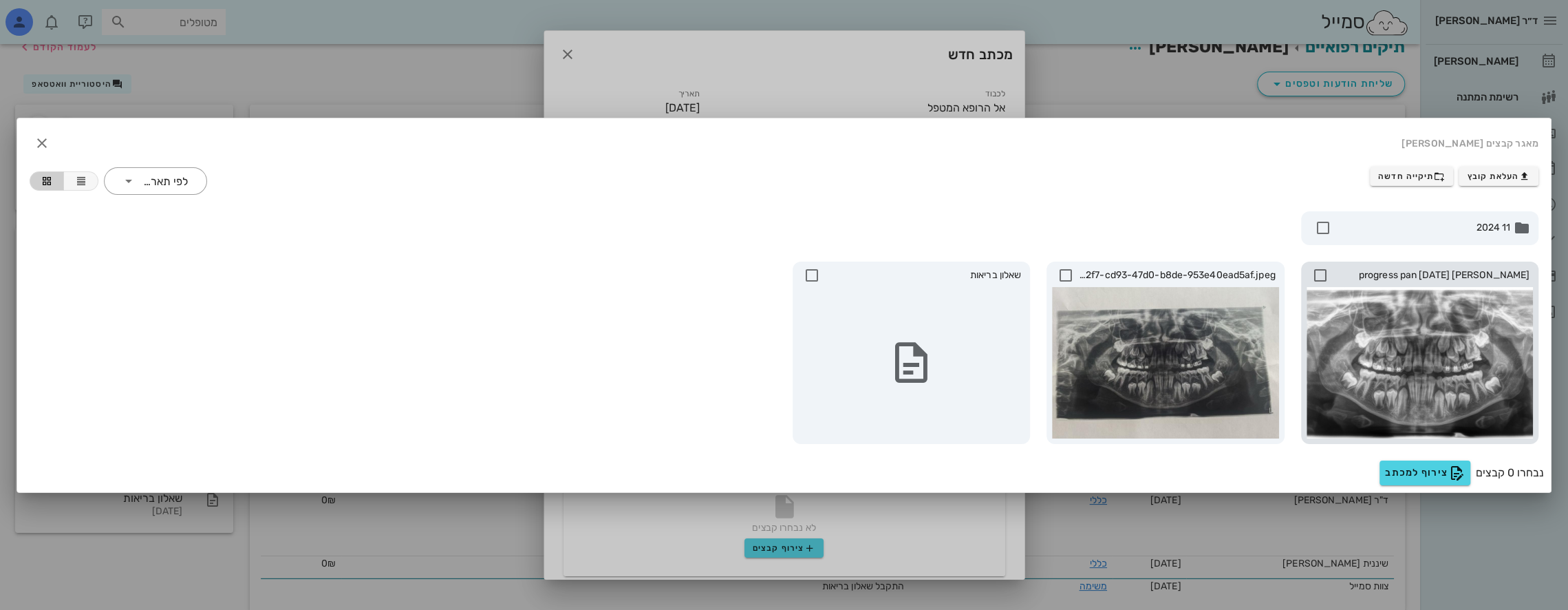
click at [1326, 267] on icon at bounding box center [1321, 275] width 17 height 17
click at [1427, 473] on span "צירוף למכתב" at bounding box center [1427, 473] width 80 height 17
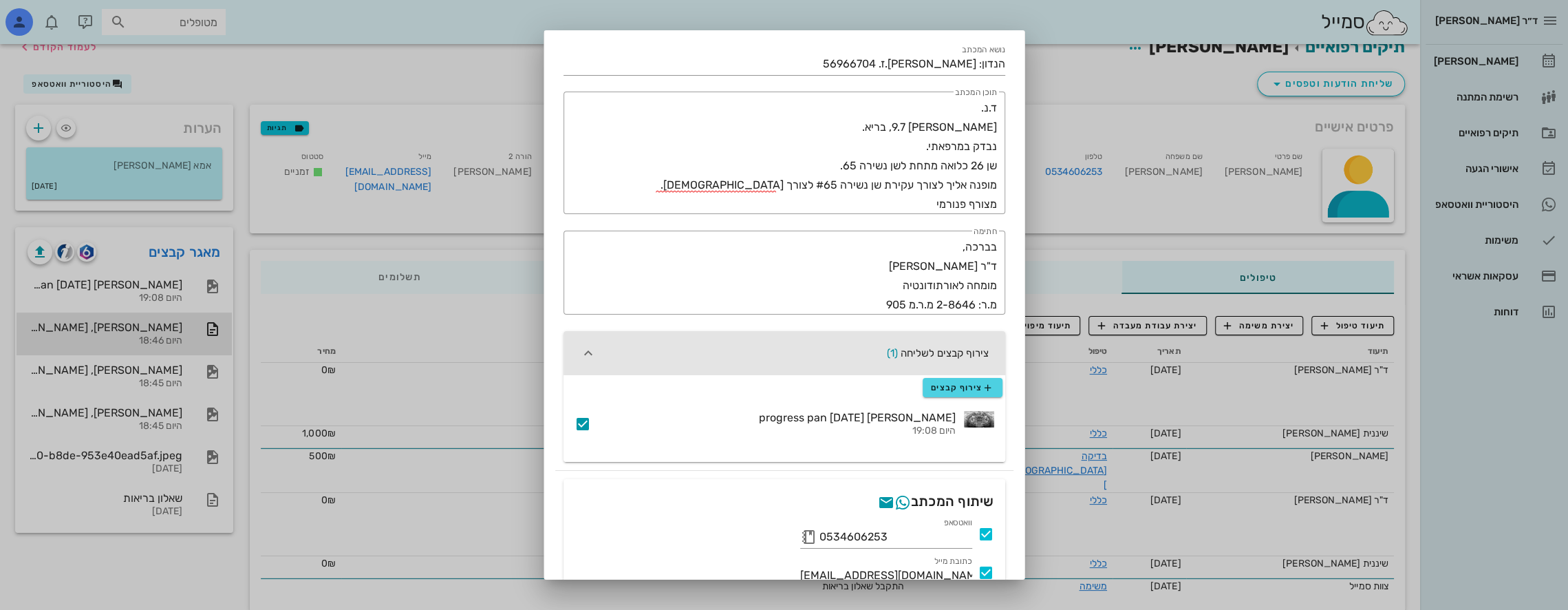
scroll to position [212, 0]
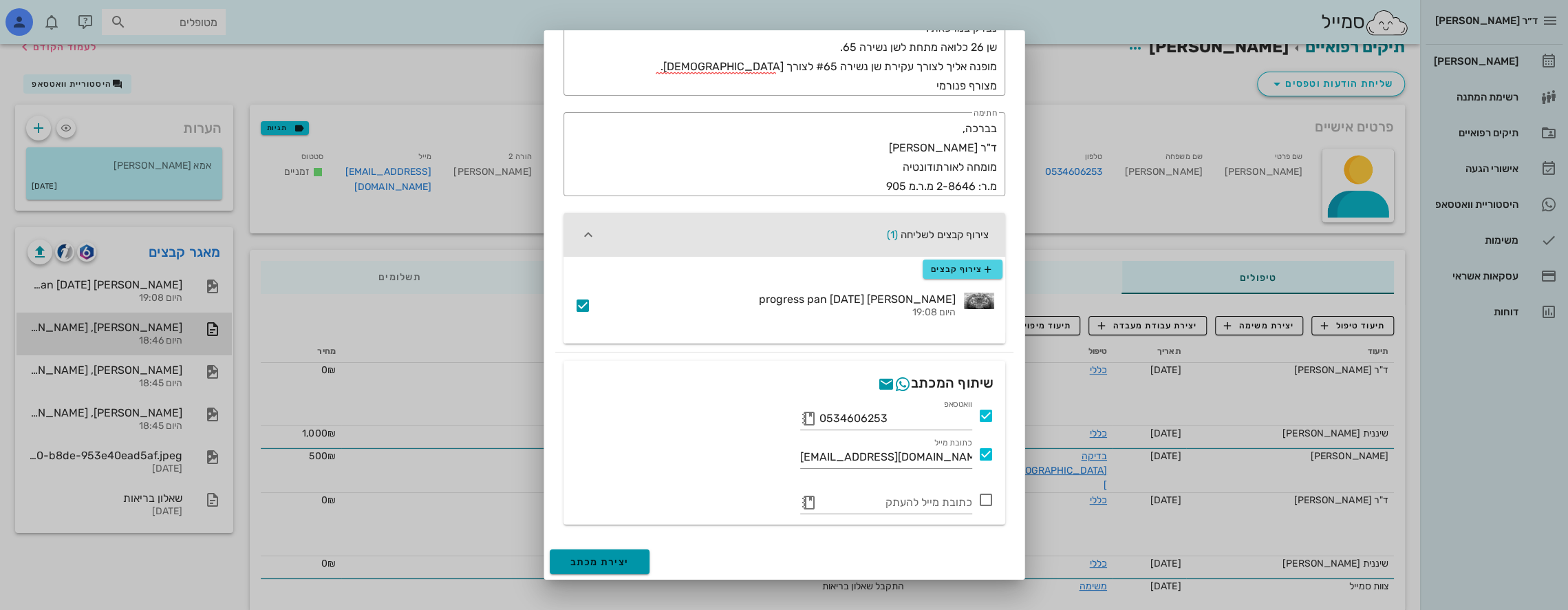
click at [622, 560] on span "יצירת מכתב" at bounding box center [599, 561] width 59 height 11
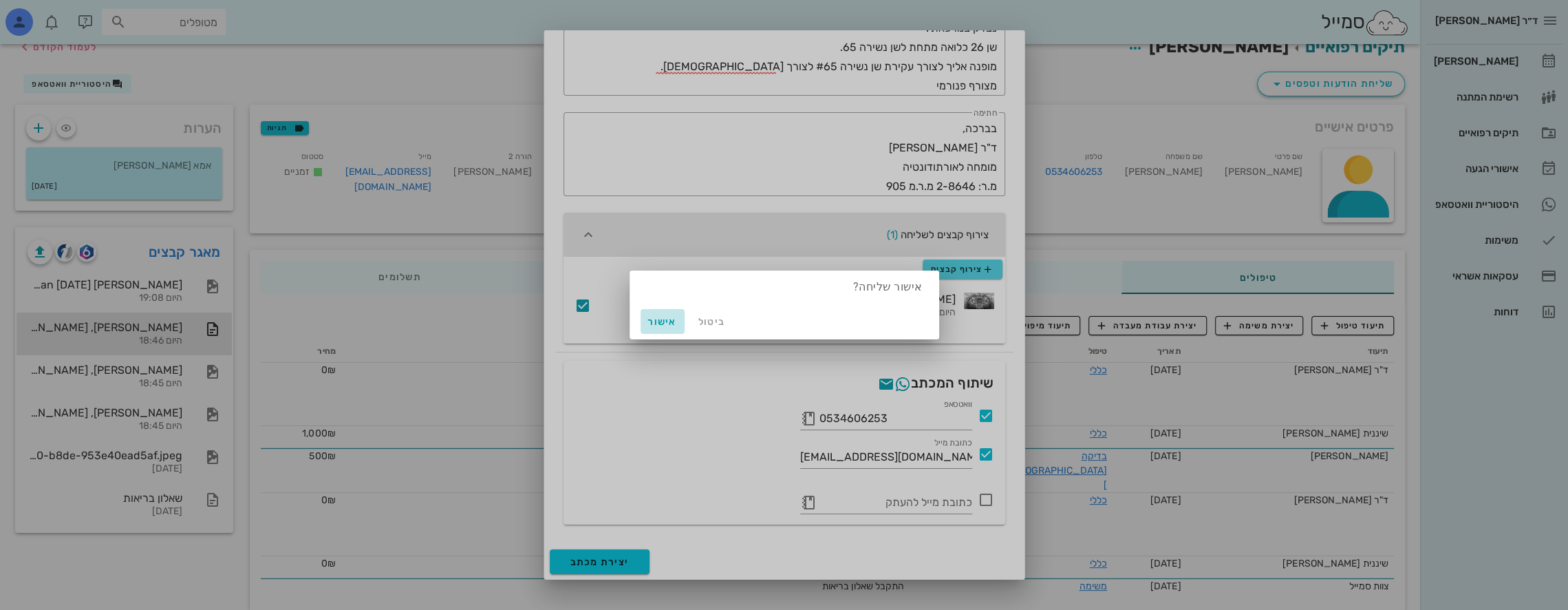
click at [662, 320] on span "אישור" at bounding box center [662, 321] width 33 height 11
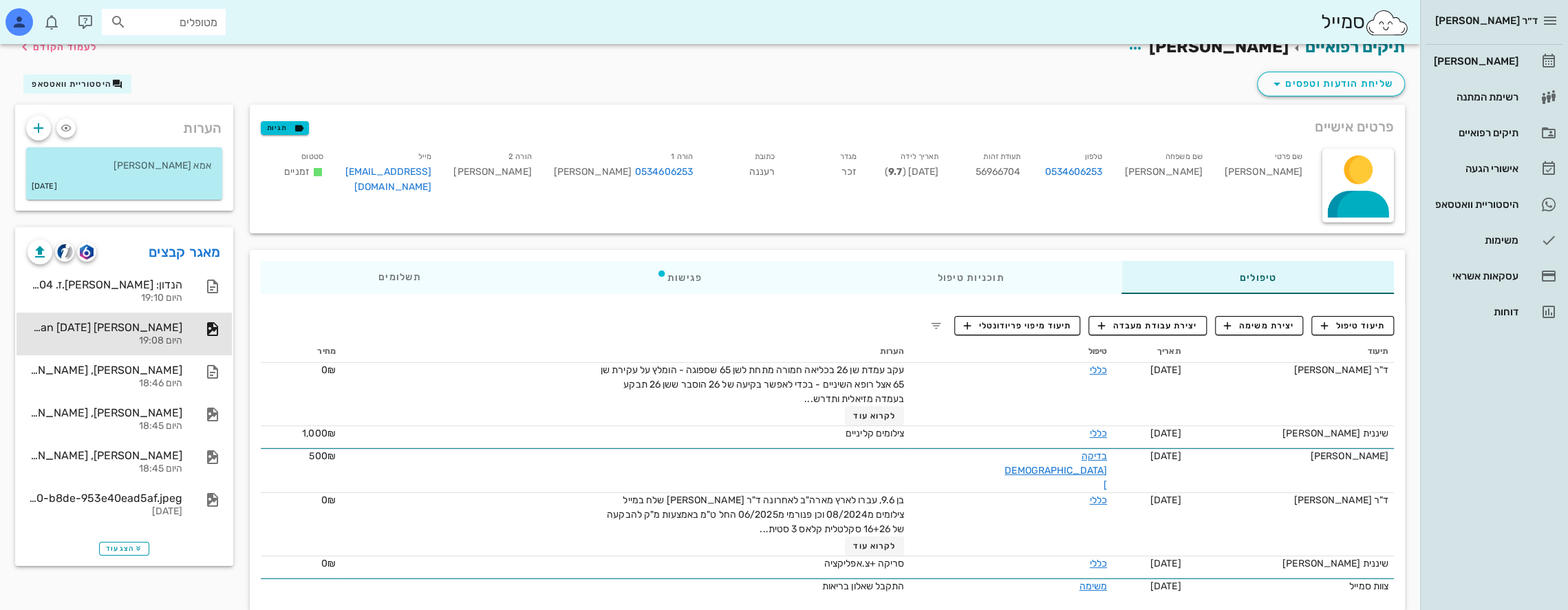
scroll to position [0, 0]
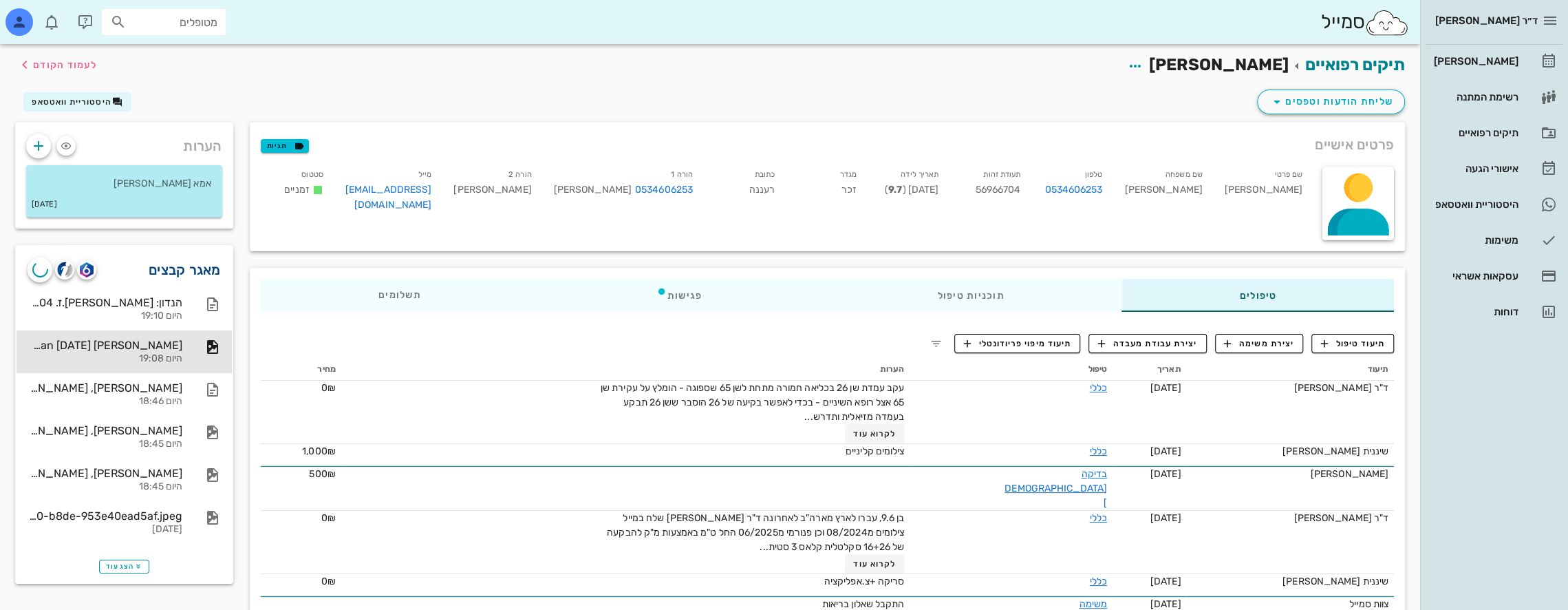
click at [182, 264] on link "מאגר קבצים" at bounding box center [184, 269] width 73 height 22
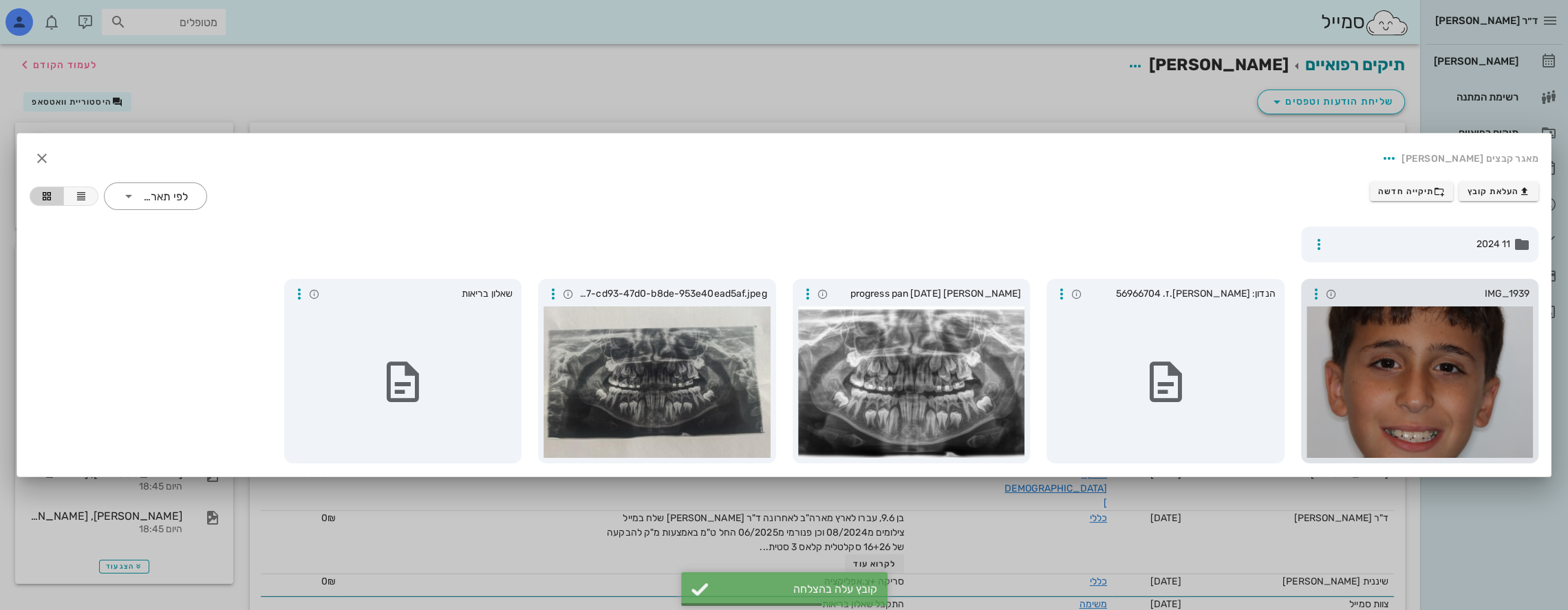
click at [1442, 375] on div at bounding box center [1420, 382] width 227 height 151
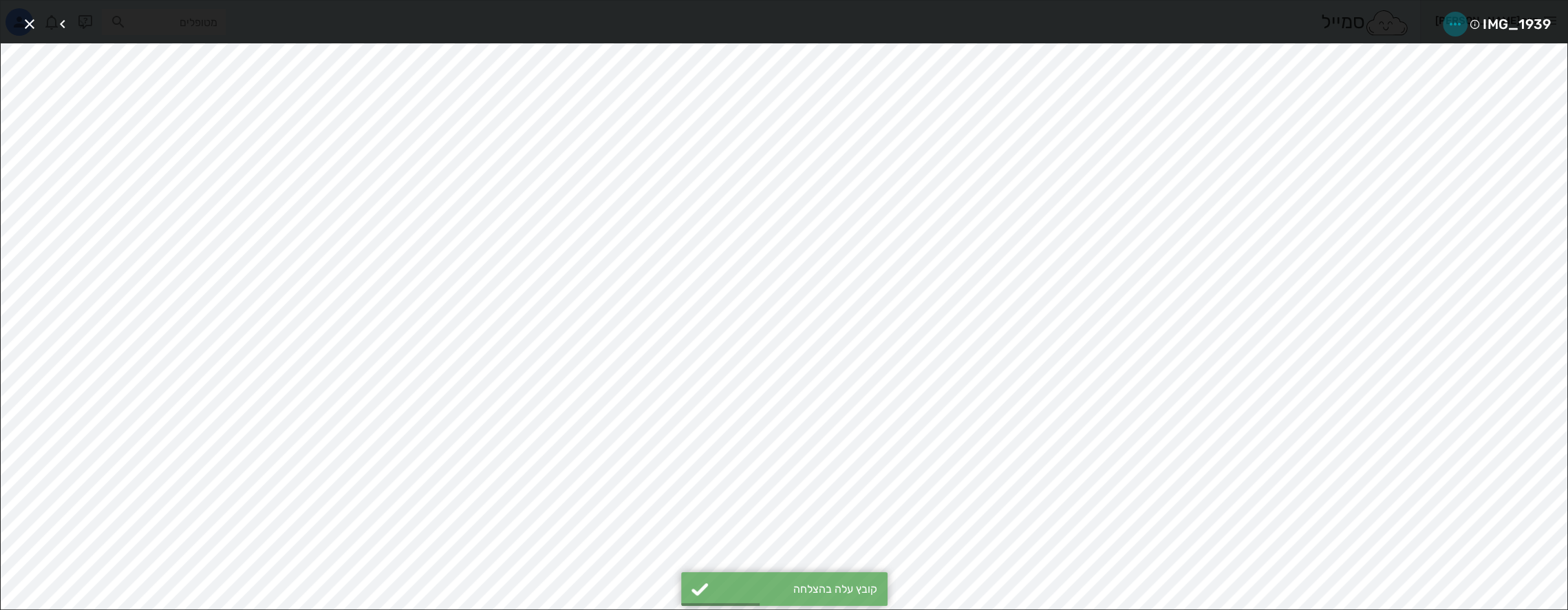
click at [1454, 24] on icon "button" at bounding box center [1456, 24] width 17 height 17
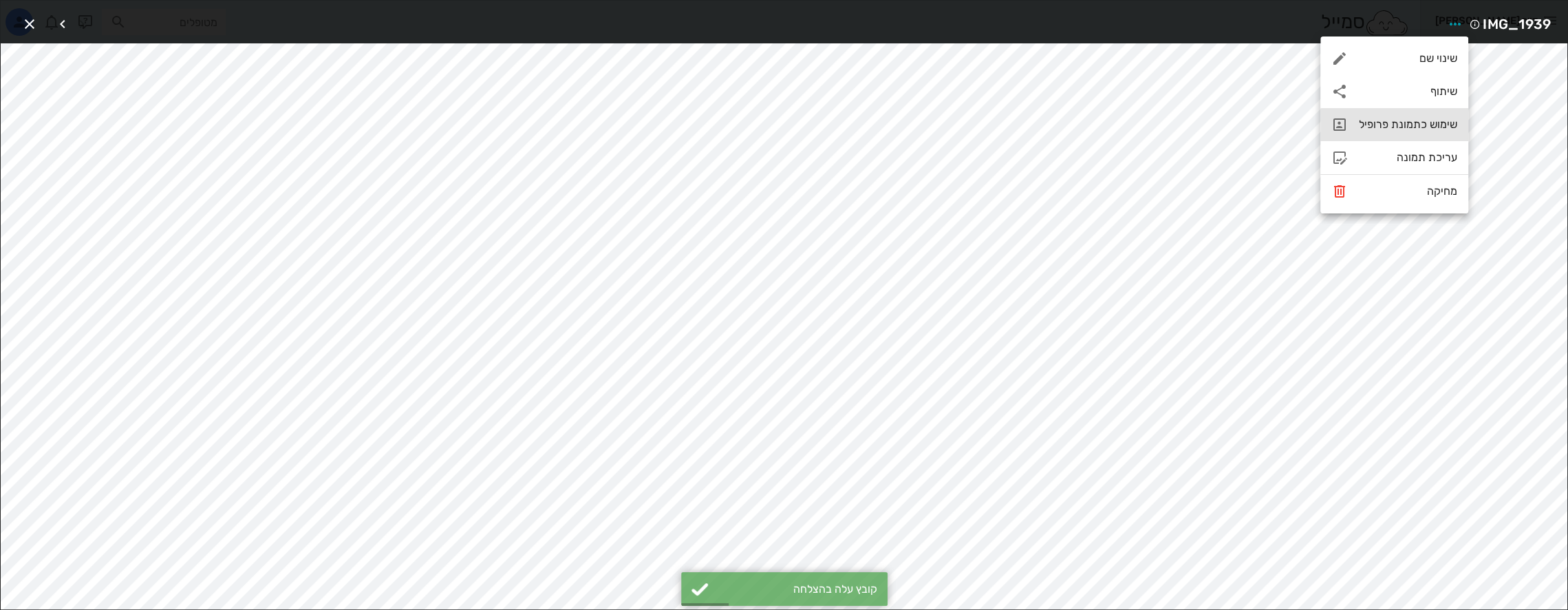
click at [1424, 128] on div "שימוש כתמונת פרופיל" at bounding box center [1408, 124] width 99 height 13
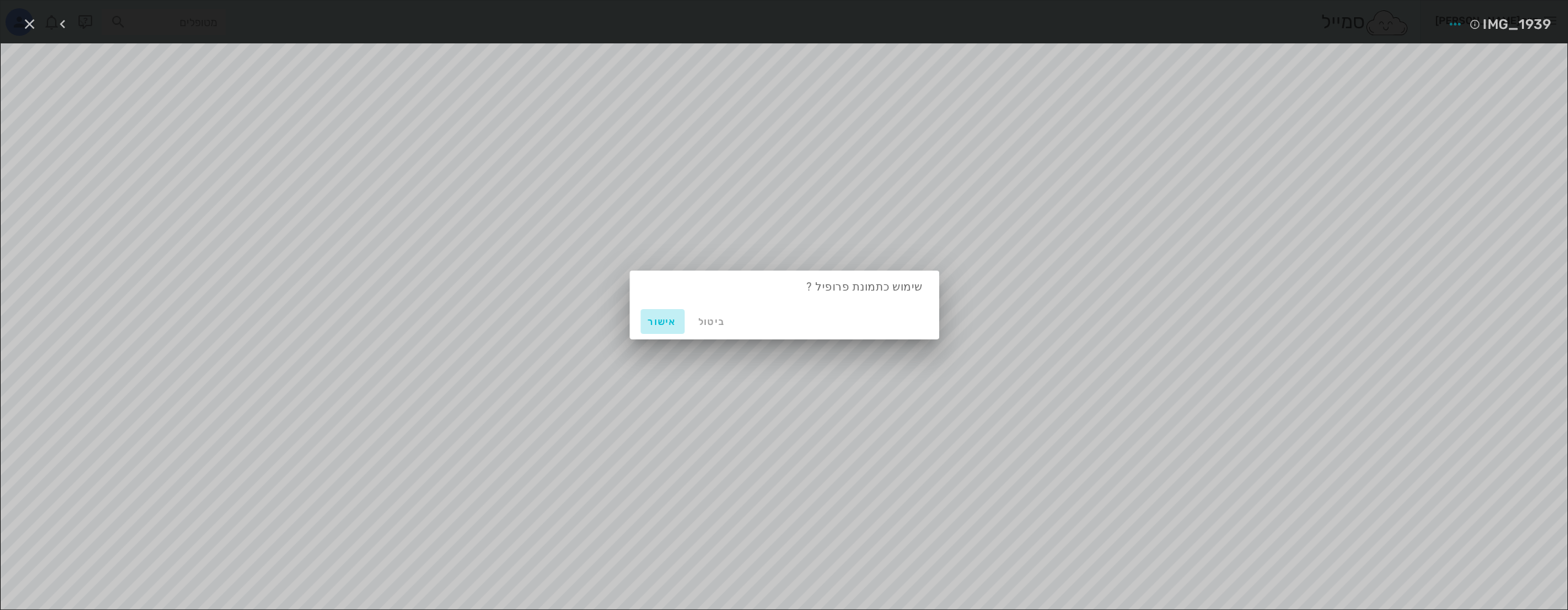
click at [657, 316] on span "אישור" at bounding box center [662, 321] width 33 height 11
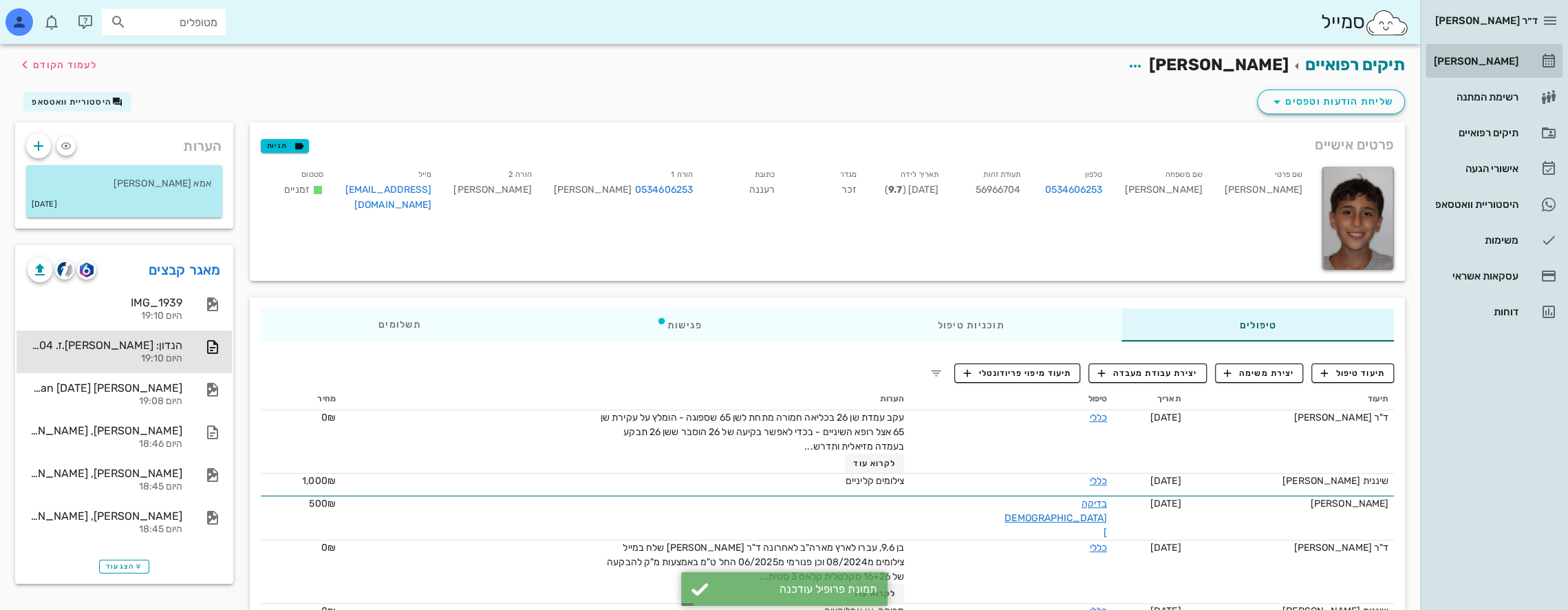
click at [1505, 64] on div "[PERSON_NAME]" at bounding box center [1475, 61] width 87 height 11
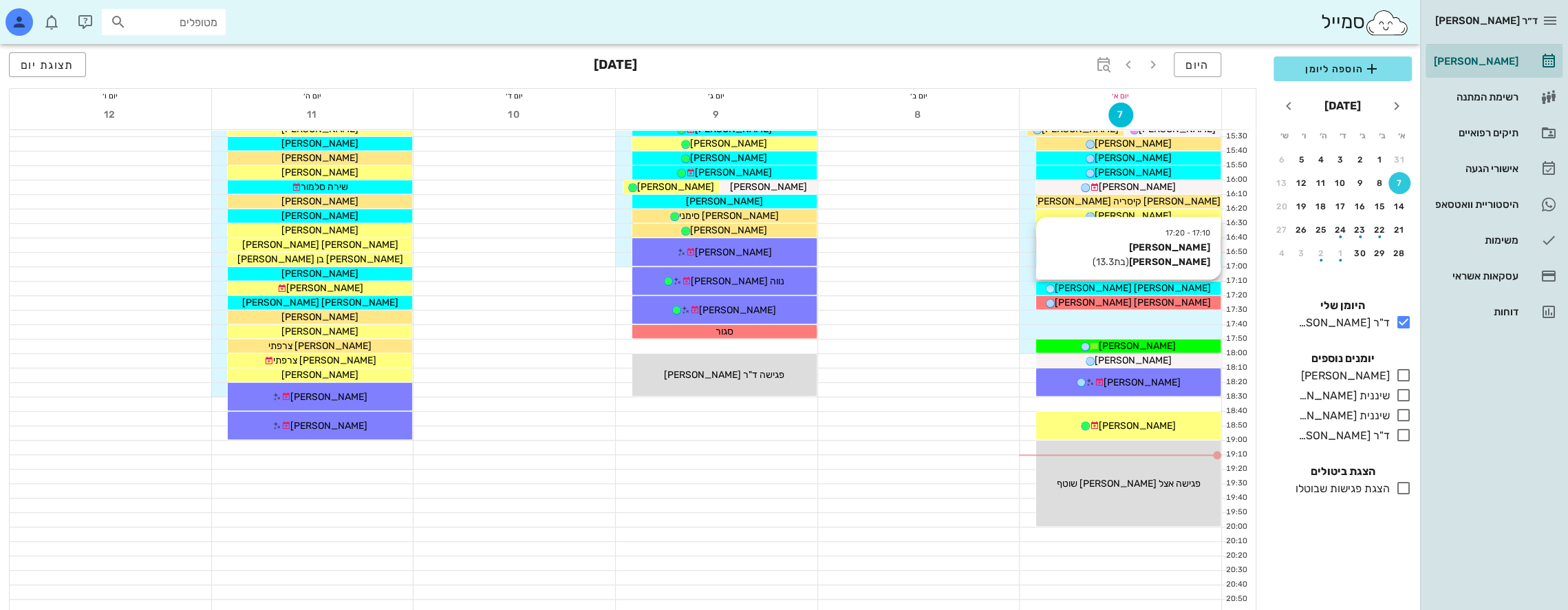
scroll to position [734, 0]
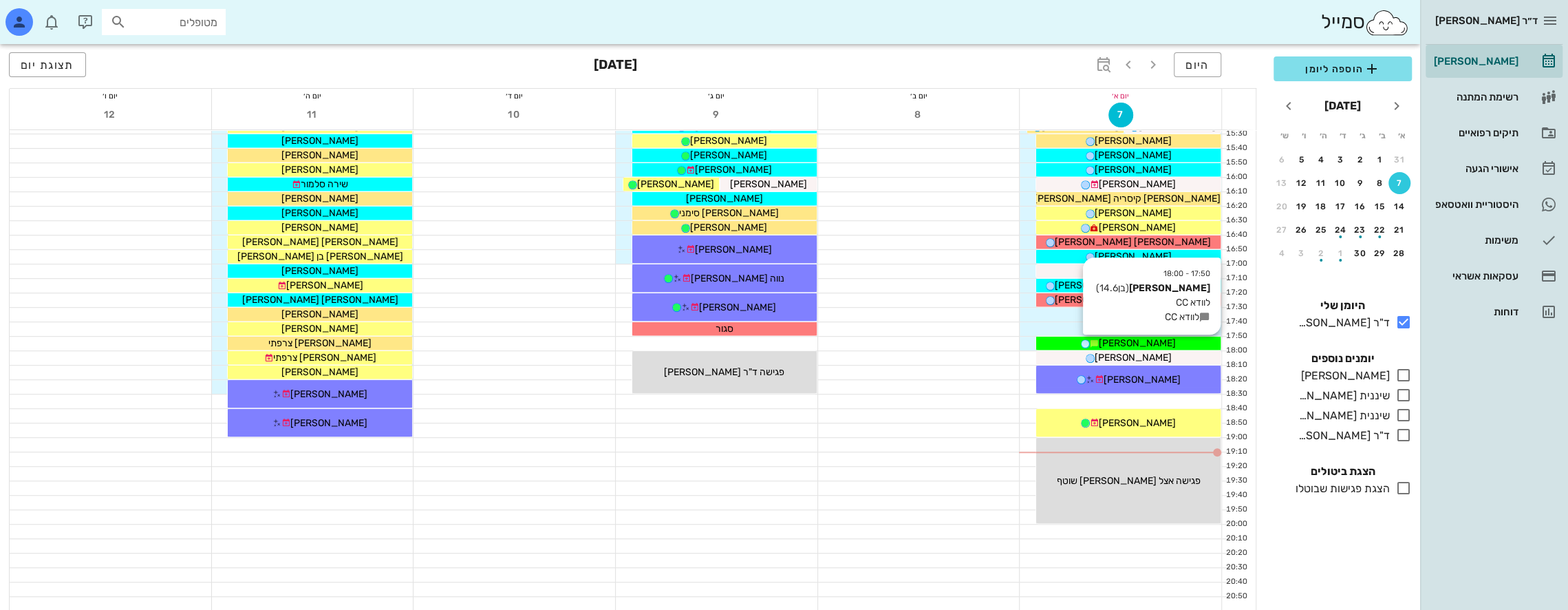
click at [1162, 343] on div "[PERSON_NAME]" at bounding box center [1128, 342] width 184 height 15
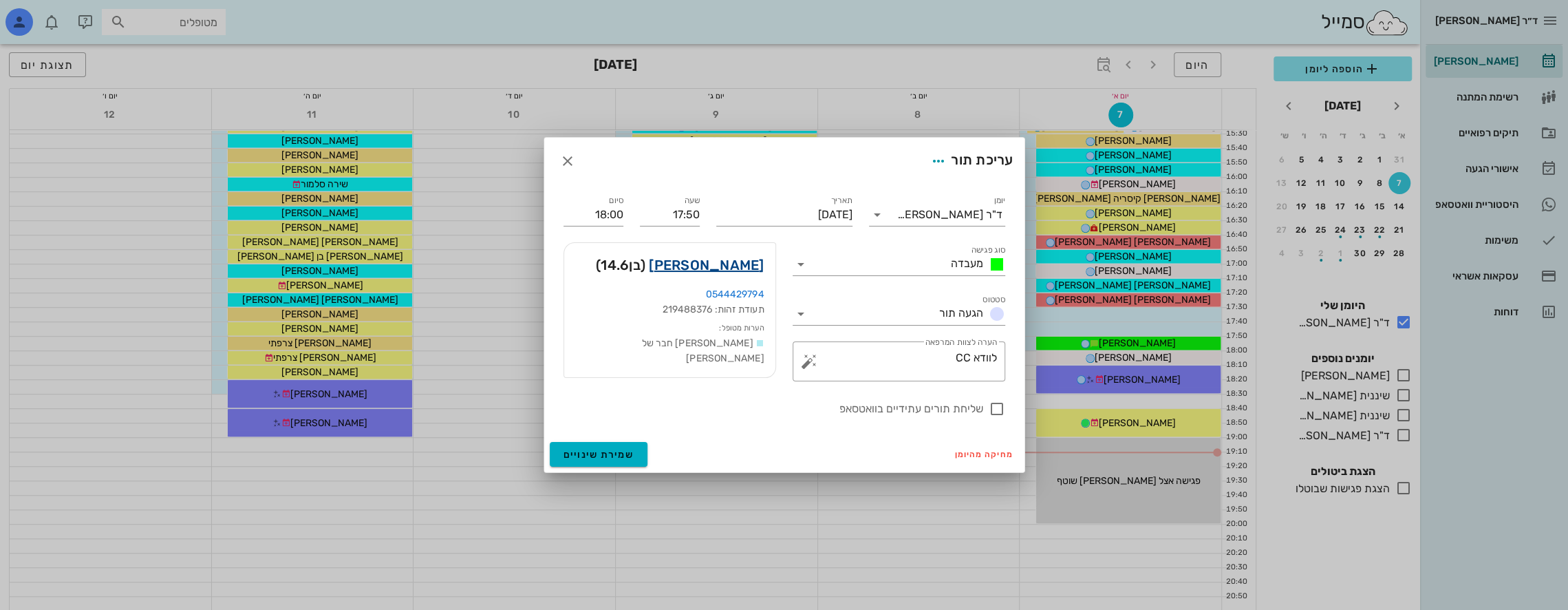
click at [742, 269] on link "[PERSON_NAME]" at bounding box center [706, 264] width 115 height 22
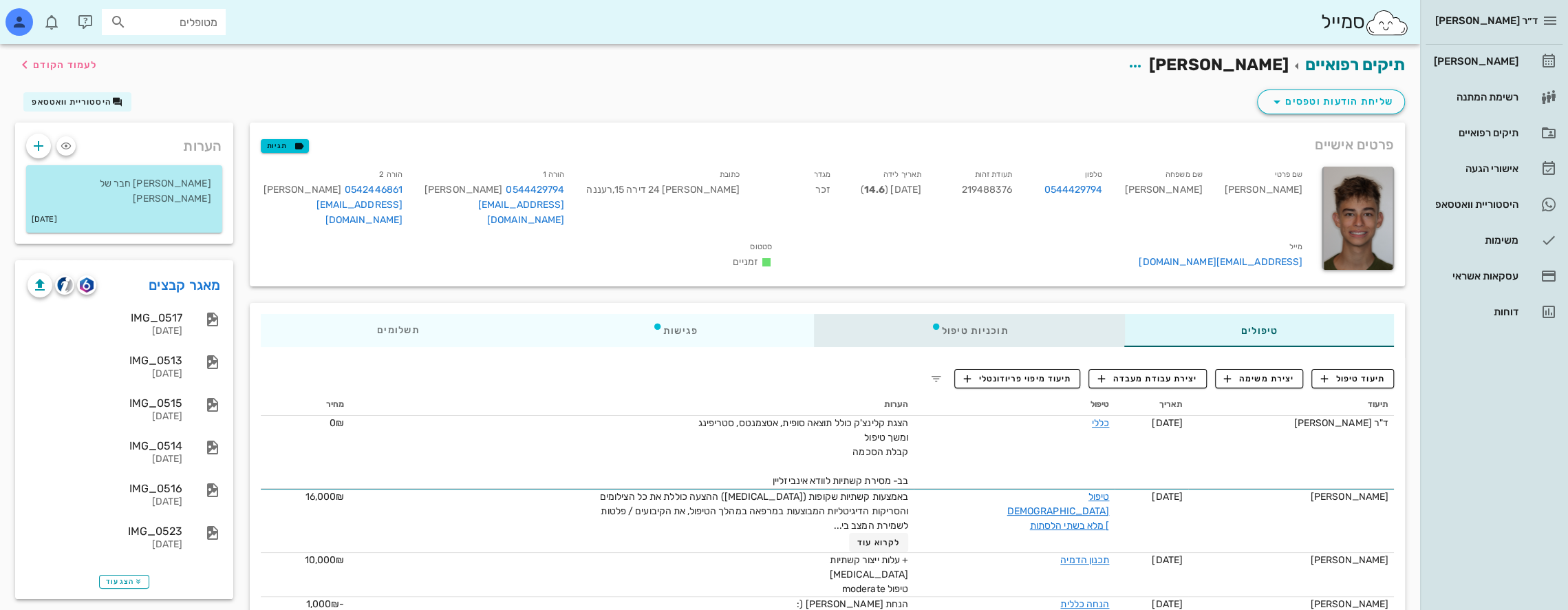
click at [986, 318] on div "תוכניות טיפול" at bounding box center [969, 329] width 310 height 33
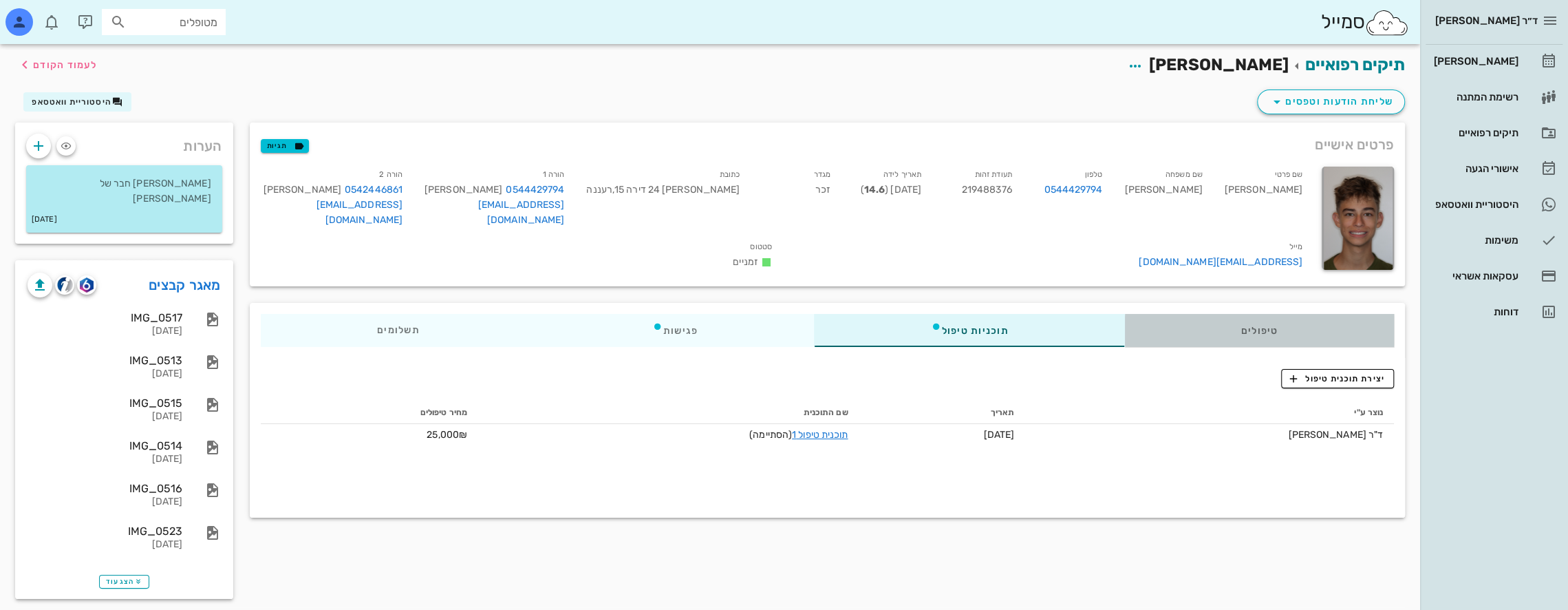
click at [1312, 320] on div "טיפולים" at bounding box center [1259, 329] width 270 height 33
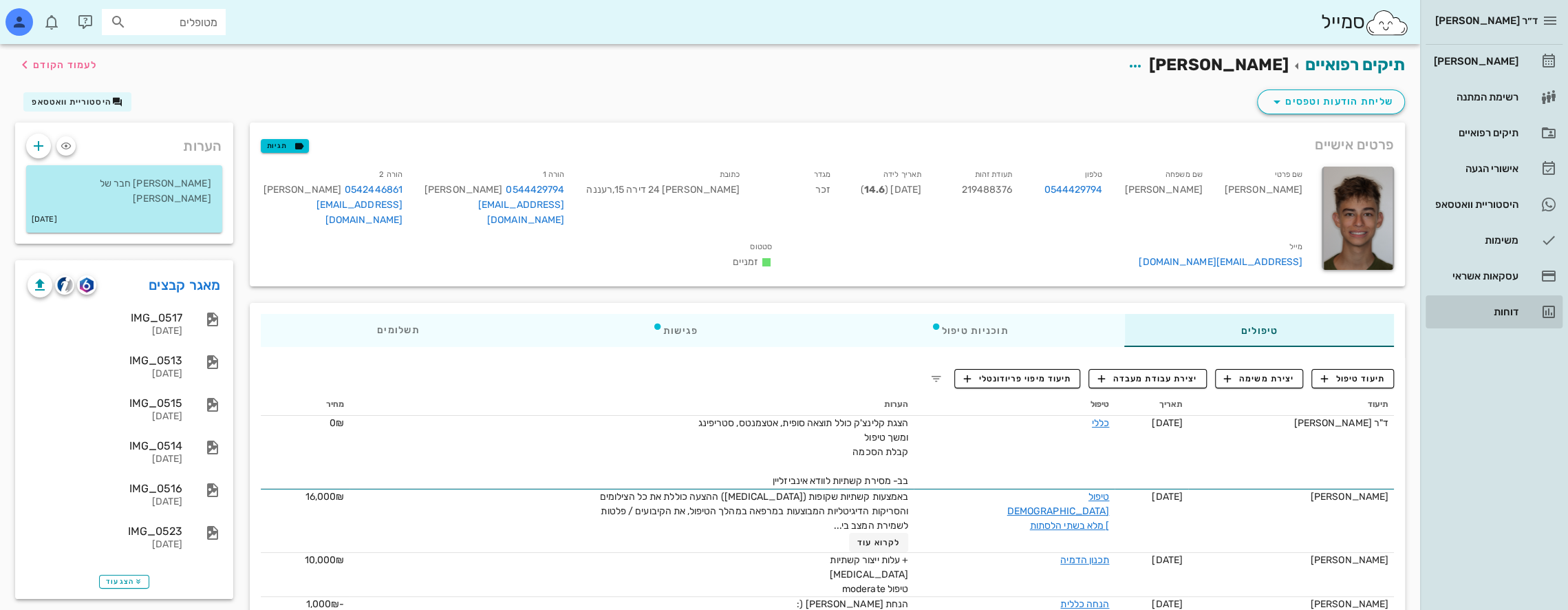
click at [1513, 306] on div "דוחות" at bounding box center [1475, 311] width 87 height 22
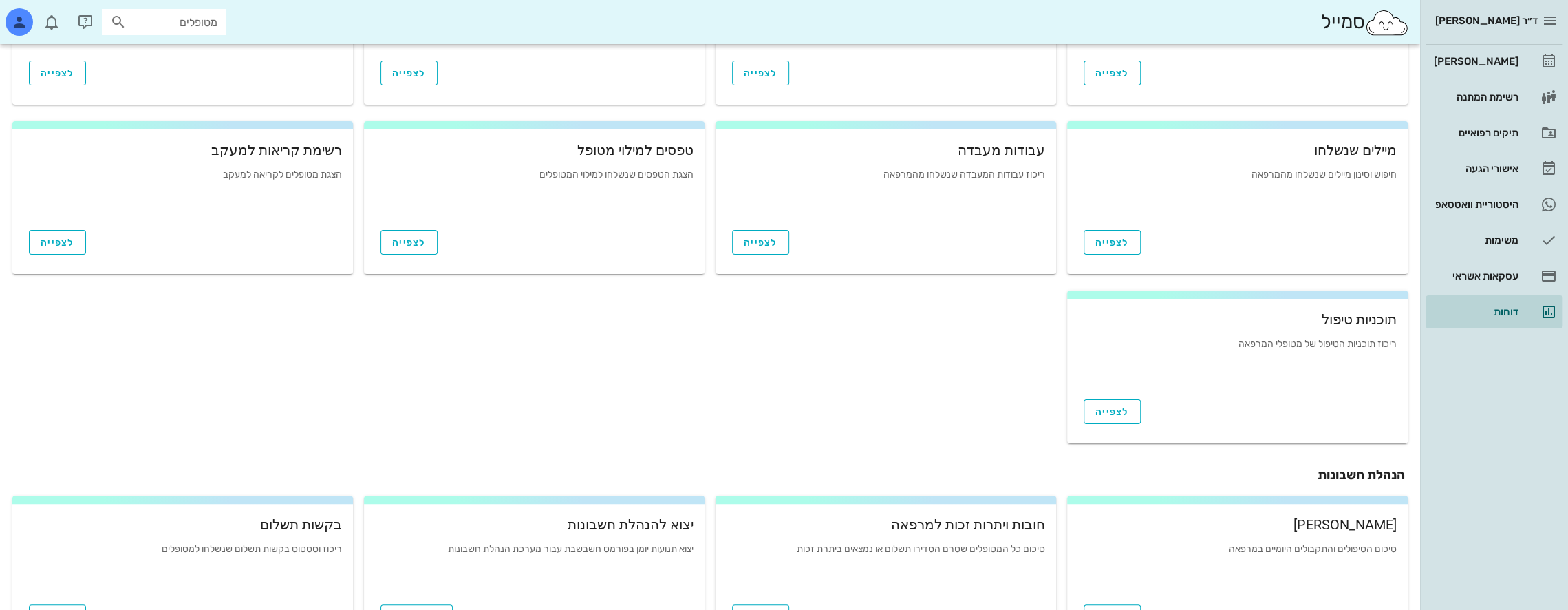
scroll to position [407, 0]
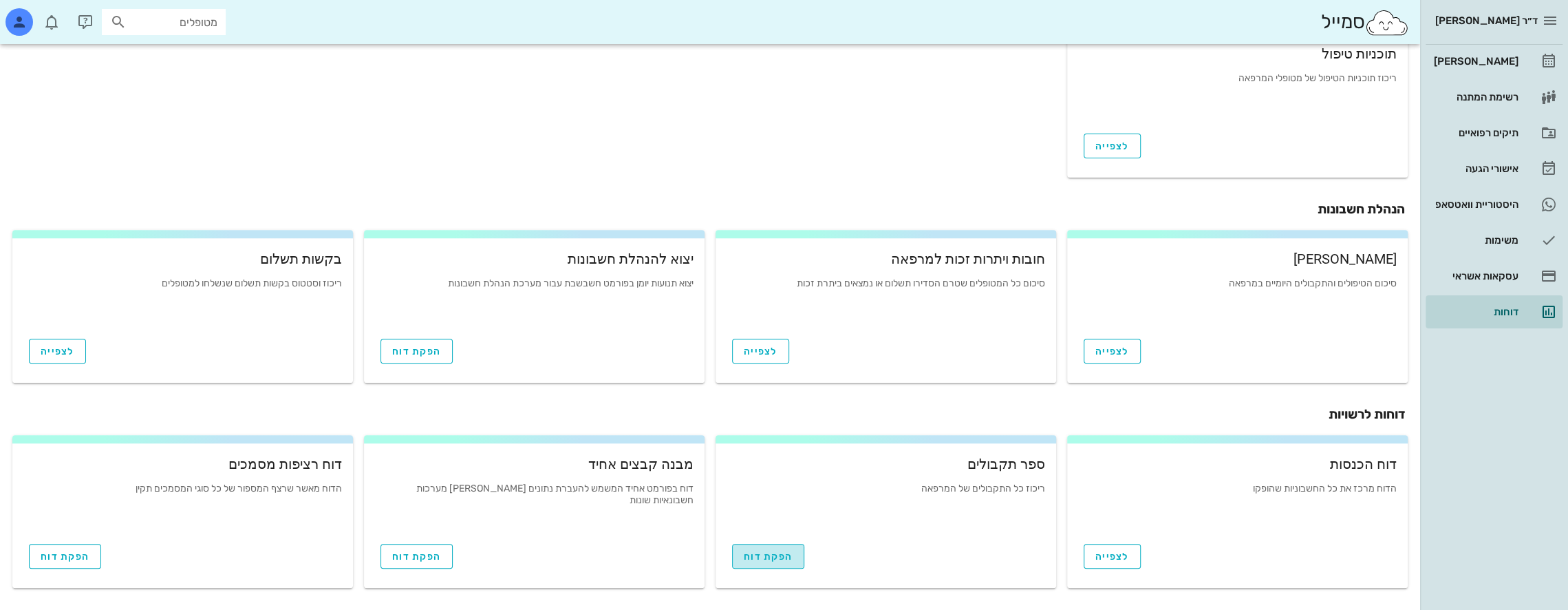
click at [774, 557] on span "הפקת דוח" at bounding box center [768, 556] width 49 height 11
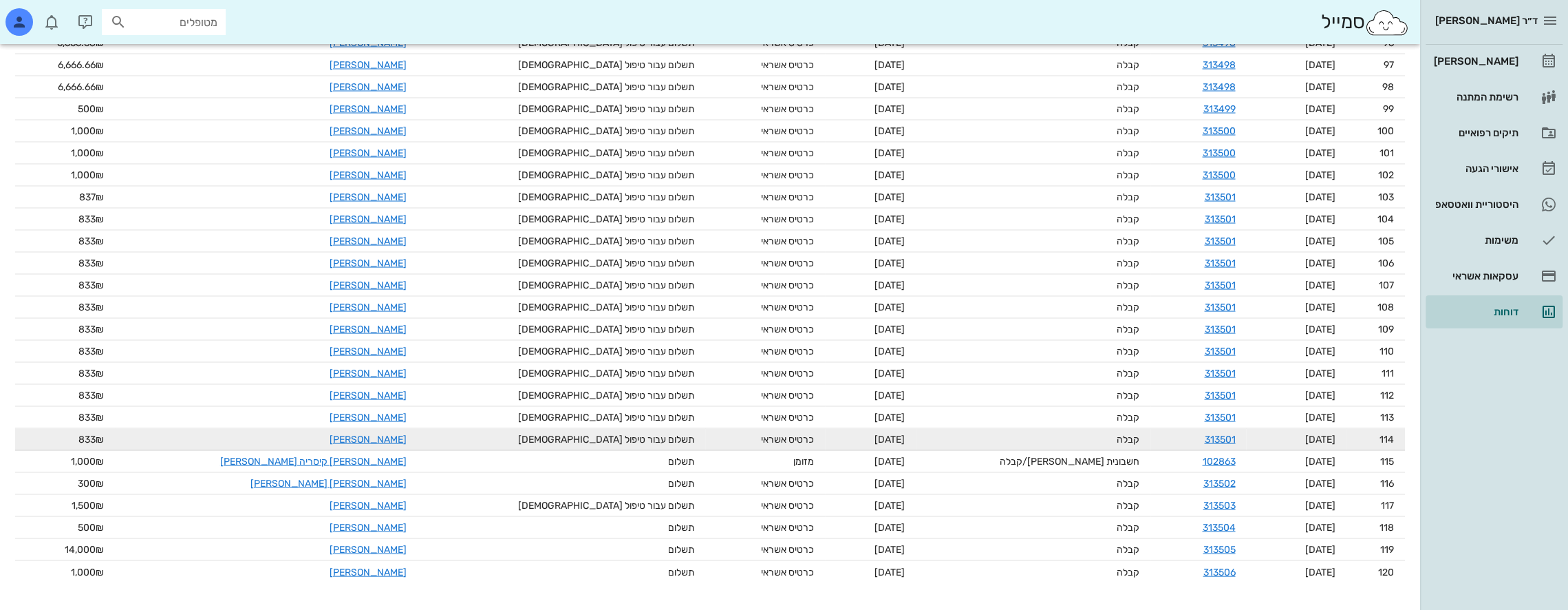
scroll to position [2327, 0]
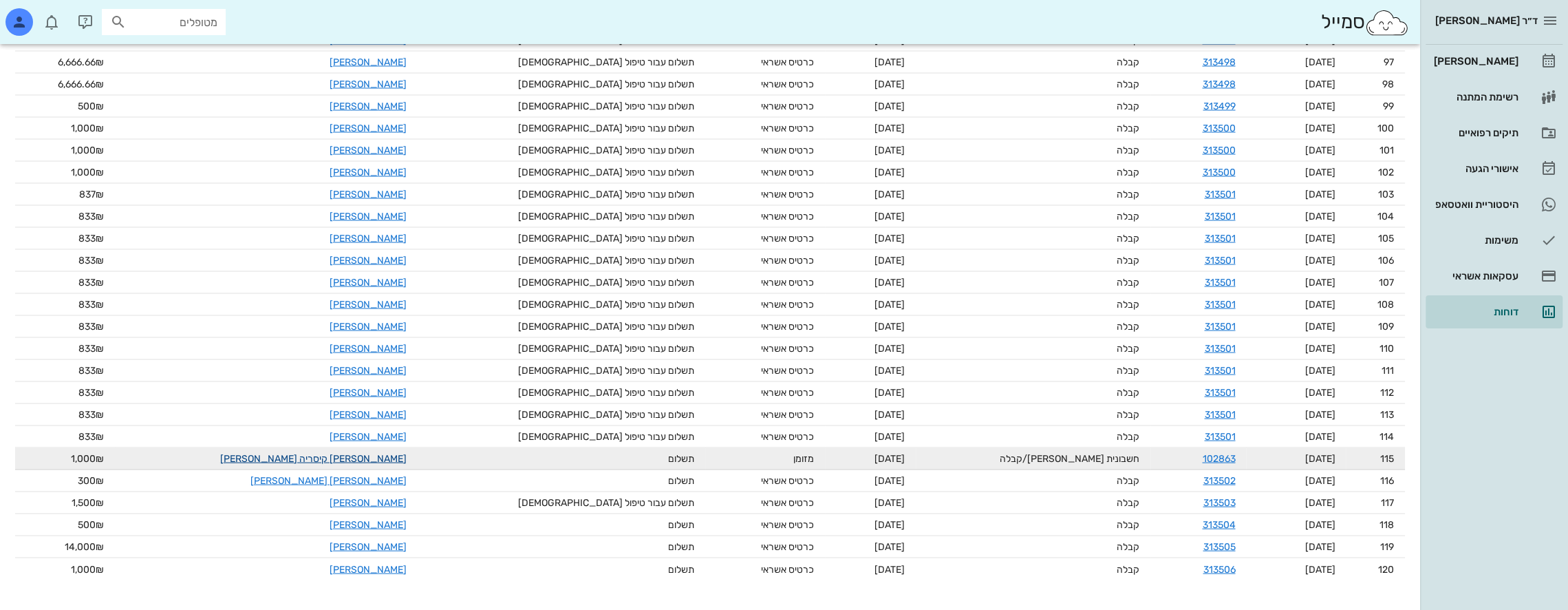
click at [282, 456] on link "[PERSON_NAME] קיסריה [PERSON_NAME]" at bounding box center [313, 457] width 187 height 11
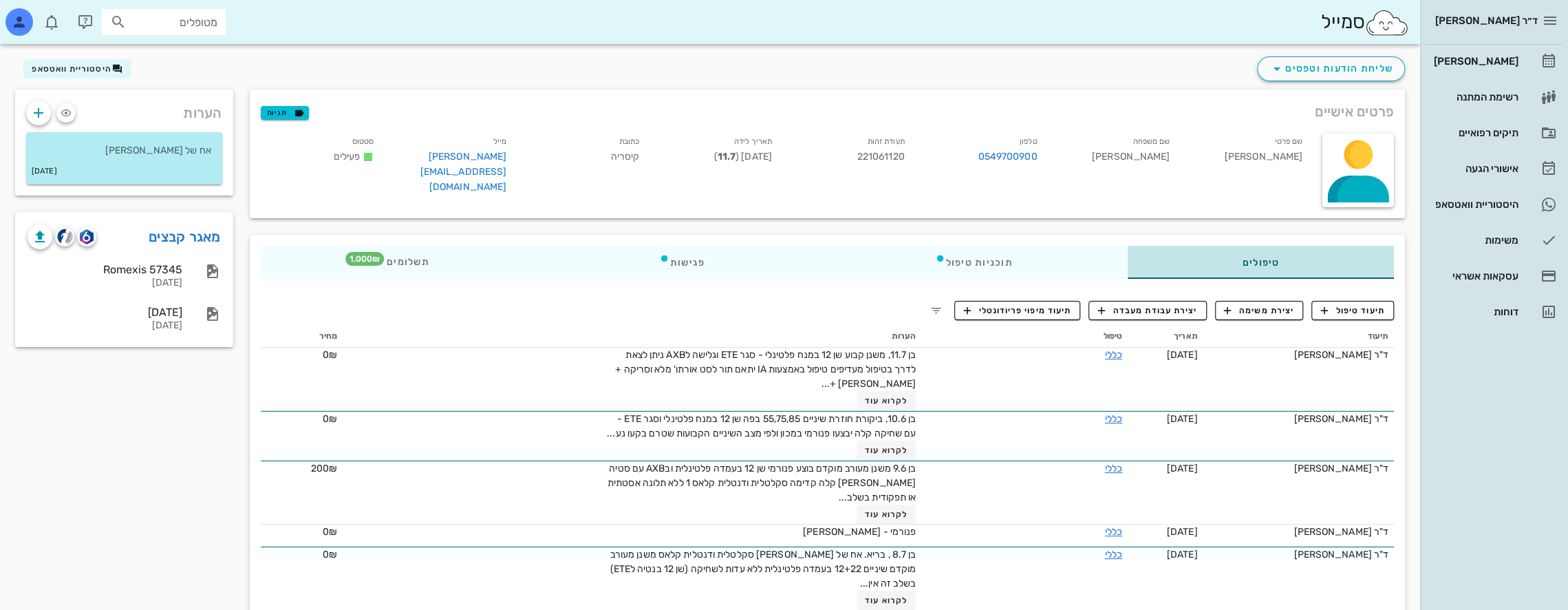
scroll to position [32, 0]
click at [1501, 57] on div "[PERSON_NAME]" at bounding box center [1475, 61] width 87 height 11
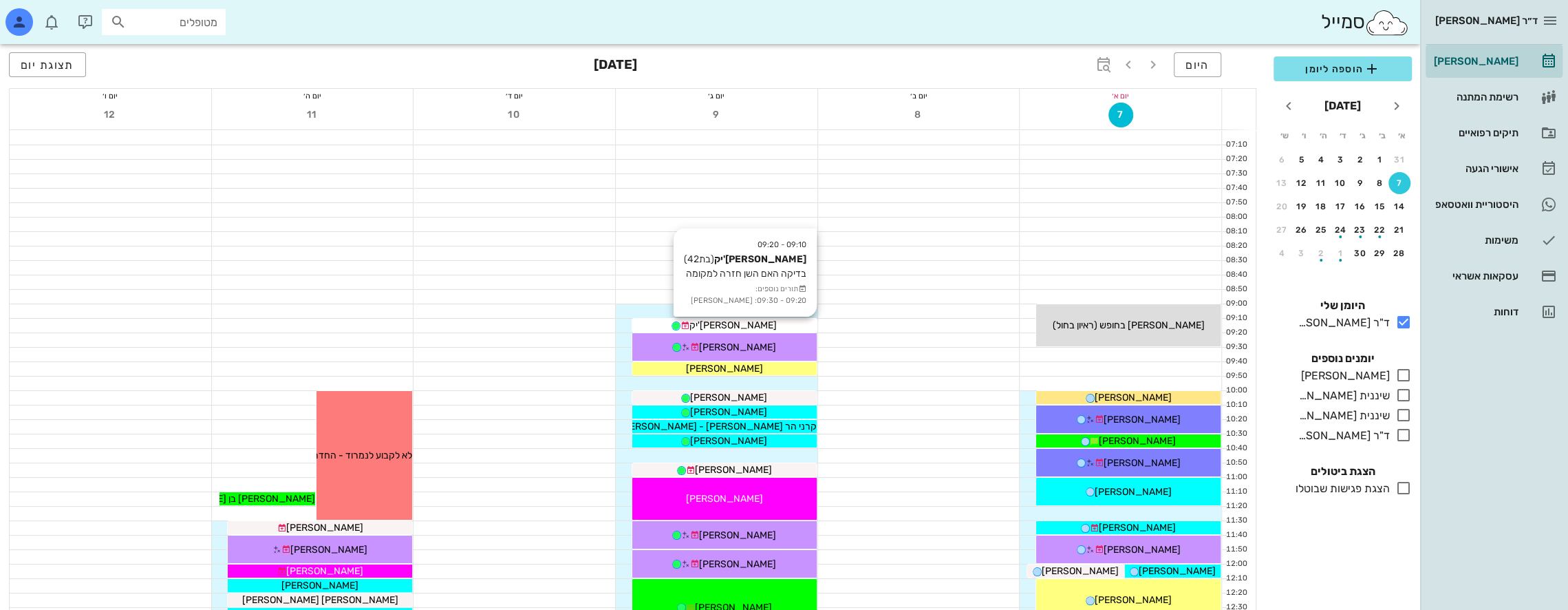
click at [755, 326] on div "[PERSON_NAME]'יק" at bounding box center [724, 325] width 184 height 15
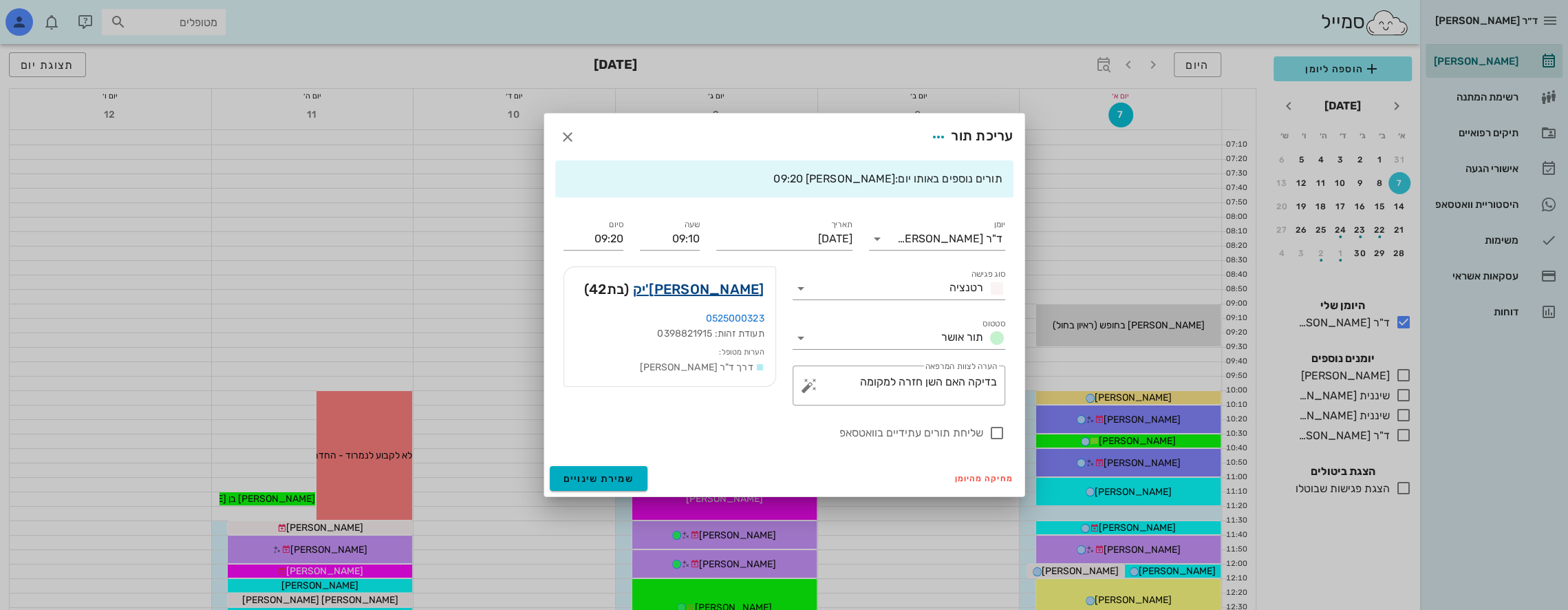
click at [744, 288] on link "[PERSON_NAME]'יק" at bounding box center [699, 289] width 131 height 22
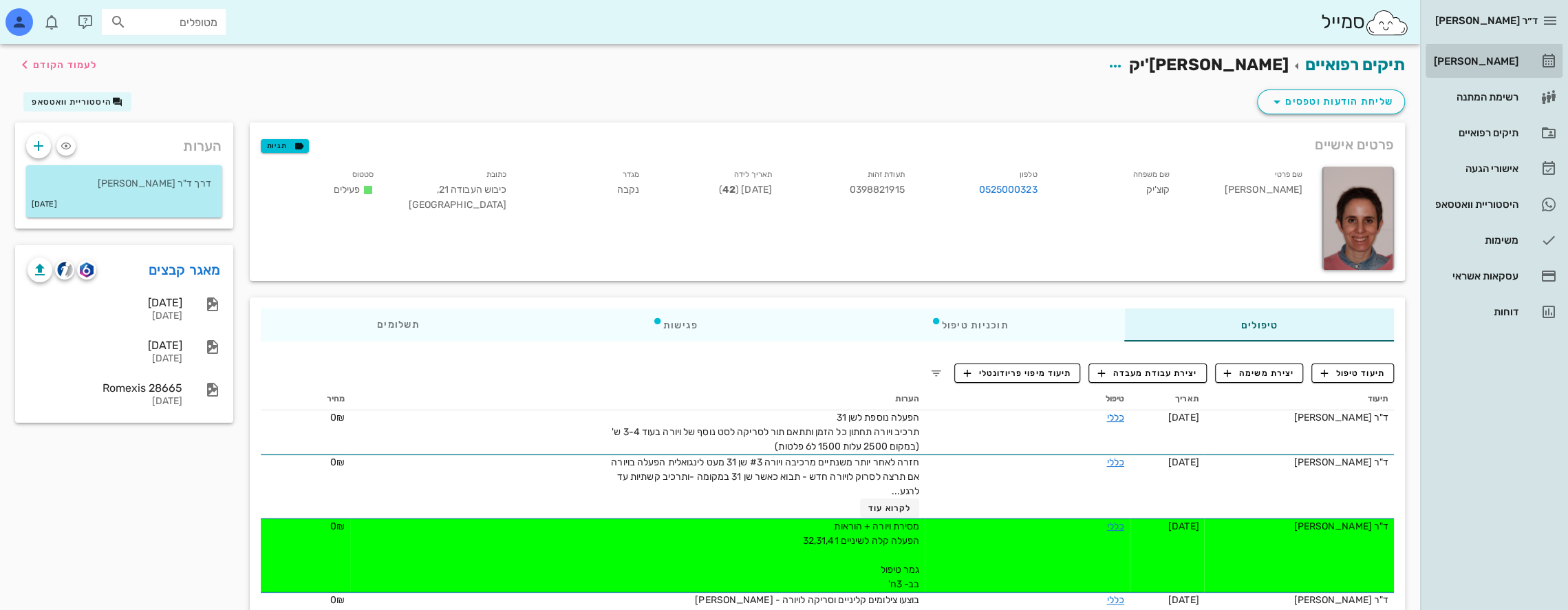
click at [1503, 59] on div "[PERSON_NAME]" at bounding box center [1475, 61] width 87 height 11
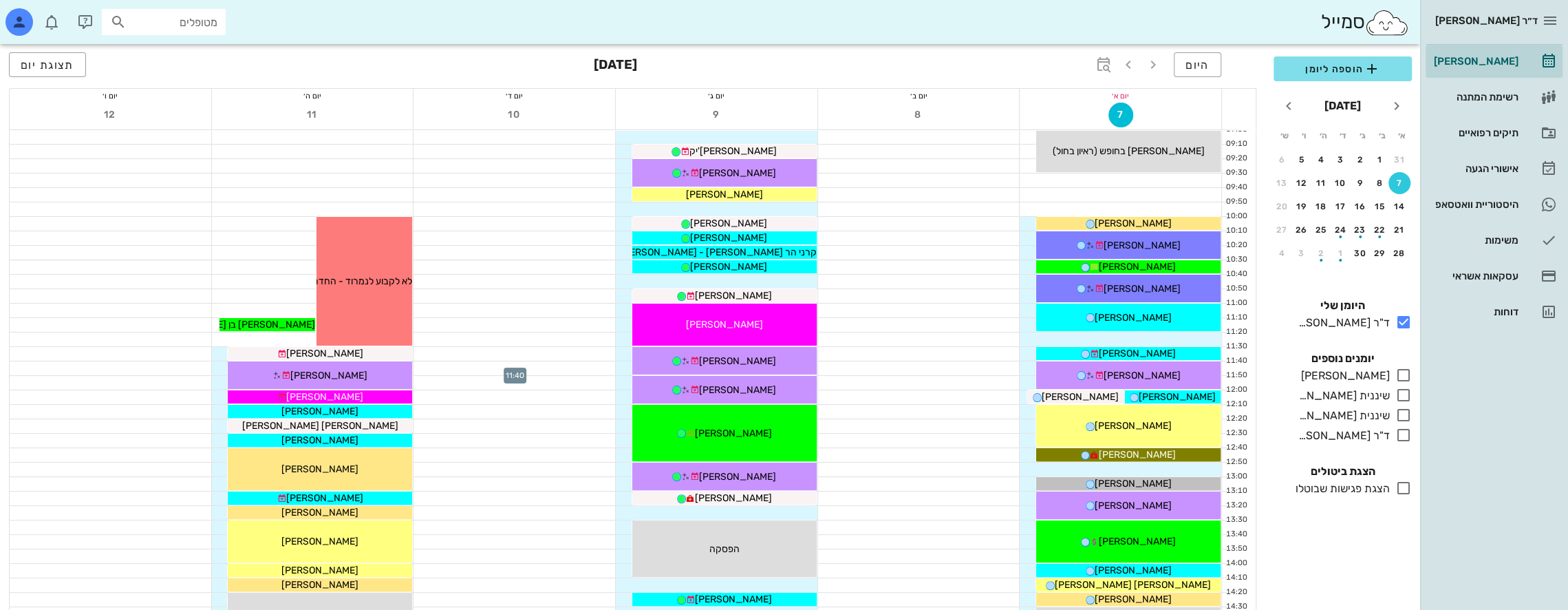
scroll to position [206, 0]
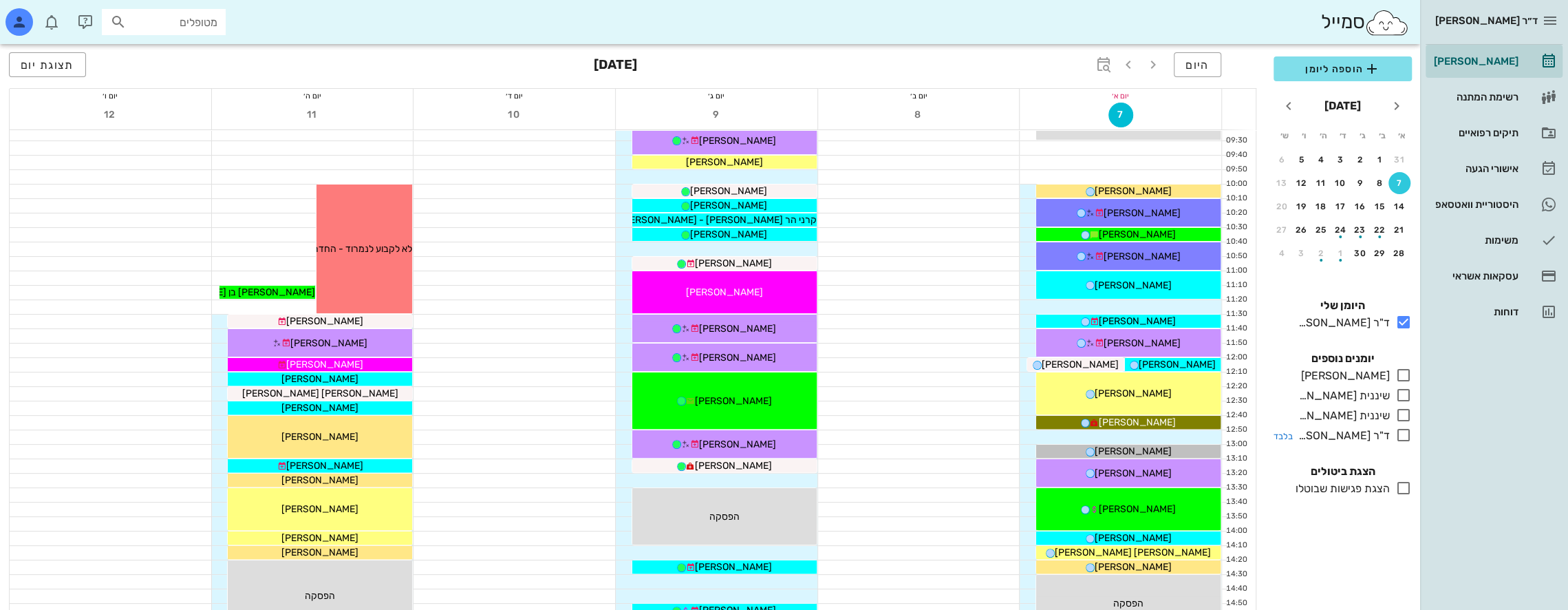
drag, startPoint x: 1411, startPoint y: 432, endPoint x: 1400, endPoint y: 417, distance: 18.6
click at [1411, 432] on icon at bounding box center [1404, 435] width 17 height 17
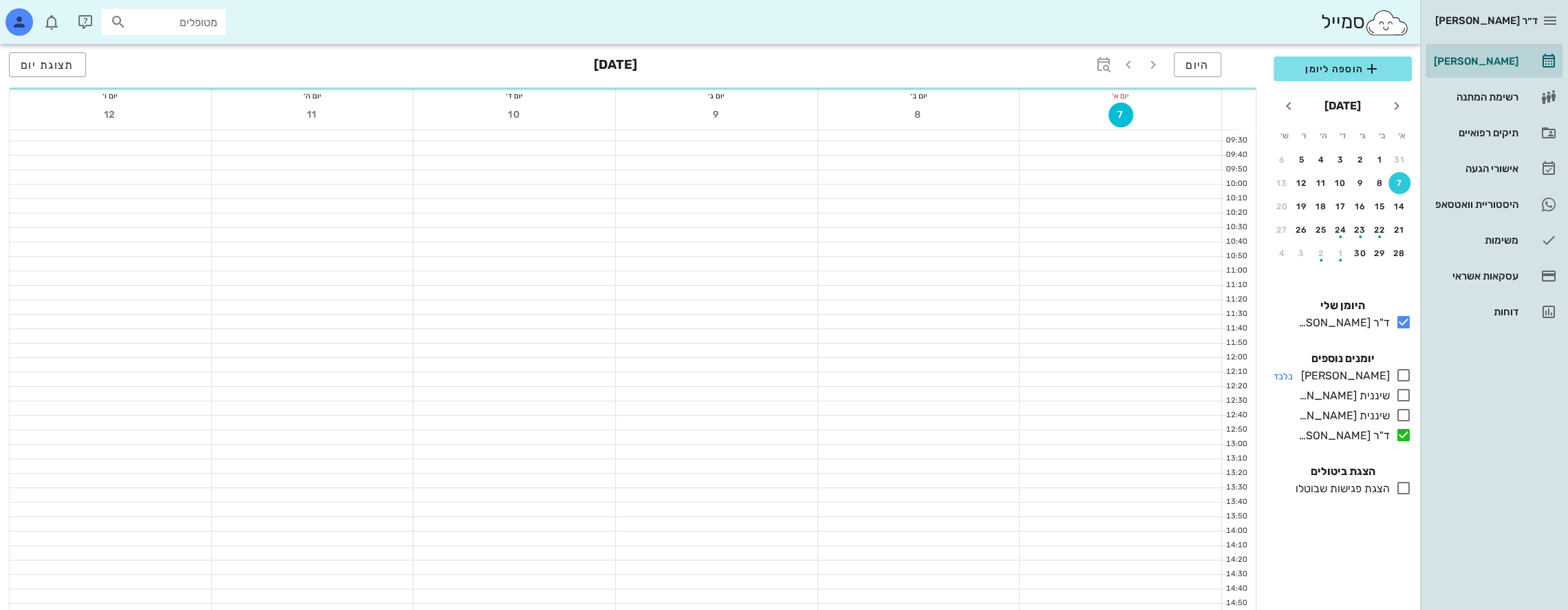
click at [1402, 375] on icon at bounding box center [1404, 375] width 17 height 17
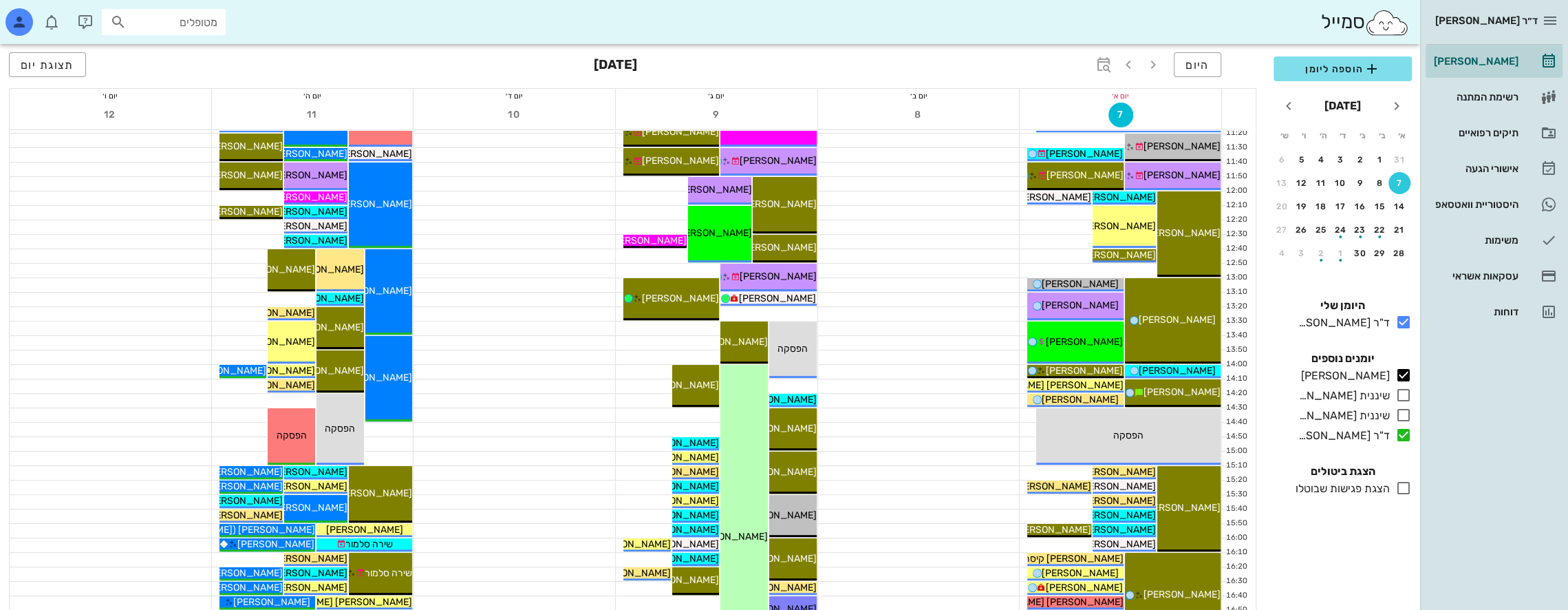
scroll to position [138, 0]
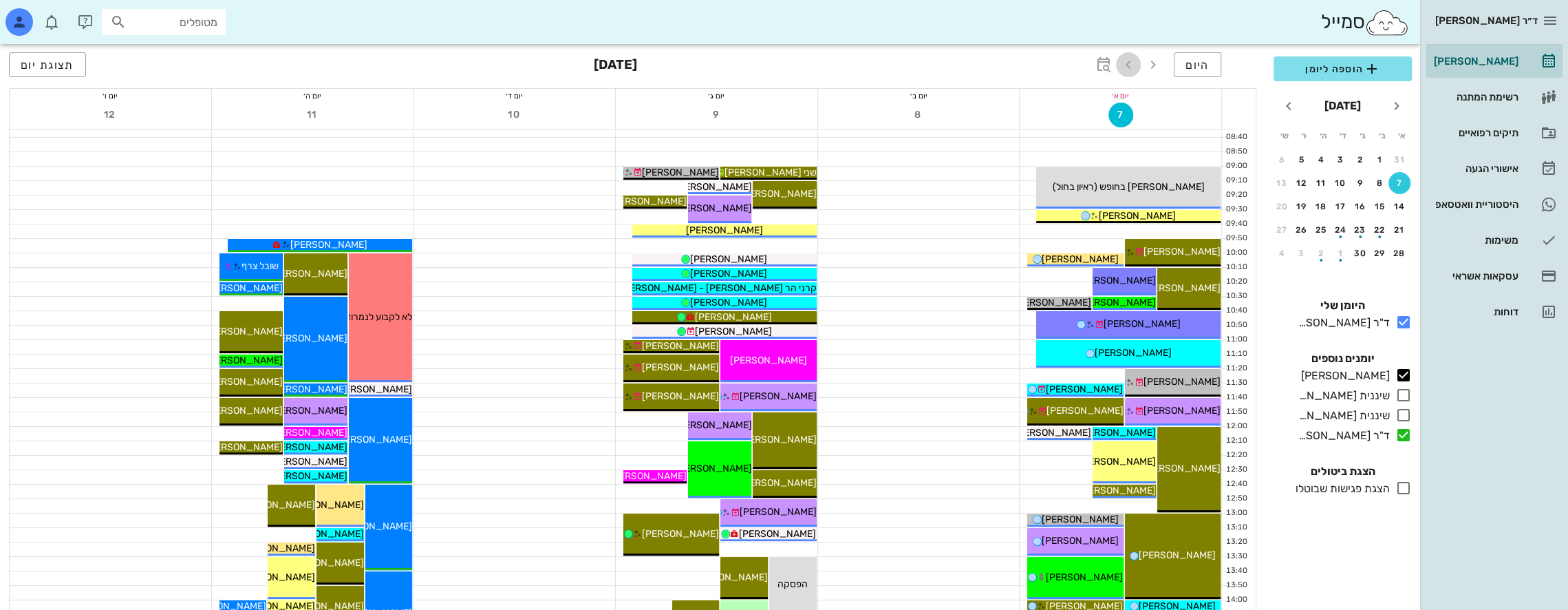
click at [1127, 59] on icon "button" at bounding box center [1128, 65] width 17 height 17
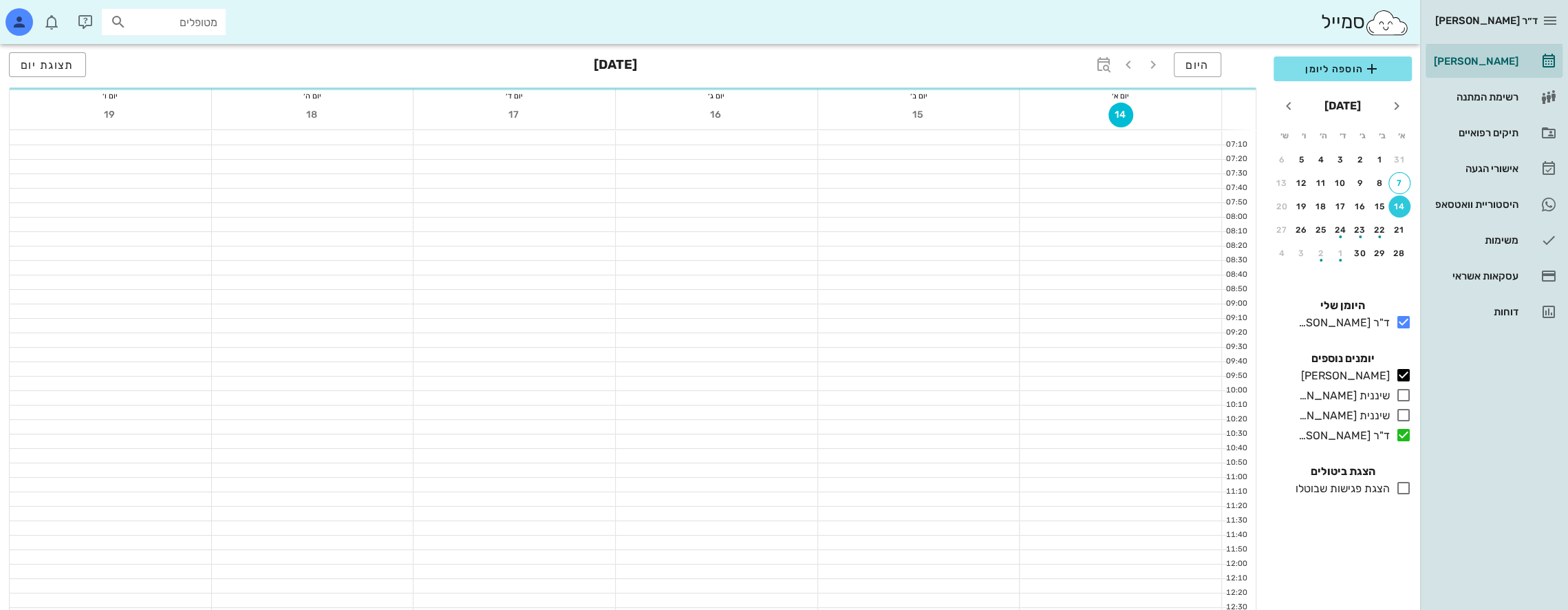
click at [183, 18] on input "מטופלים" at bounding box center [173, 21] width 88 height 18
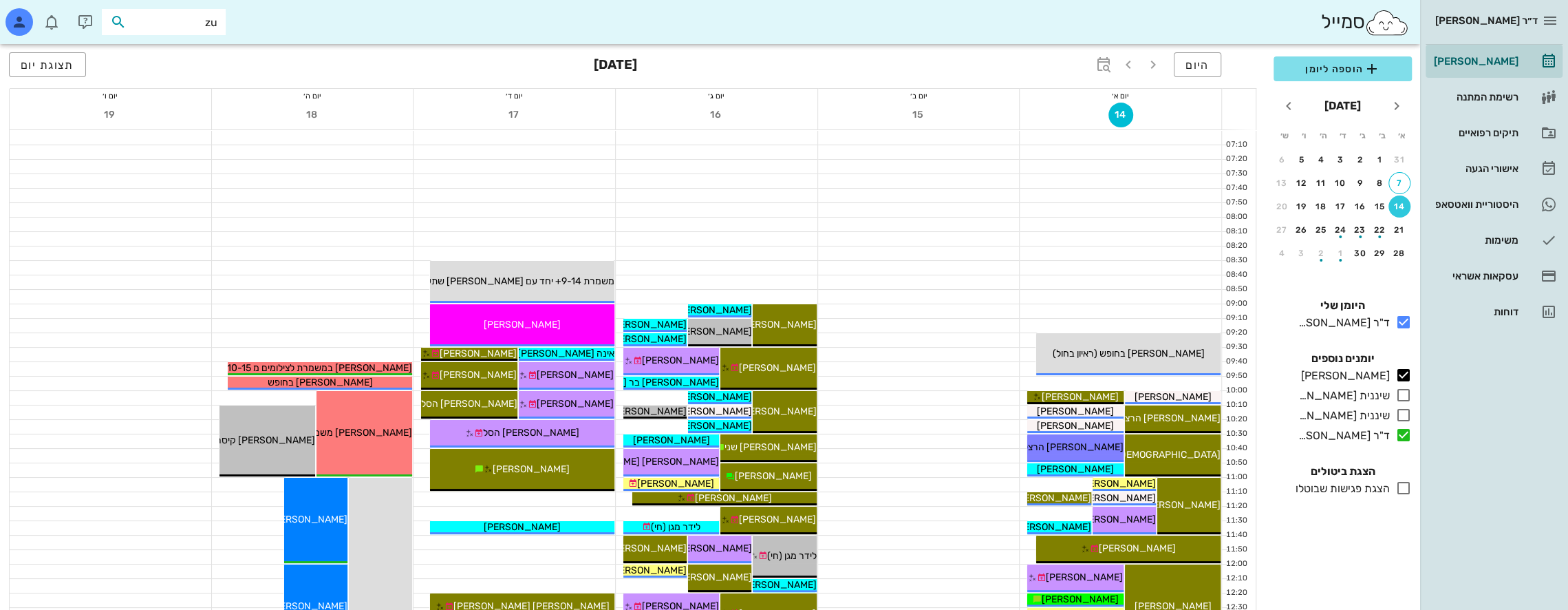
type input "z"
type input "[PERSON_NAME]"
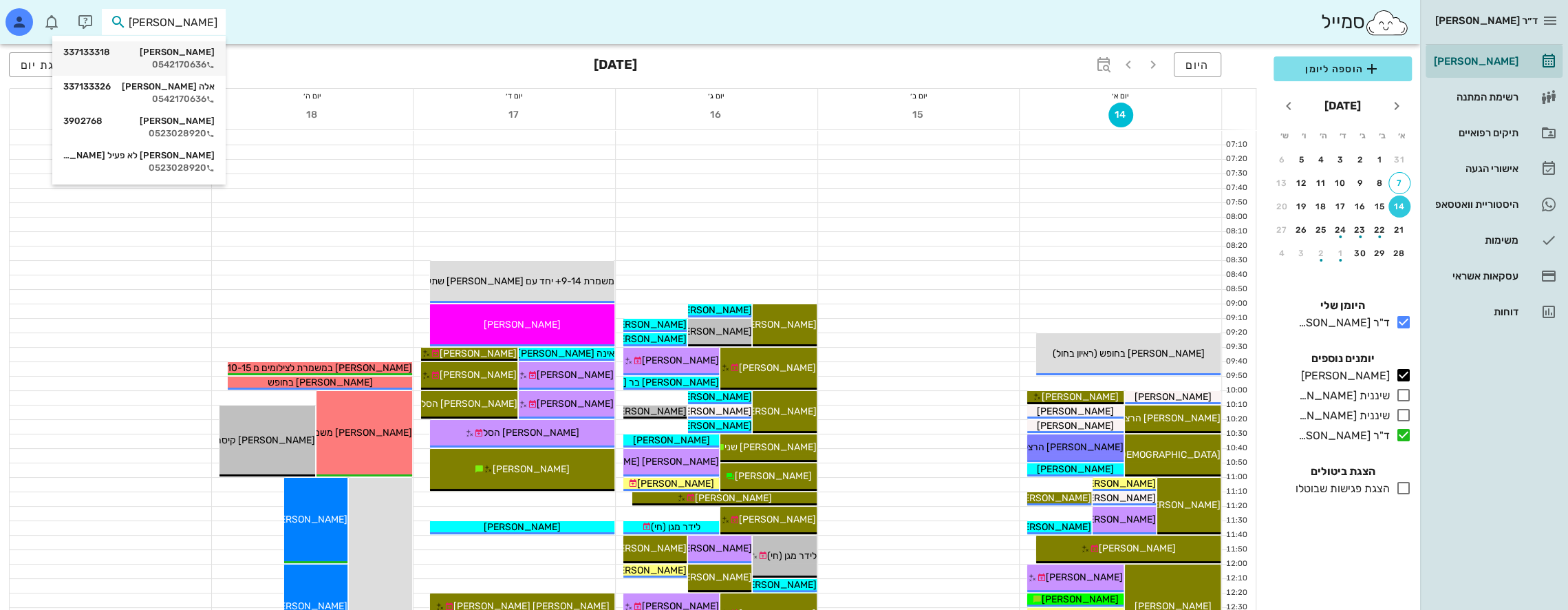
click at [210, 52] on div "[PERSON_NAME] 337133318" at bounding box center [139, 52] width 151 height 11
